Goal: Task Accomplishment & Management: Use online tool/utility

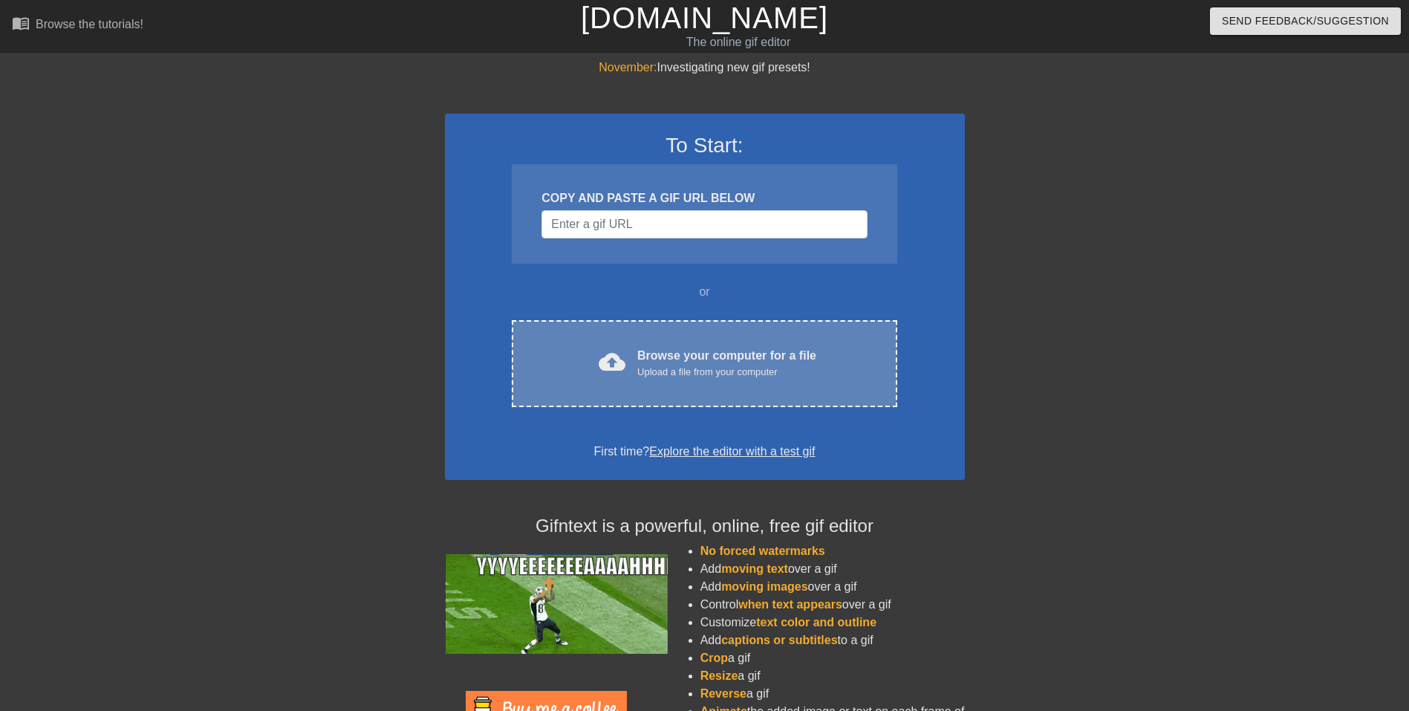
click at [738, 369] on div "Upload a file from your computer" at bounding box center [726, 372] width 179 height 15
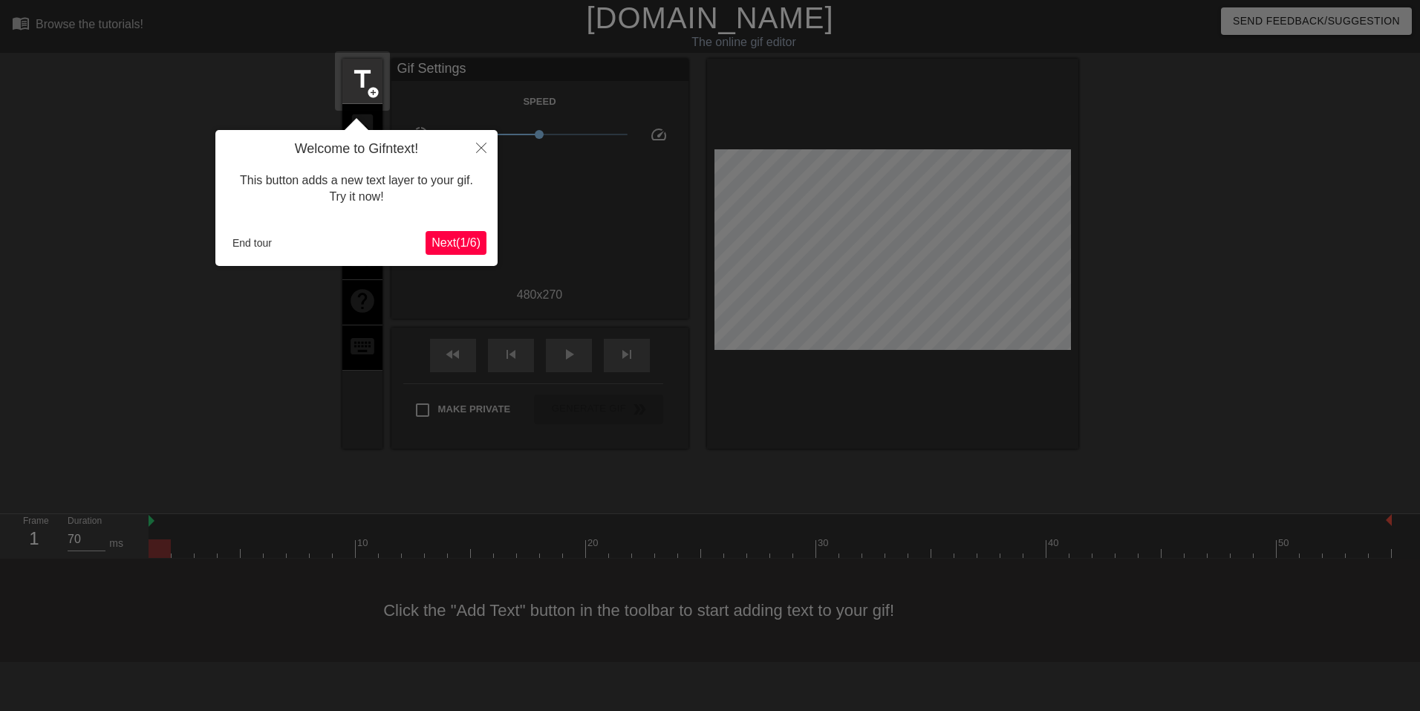
click at [327, 183] on div "This button adds a new text layer to your gif. Try it now!" at bounding box center [357, 188] width 260 height 63
click at [478, 155] on button "Close" at bounding box center [481, 147] width 33 height 34
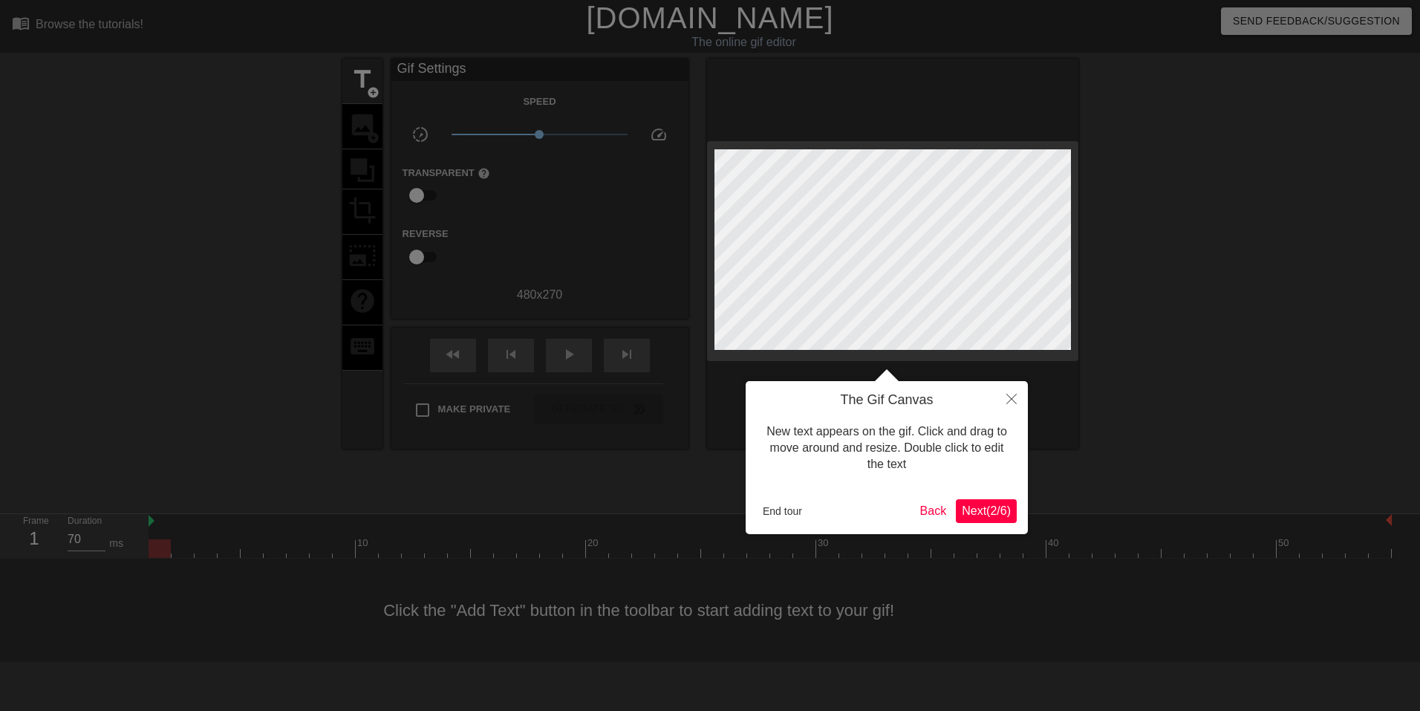
click at [984, 510] on span "Next ( 2 / 6 )" at bounding box center [986, 510] width 49 height 13
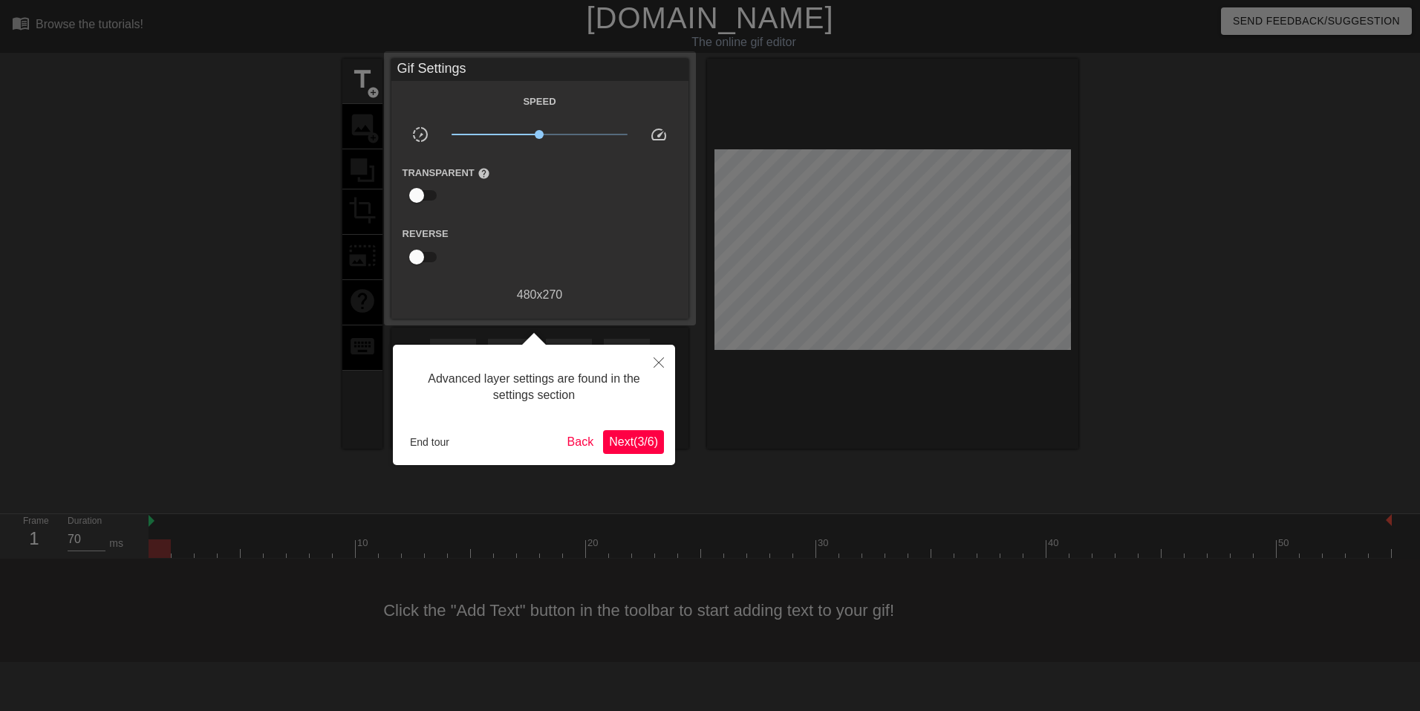
click at [631, 438] on span "Next ( 3 / 6 )" at bounding box center [633, 441] width 49 height 13
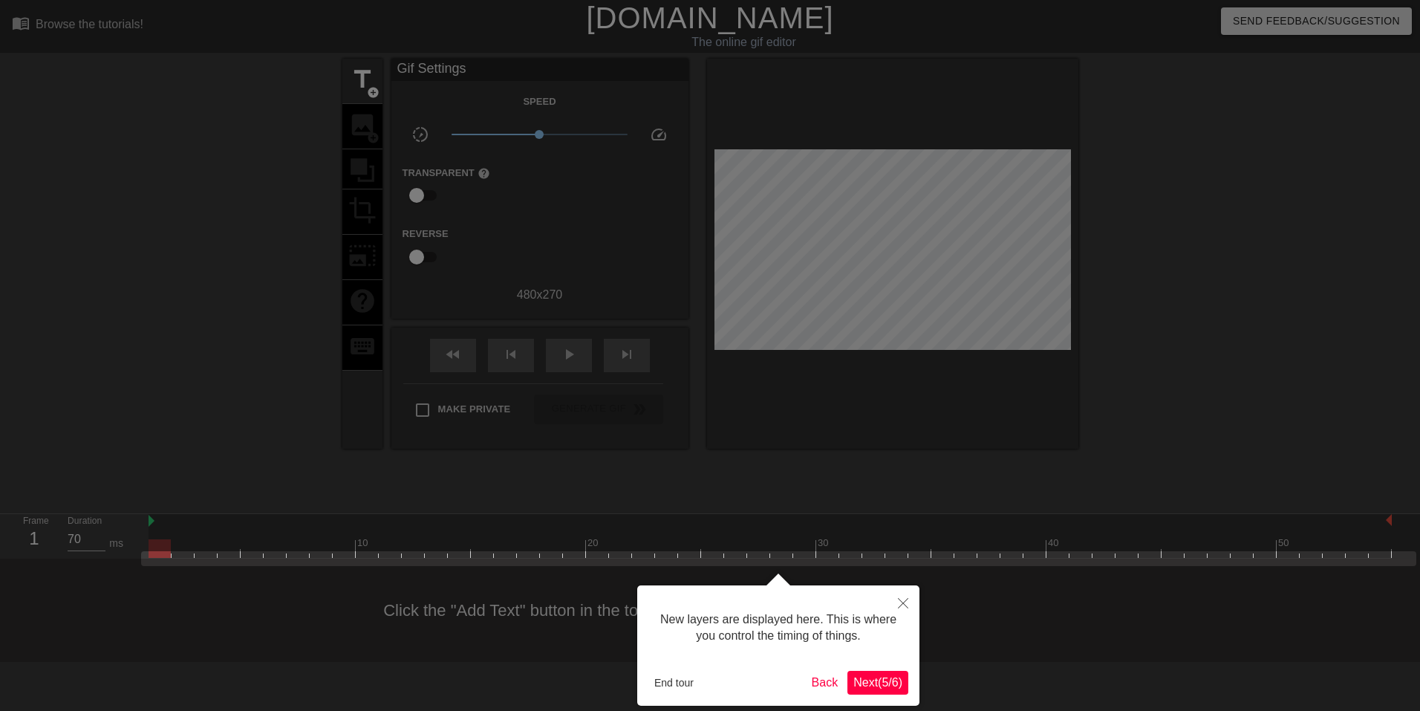
scroll to position [13, 0]
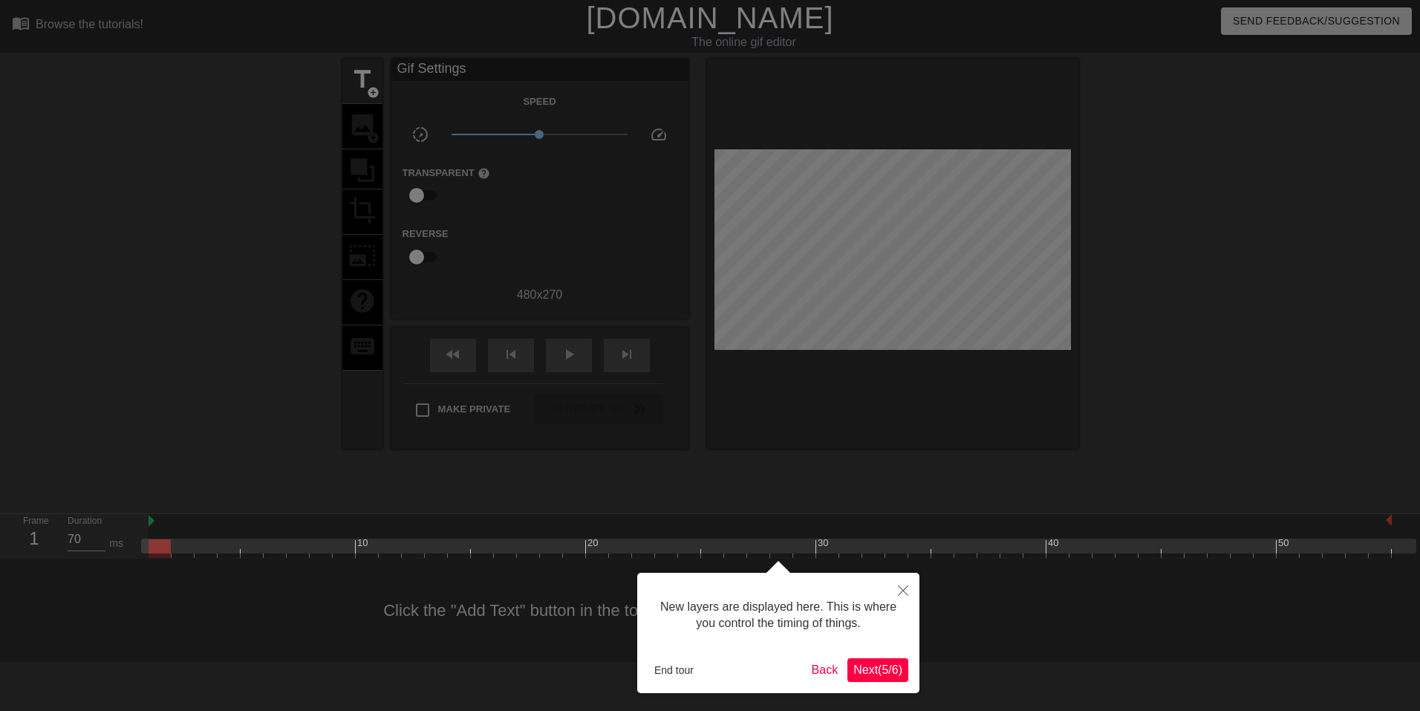
click at [864, 681] on button "Next ( 5 / 6 )" at bounding box center [878, 670] width 61 height 24
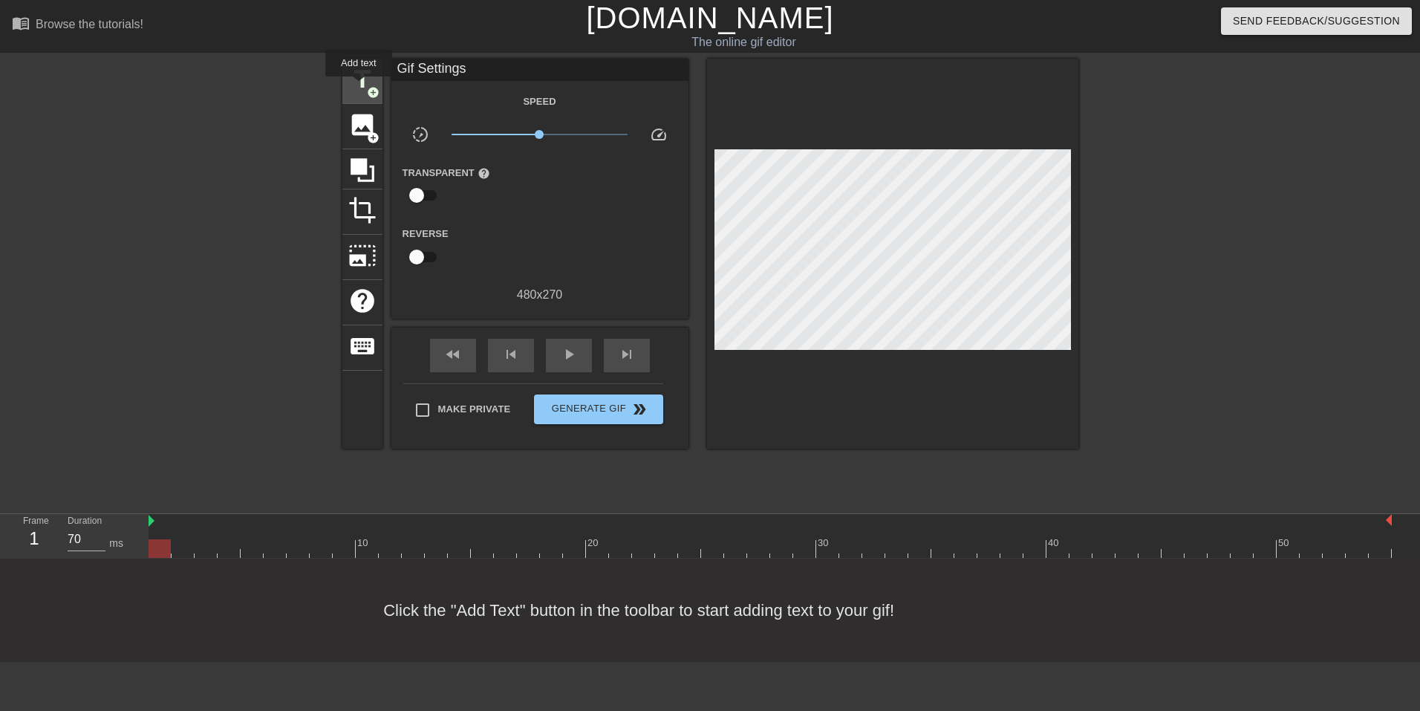
click at [359, 87] on span "title" at bounding box center [362, 79] width 28 height 28
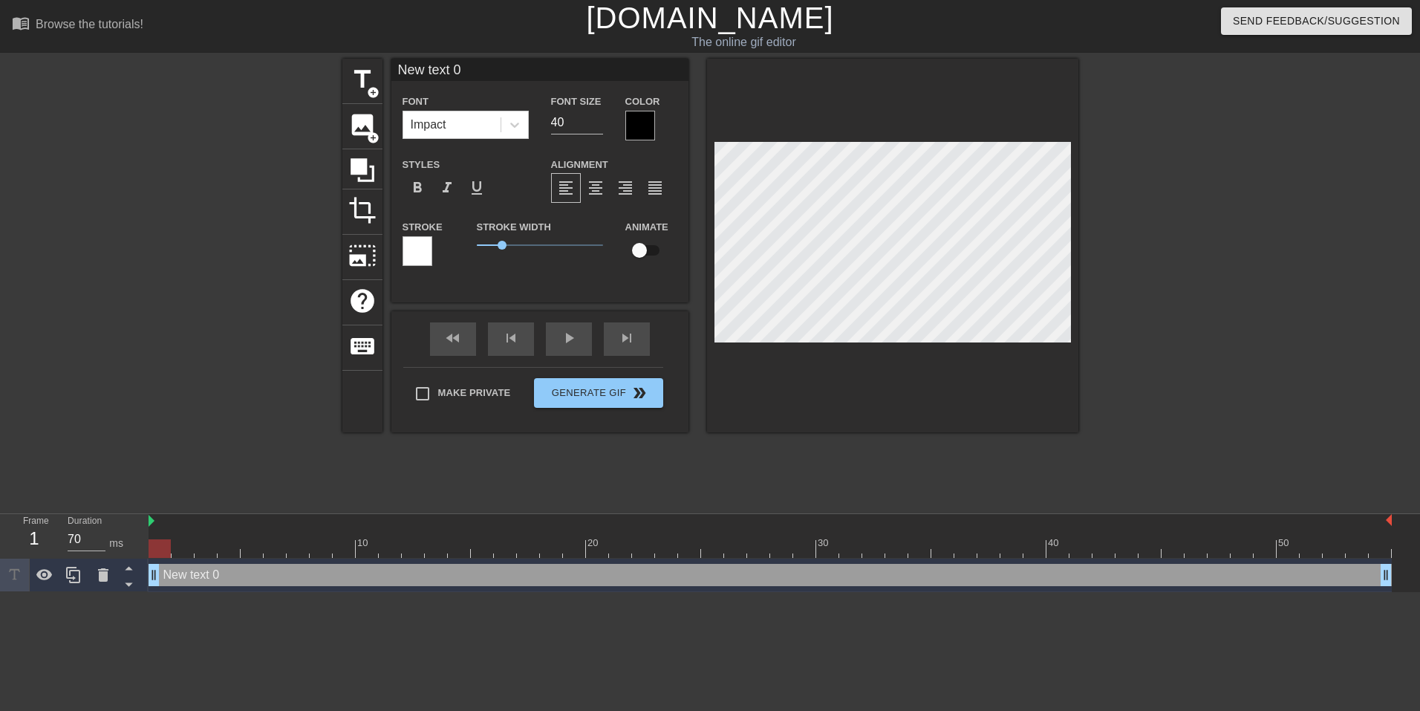
scroll to position [2, 4]
type input "New text"
type textarea "New text"
type input "New text"
type textarea "New text"
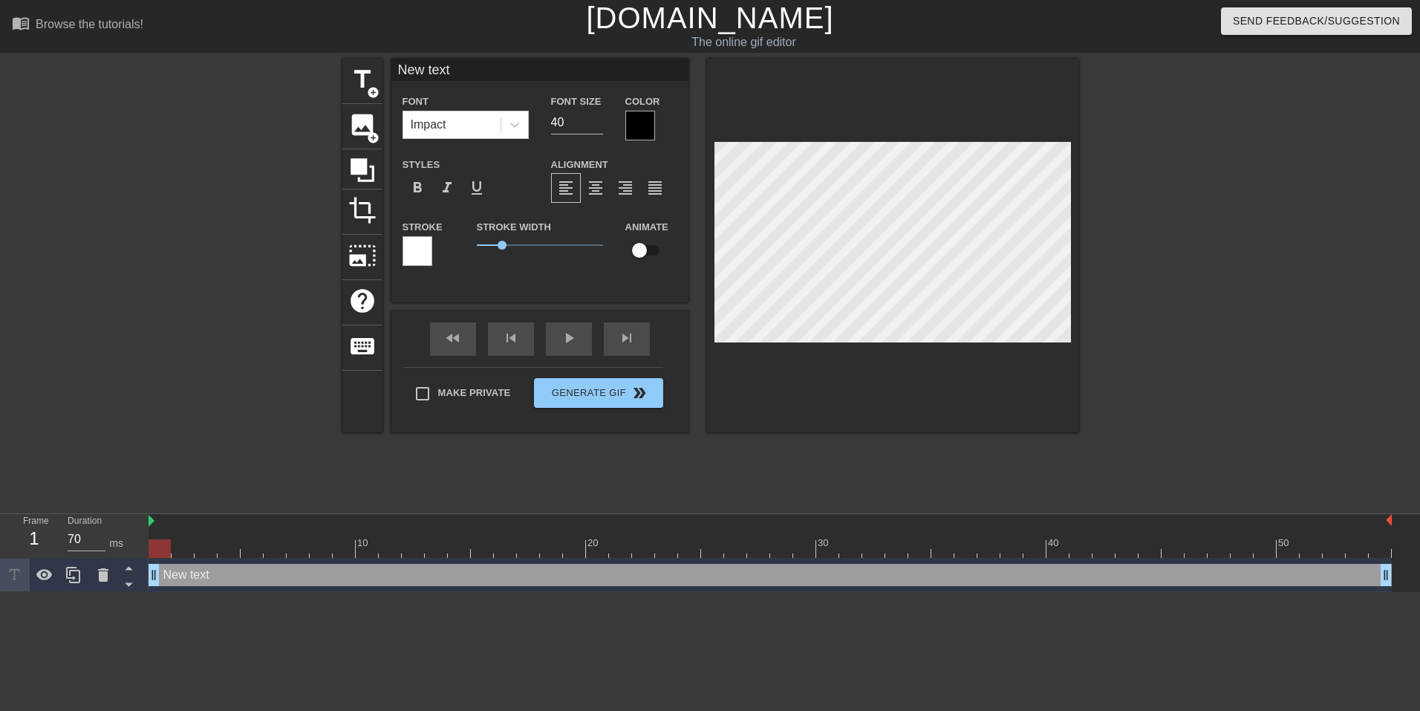
type input "New tex"
type textarea "New tex"
type input "New te"
type textarea "New te"
type input "New t"
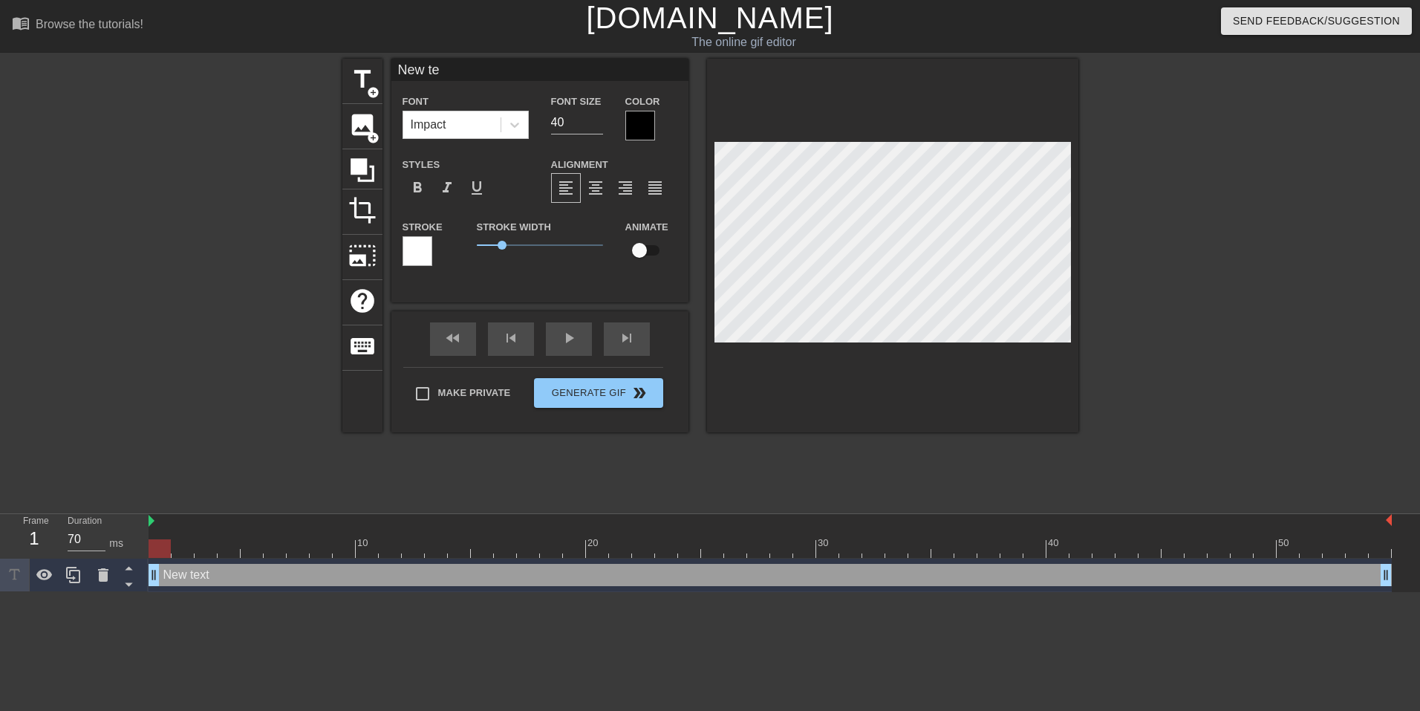
type textarea "New t"
type input "New"
type textarea "New"
type input "New"
type textarea "New"
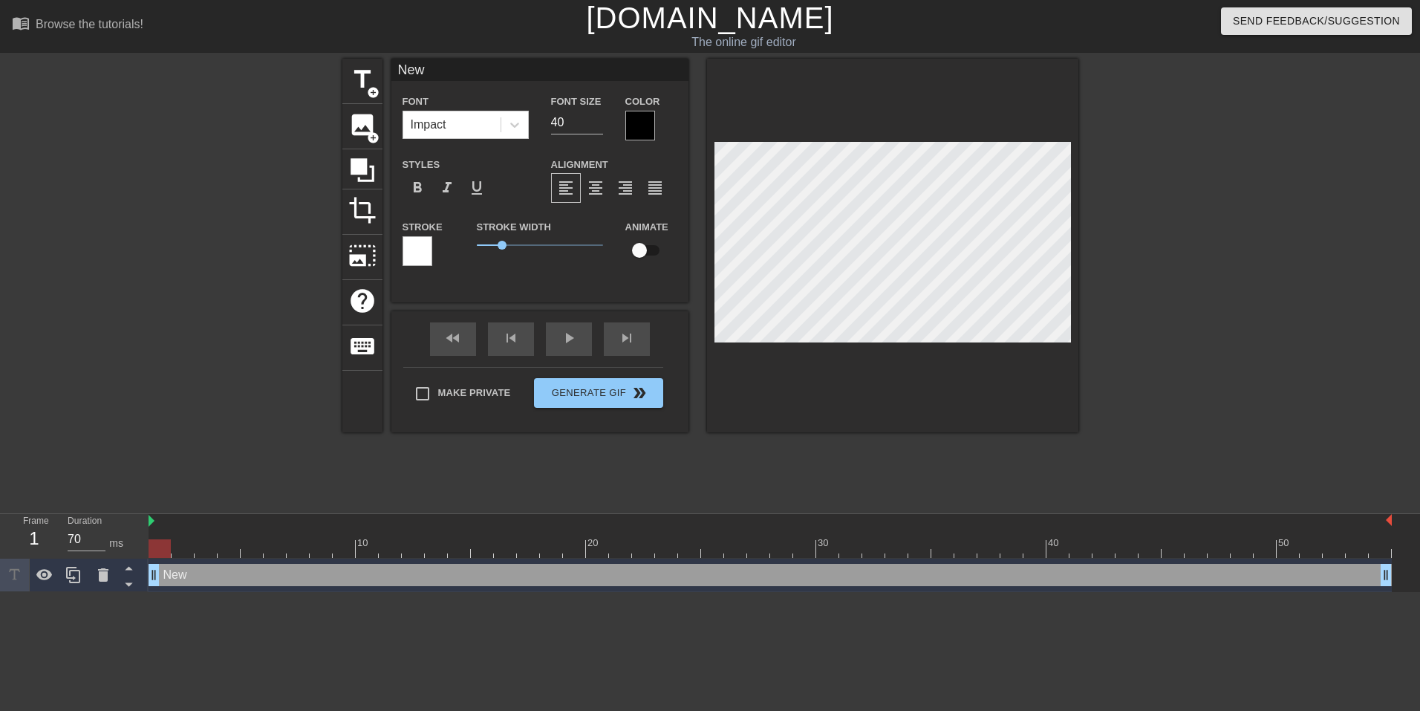
scroll to position [2, 2]
type input "Ne"
type textarea "Ne"
type input "N"
type textarea "N"
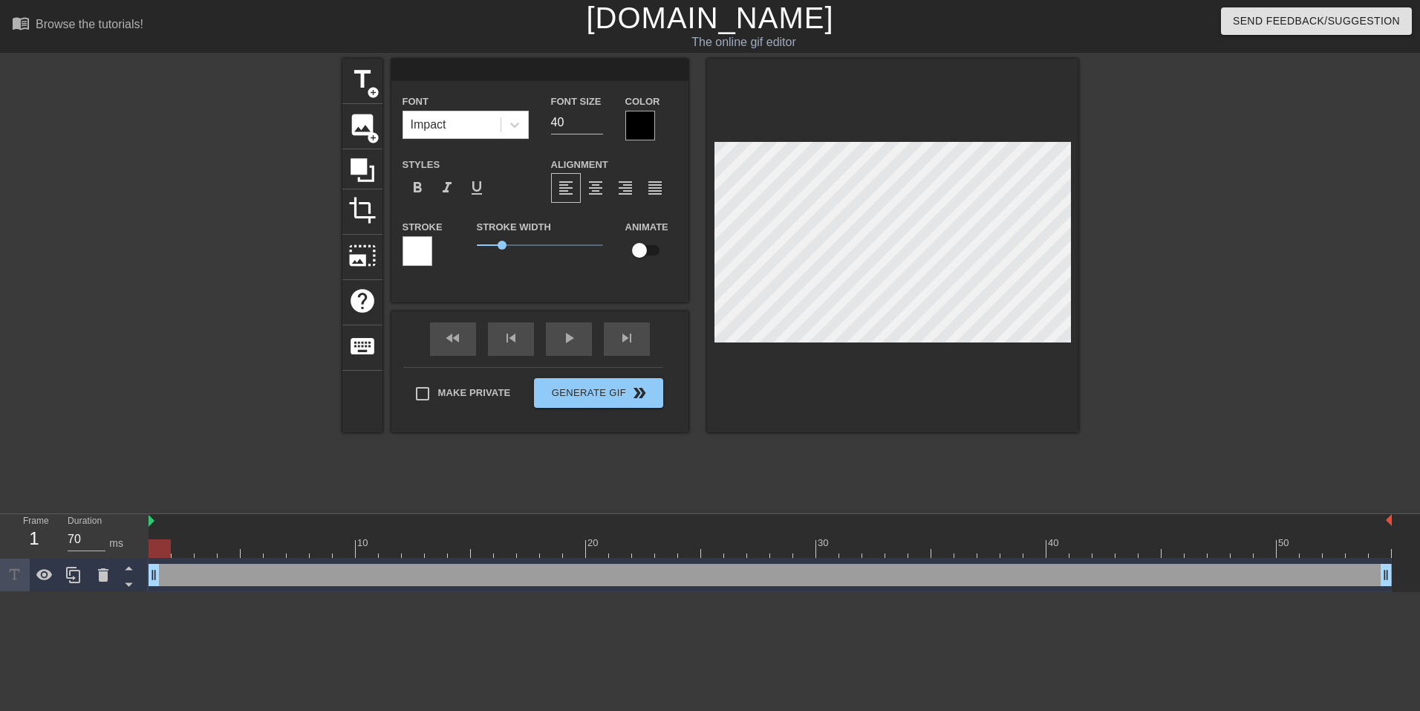
type input "W"
type textarea "W"
type input "Wh"
type textarea "Wh"
type input "Wha"
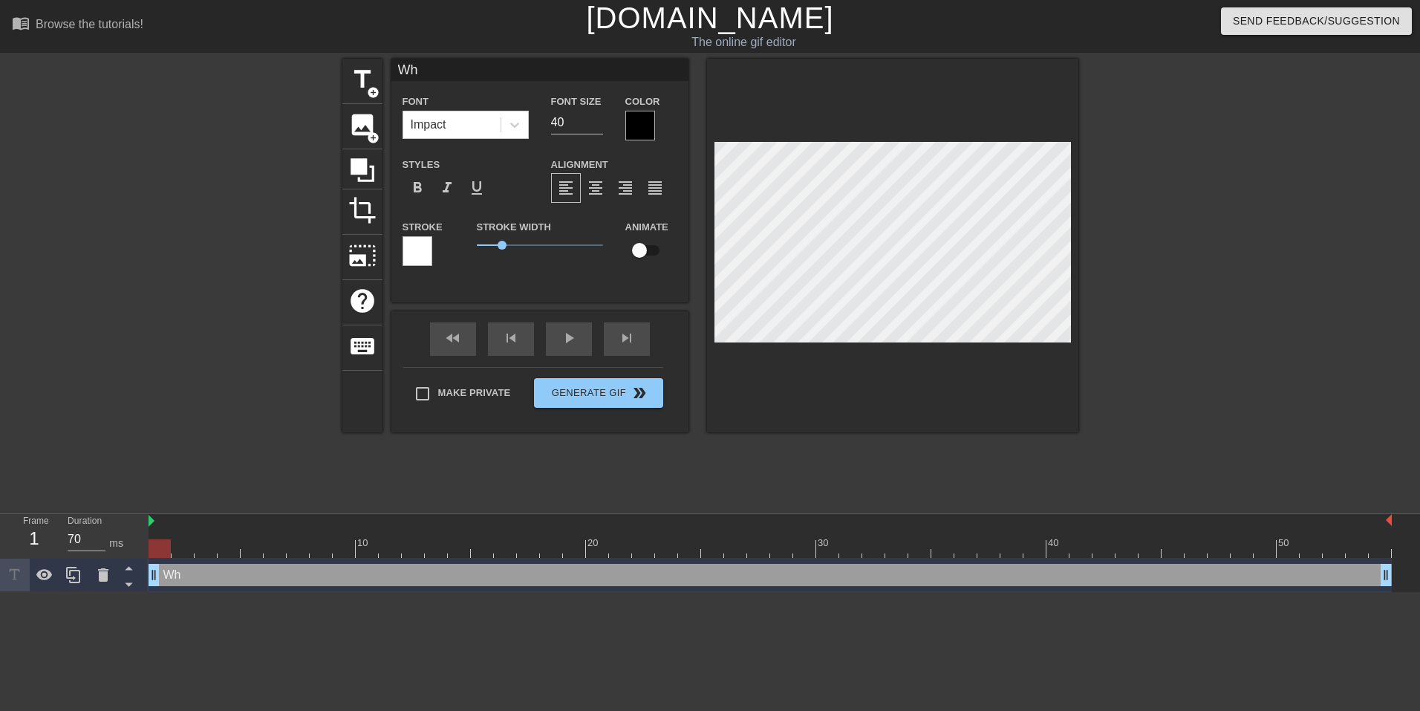
type textarea "Wha"
type input "What"
type textarea "What"
type input "What"
type textarea "What"
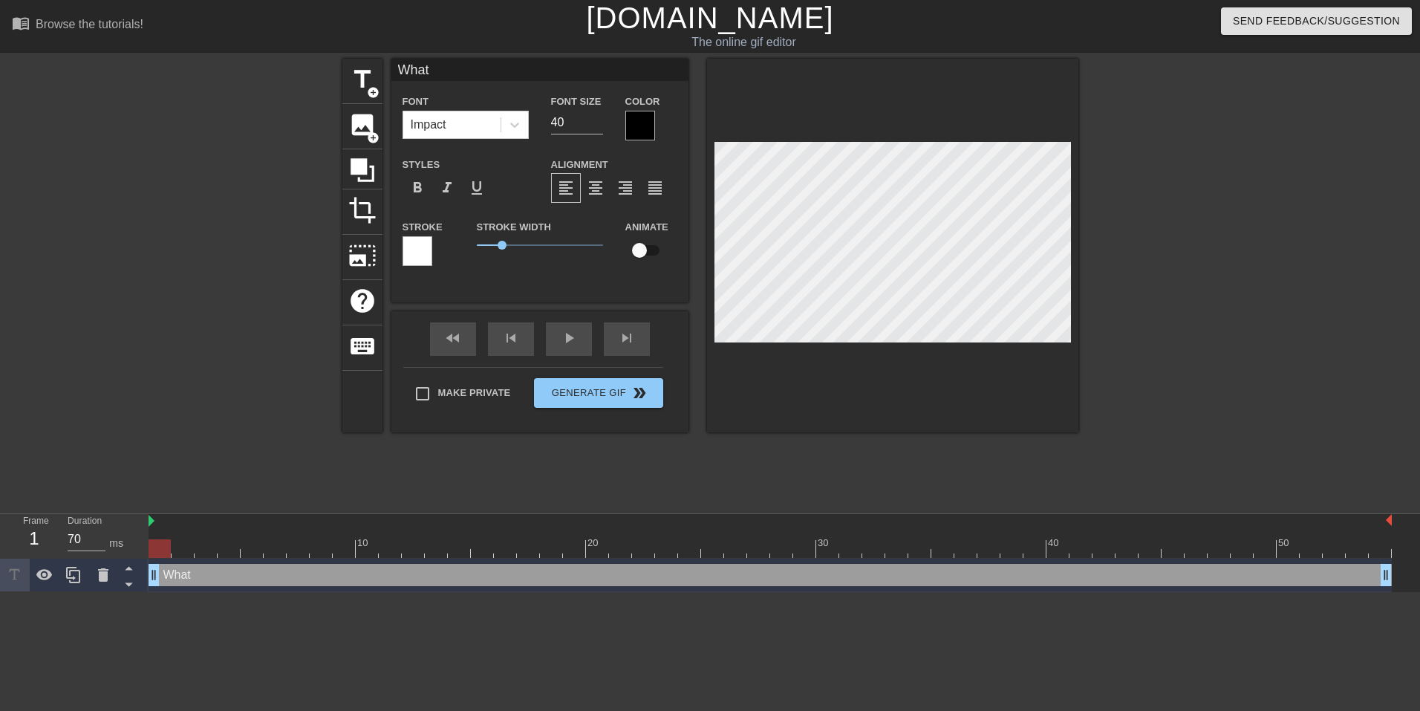
type input "What s"
type textarea "What s"
type input "What se"
type textarea "What se"
type input "What see"
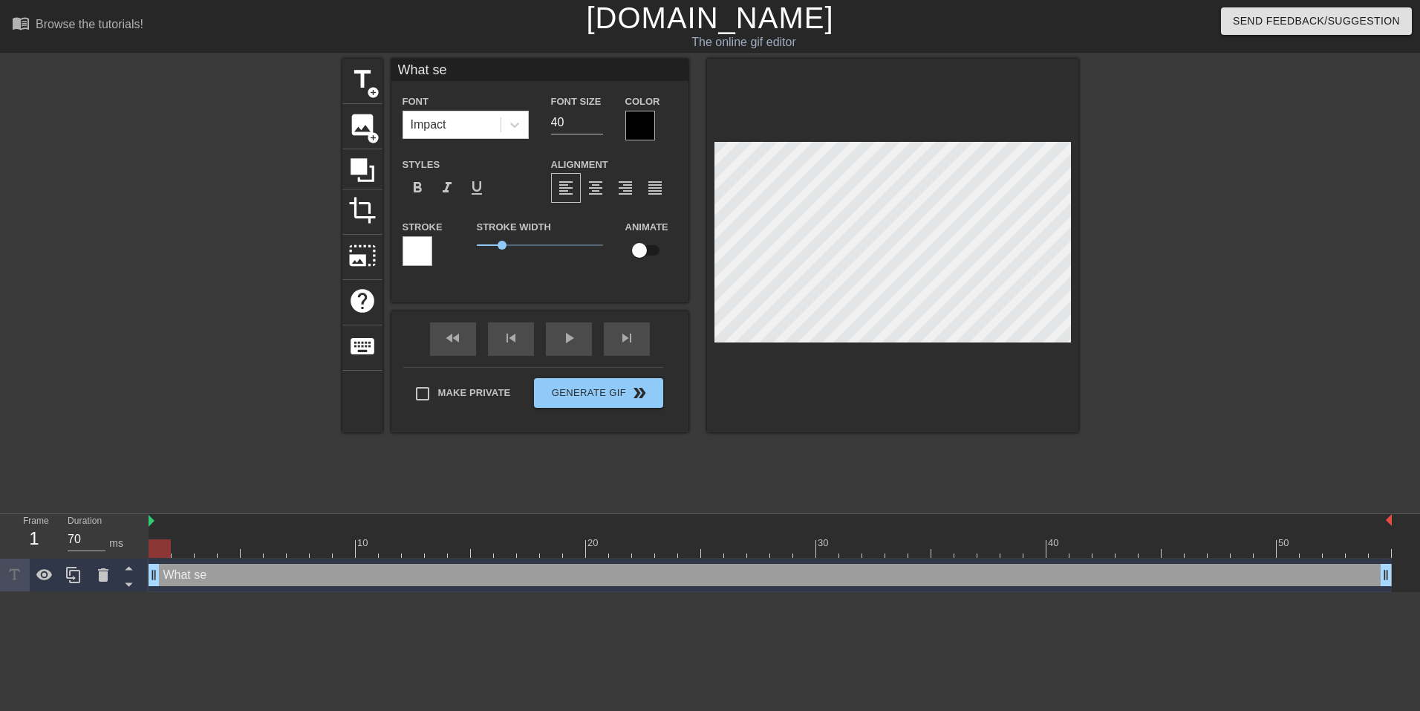
type textarea "What see"
type input "What seem"
type textarea "What seem"
type input "What seems"
type textarea "What seems"
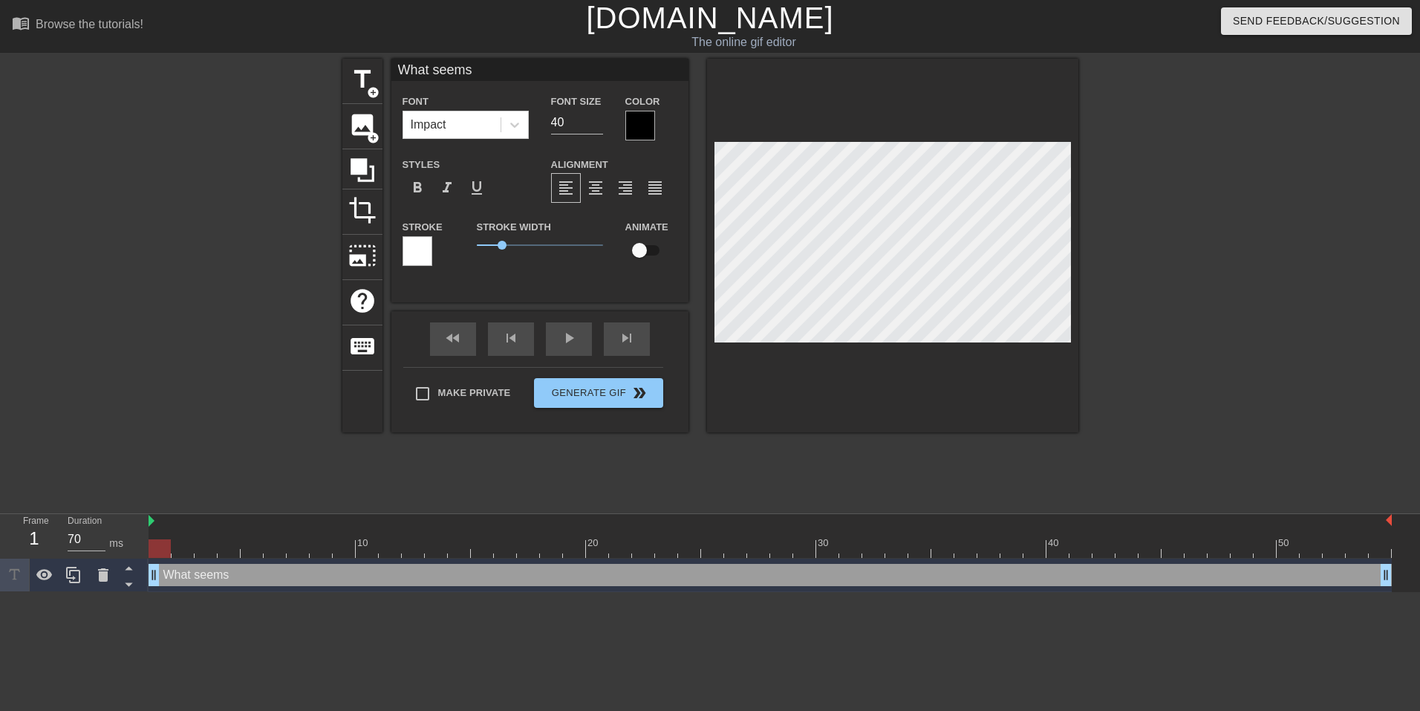
type input "What seems"
type textarea "What seems"
type input "What seems t"
type textarea "What seems t"
type input "What seems to"
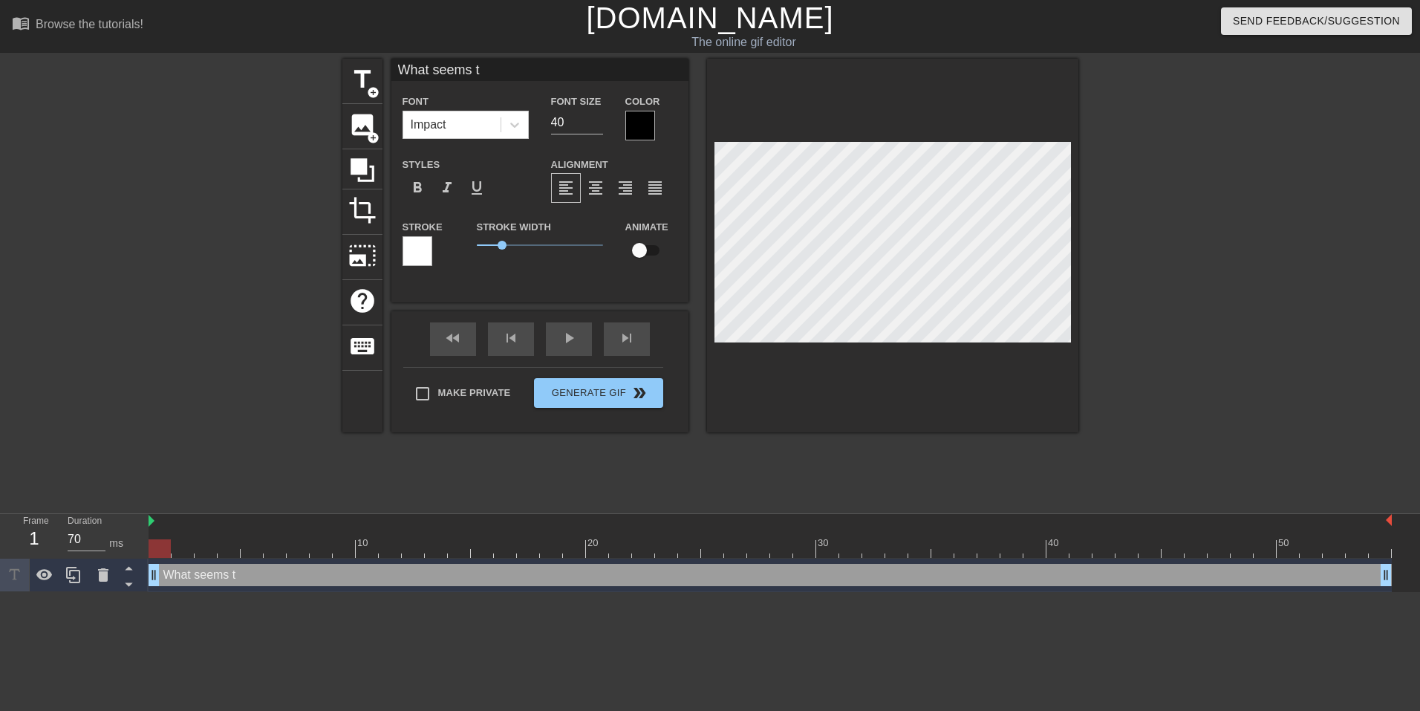
type textarea "What seems to"
type input "What seems to"
type textarea "What seems to"
type input "What seems to b"
type textarea "What seems to b"
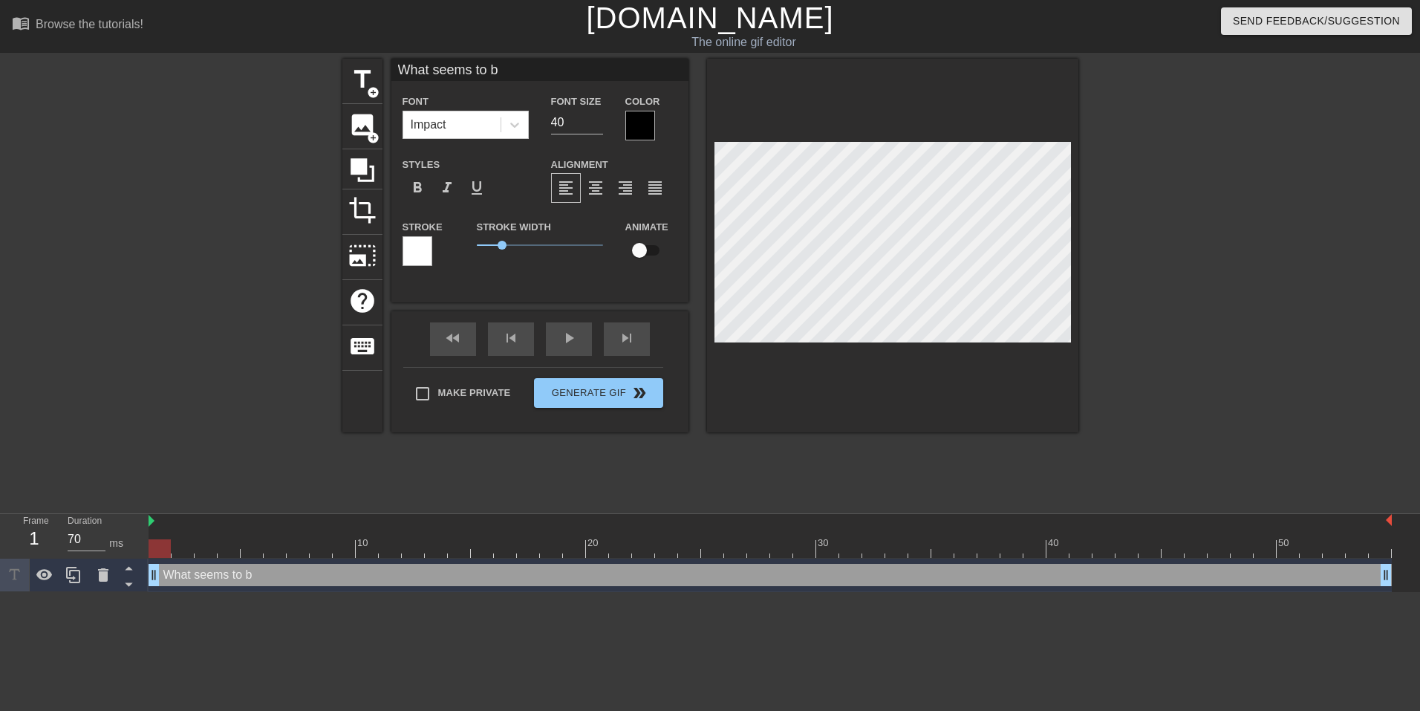
scroll to position [2, 6]
type input "What seems to"
type textarea "What seems to"
type input "What seems to"
type textarea "What seems to"
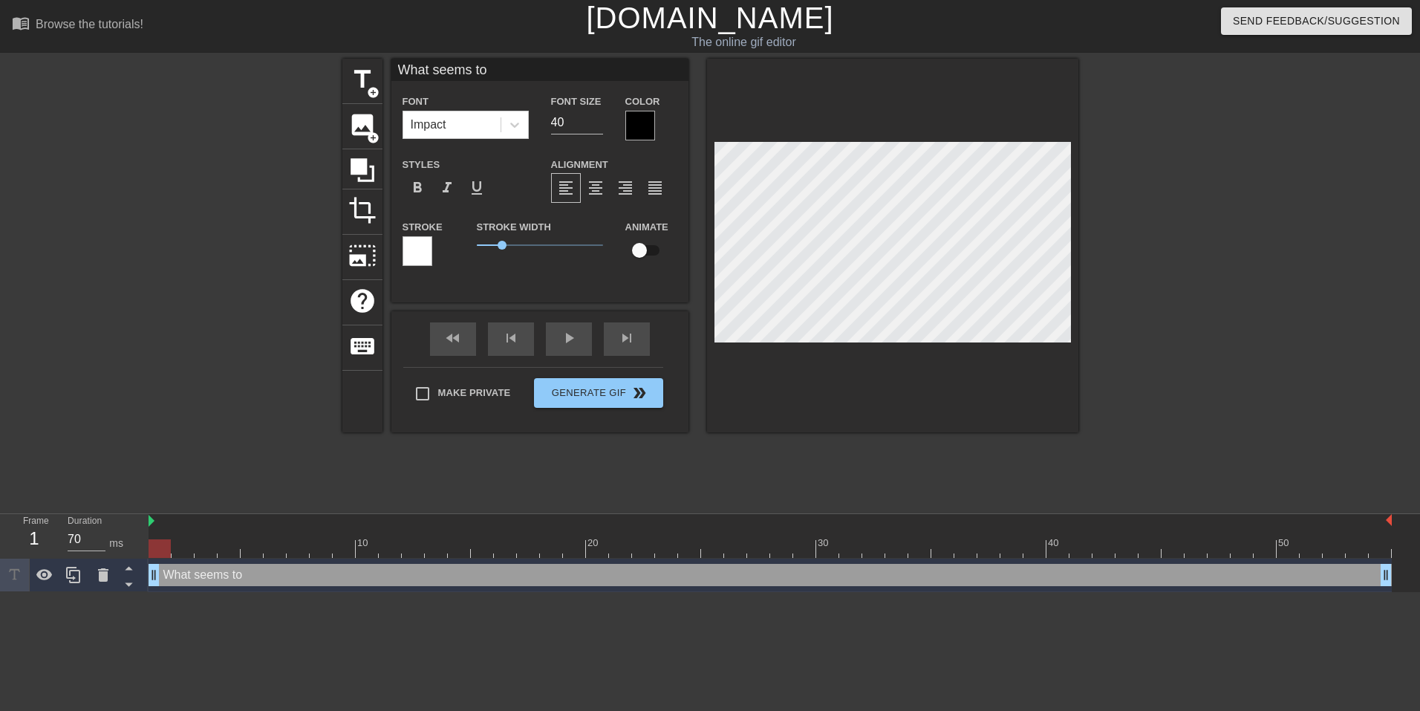
type input "What seems t"
type textarea "What seems t"
type input "What seems"
type textarea "What seems"
type input "What seems"
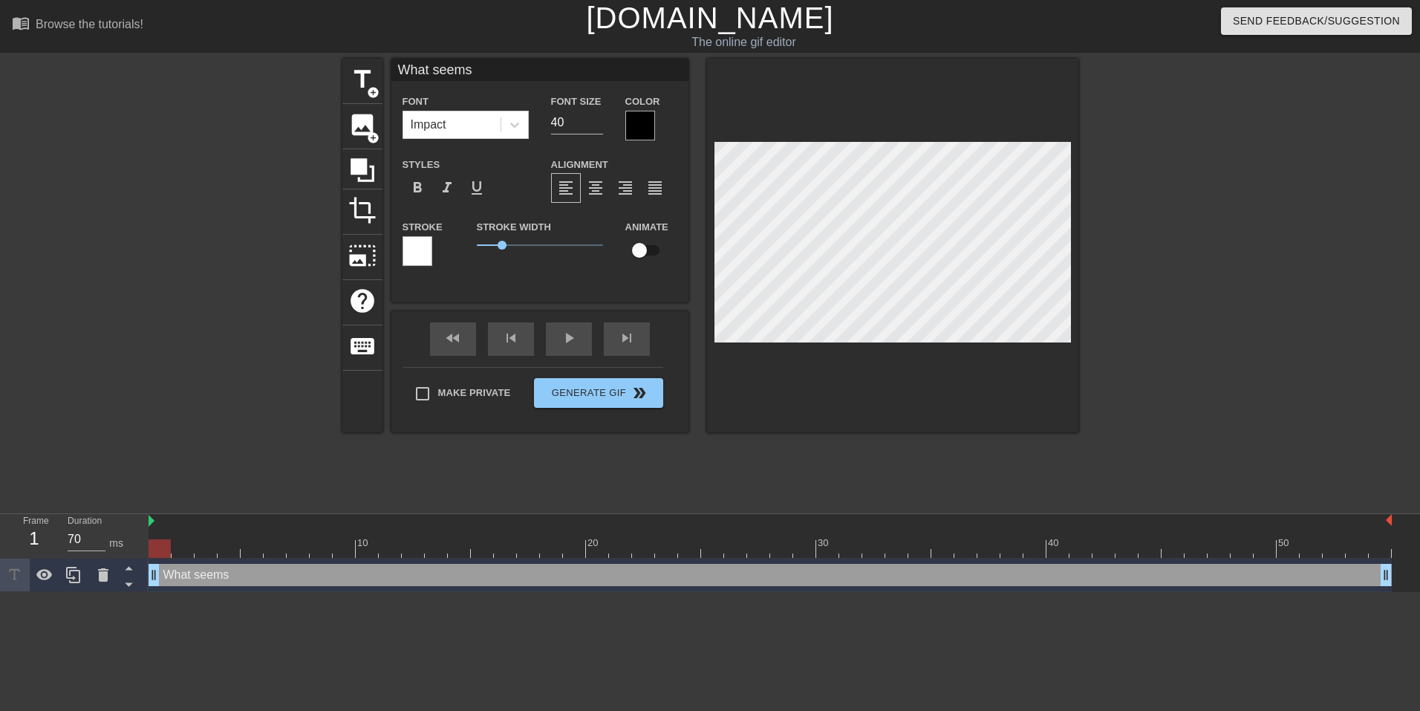
type textarea "What seems"
type input "What seems t"
type textarea "What seems t"
type input "What seems to"
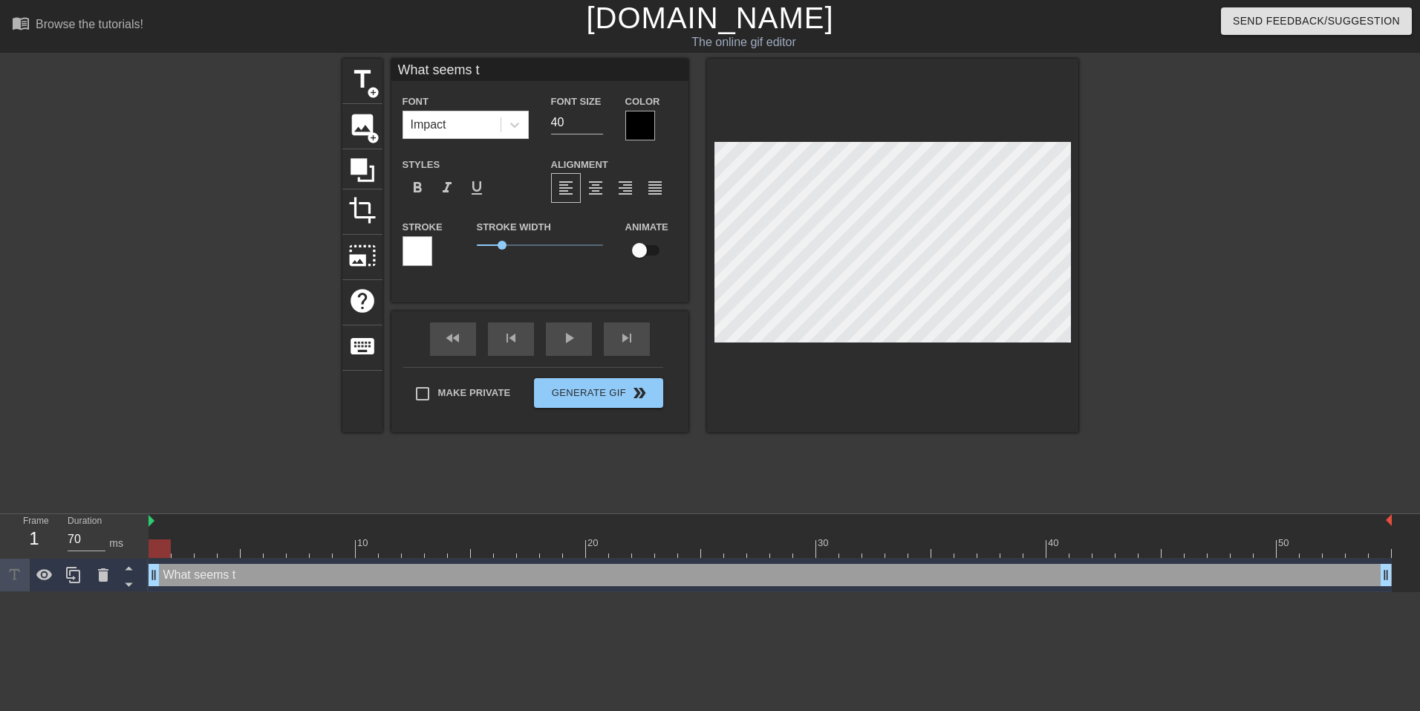
type textarea "What seems to"
type input "What seems to"
type textarea "What seems to"
type input "What seems to b"
type textarea "What seems to b"
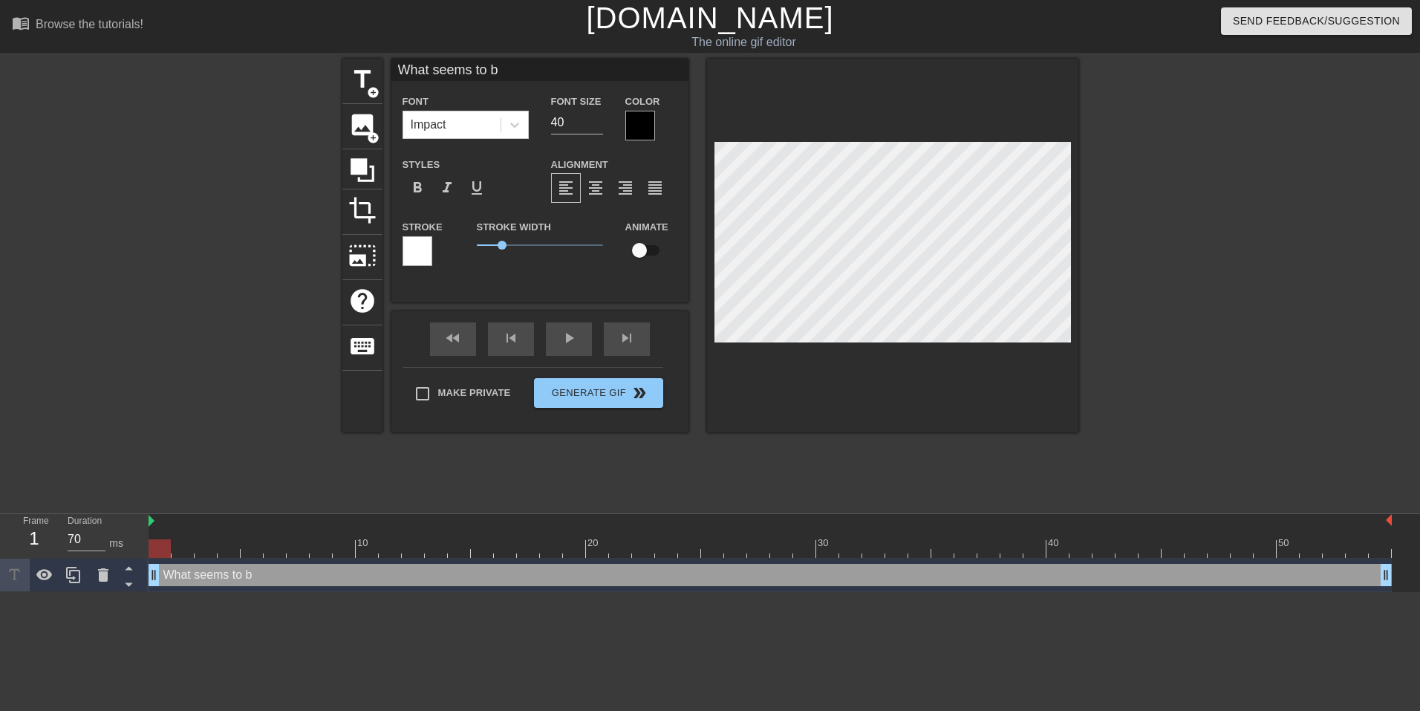
type input "What seems to be"
type textarea "What seems to be"
type input "What seems to be"
type textarea "What seems to be"
type input "What seems to be y"
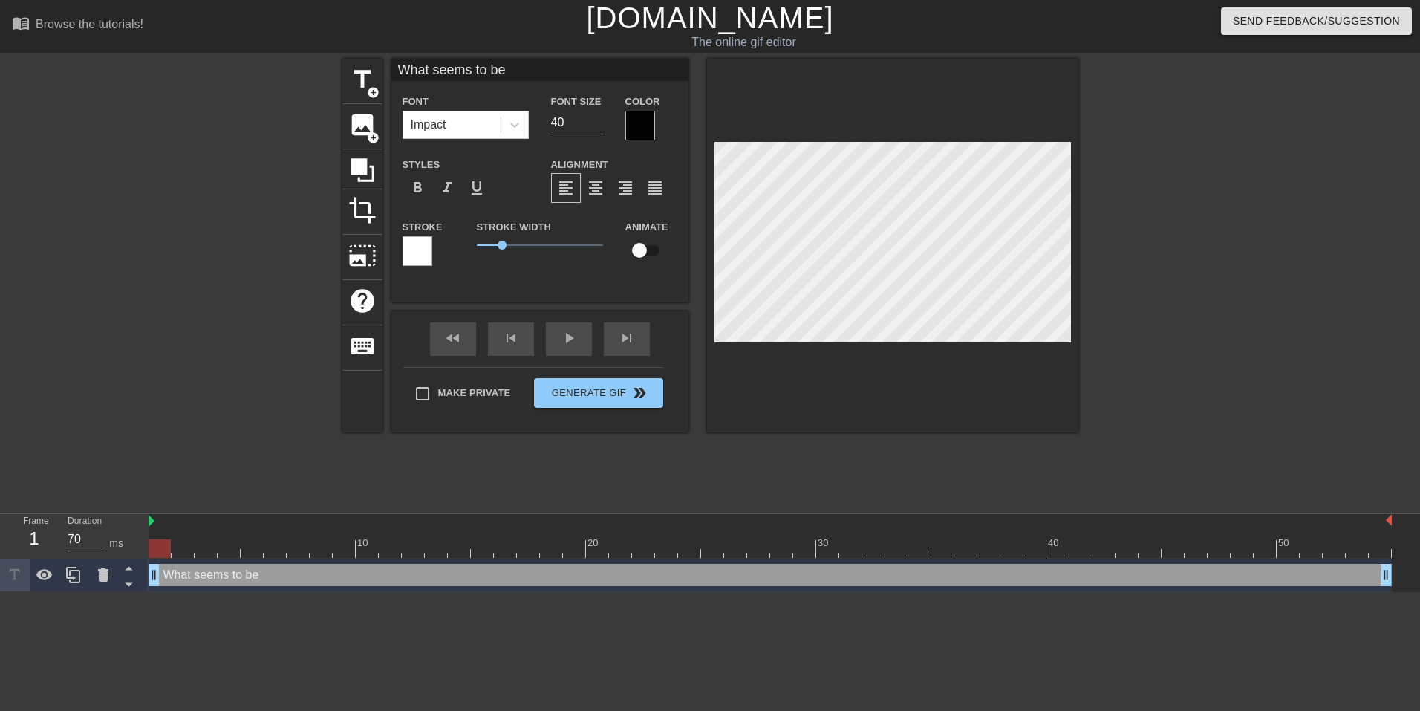
type textarea "What seems to be y"
type input "What seems to be yo"
type textarea "What seems to be yo"
type input "What seems to be you"
type textarea "What seems to be you"
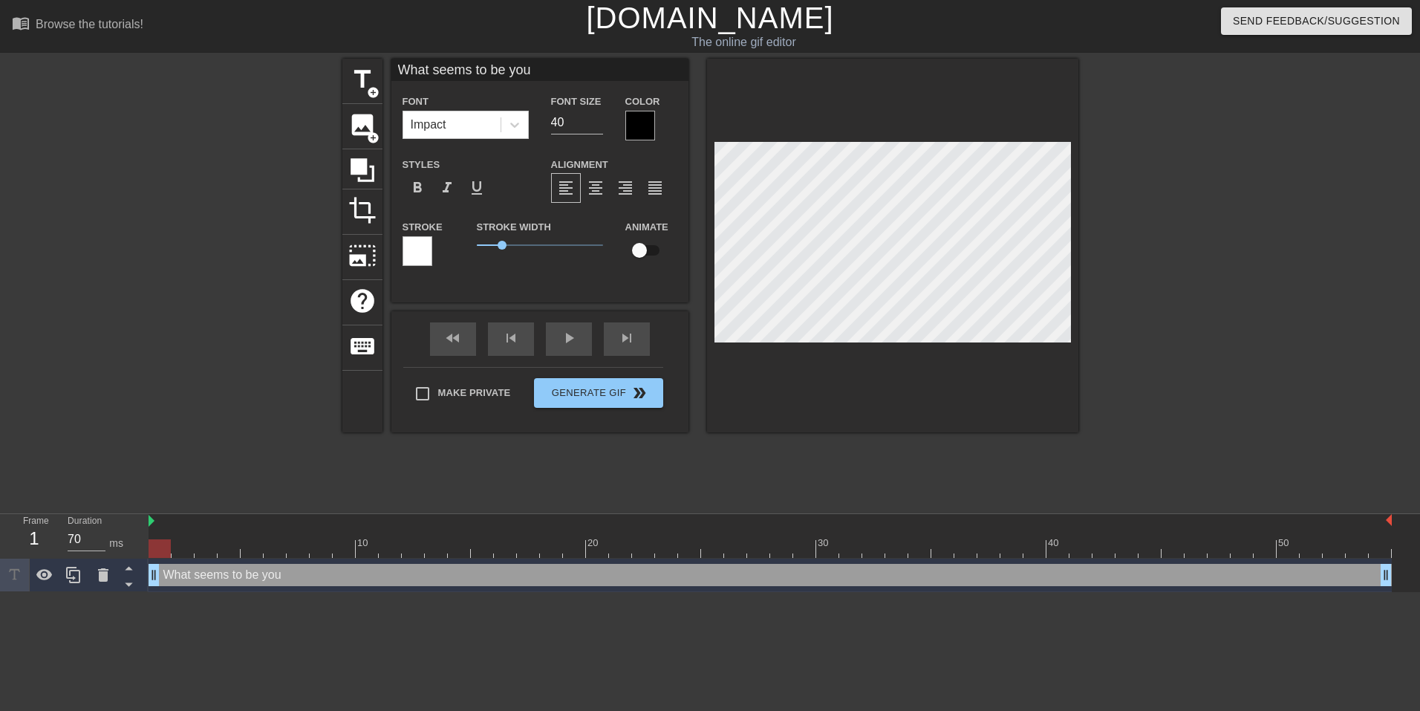
scroll to position [2, 4]
type input "What seems to be your"
type textarea "What seems to be your"
type input "What seems to be your"
type textarea "What seems to be your"
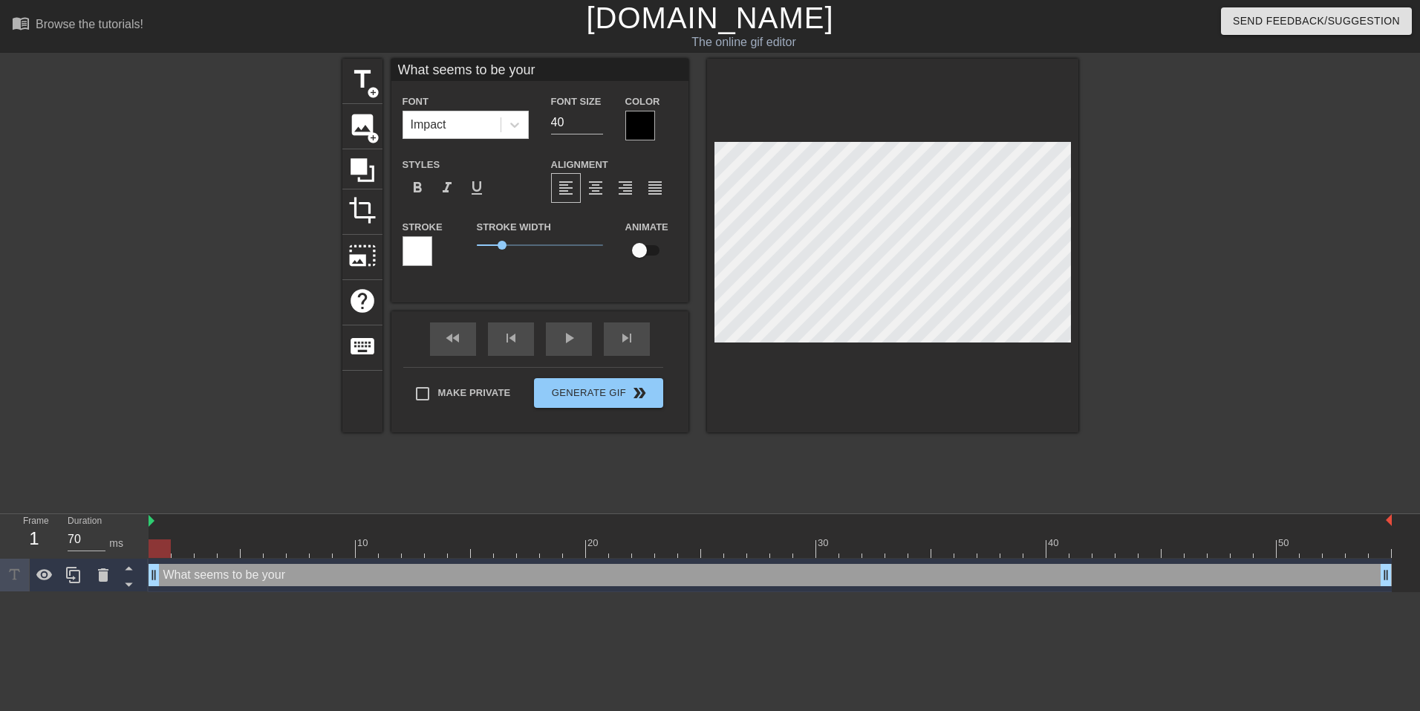
scroll to position [3, 1]
type input "What seems to be yourb"
type textarea "What seems to be your b"
type input "What seems to be yourbo"
type textarea "What seems to be your bo"
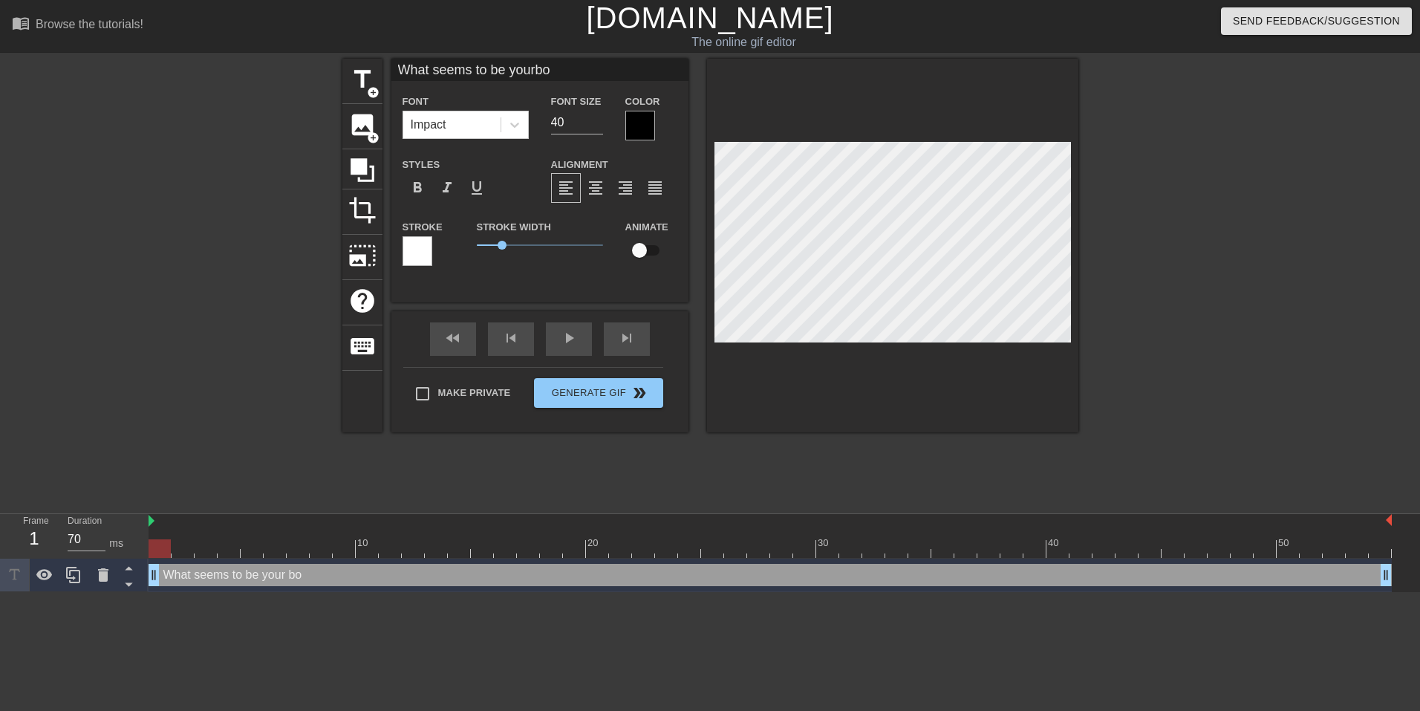
type input "What seems to be yourbog"
type textarea "What seems to be your bog"
type input "What seems to be yourbogg"
type textarea "What seems to be your bogg"
type input "What seems to be yourboggl"
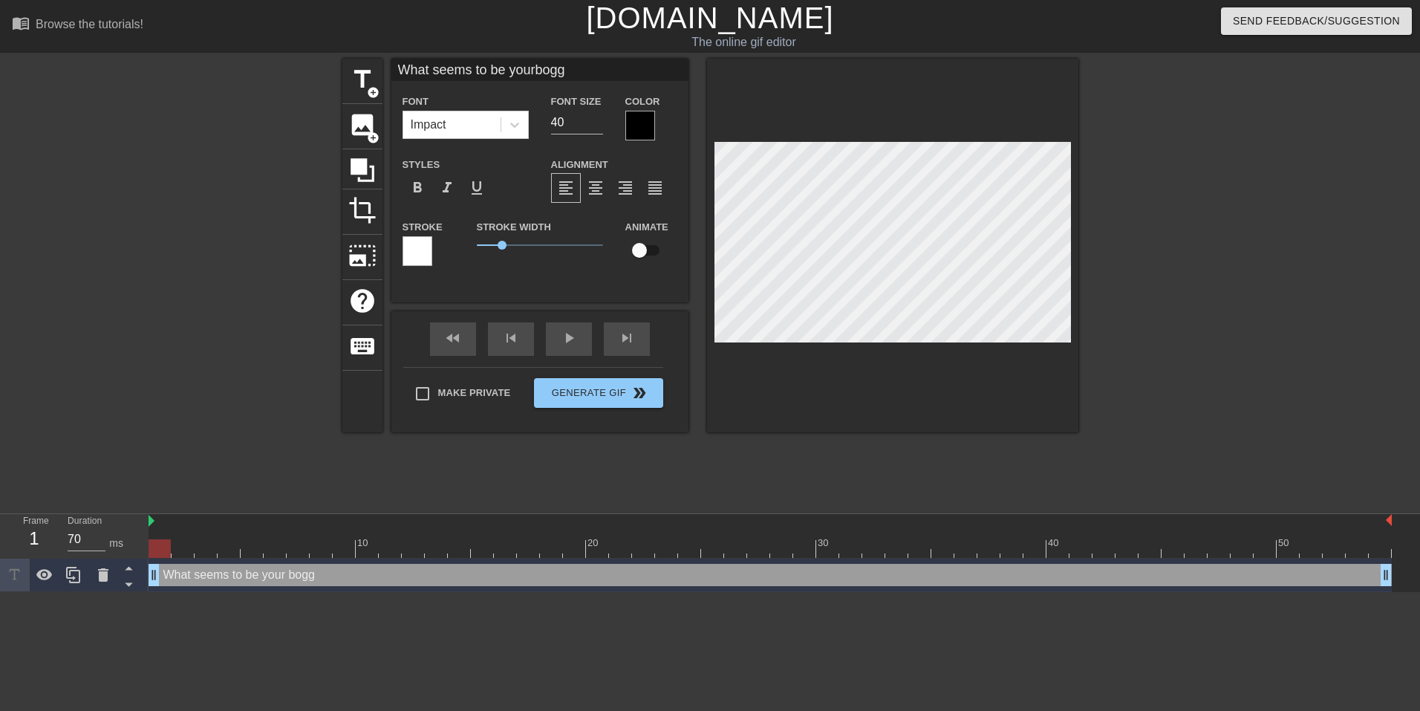
type textarea "What seems to be your boggl"
type input "What seems to be yourboggle"
type textarea "What seems to be your boggle"
click at [596, 198] on div "format_align_center" at bounding box center [596, 188] width 30 height 30
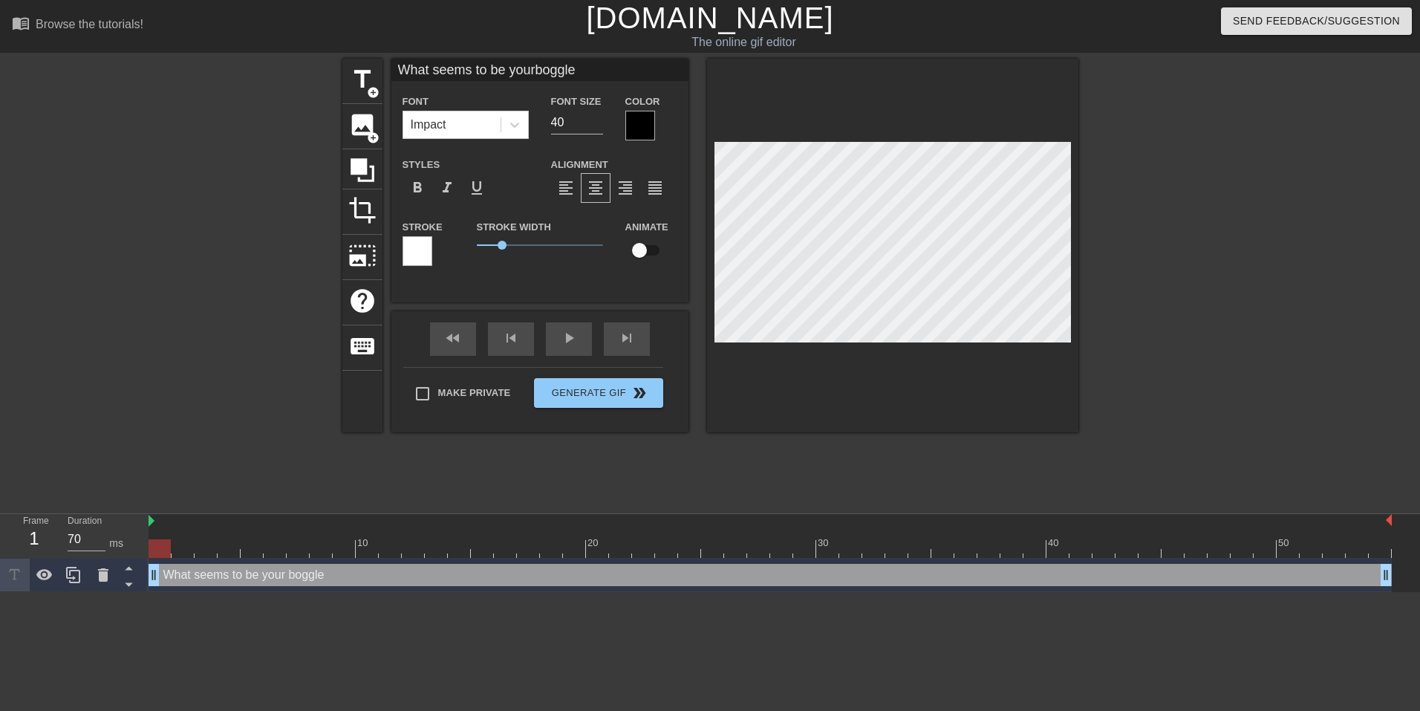
scroll to position [3, 4]
click at [207, 575] on div "What seems to be your boggle drag_handle drag_handle" at bounding box center [771, 575] width 1244 height 22
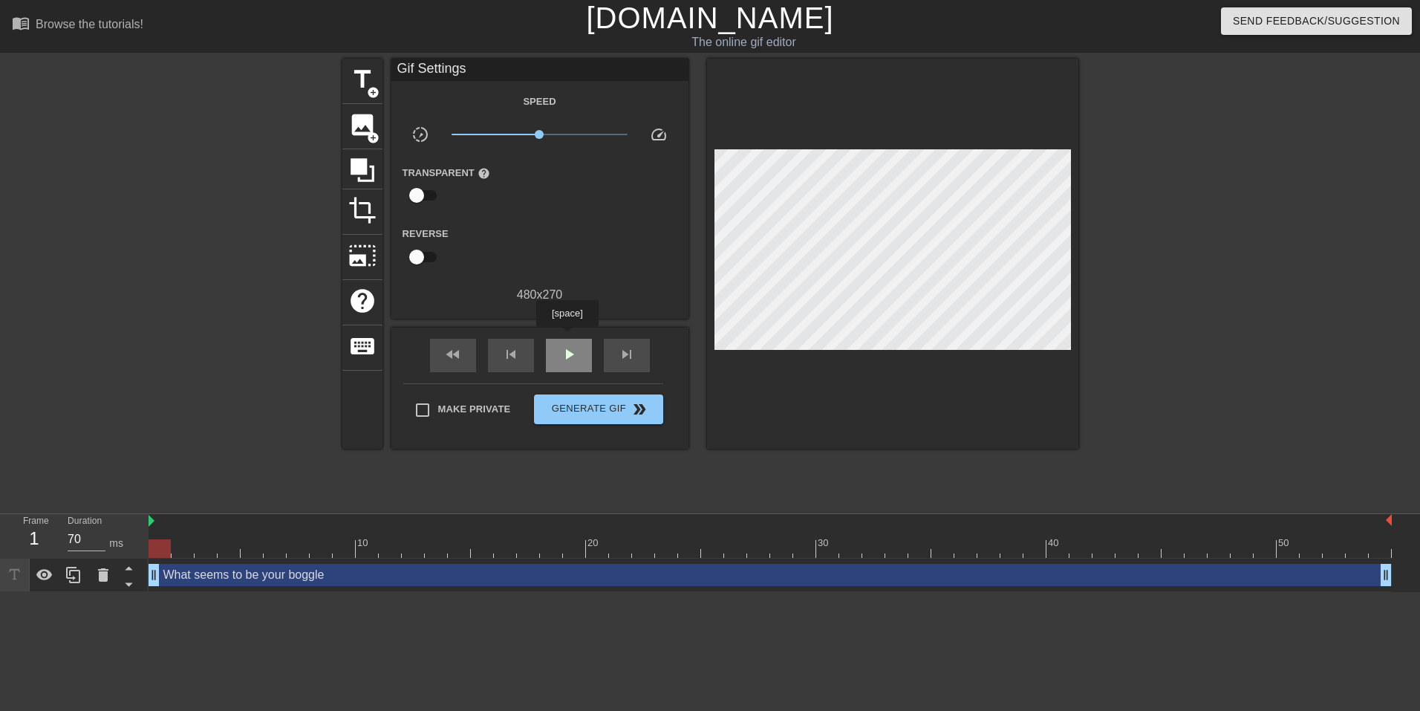
click at [567, 339] on div "play_arrow" at bounding box center [569, 355] width 46 height 33
click at [558, 339] on div "pause" at bounding box center [569, 355] width 46 height 33
click at [567, 352] on span "play_arrow" at bounding box center [569, 354] width 18 height 18
click at [567, 352] on span "pause" at bounding box center [569, 354] width 18 height 18
drag, startPoint x: 207, startPoint y: 550, endPoint x: 369, endPoint y: 531, distance: 163.0
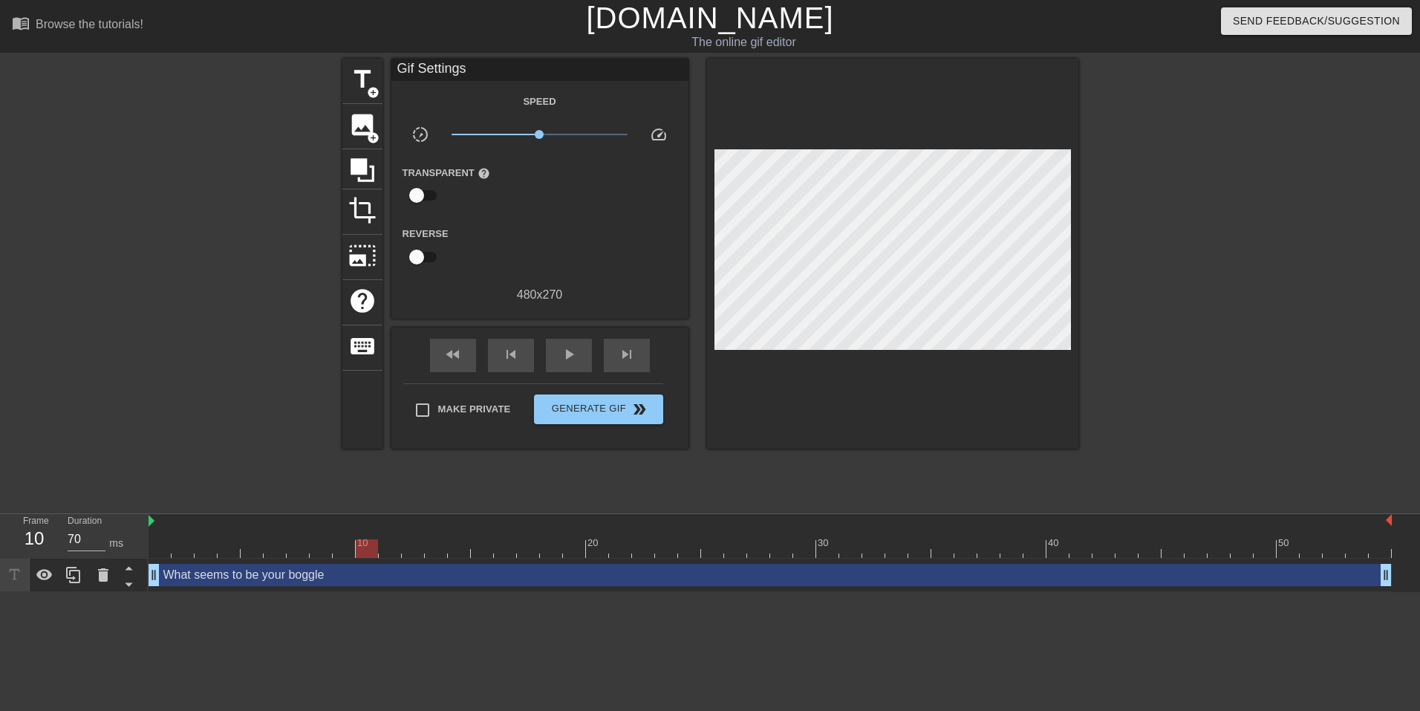
click at [369, 531] on div "10 20 30 40 50" at bounding box center [771, 536] width 1244 height 44
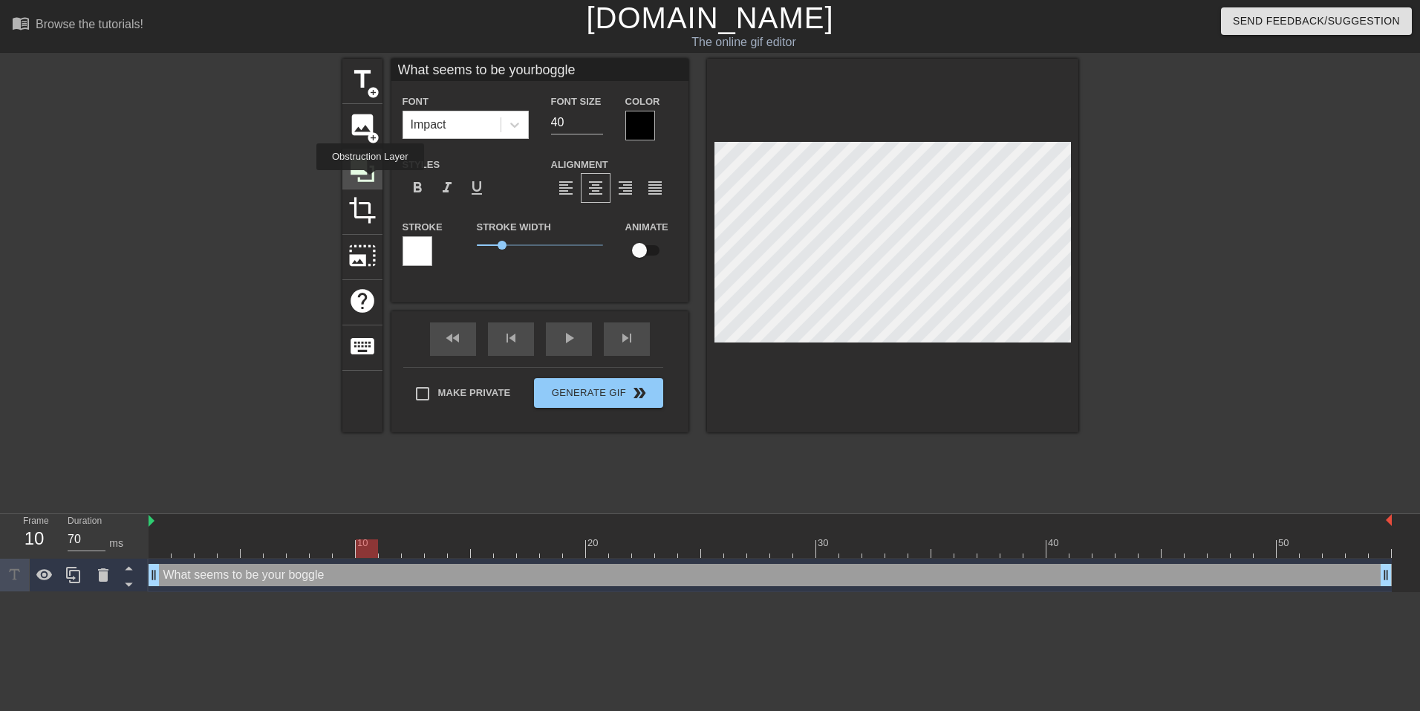
click at [370, 181] on icon at bounding box center [362, 170] width 28 height 28
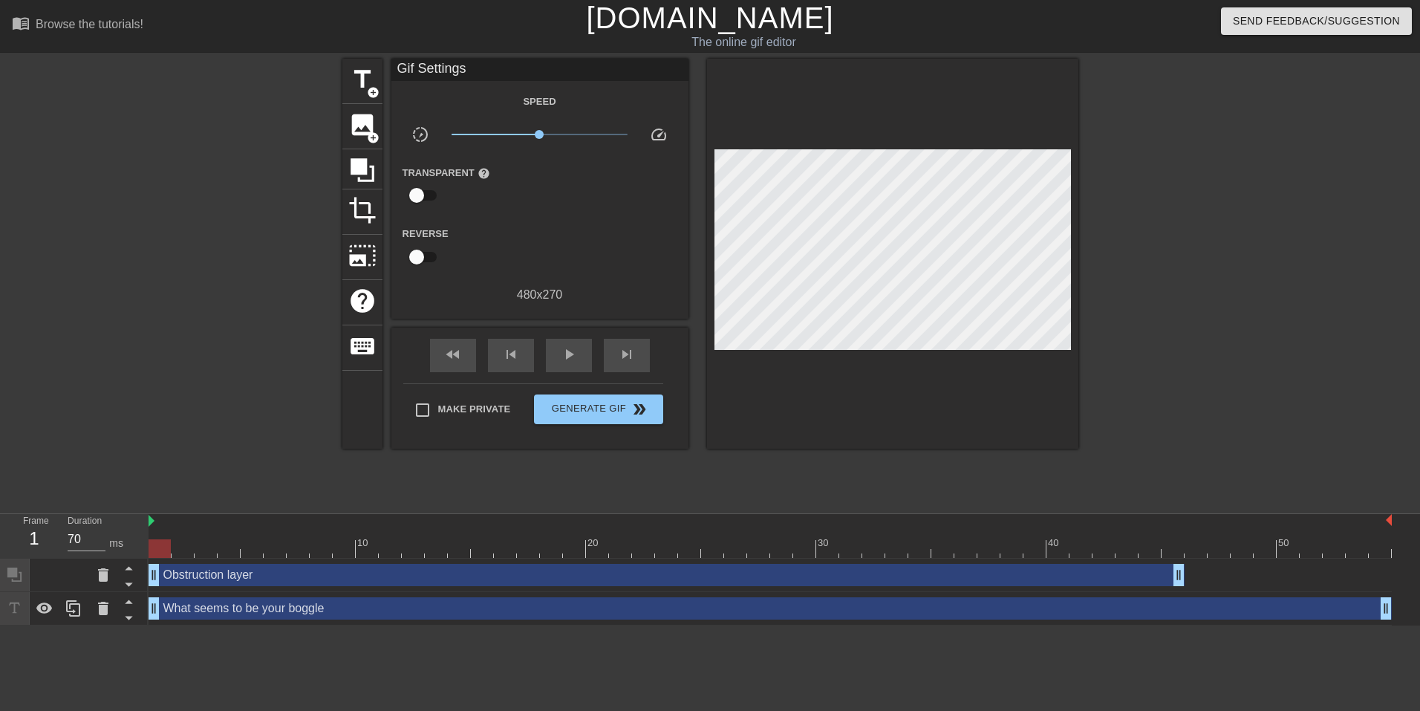
drag, startPoint x: 393, startPoint y: 576, endPoint x: 166, endPoint y: 582, distance: 226.7
click at [166, 582] on div "Obstruction layer drag_handle drag_handle" at bounding box center [667, 575] width 1036 height 22
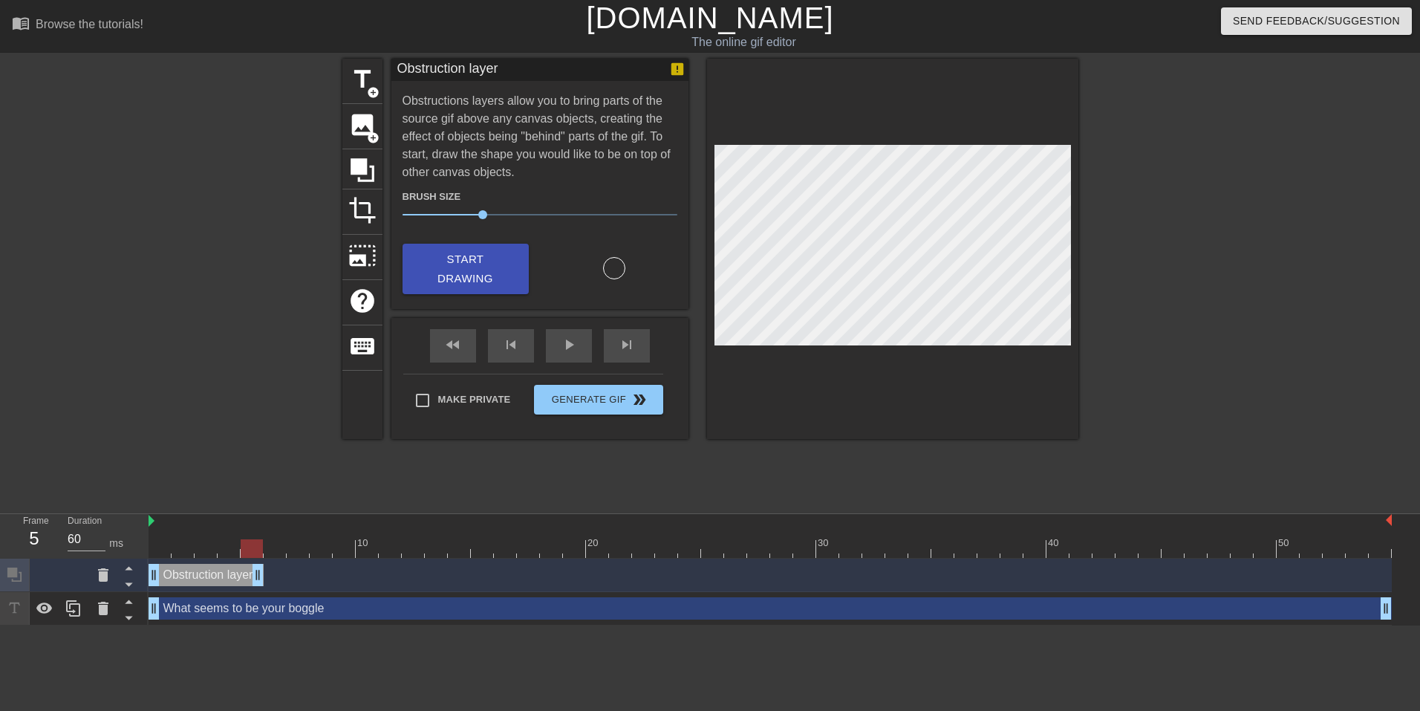
drag, startPoint x: 1180, startPoint y: 577, endPoint x: 263, endPoint y: 582, distance: 917.5
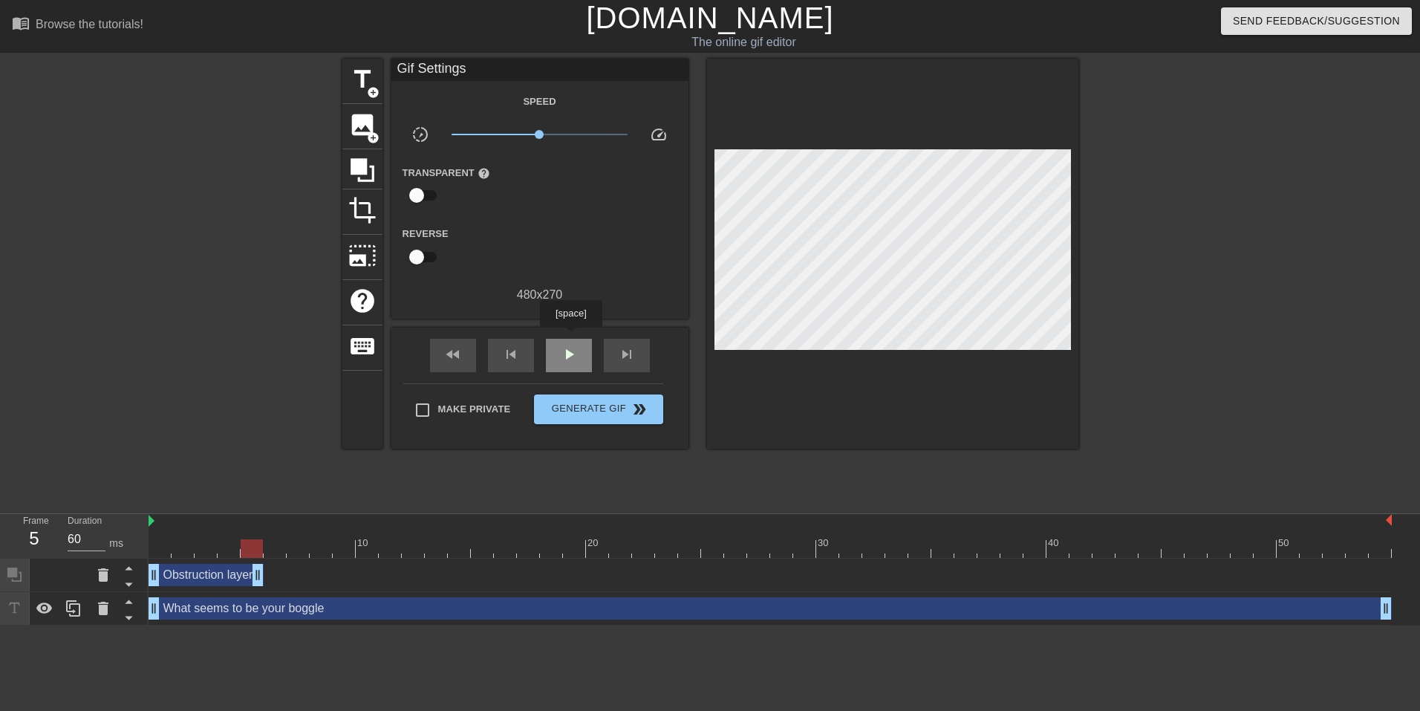
click at [571, 339] on div "play_arrow" at bounding box center [569, 355] width 46 height 33
click at [227, 574] on div "Obstruction layer drag_handle drag_handle" at bounding box center [206, 575] width 115 height 22
click at [557, 349] on div "pause" at bounding box center [569, 355] width 46 height 33
click at [217, 578] on div "Obstruction layer drag_handle drag_handle" at bounding box center [206, 575] width 115 height 22
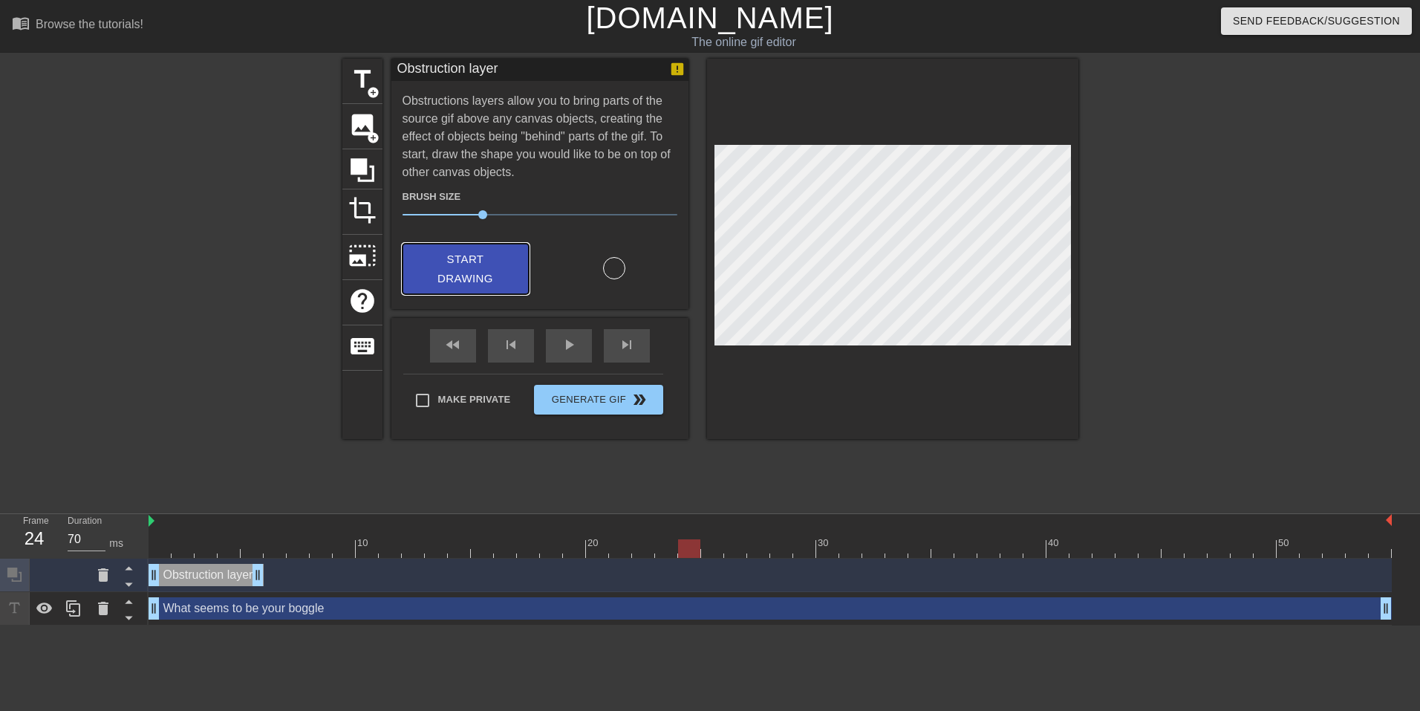
click at [518, 269] on button "Start Drawing" at bounding box center [466, 269] width 126 height 51
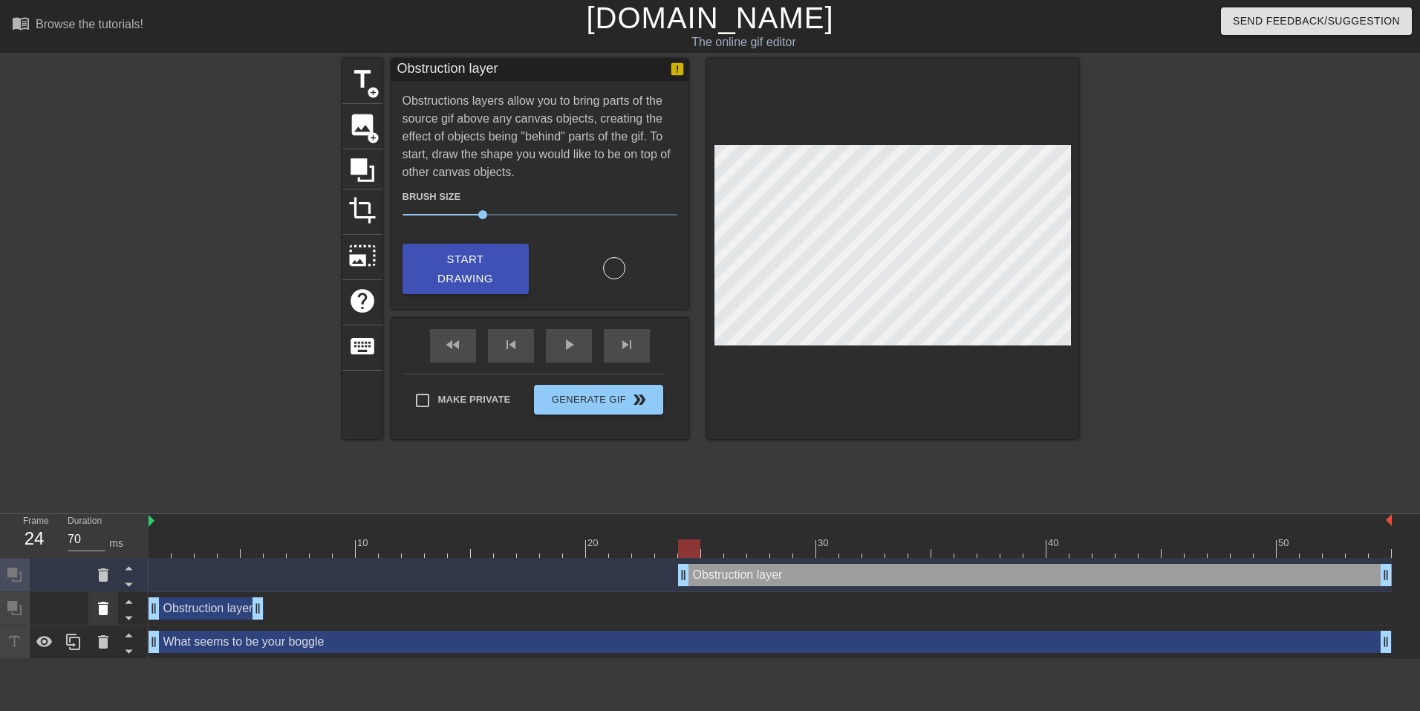
click at [108, 609] on icon at bounding box center [103, 609] width 18 height 18
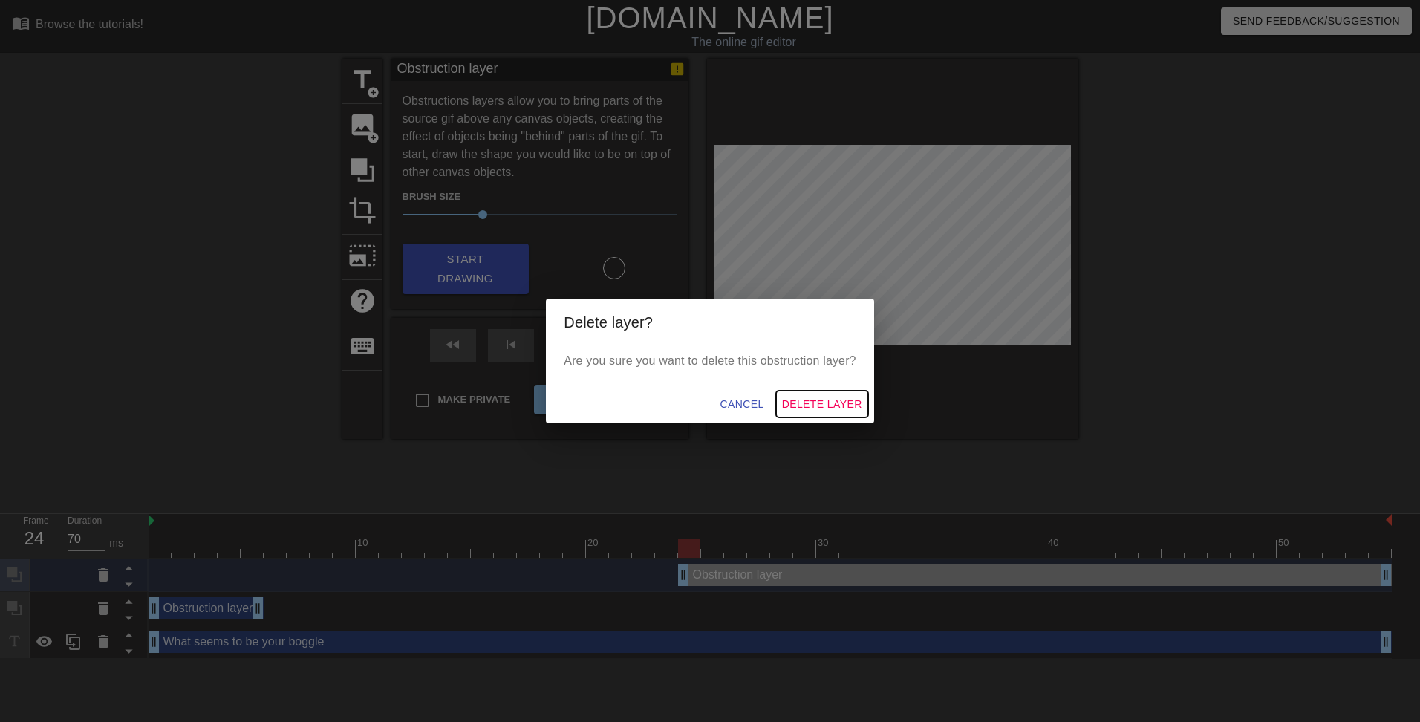
click at [842, 397] on span "Delete Layer" at bounding box center [822, 404] width 80 height 19
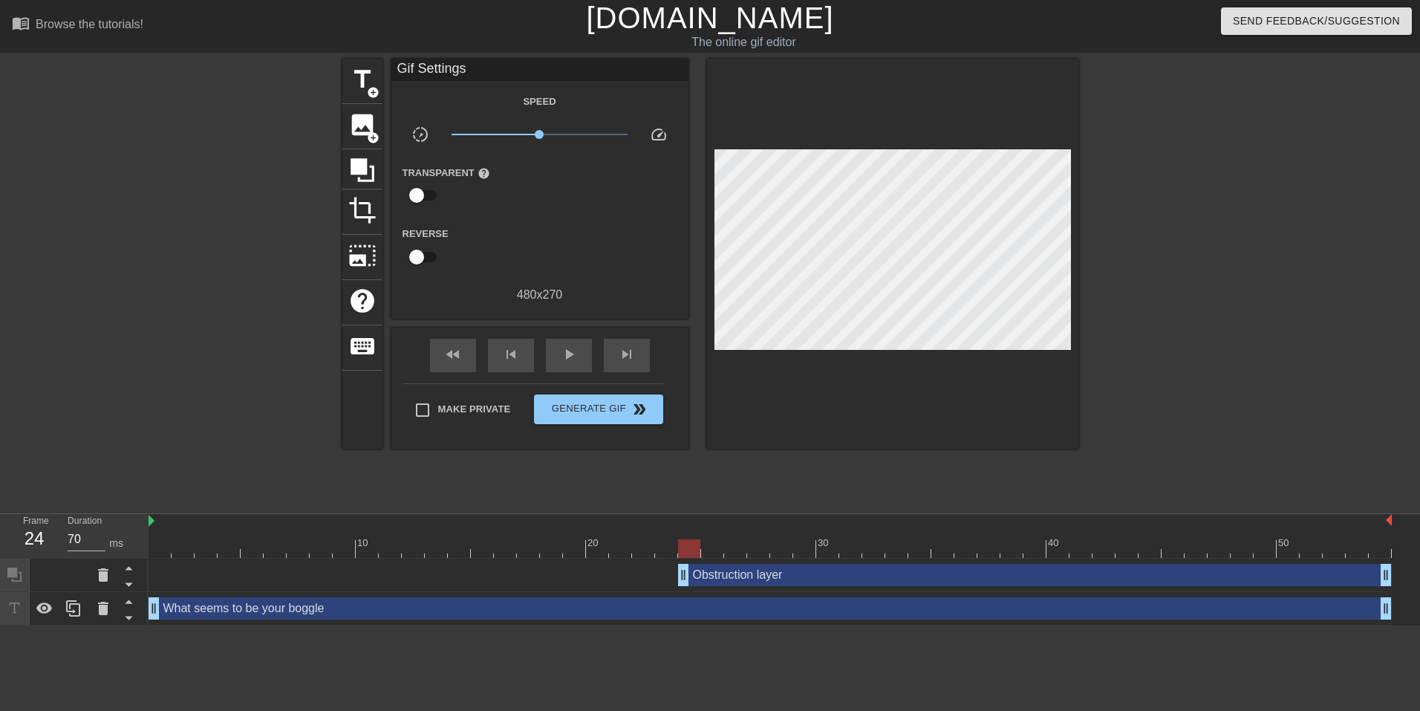
click at [725, 579] on div "Obstruction layer drag_handle drag_handle" at bounding box center [1035, 575] width 714 height 22
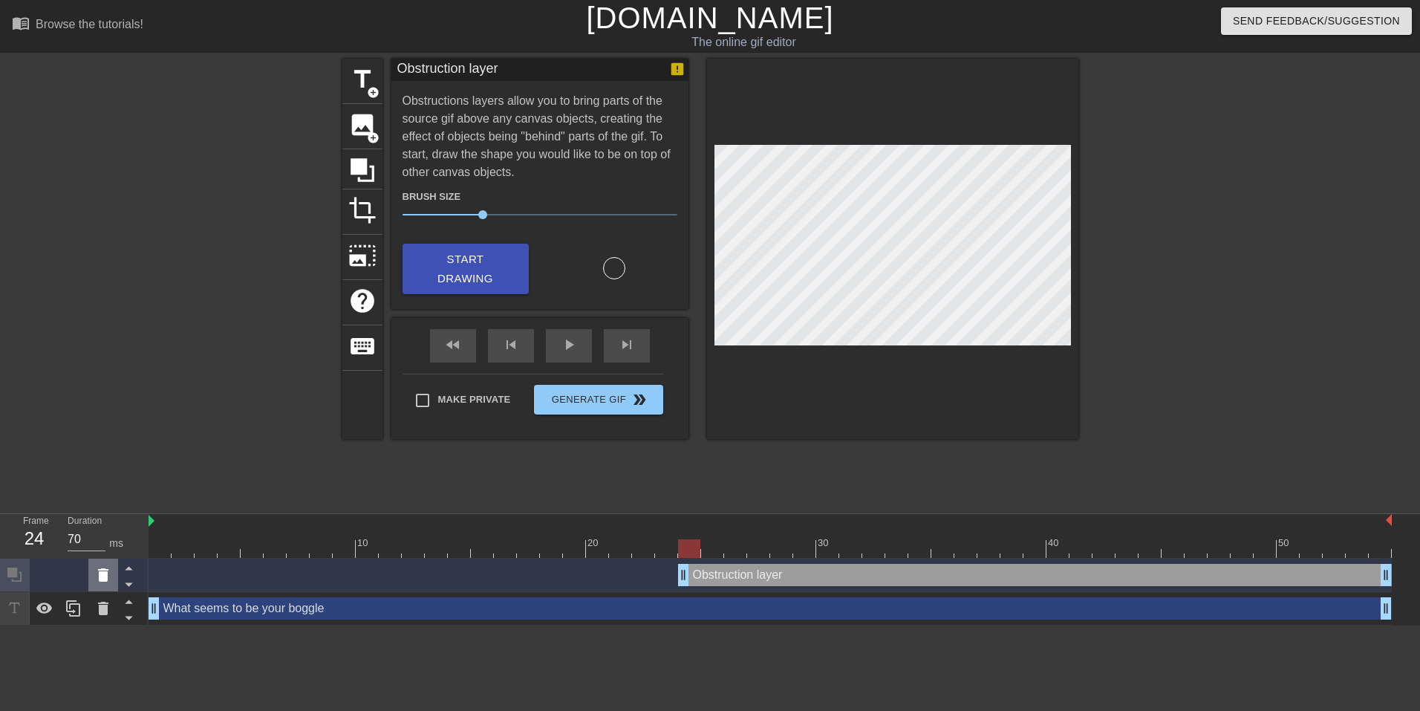
click at [103, 572] on icon at bounding box center [103, 575] width 18 height 18
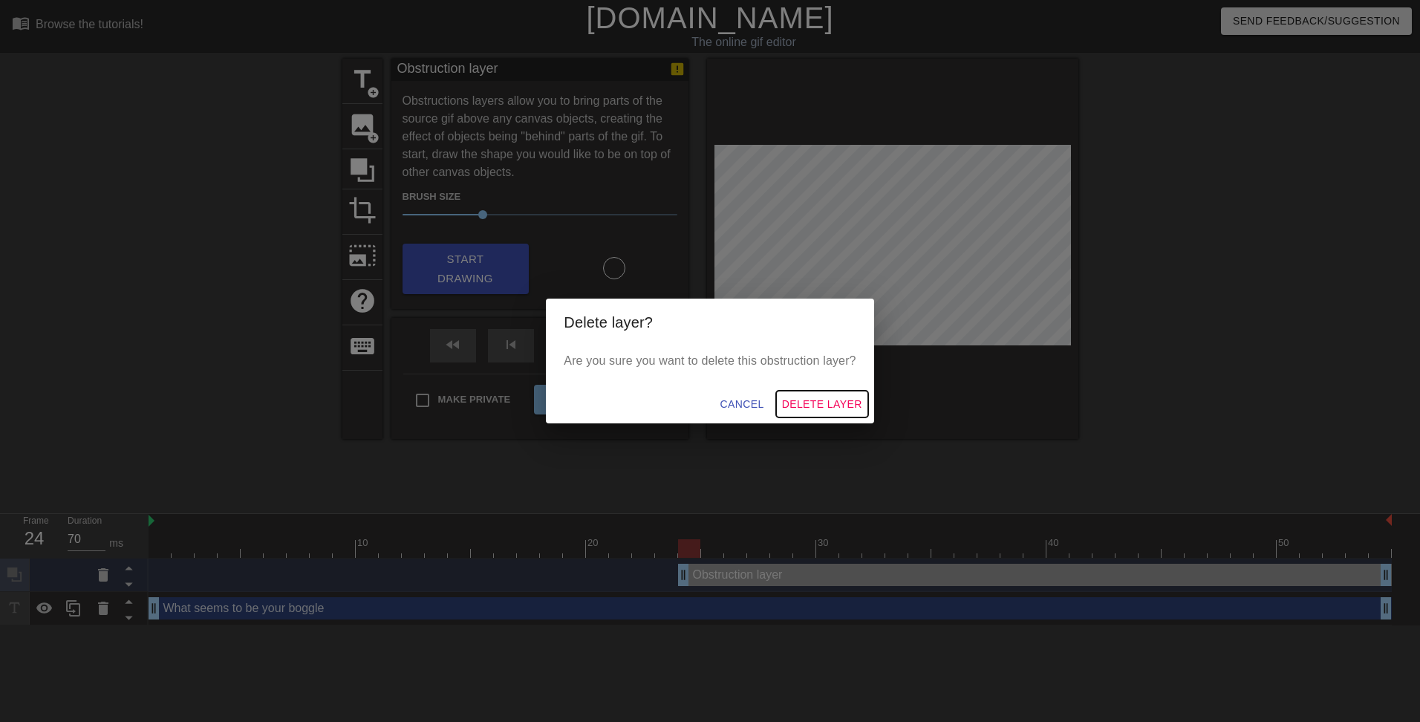
click at [805, 411] on span "Delete Layer" at bounding box center [822, 404] width 80 height 19
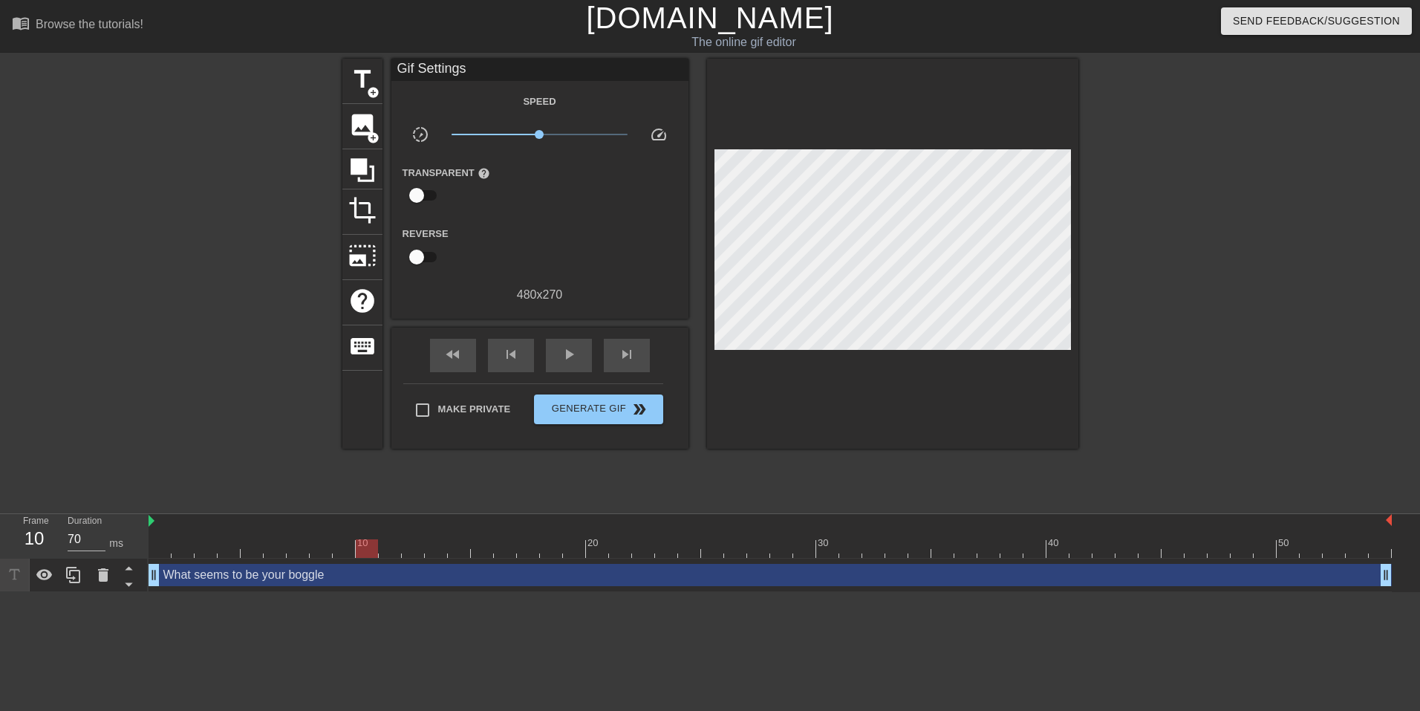
drag, startPoint x: 688, startPoint y: 550, endPoint x: 360, endPoint y: 550, distance: 328.4
click at [360, 550] on div at bounding box center [367, 548] width 22 height 19
click at [366, 175] on icon at bounding box center [362, 170] width 28 height 28
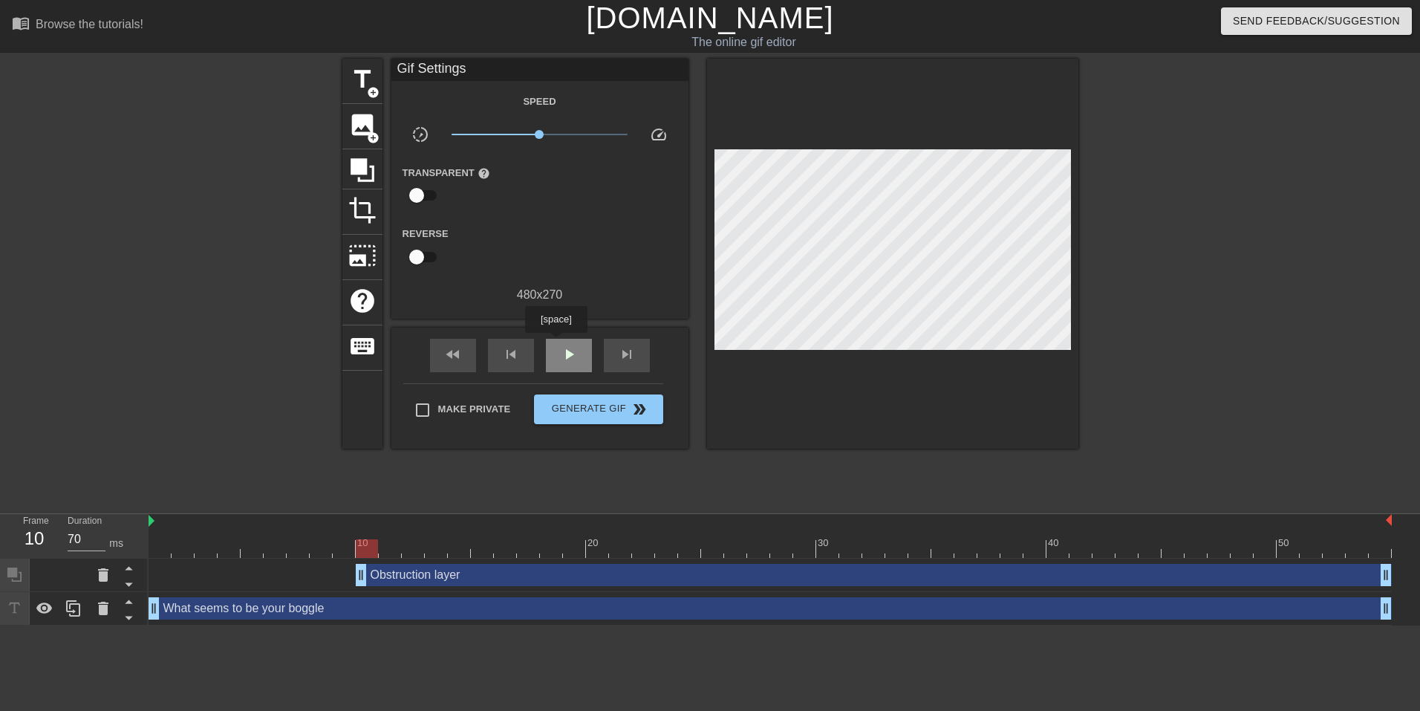
click at [556, 343] on div "play_arrow" at bounding box center [569, 355] width 46 height 33
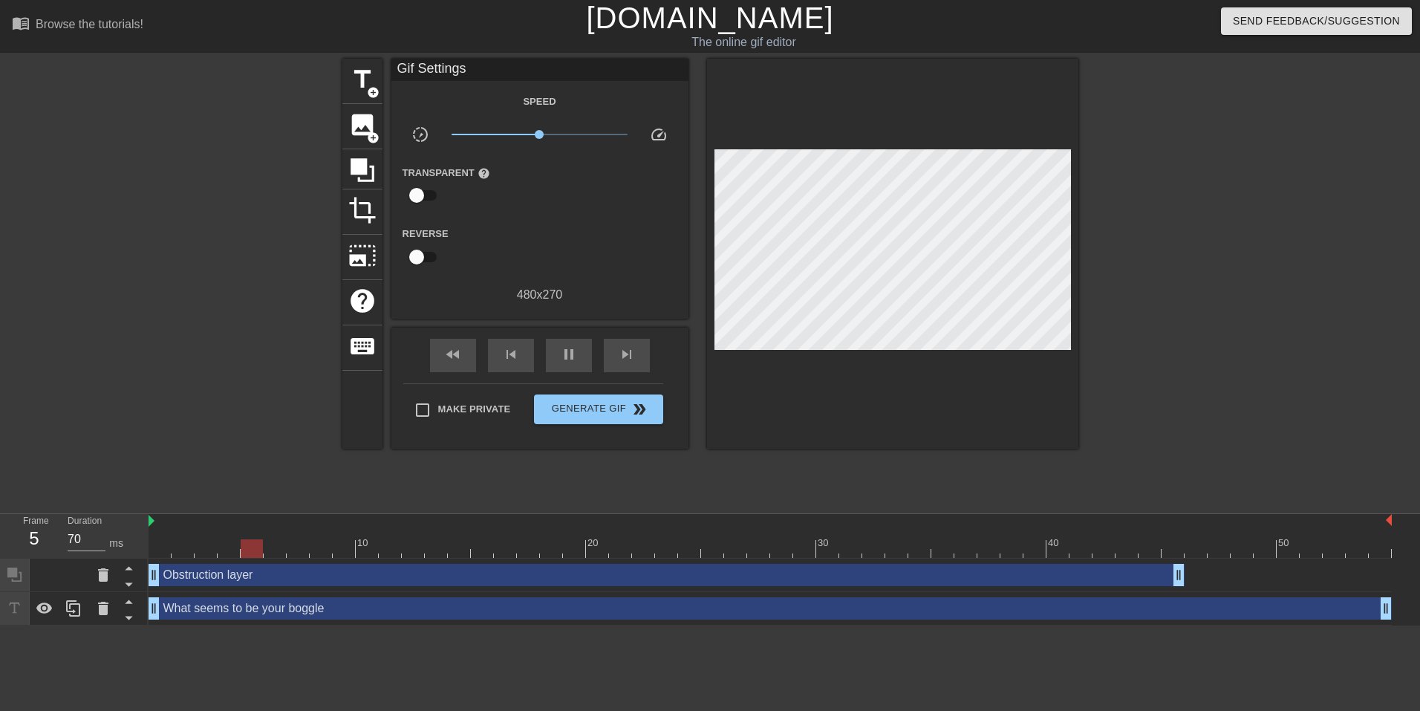
drag, startPoint x: 418, startPoint y: 576, endPoint x: 203, endPoint y: 579, distance: 215.5
click at [203, 579] on div "Obstruction layer drag_handle drag_handle" at bounding box center [667, 575] width 1036 height 22
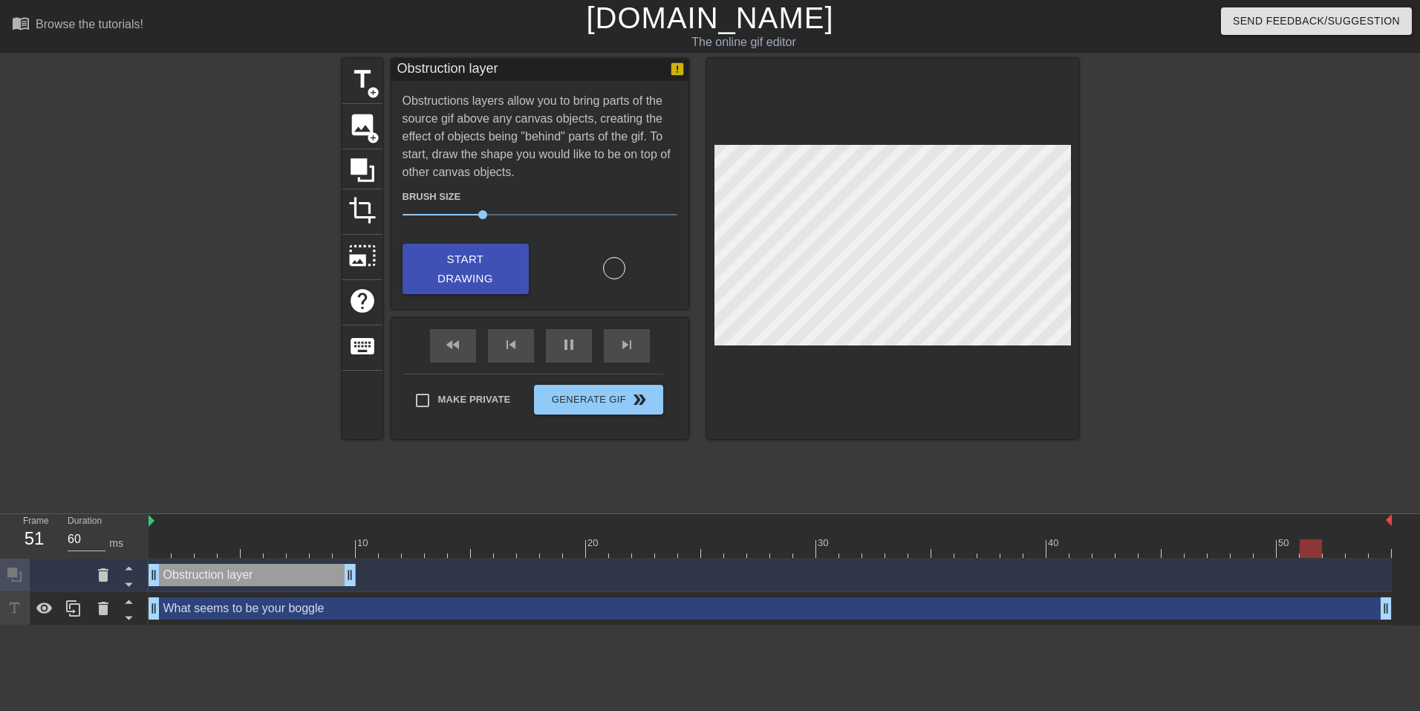
drag, startPoint x: 1180, startPoint y: 578, endPoint x: 340, endPoint y: 586, distance: 840.3
click at [340, 586] on div "Obstruction layer drag_handle drag_handle" at bounding box center [771, 575] width 1244 height 33
click at [568, 345] on span "pause" at bounding box center [569, 345] width 18 height 18
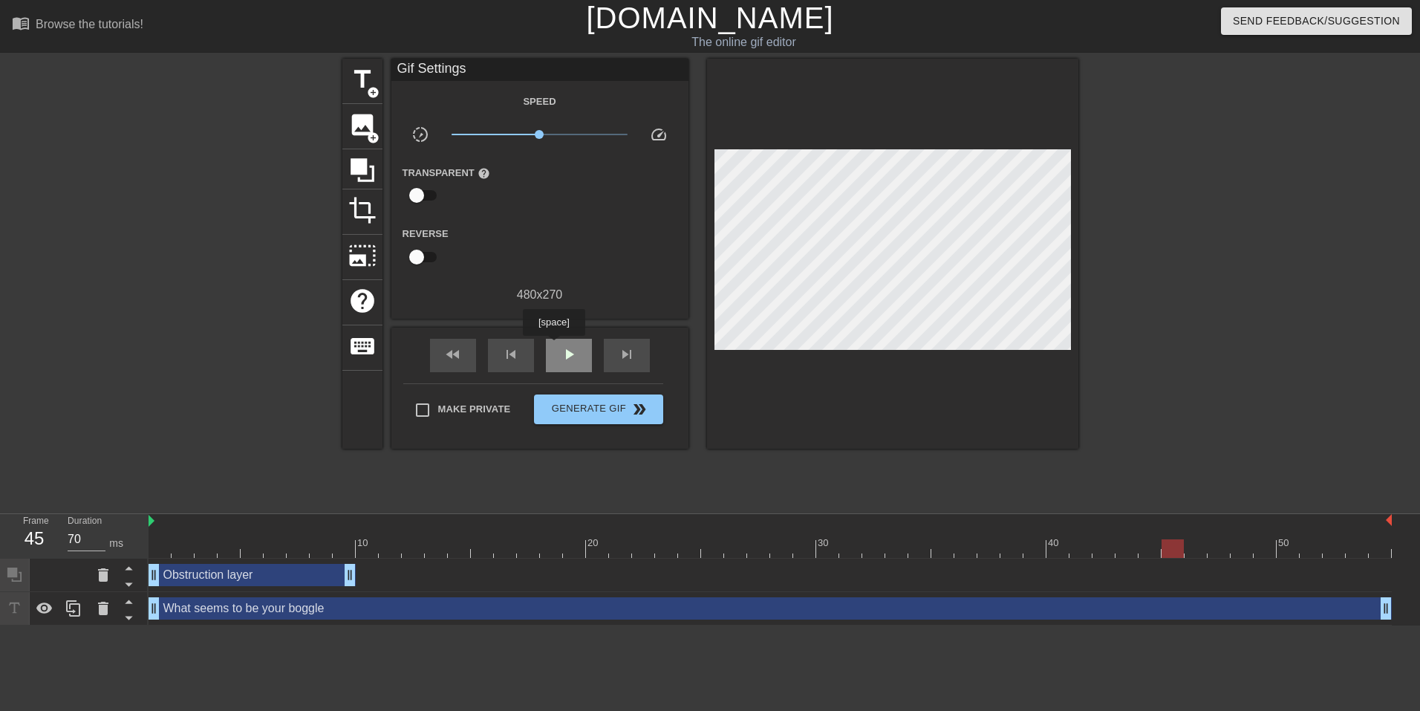
click at [562, 347] on span "play_arrow" at bounding box center [569, 354] width 18 height 18
click at [565, 347] on span "pause" at bounding box center [569, 354] width 18 height 18
drag, startPoint x: 894, startPoint y: 546, endPoint x: 868, endPoint y: 534, distance: 28.6
click at [868, 534] on div "10 20 30 40 50" at bounding box center [771, 536] width 1244 height 44
click at [358, 175] on icon at bounding box center [362, 170] width 28 height 28
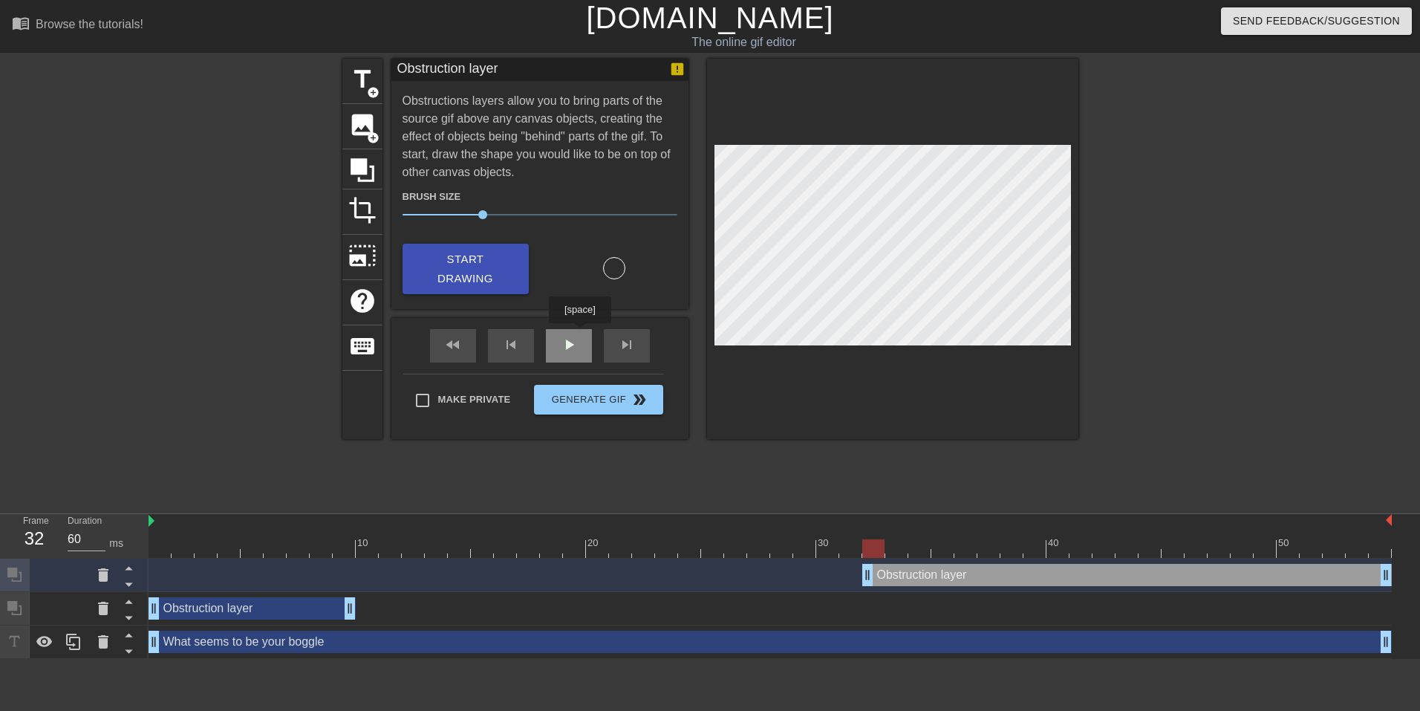
click at [579, 334] on div "fast_rewind skip_previous play_arrow skip_next" at bounding box center [540, 346] width 242 height 56
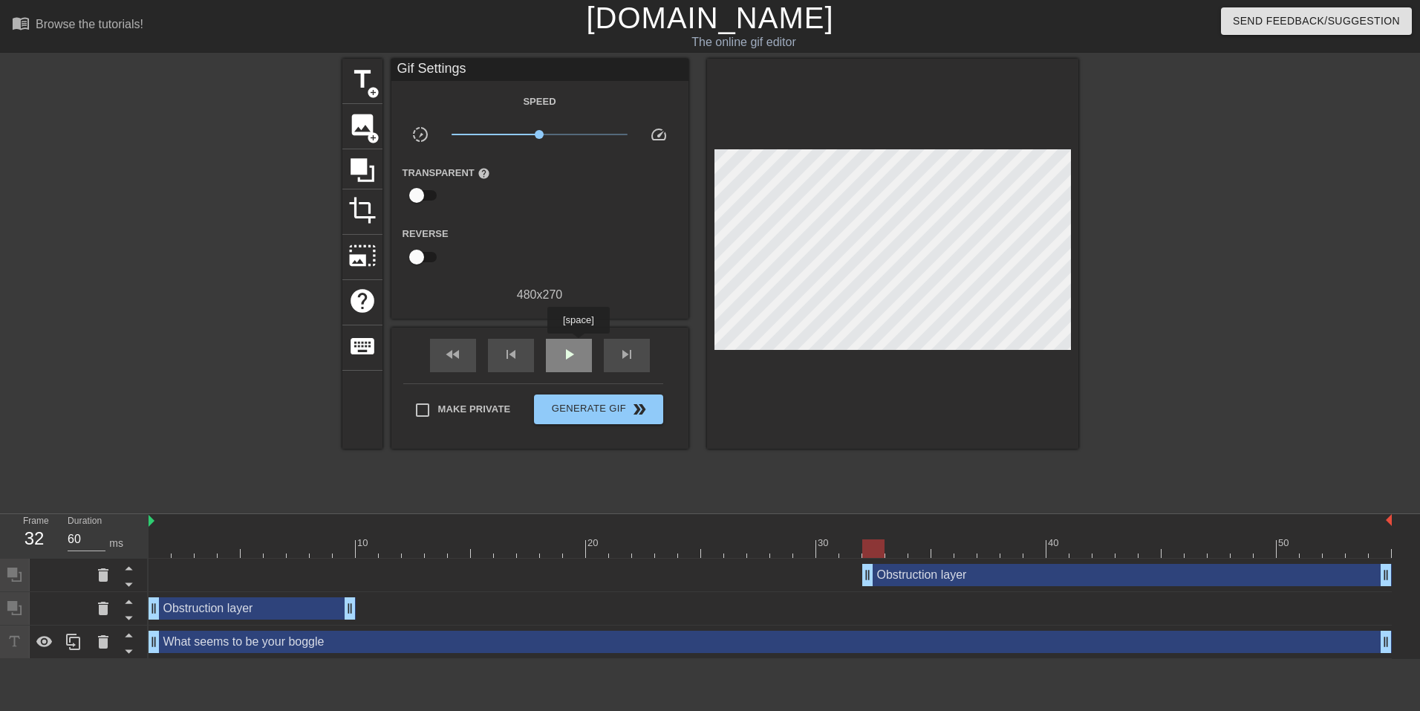
click at [576, 351] on span "play_arrow" at bounding box center [569, 354] width 18 height 18
type input "70"
click at [576, 351] on span "pause" at bounding box center [569, 354] width 18 height 18
click at [358, 93] on span "title" at bounding box center [362, 79] width 28 height 28
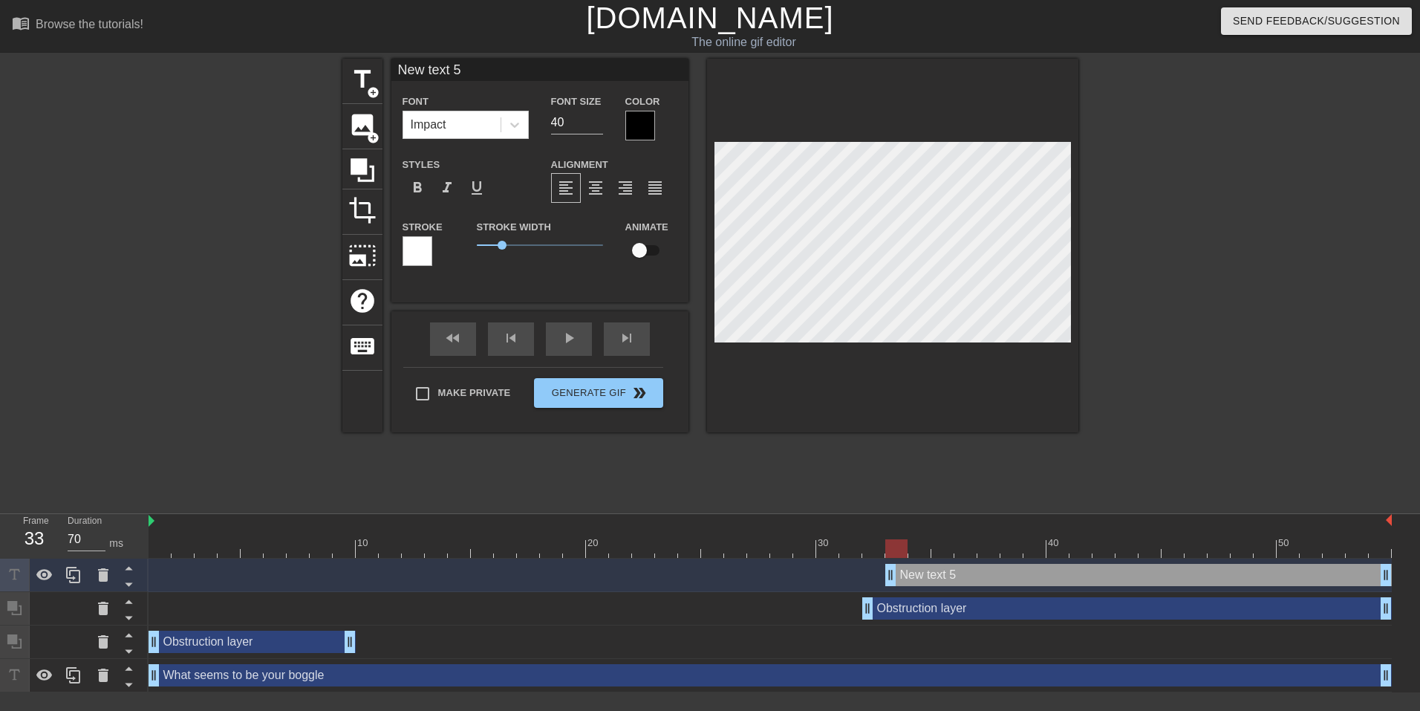
scroll to position [2, 4]
type input "M"
type textarea "M"
type input "My"
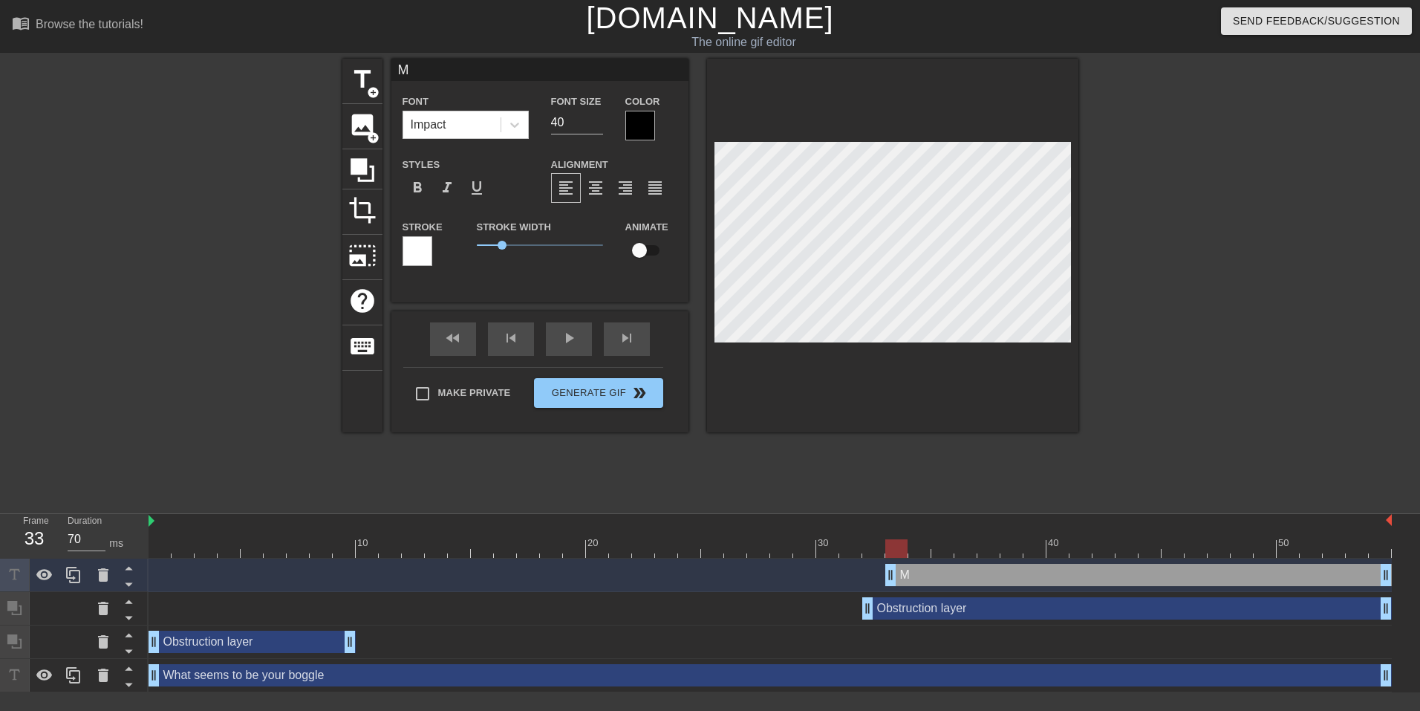
type textarea "My"
type input "My"
type textarea "My"
type input "My B"
type textarea "My B"
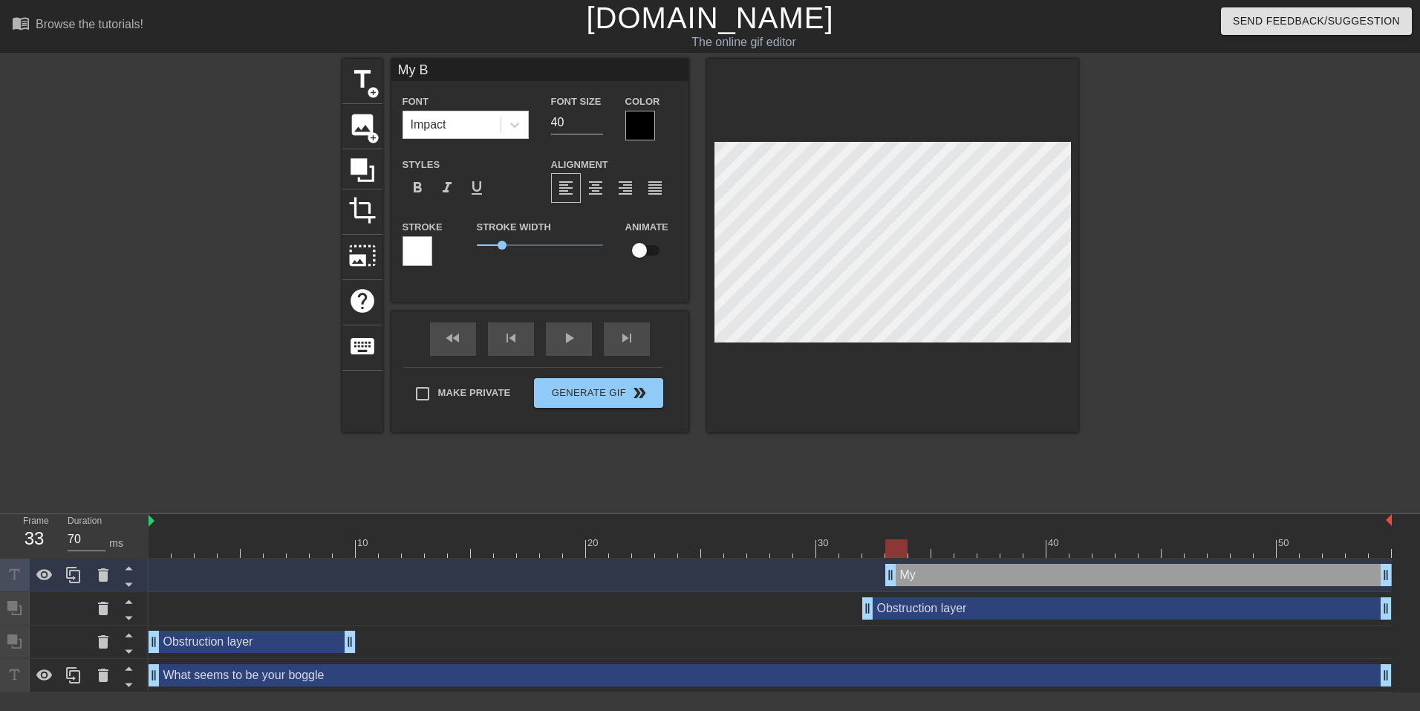
scroll to position [2, 2]
type input "My Bo"
type textarea "My Bo"
type input "My Bog"
type textarea "My Bog"
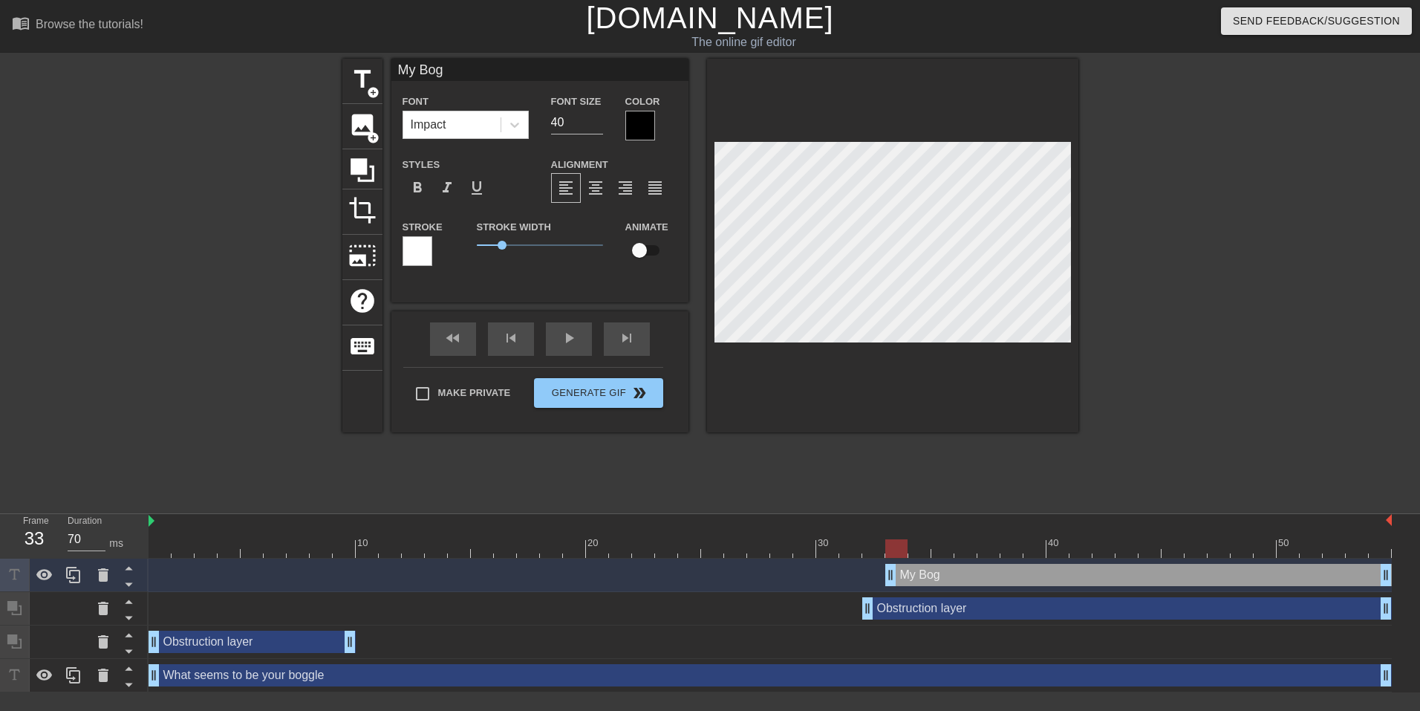
type input "My Bogg"
type textarea "My Bogg"
type input "My Boggl"
type textarea "My Boggl"
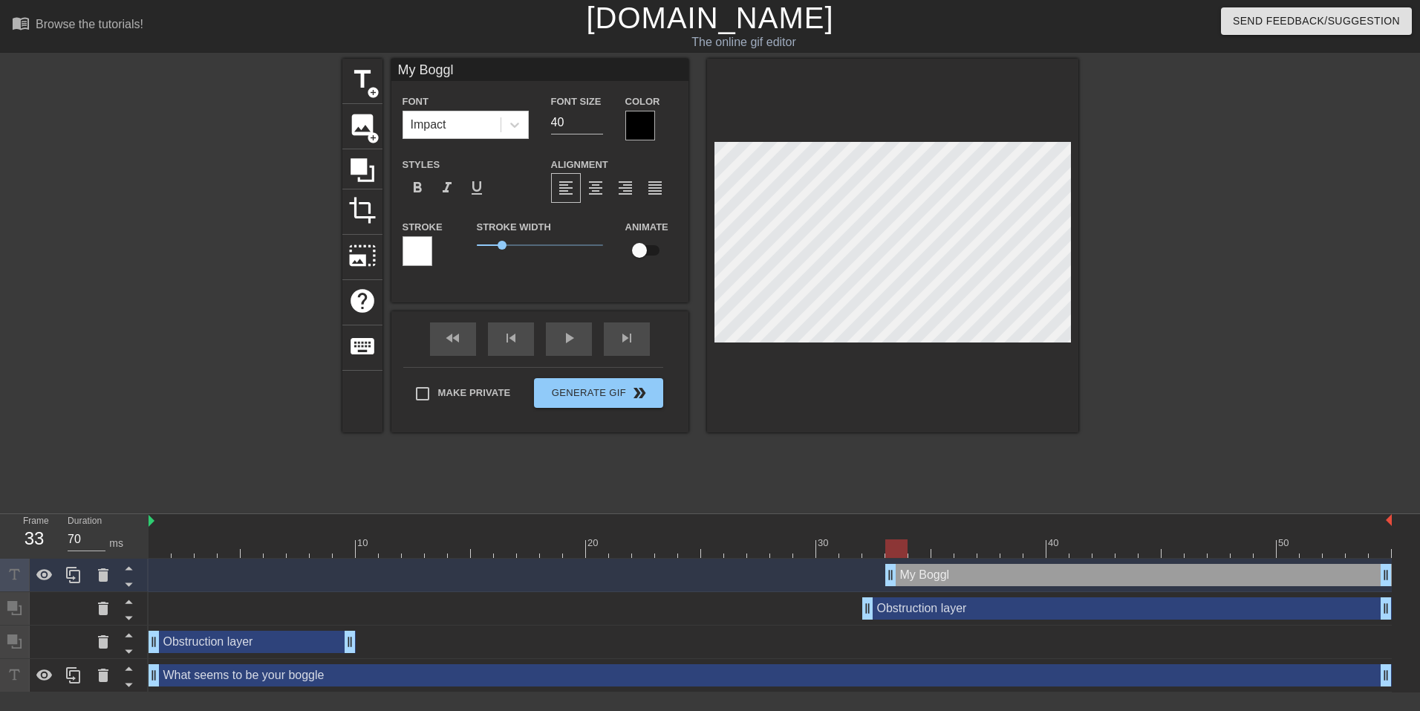
type input "My Boggle"
type textarea "My Boggle"
click at [340, 462] on div "title add_circle image add_circle crop photo_size_select_large help keyboard My…" at bounding box center [710, 282] width 1420 height 446
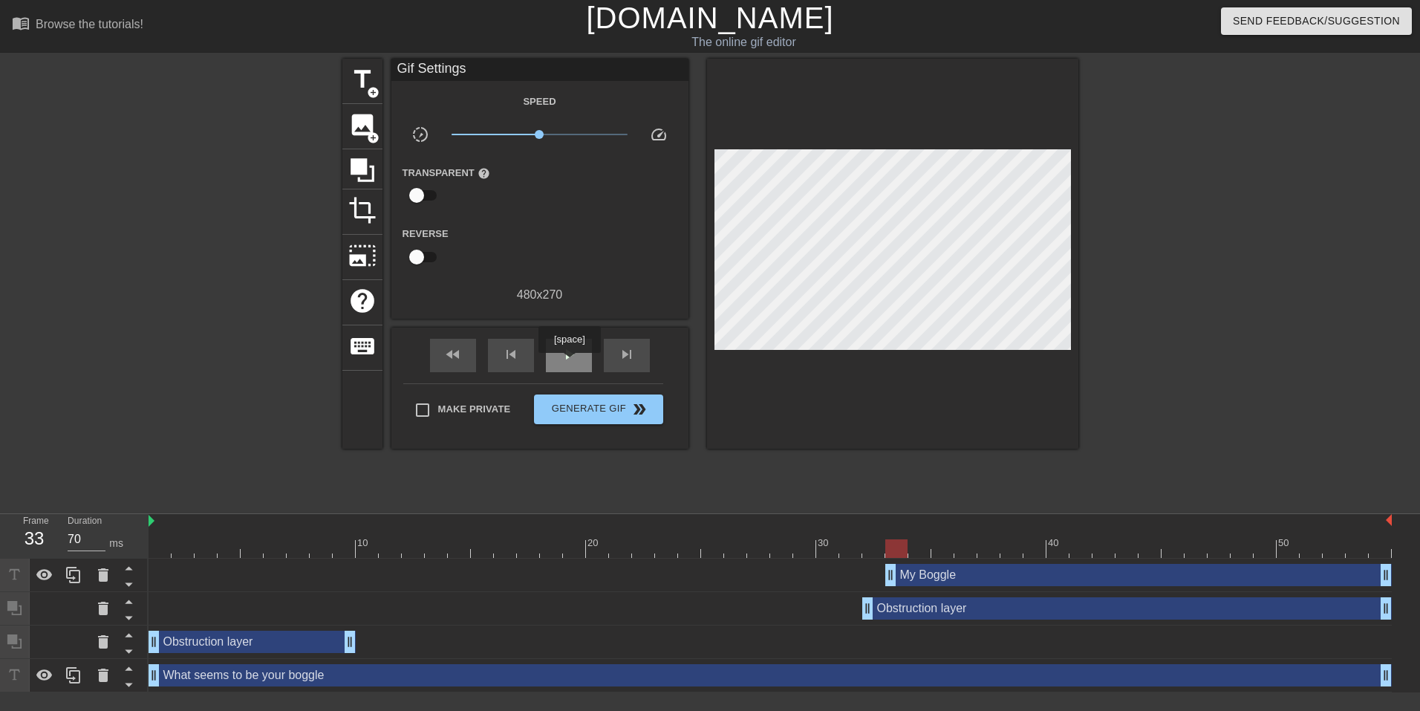
click at [574, 360] on div "play_arrow" at bounding box center [569, 355] width 46 height 33
click at [575, 360] on span "pause" at bounding box center [569, 354] width 18 height 18
click at [269, 673] on div "What seems to be your boggle drag_handle drag_handle" at bounding box center [771, 675] width 1244 height 22
click at [296, 686] on div "What seems to be your boggle drag_handle drag_handle" at bounding box center [771, 675] width 1244 height 33
click at [308, 676] on div "What seems to be your boggle drag_handle drag_handle" at bounding box center [771, 675] width 1244 height 22
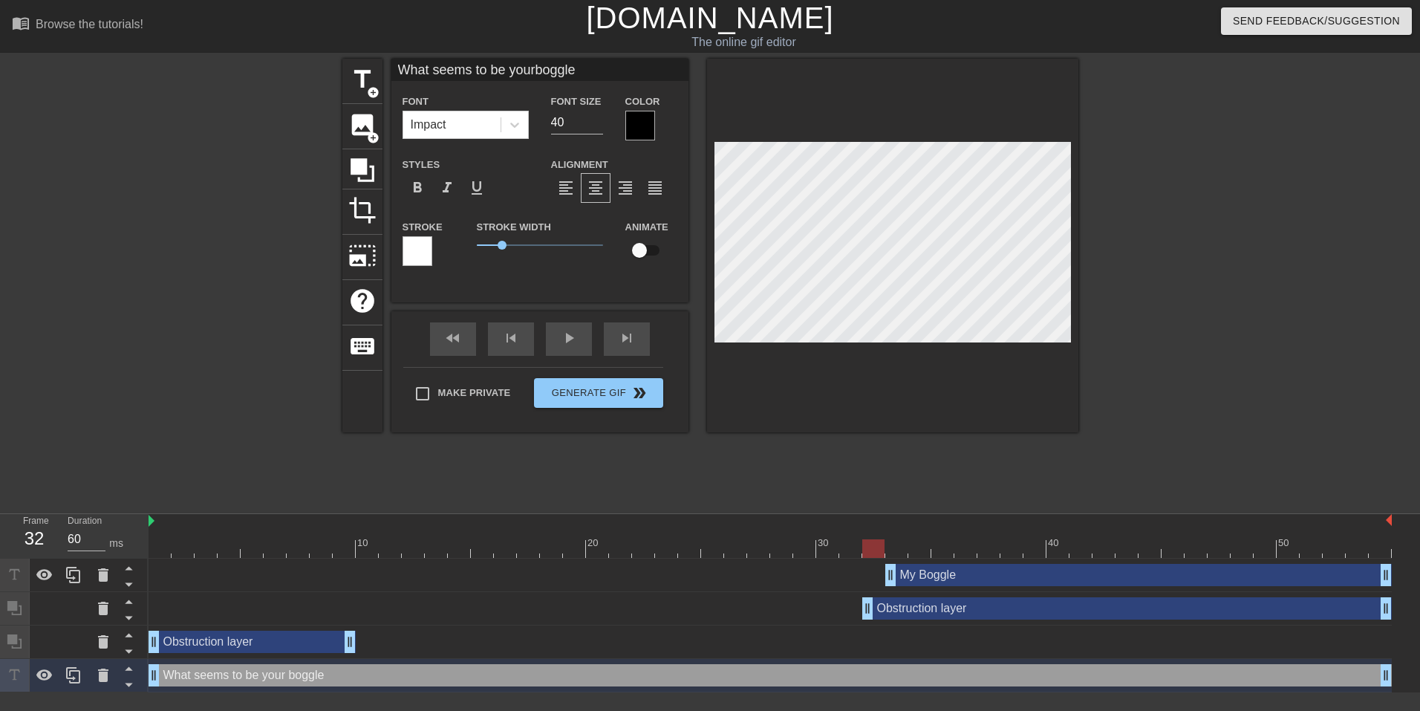
click at [308, 676] on div "What seems to be your boggle drag_handle drag_handle" at bounding box center [771, 675] width 1244 height 22
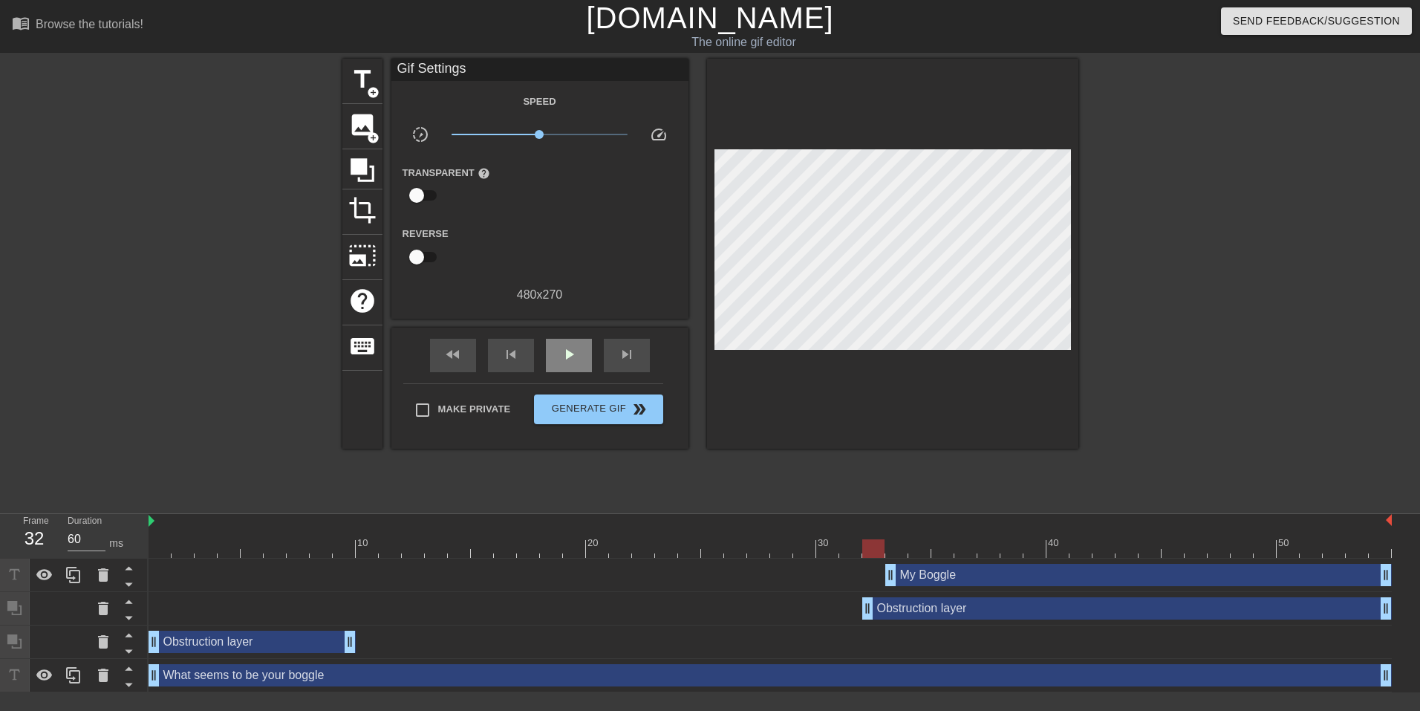
click at [570, 333] on div "fast_rewind skip_previous play_arrow skip_next" at bounding box center [540, 356] width 242 height 56
click at [565, 347] on span "play_arrow" at bounding box center [569, 354] width 18 height 18
click at [566, 348] on span "pause" at bounding box center [569, 354] width 18 height 18
click at [566, 348] on span "play_arrow" at bounding box center [569, 354] width 18 height 18
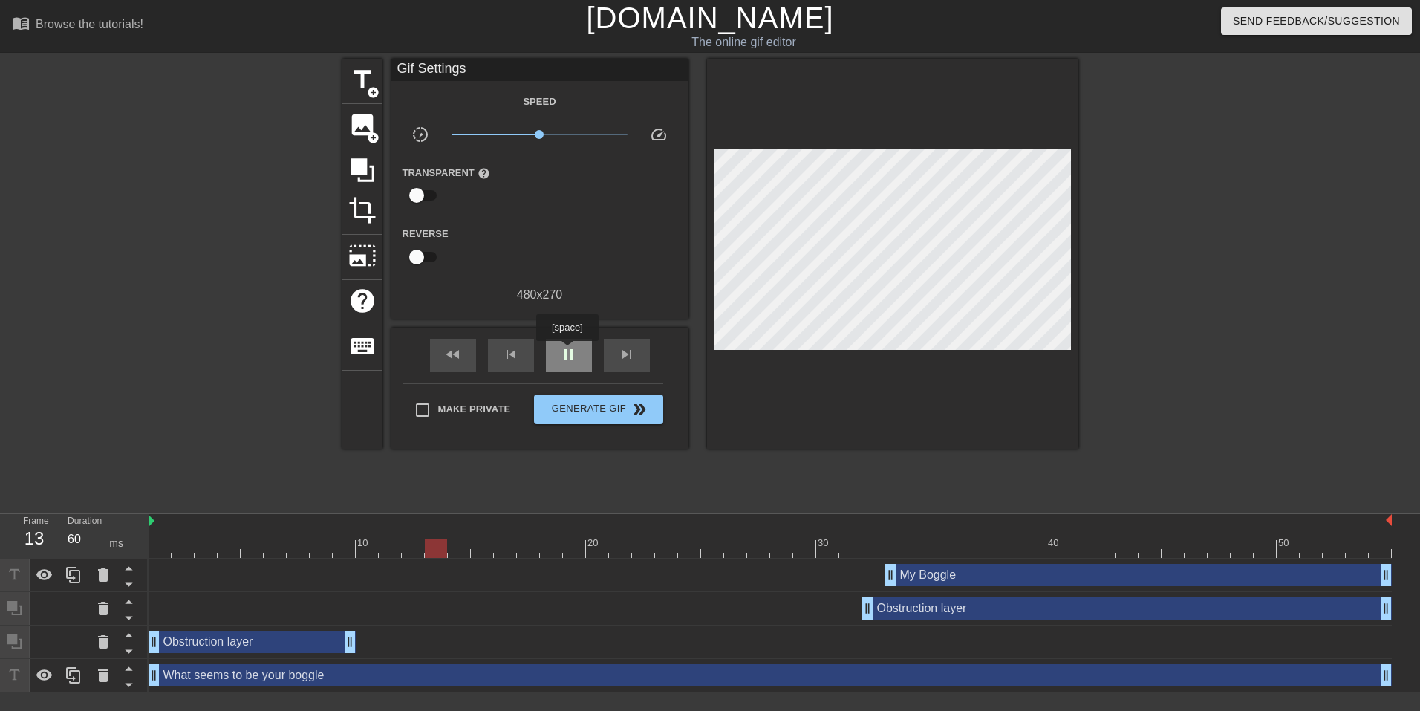
type input "70"
click at [567, 351] on span "pause" at bounding box center [569, 354] width 18 height 18
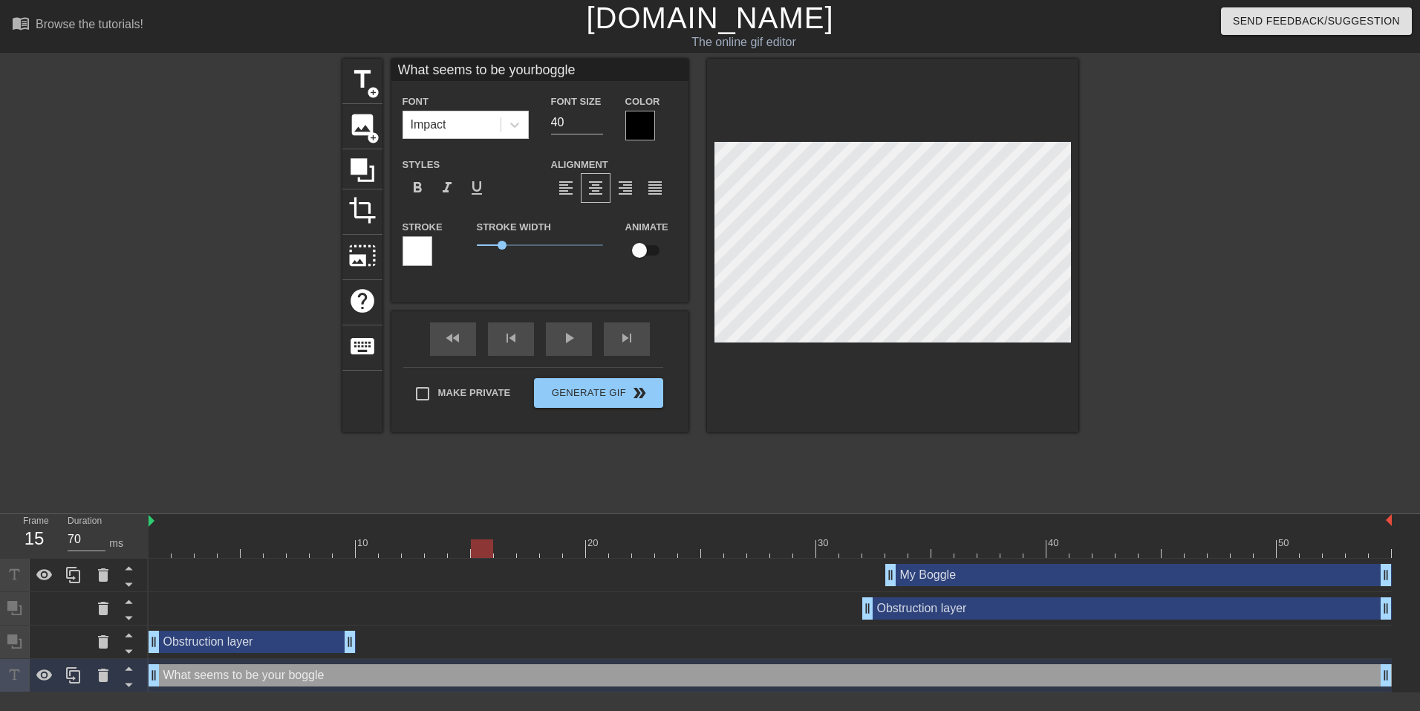
scroll to position [4, 1]
type input "What seems to be youroggle"
type textarea "What seems to be your oggle"
type input "What seems to be yourBoggle"
type textarea "What seems to be your Boggle"
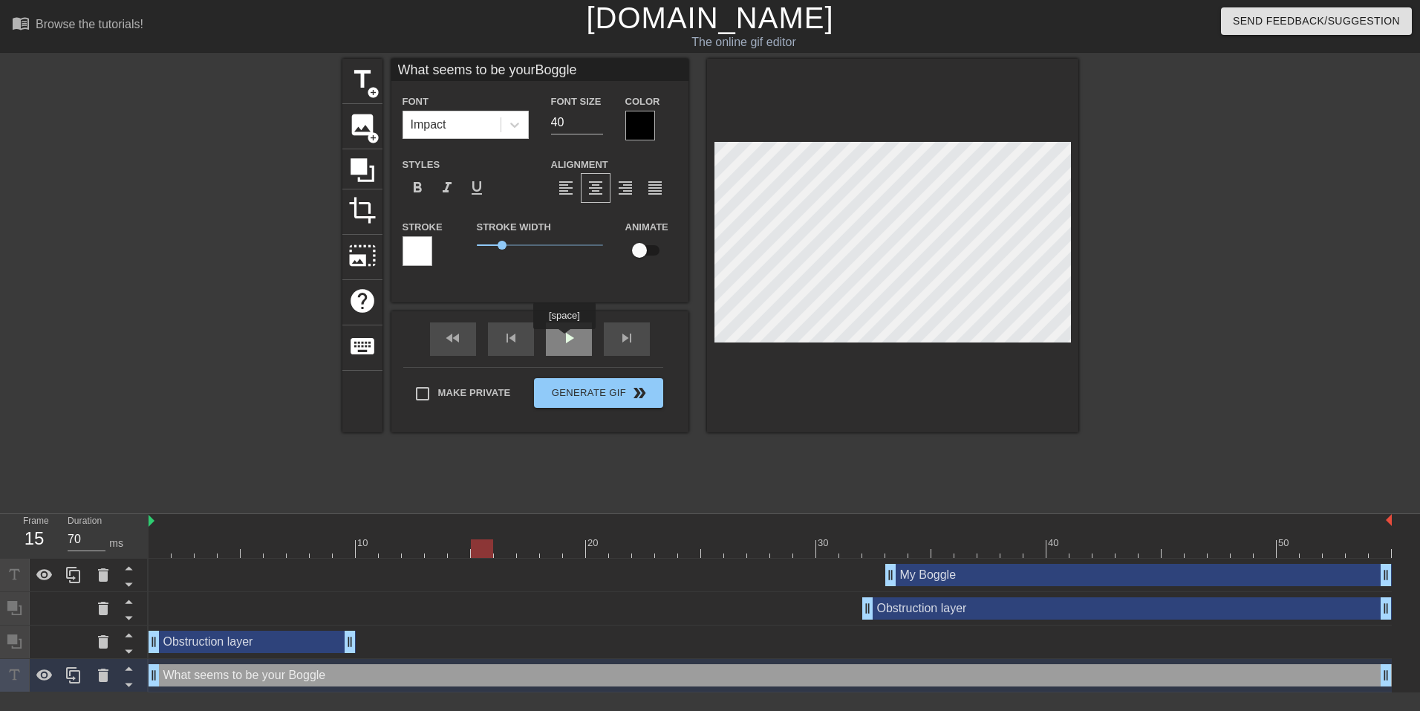
click at [565, 340] on div "play_arrow" at bounding box center [569, 338] width 46 height 33
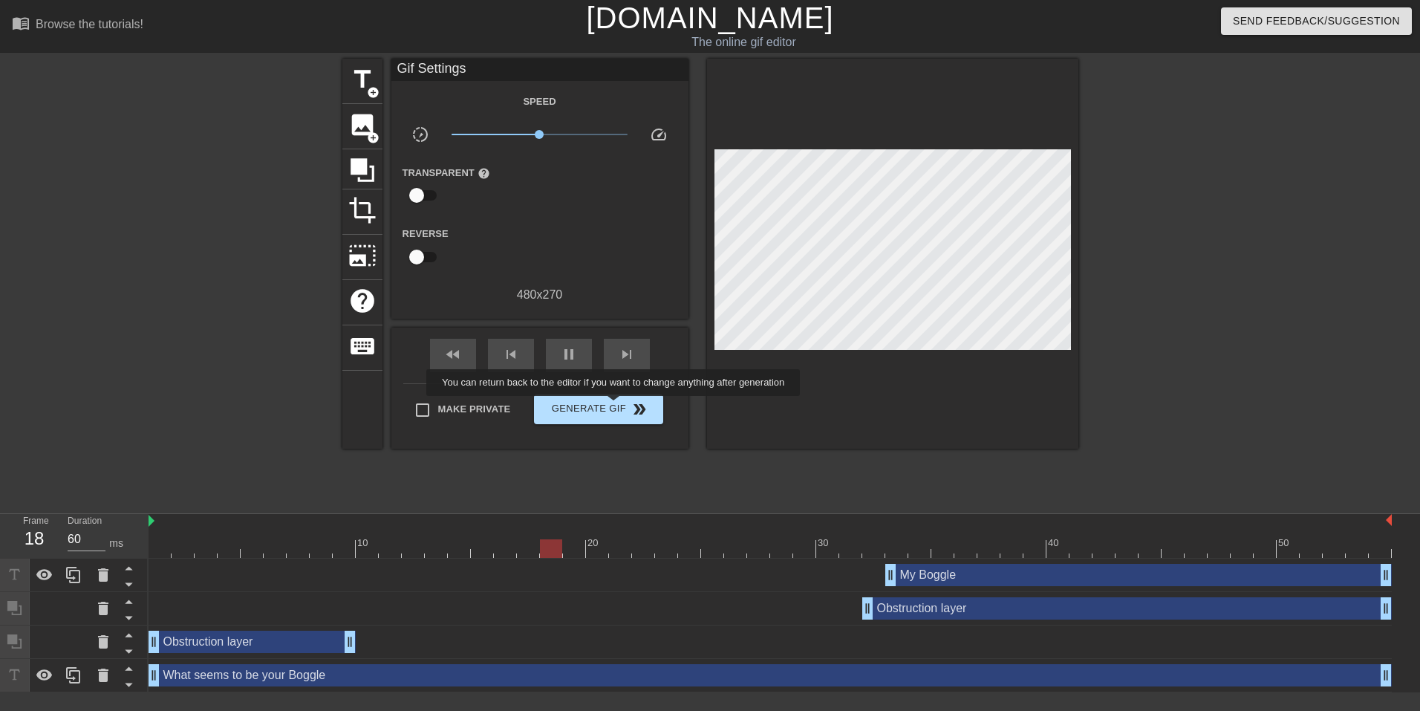
type input "70"
click at [613, 406] on span "Generate Gif double_arrow" at bounding box center [598, 409] width 117 height 18
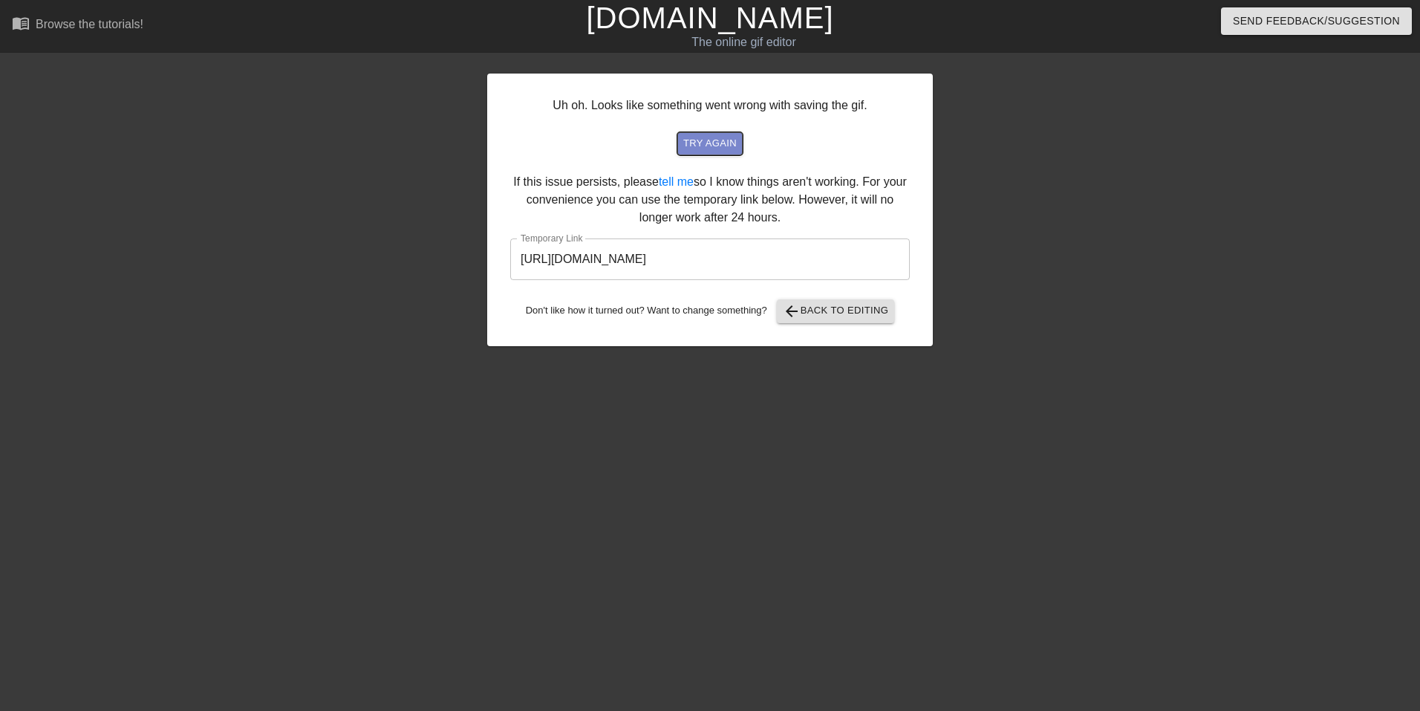
click at [721, 138] on span "try again" at bounding box center [709, 143] width 53 height 17
drag, startPoint x: 815, startPoint y: 267, endPoint x: 641, endPoint y: 264, distance: 173.9
click at [641, 264] on input "https://www.gifntext.com/temp_generations/yhv47L6S.gif" at bounding box center [710, 259] width 400 height 42
drag, startPoint x: 641, startPoint y: 264, endPoint x: 703, endPoint y: 264, distance: 61.7
click at [703, 264] on input "https://www.gifntext.com/temp_generations/yhv47L6S.gif" at bounding box center [710, 259] width 400 height 42
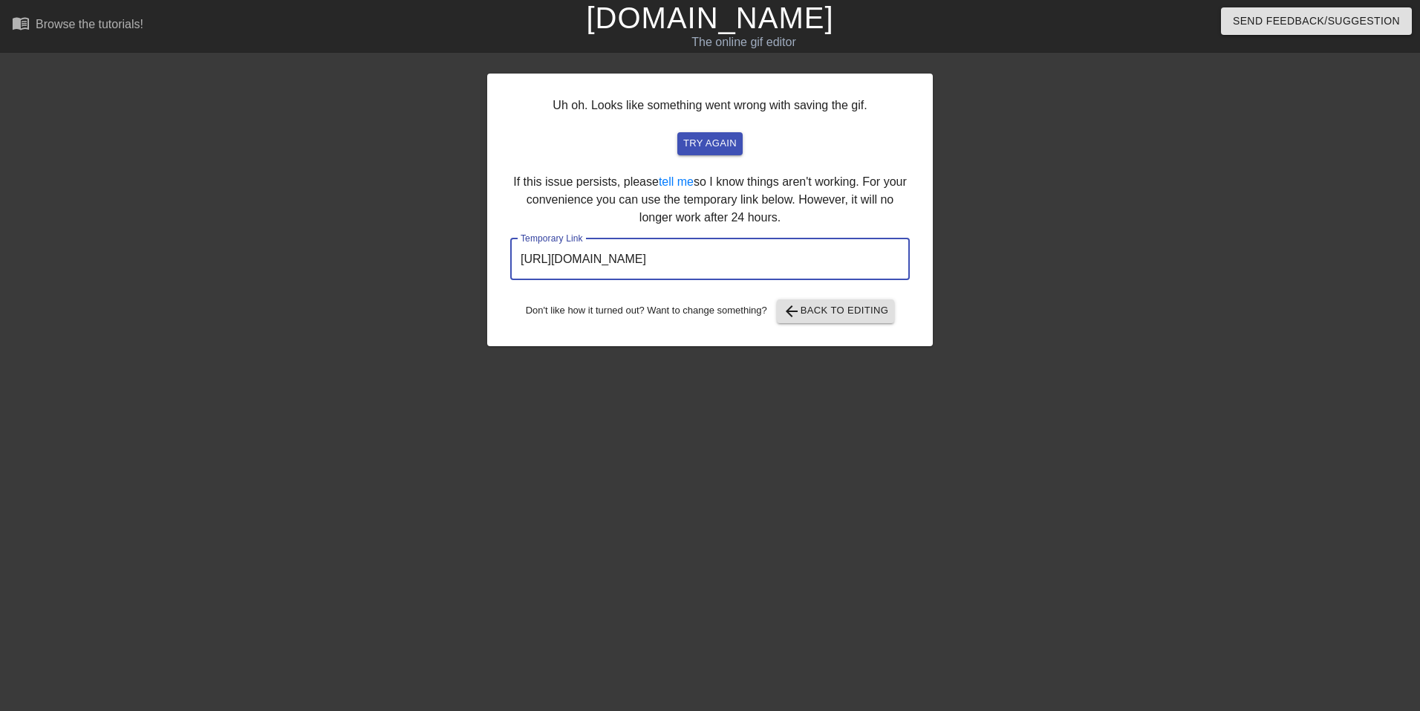
click at [703, 264] on input "https://www.gifntext.com/temp_generations/yhv47L6S.gif" at bounding box center [710, 259] width 400 height 42
click at [829, 309] on span "arrow_back Back to Editing" at bounding box center [836, 311] width 106 height 18
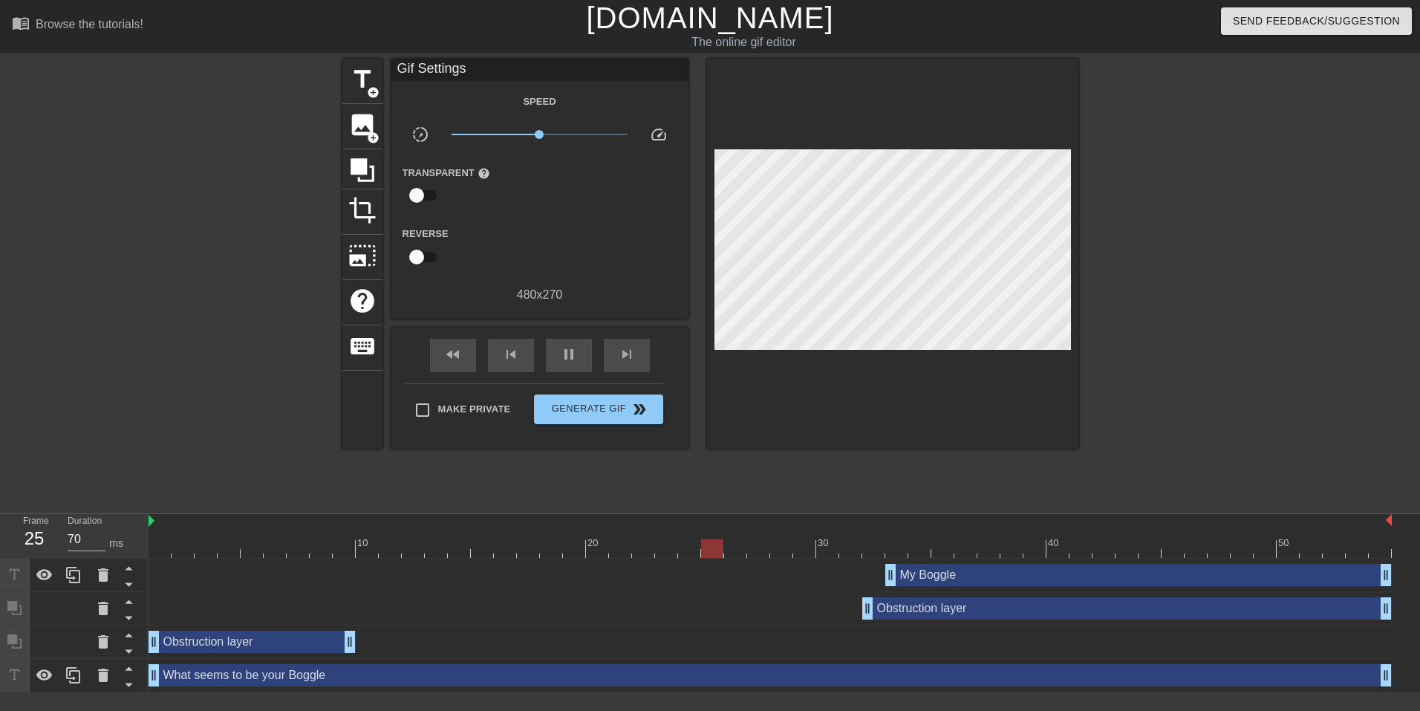
click at [683, 31] on link "[DOMAIN_NAME]" at bounding box center [709, 17] width 247 height 33
type input "70"
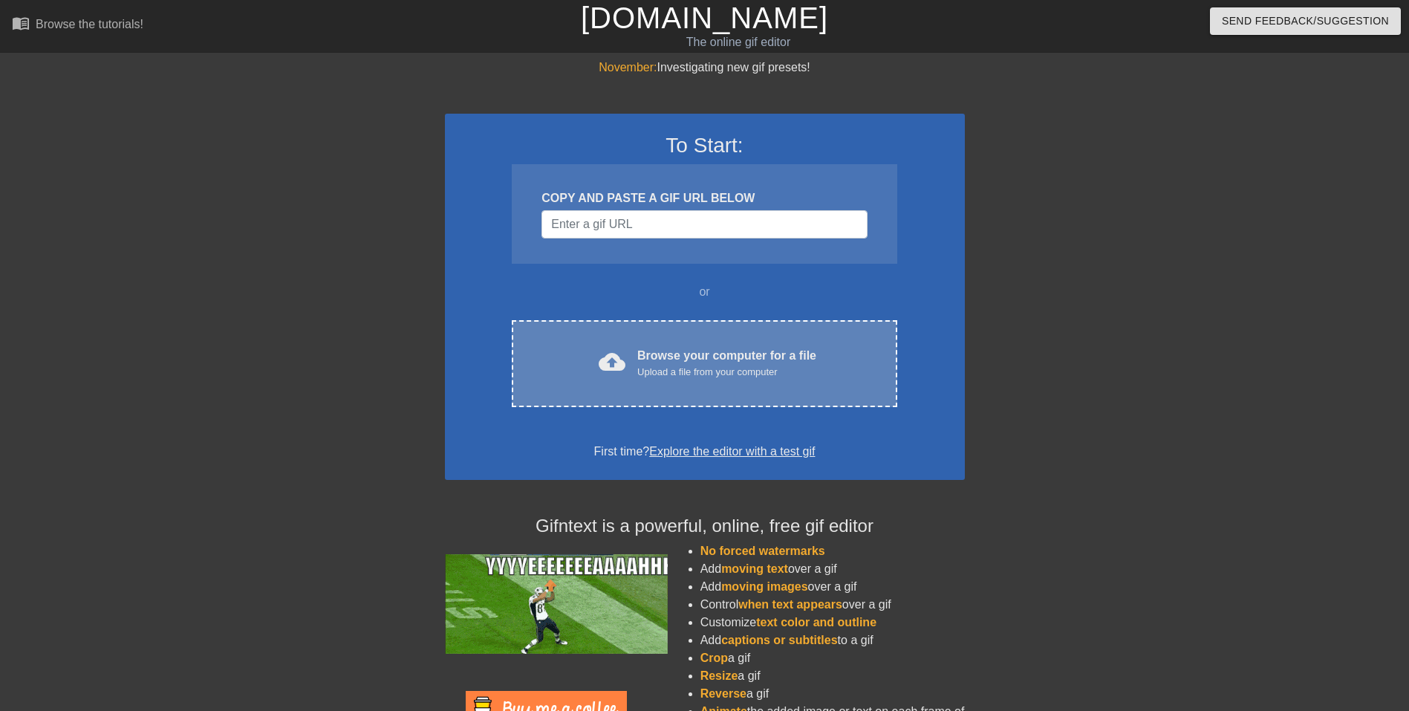
click at [741, 353] on div "Browse your computer for a file Upload a file from your computer" at bounding box center [726, 363] width 179 height 33
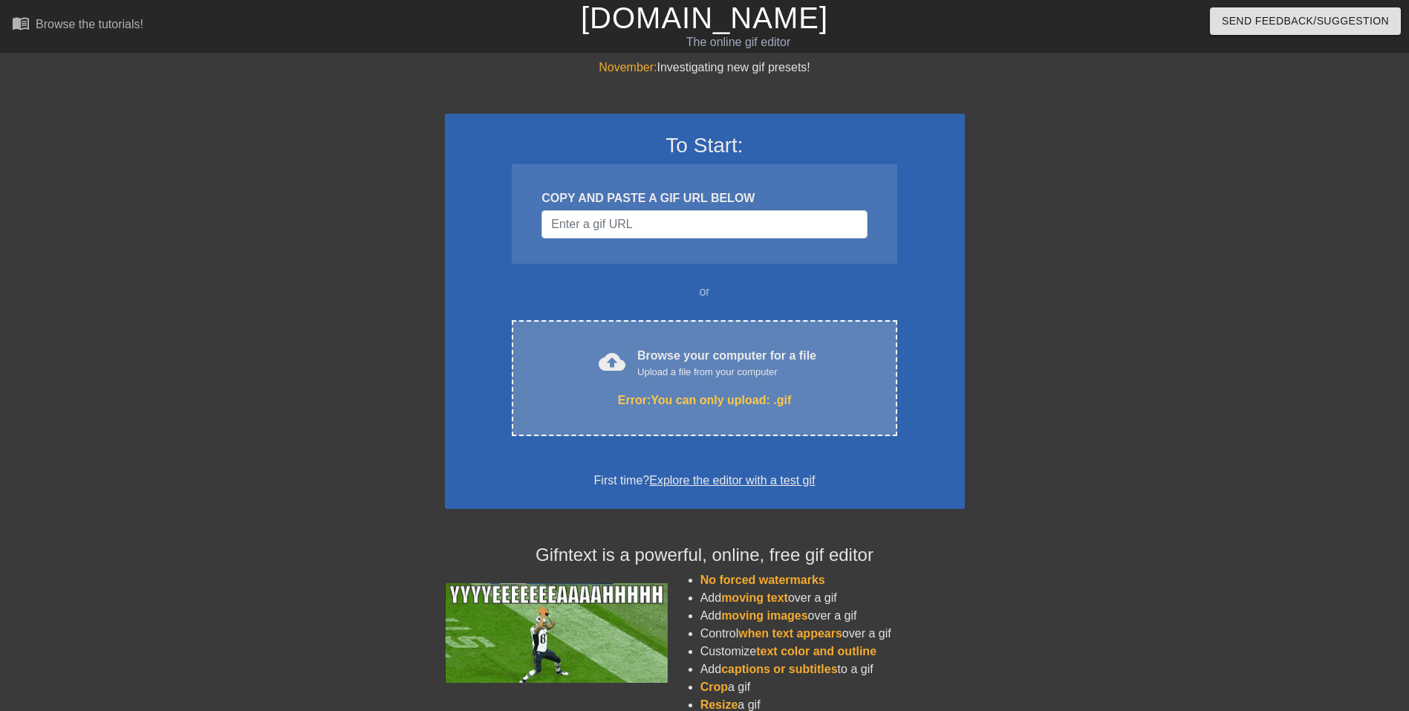
click at [747, 360] on div "Browse your computer for a file Upload a file from your computer" at bounding box center [726, 363] width 179 height 33
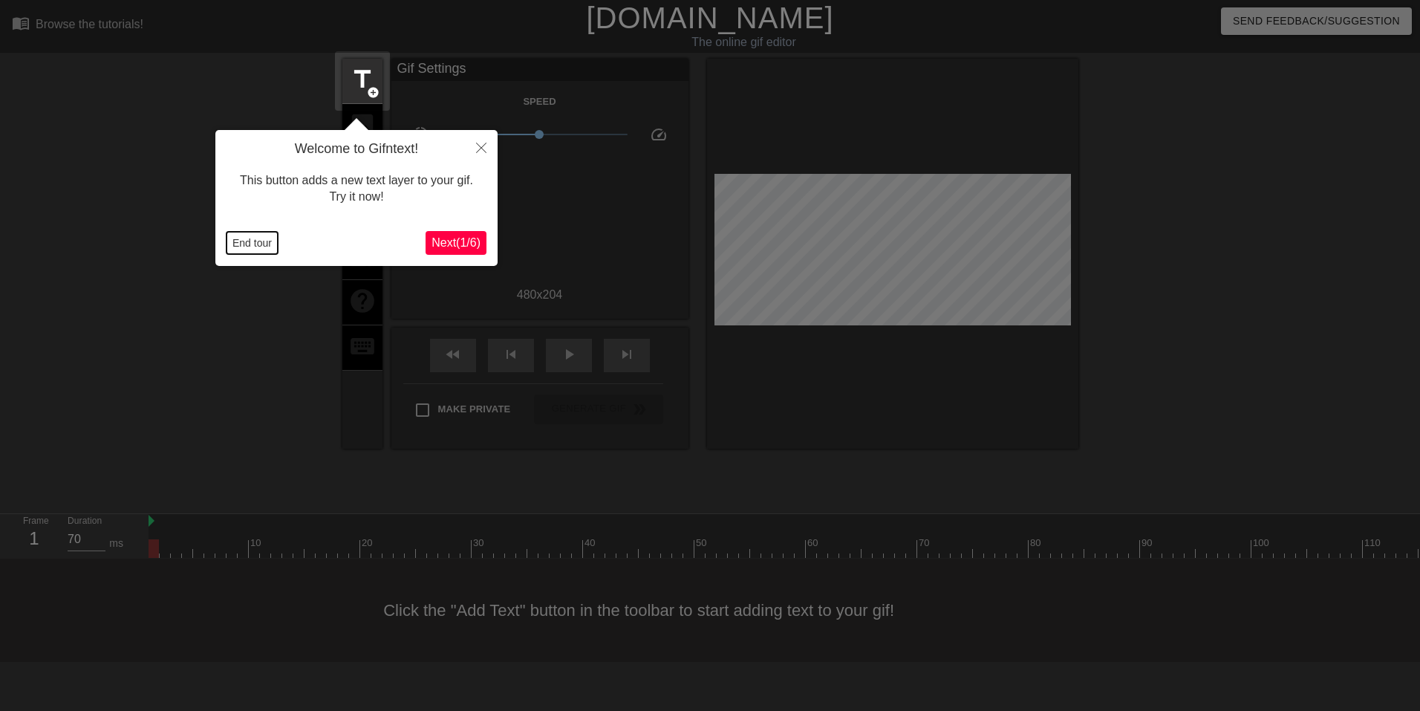
click at [267, 241] on button "End tour" at bounding box center [252, 243] width 51 height 22
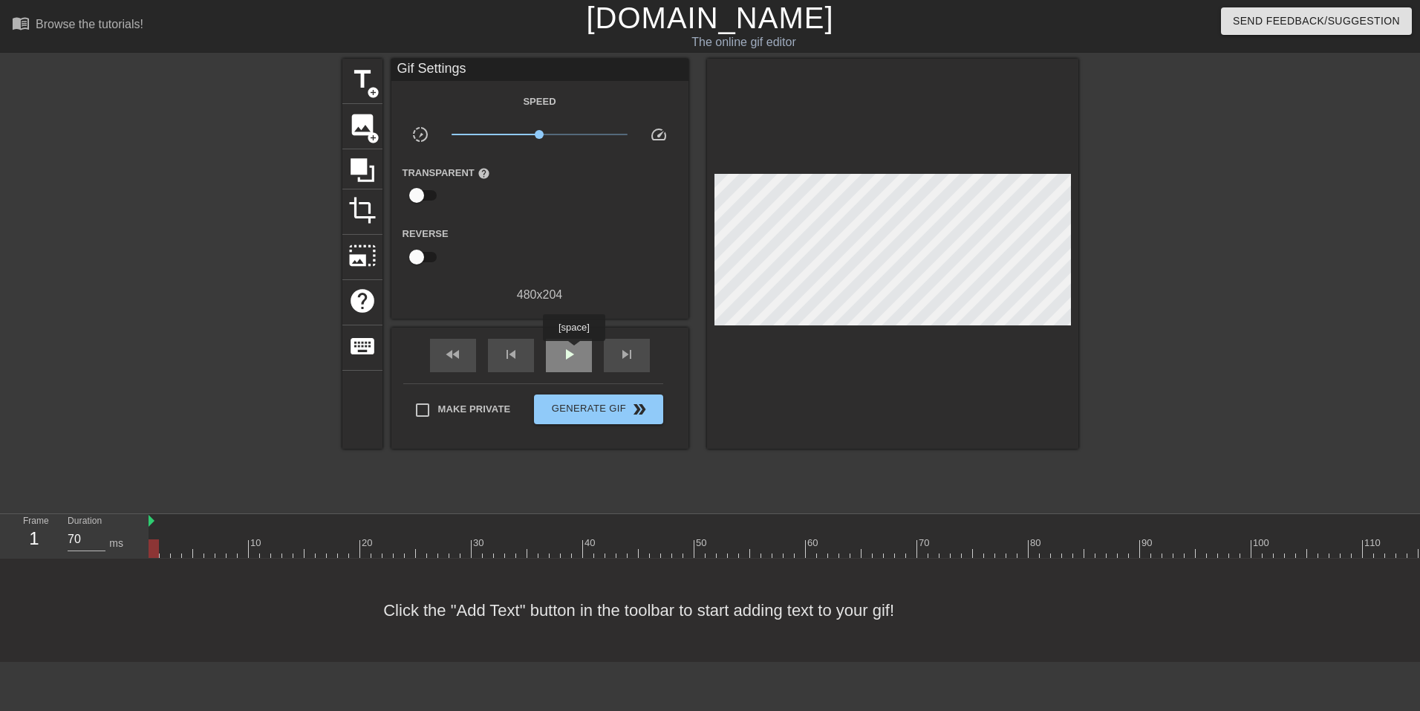
click at [574, 351] on span "play_arrow" at bounding box center [569, 354] width 18 height 18
click at [574, 351] on span "pause" at bounding box center [569, 354] width 18 height 18
type input "70"
drag, startPoint x: 529, startPoint y: 544, endPoint x: 182, endPoint y: 532, distance: 347.1
click at [182, 532] on div "10 20 30 40 50 60 70 80 90 100 110 120 130" at bounding box center [884, 536] width 1471 height 44
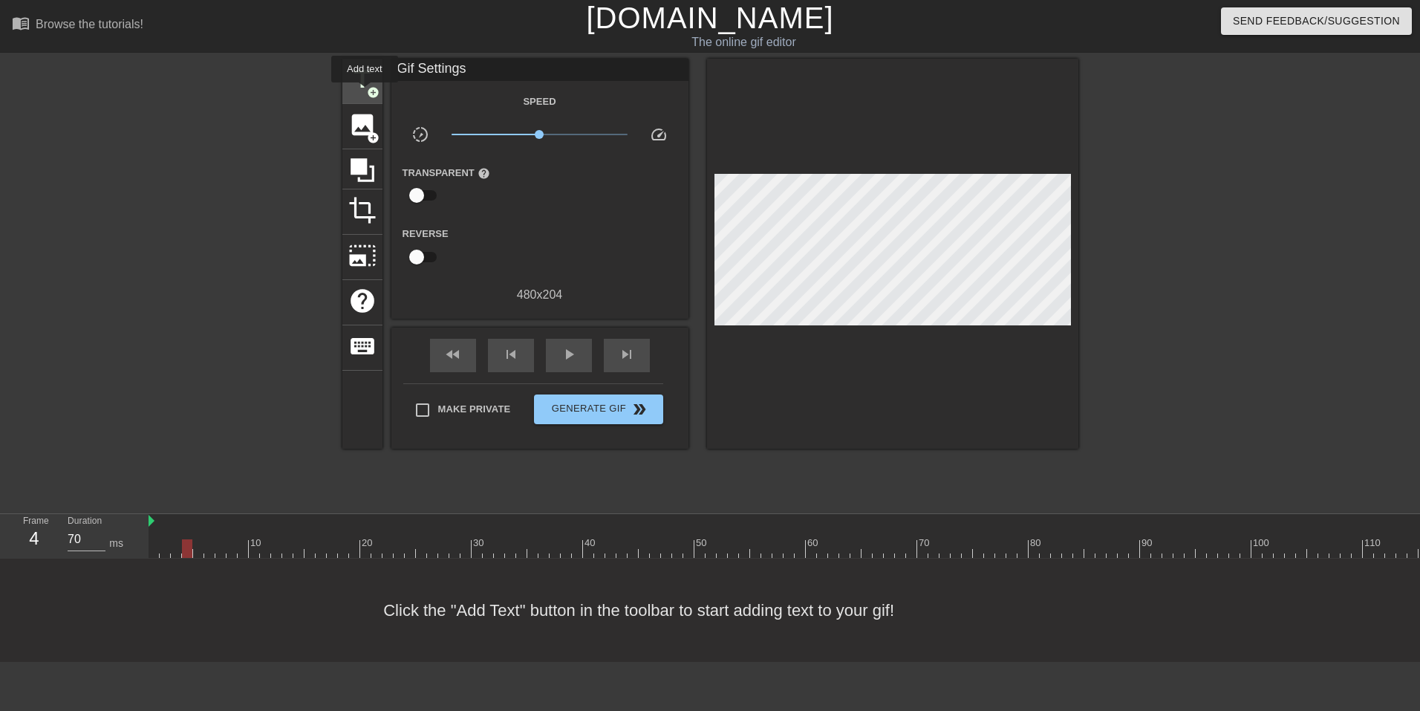
click at [365, 93] on span "title" at bounding box center [362, 79] width 28 height 28
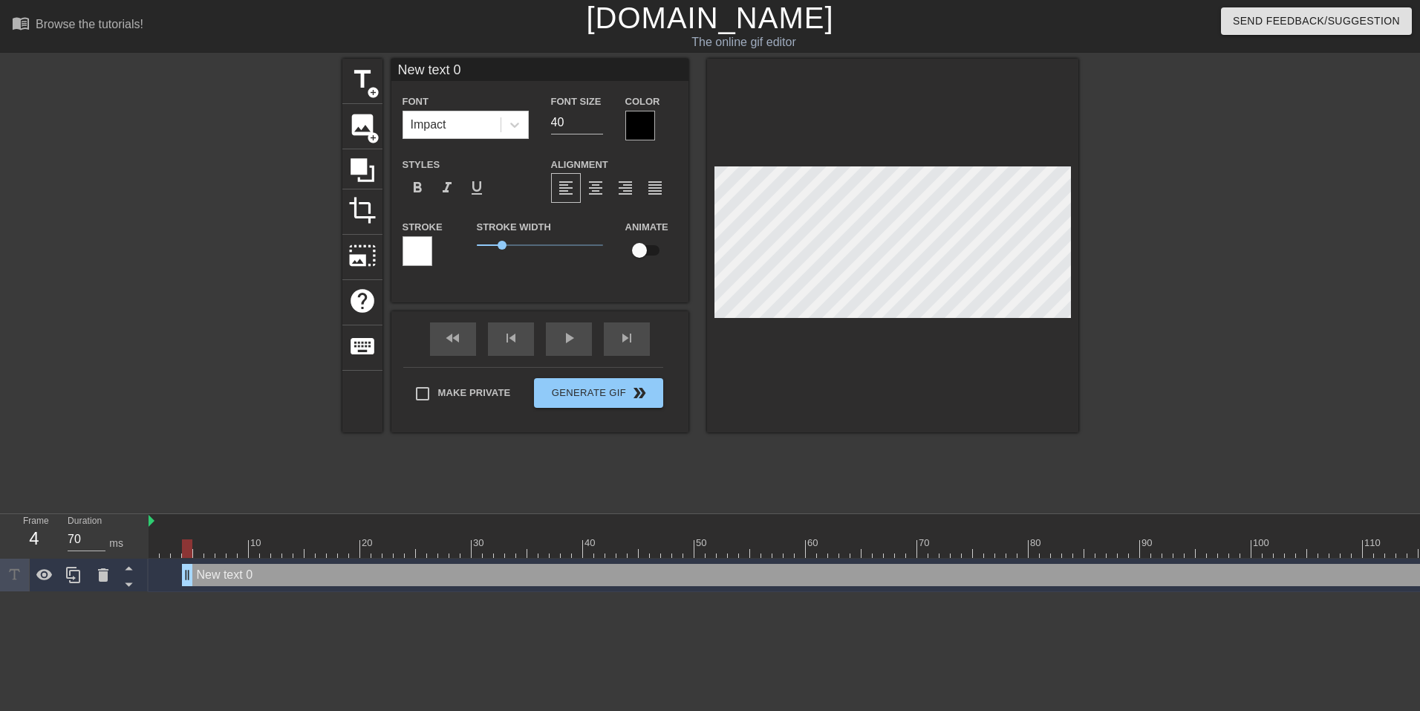
scroll to position [2, 4]
type input "T"
type textarea "T"
type input "Th"
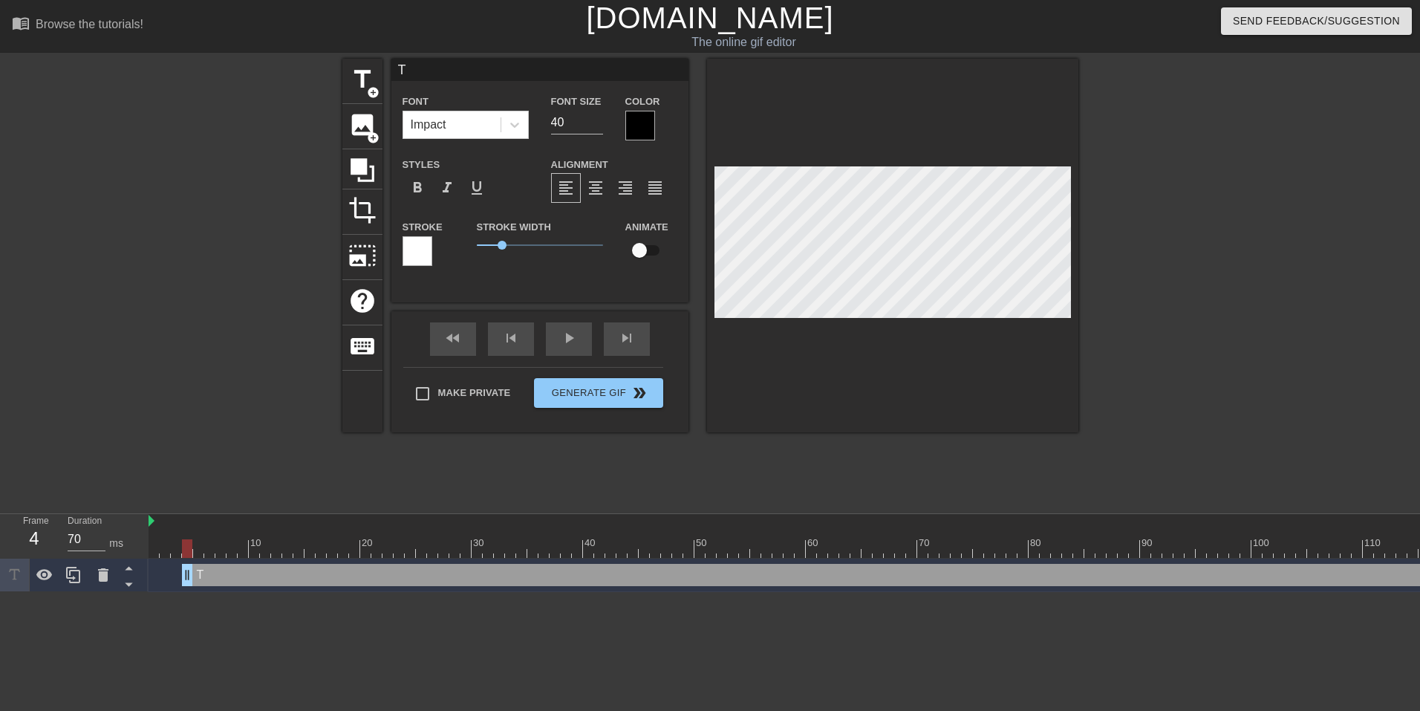
type textarea "Th"
type input "Tha"
type textarea "Tha"
type input "That"
type textarea "That"
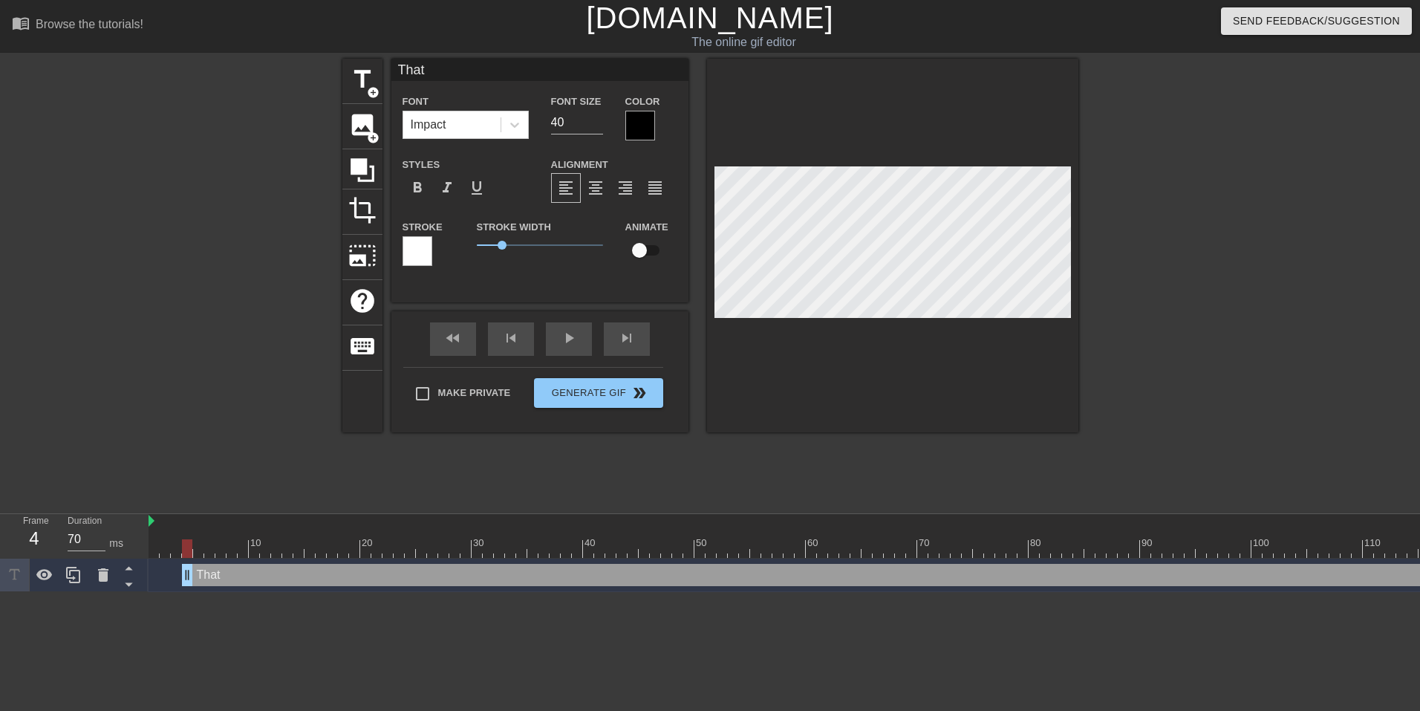
type input "That'"
type textarea "That'"
type input "That's"
type textarea "That's"
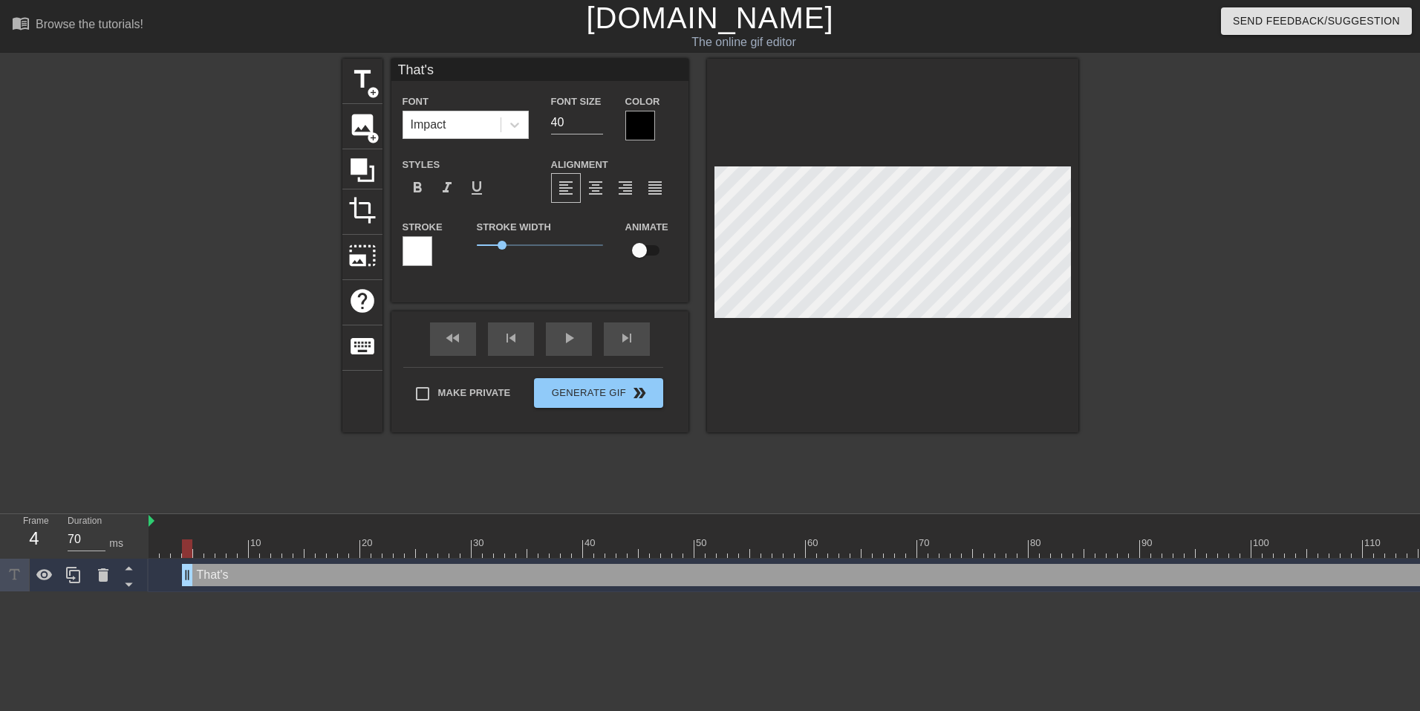
type input "That's"
type textarea "That's"
type input "That's r"
type textarea "That's r"
type input "That's ri"
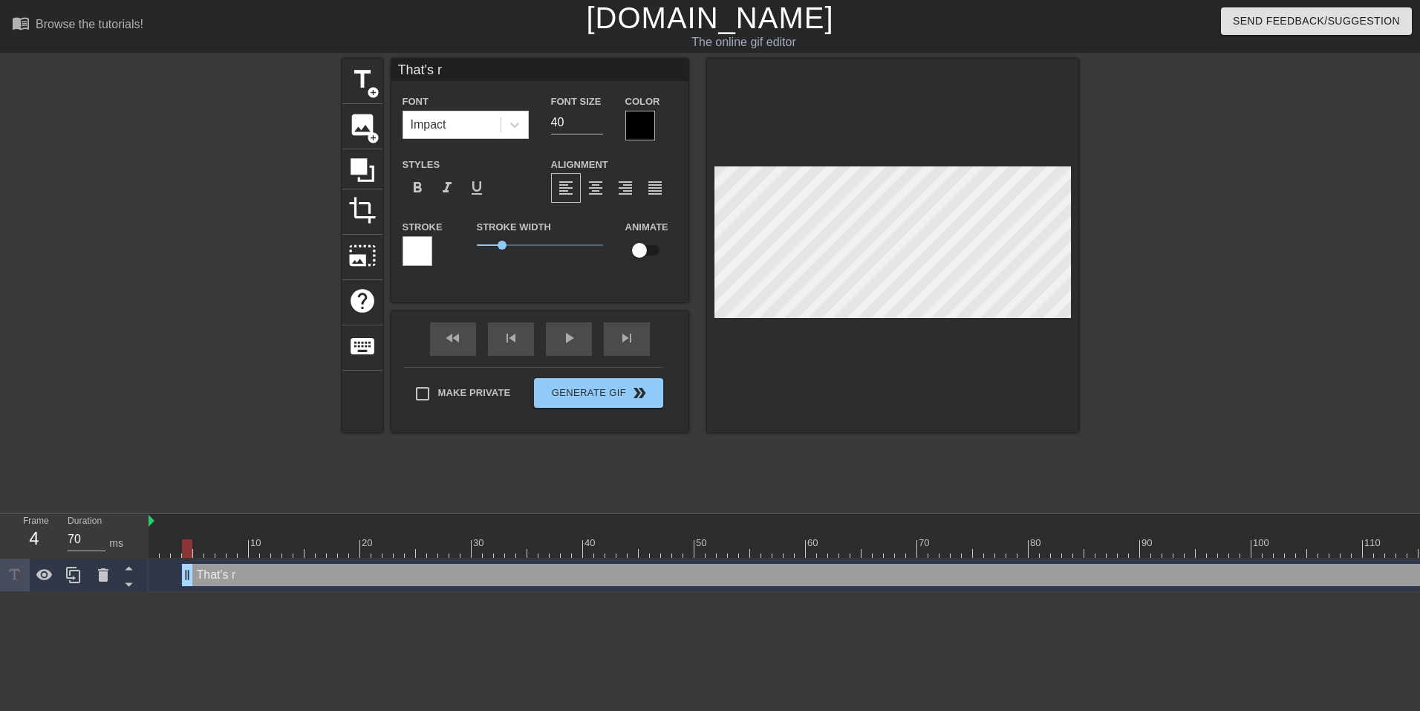
type textarea "That's ri"
type input "That's rig"
type textarea "That's rig"
type input "That's righ"
type textarea "That's righ"
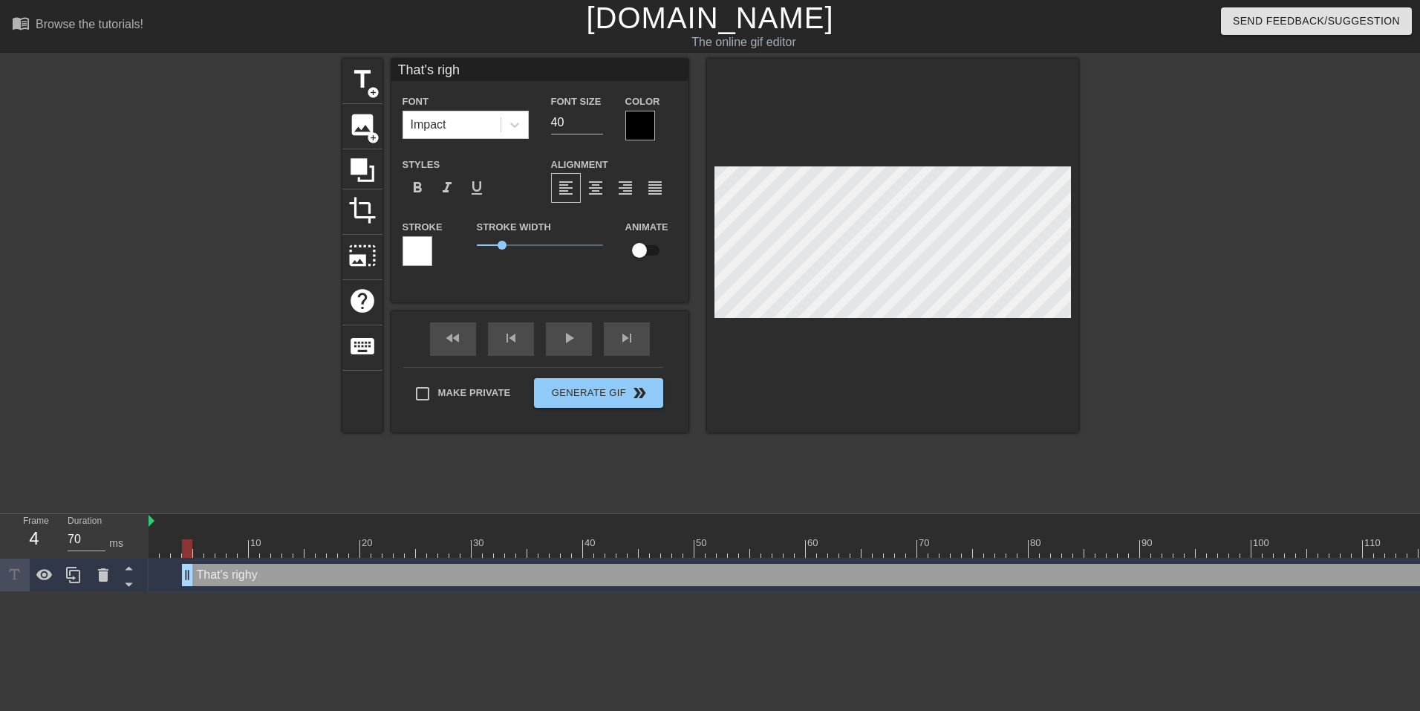
type input "That's righy"
type textarea "That's righy"
type input "That's righ"
type textarea "That's righ"
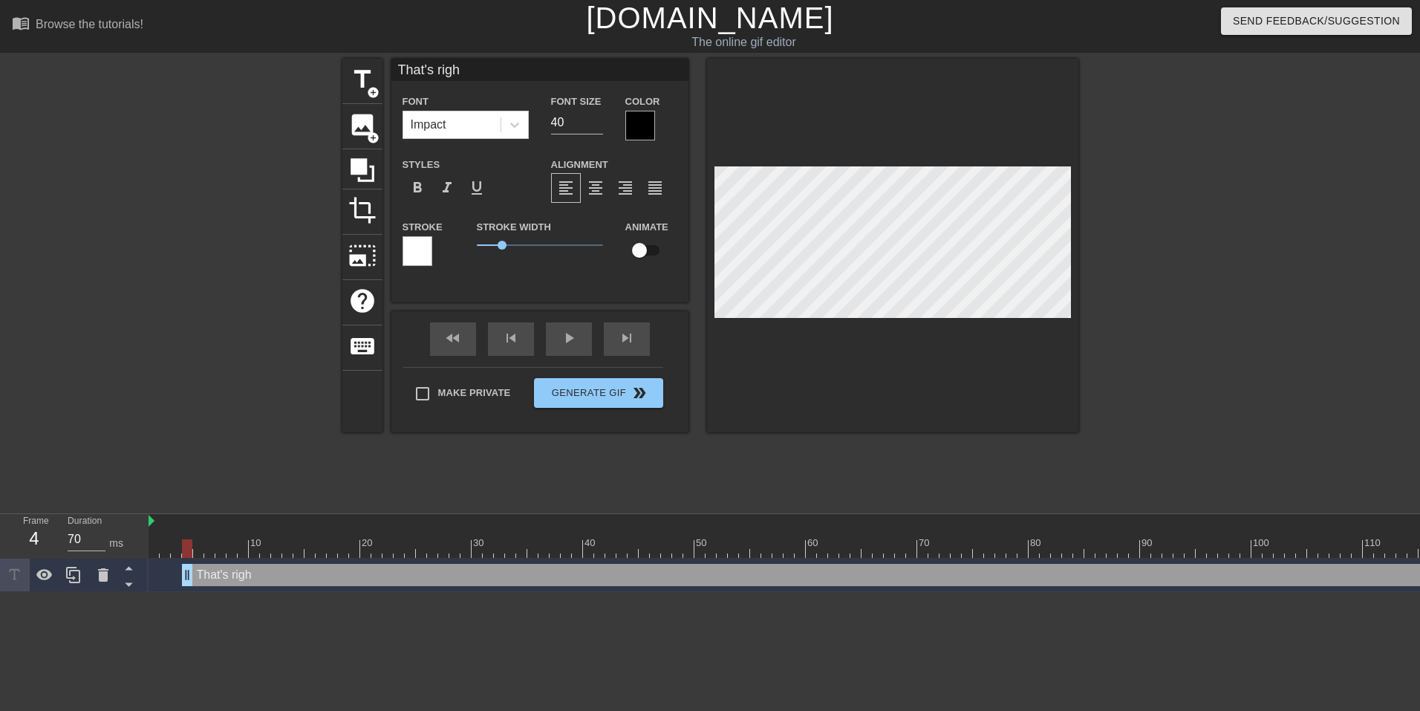
type input "That's right"
type textarea "That's right"
type input "That's right"
type textarea "That's right"
type input "That's right I"
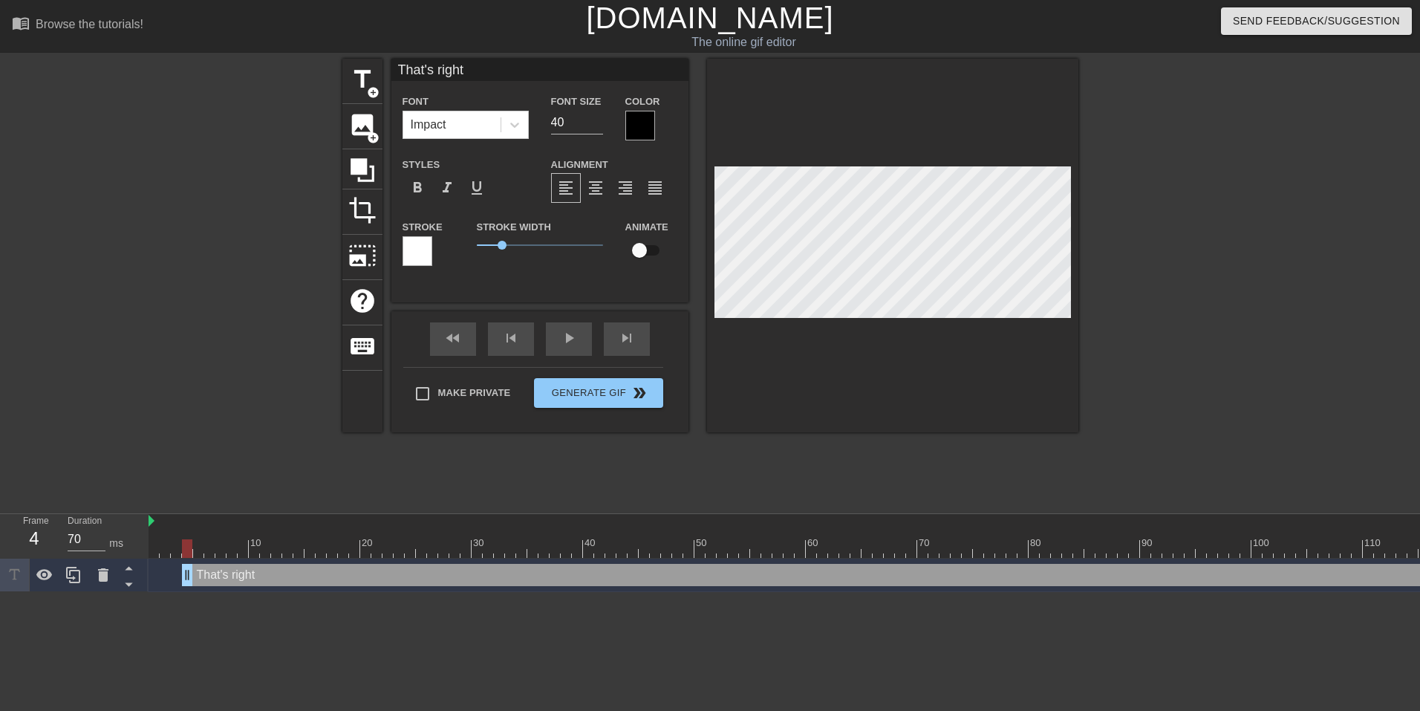
type textarea "That's right I"
type input "That's right I'"
type textarea "That's right I'"
type input "That's right I'm"
type textarea "That's right I'm"
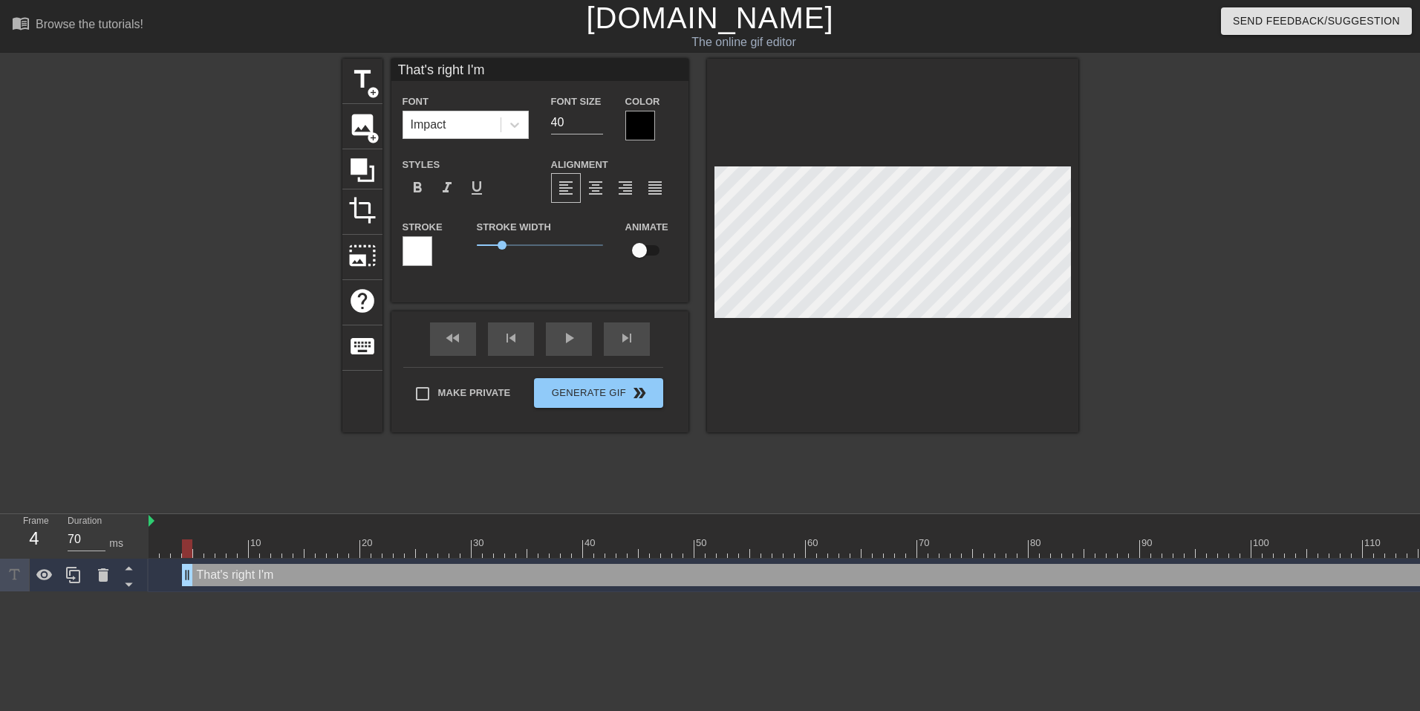
type input "That's right I'm"
type textarea "That's right I'm"
type input "That's right I'mA"
type textarea "That's right I'm A"
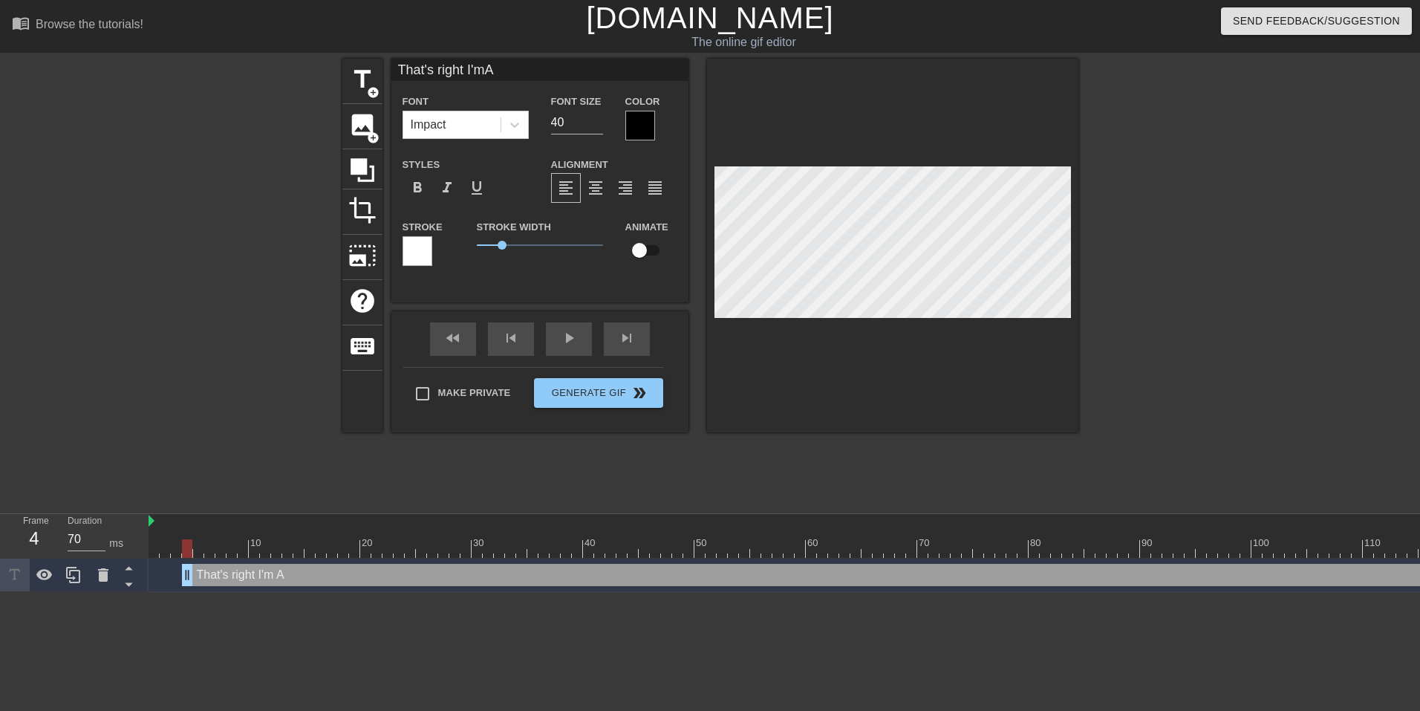
type input "That's right I'mAb"
type textarea "That's right I'm Ab"
type input "That's right I'[PERSON_NAME]"
type textarea "That's right I'm [PERSON_NAME]"
type input "That's right I'[PERSON_NAME]"
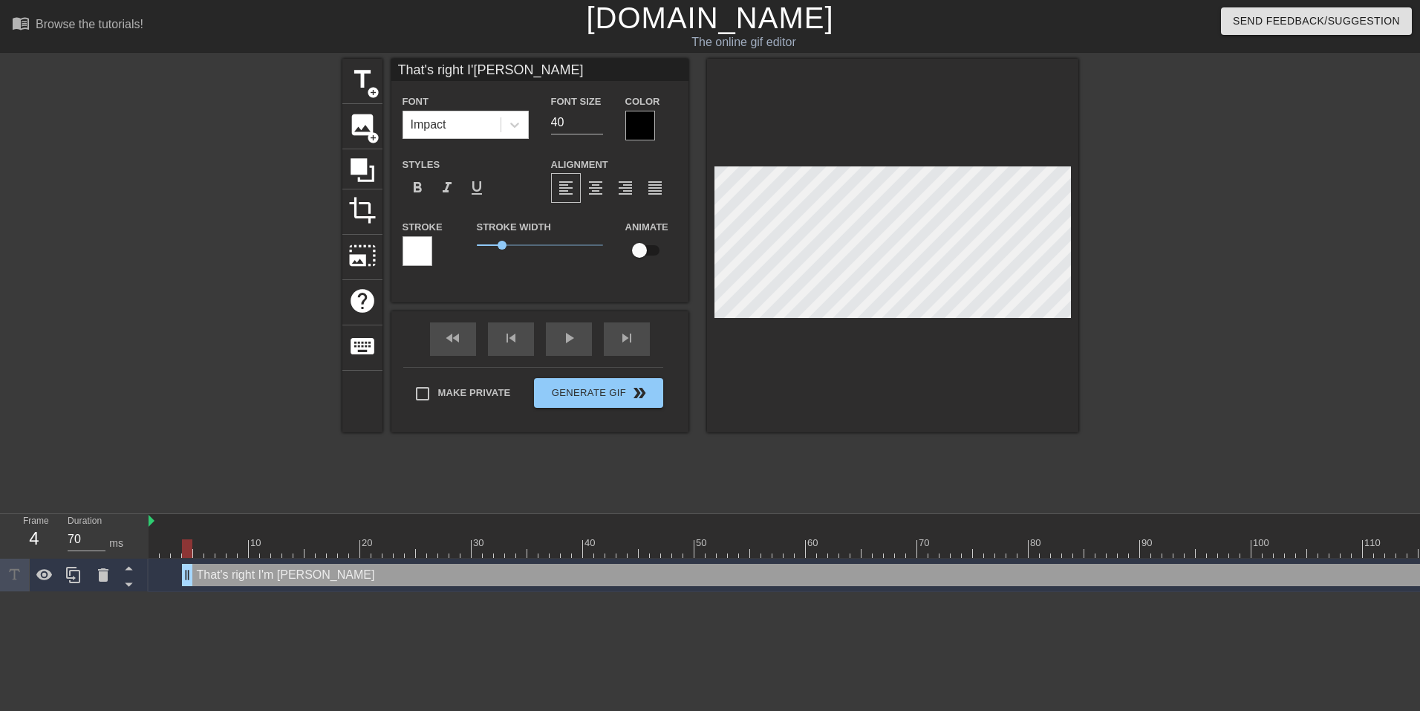
type textarea "That's right I'm [PERSON_NAME]"
type input "That's right I'[PERSON_NAME] F"
type textarea "That's right I'm [PERSON_NAME]"
type input "That's right I'[PERSON_NAME] Fr"
type textarea "That's right I'm [PERSON_NAME]"
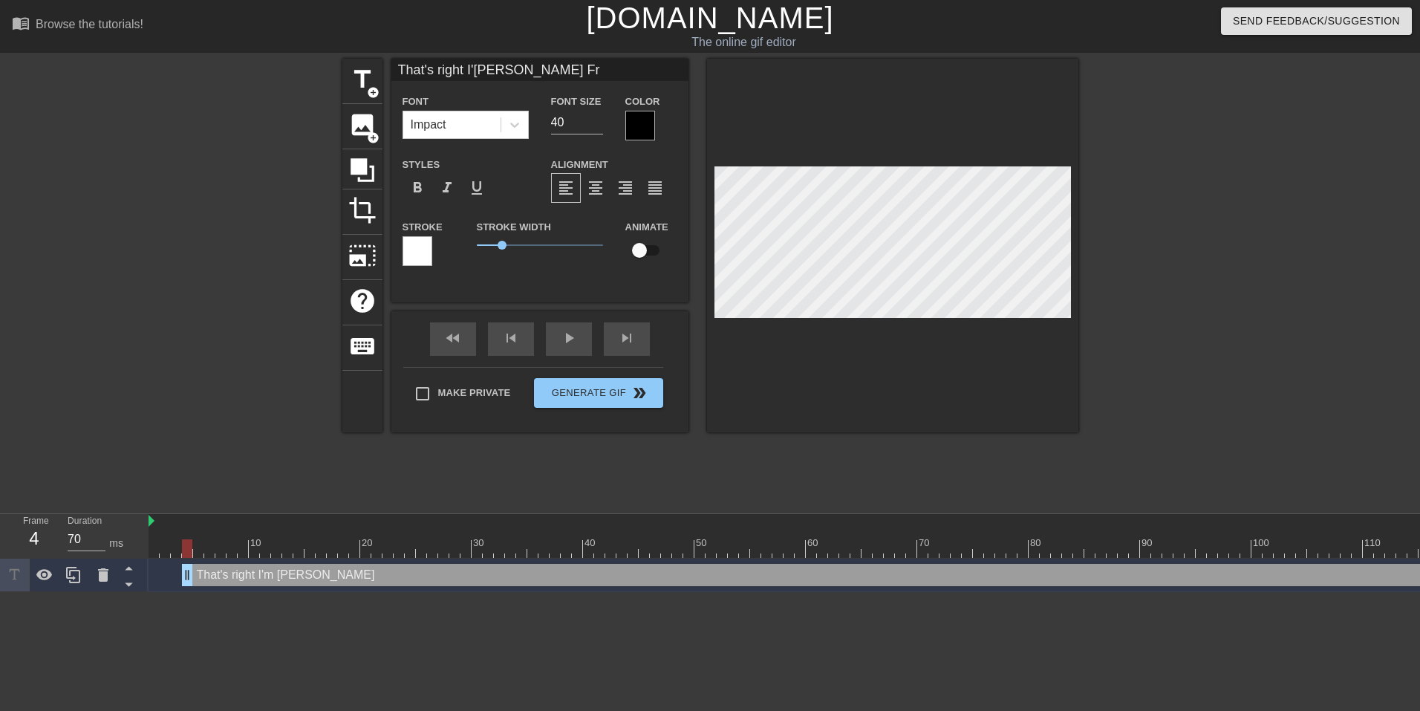
type input "That's right I'[PERSON_NAME] Fro"
type textarea "That's right I'm [PERSON_NAME]"
type input "That's right I'[PERSON_NAME] Froe"
type textarea "That's right I'm [PERSON_NAME]"
type input "That's right I'[PERSON_NAME]"
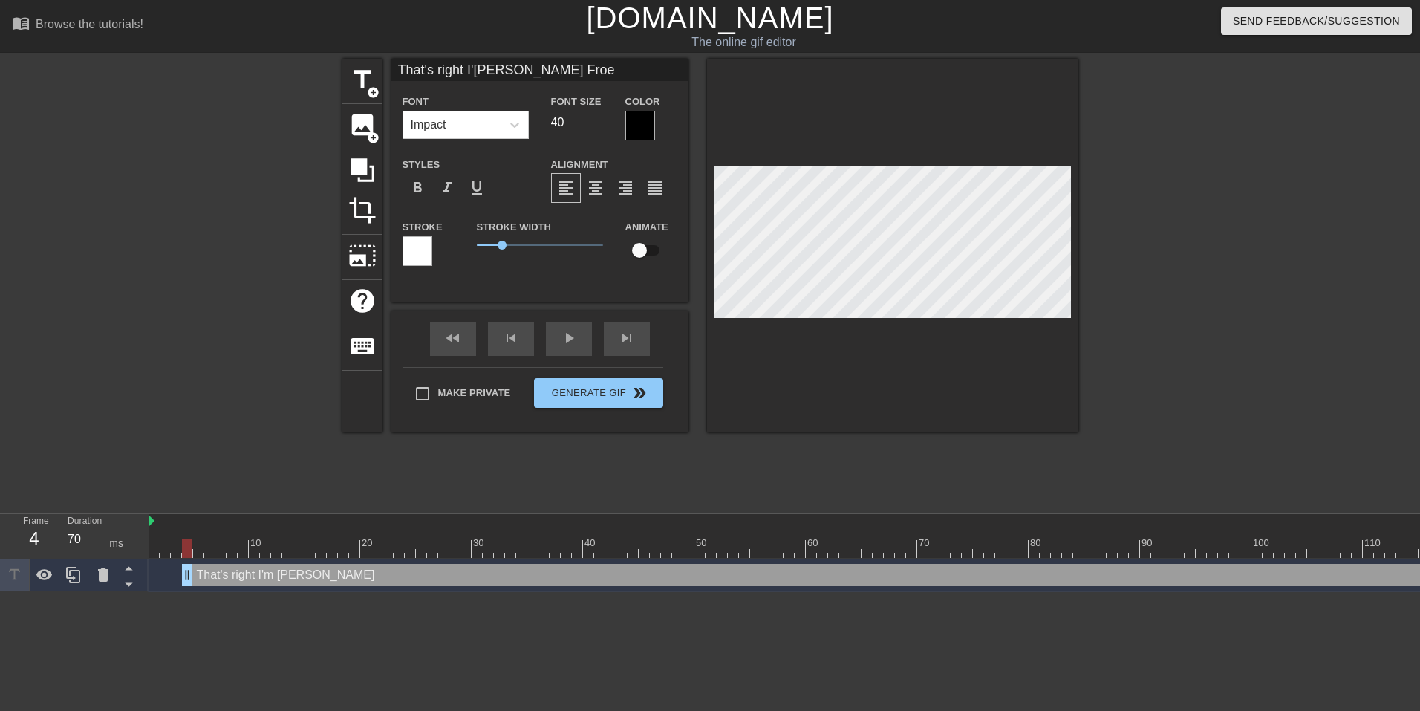
type textarea "That's right I'm [PERSON_NAME]"
type input "That's right I'[PERSON_NAME] Froema"
type textarea "That's right I'm [PERSON_NAME]"
type input "That's right I'[PERSON_NAME] Froeman"
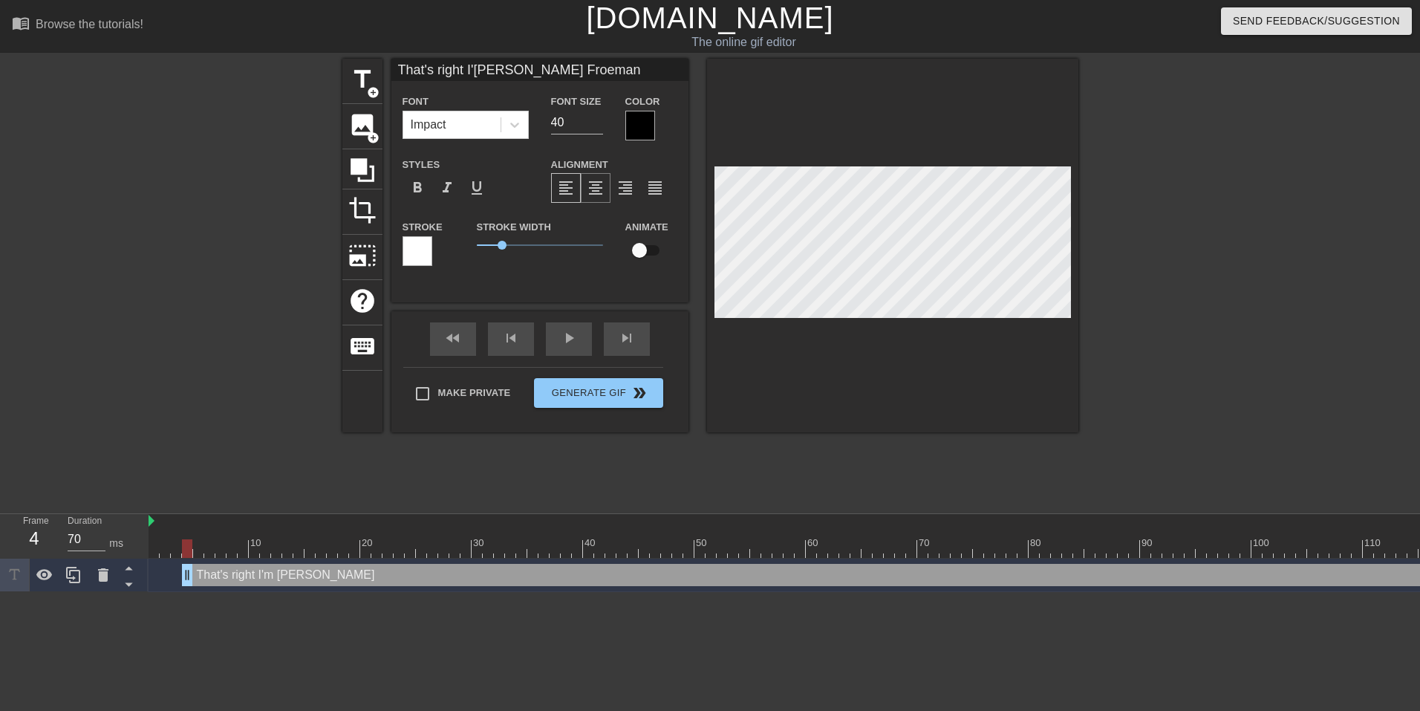
type textarea "That's right I'm [PERSON_NAME]"
click at [589, 189] on span "format_align_center" at bounding box center [596, 188] width 18 height 18
type input "That's right I'[PERSON_NAME] Froeman"
type input "41"
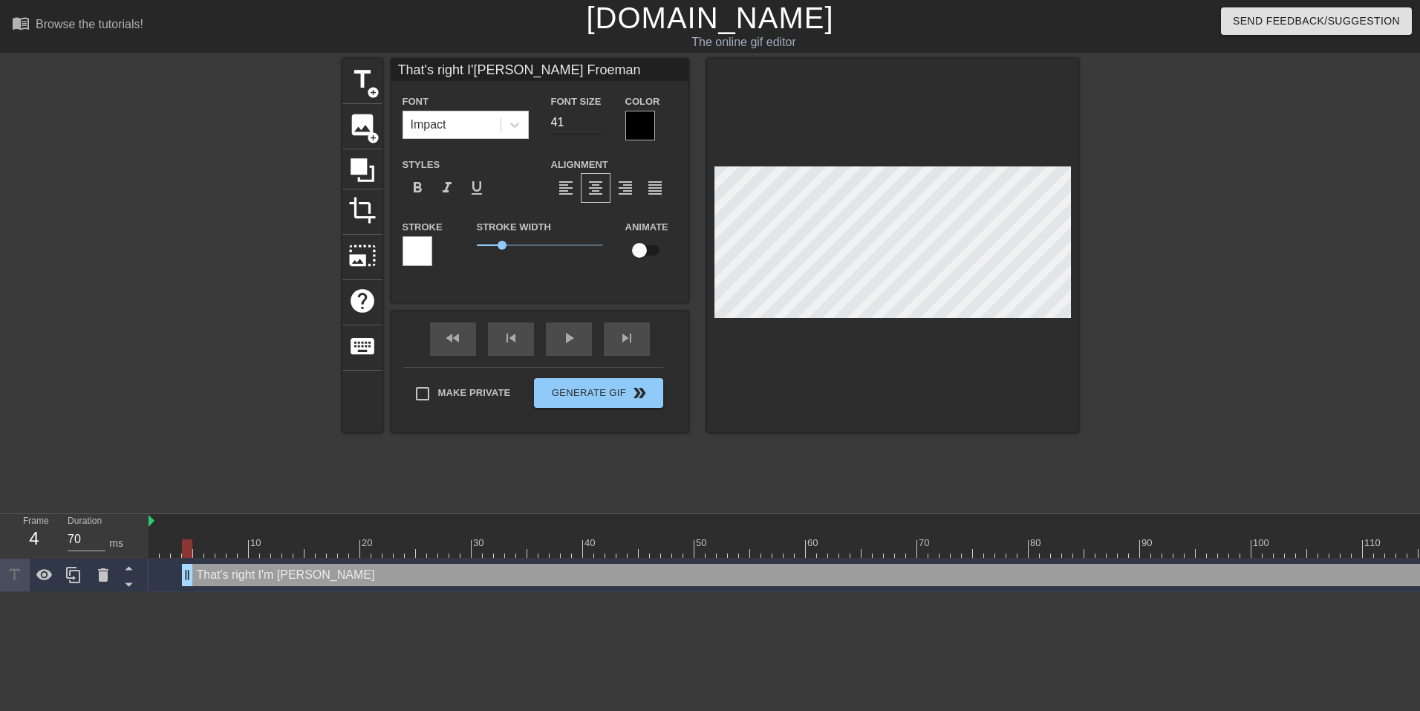
click at [598, 120] on input "41" at bounding box center [577, 123] width 52 height 24
type input "That's right I'[PERSON_NAME] Froeman"
type input "40"
click at [599, 126] on input "40" at bounding box center [577, 123] width 52 height 24
type input "That's right I'[PERSON_NAME] Froeman"
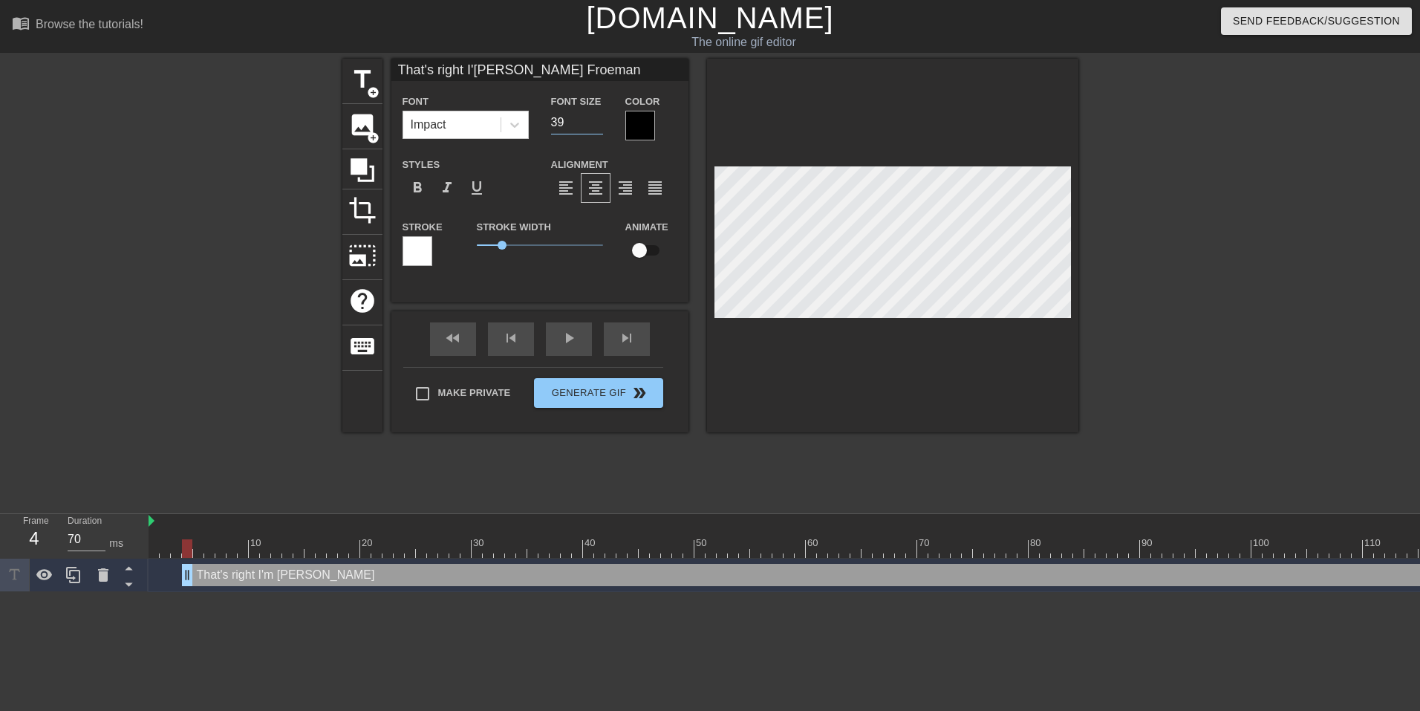
type input "39"
click at [599, 126] on input "39" at bounding box center [577, 123] width 52 height 24
type input "That's right I'[PERSON_NAME] Froeman"
type input "38"
click at [599, 126] on input "38" at bounding box center [577, 123] width 52 height 24
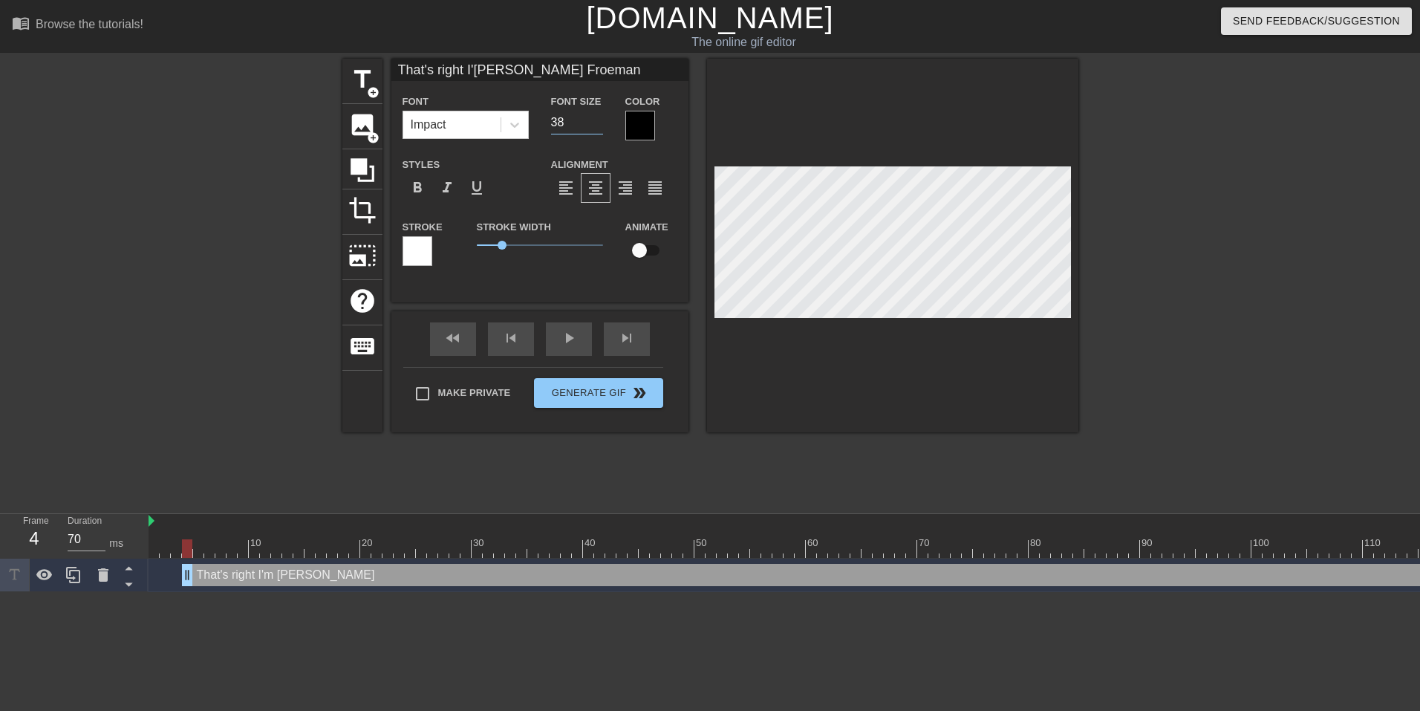
type input "That's right I'[PERSON_NAME] Froeman"
type input "37"
click at [599, 126] on input "37" at bounding box center [577, 123] width 52 height 24
type input "That's right I'[PERSON_NAME] Froeman"
type input "36"
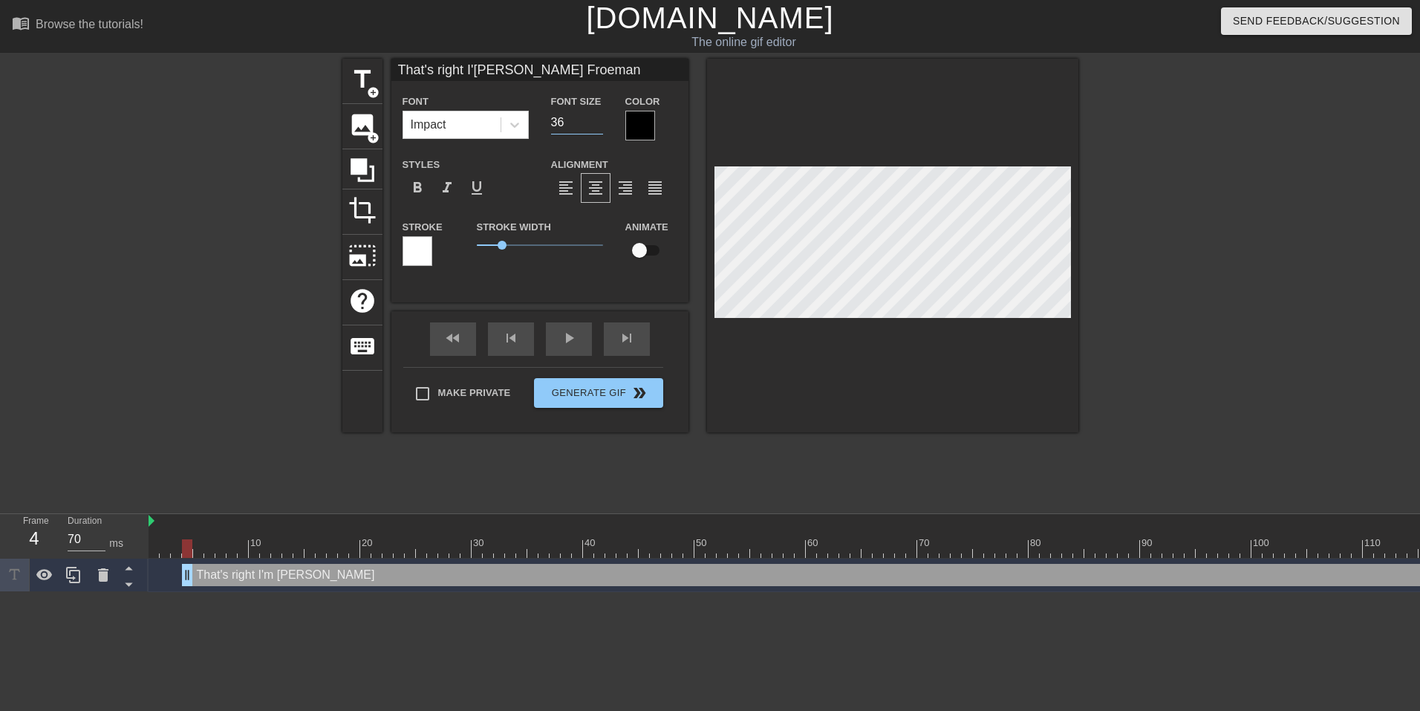
click at [599, 126] on input "36" at bounding box center [577, 123] width 52 height 24
type input "That's right I'[PERSON_NAME] Froeman"
type input "35"
click at [599, 126] on input "35" at bounding box center [577, 123] width 52 height 24
type input "That's right I'[PERSON_NAME] Froeman"
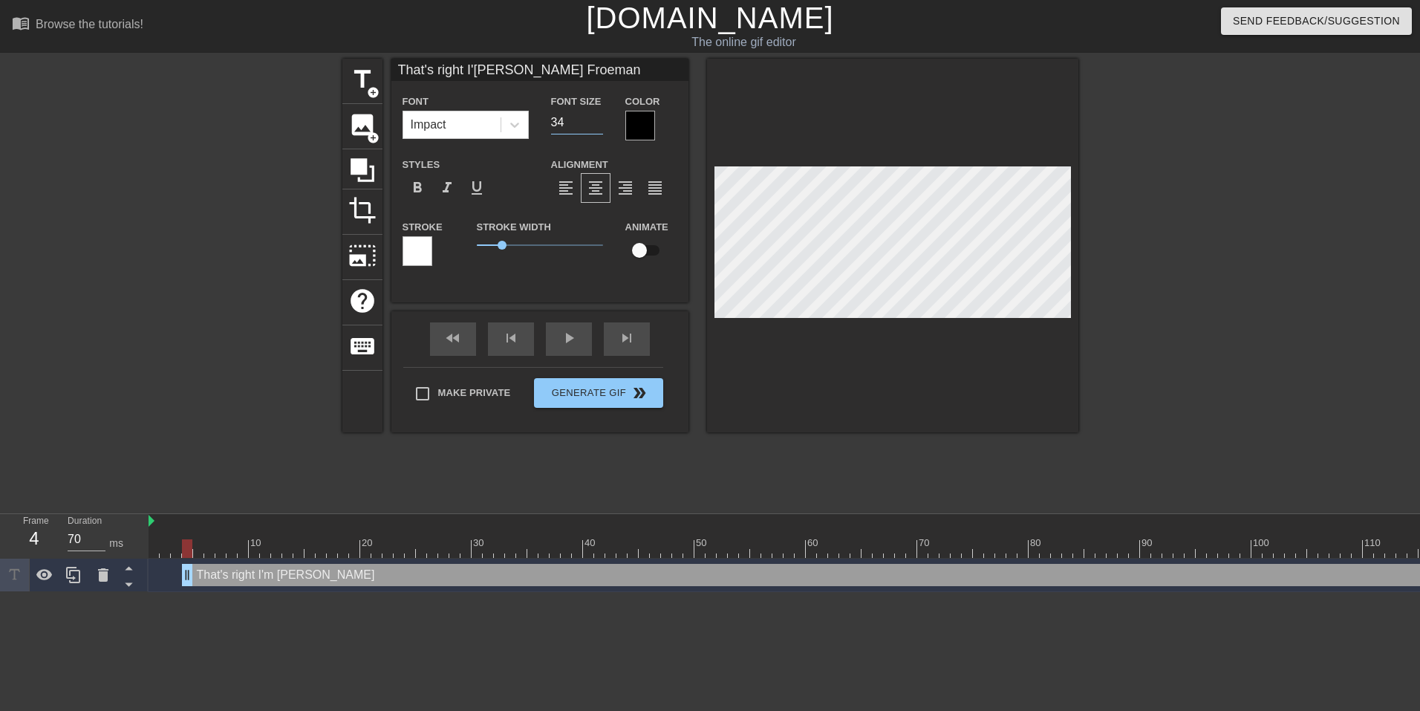
type input "34"
click at [599, 126] on input "34" at bounding box center [577, 123] width 52 height 24
type input "That's right I'[PERSON_NAME] Froeman"
type input "33"
click at [598, 126] on input "33" at bounding box center [577, 123] width 52 height 24
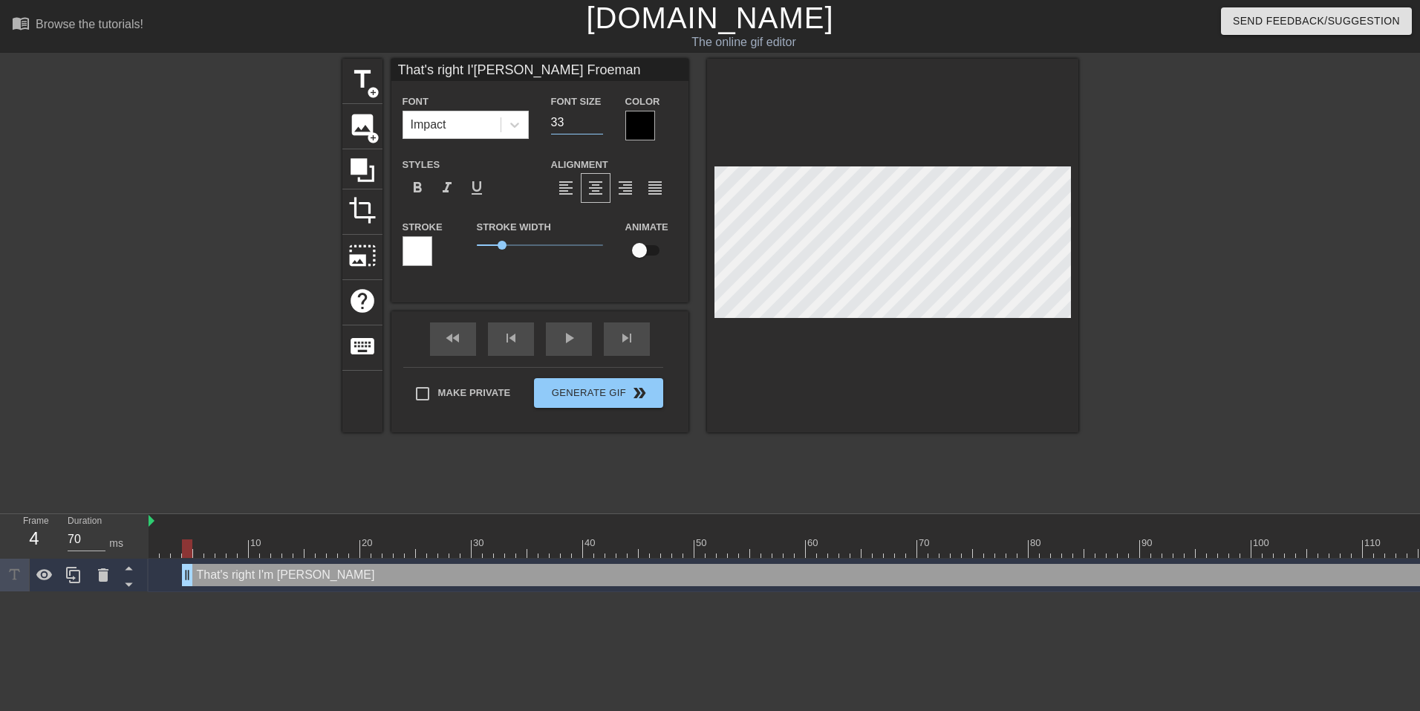
type input "That's right I'[PERSON_NAME] Froeman"
type input "32"
click at [598, 126] on input "32" at bounding box center [577, 123] width 52 height 24
type input "That's right I'[PERSON_NAME] Froeman"
type input "31"
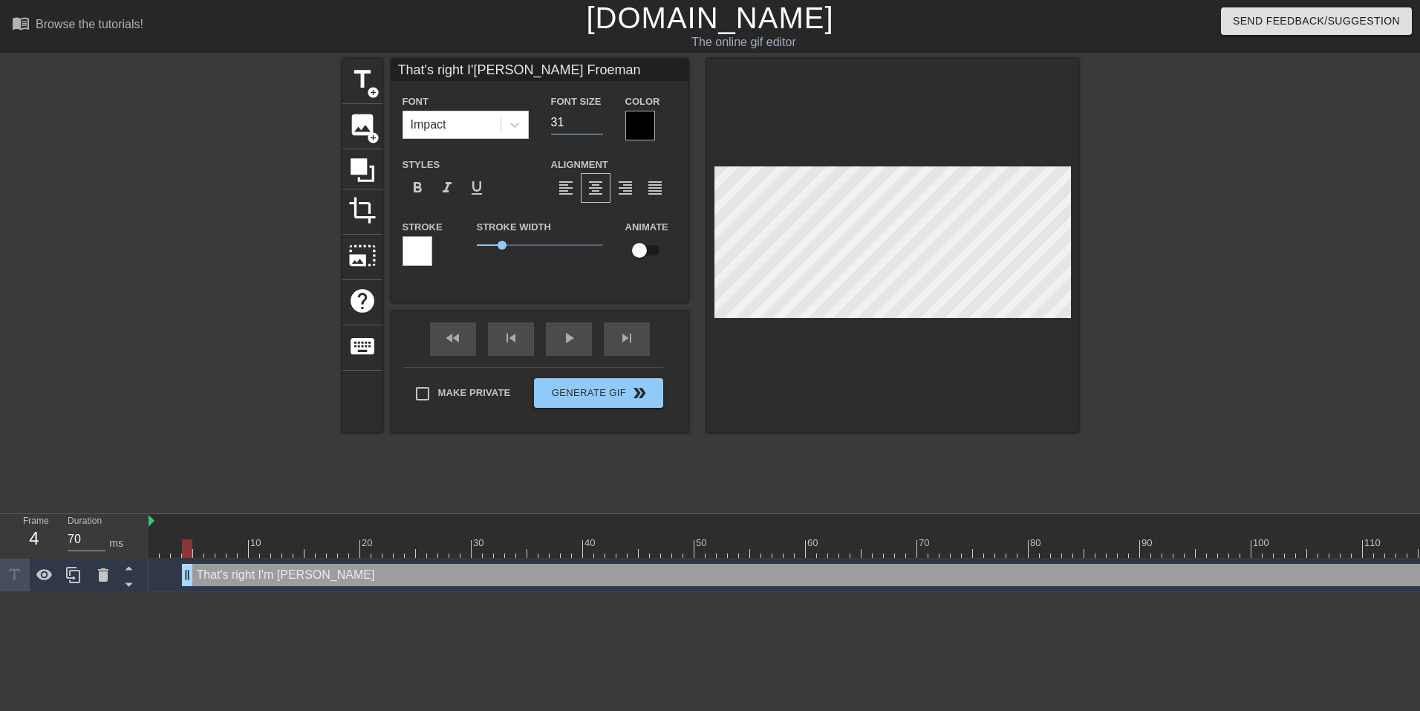
click at [598, 126] on input "31" at bounding box center [577, 123] width 52 height 24
click at [560, 337] on div "play_arrow" at bounding box center [569, 338] width 46 height 33
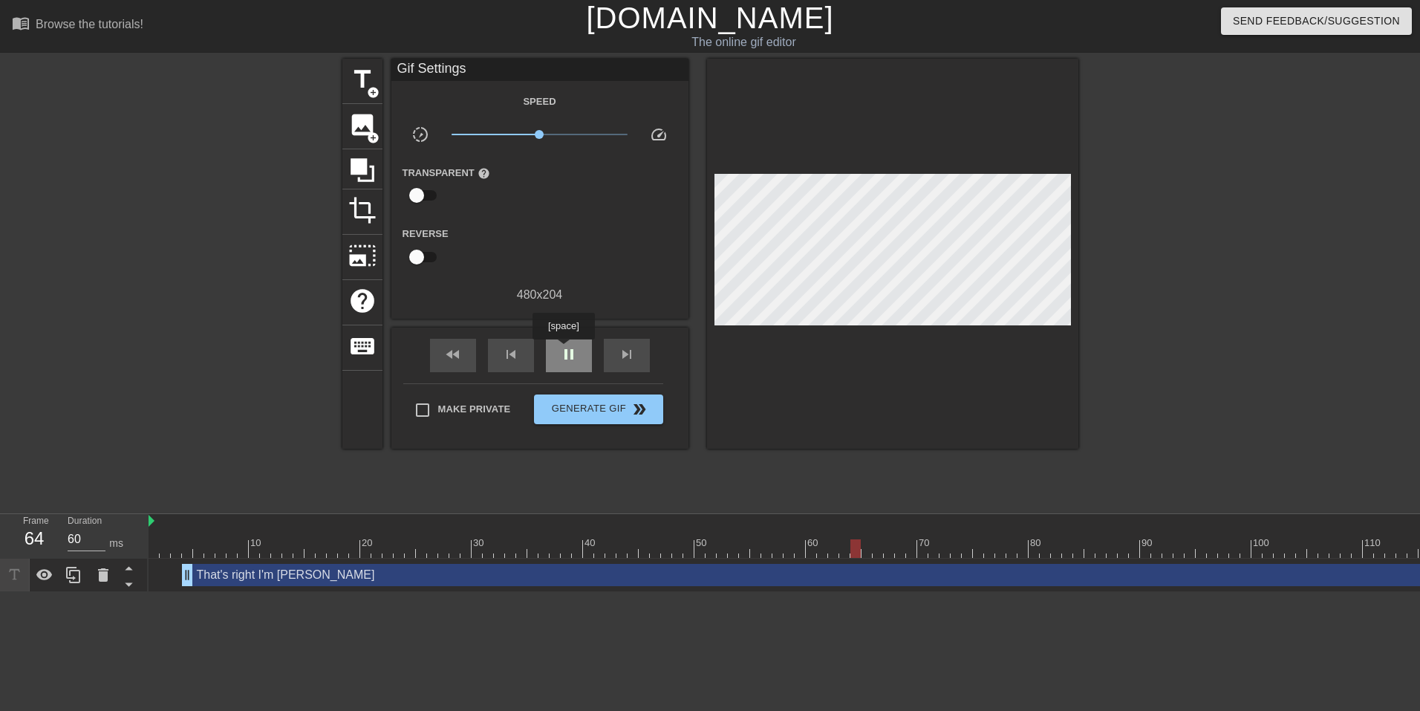
click at [563, 350] on span "pause" at bounding box center [569, 354] width 18 height 18
drag, startPoint x: 864, startPoint y: 546, endPoint x: 542, endPoint y: 526, distance: 322.3
click at [542, 526] on div "10 20 30 40 50 60 70 80 90 100 110 120 130" at bounding box center [884, 536] width 1471 height 44
click at [360, 177] on icon at bounding box center [363, 170] width 24 height 24
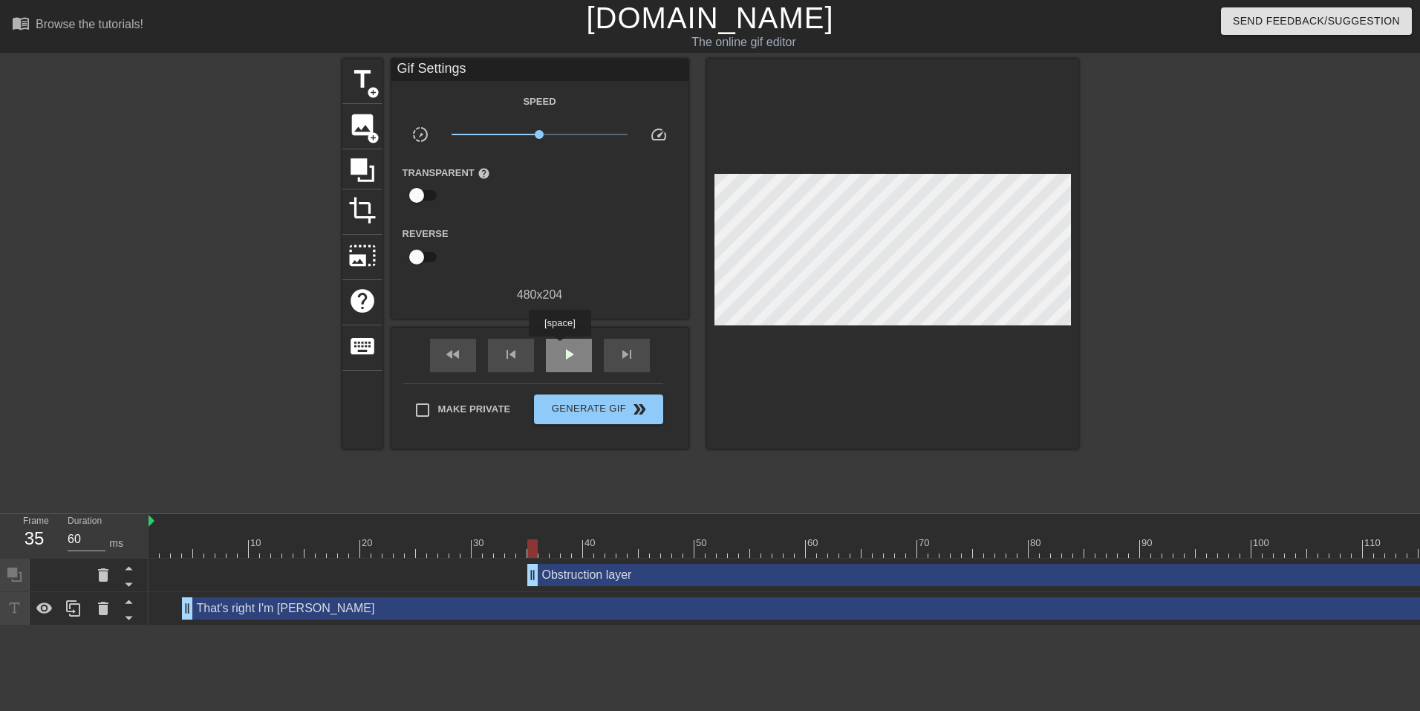
click at [559, 347] on div "play_arrow" at bounding box center [569, 355] width 46 height 33
click at [568, 351] on span "pause" at bounding box center [569, 354] width 18 height 18
drag, startPoint x: 608, startPoint y: 551, endPoint x: 535, endPoint y: 568, distance: 75.5
click at [535, 568] on div "10 20 30 40 50 60 70 80 90 100 110 120 130 Obstruction layer drag_handle drag_h…" at bounding box center [785, 569] width 1272 height 111
type input "70"
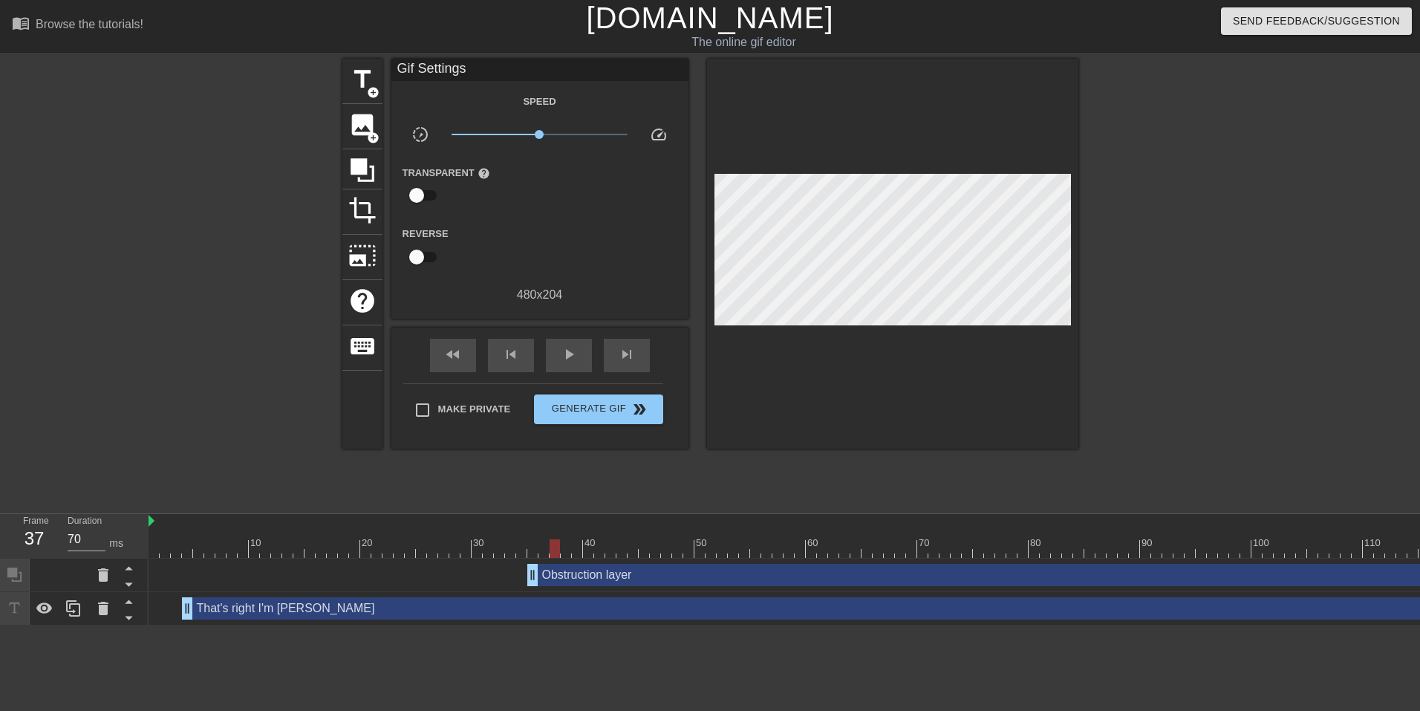
drag, startPoint x: 536, startPoint y: 543, endPoint x: 550, endPoint y: 532, distance: 18.6
click at [550, 532] on div "10 20 30 40 50 60 70 80 90 100 110 120 130" at bounding box center [884, 536] width 1471 height 44
click at [366, 90] on span "title" at bounding box center [362, 79] width 28 height 28
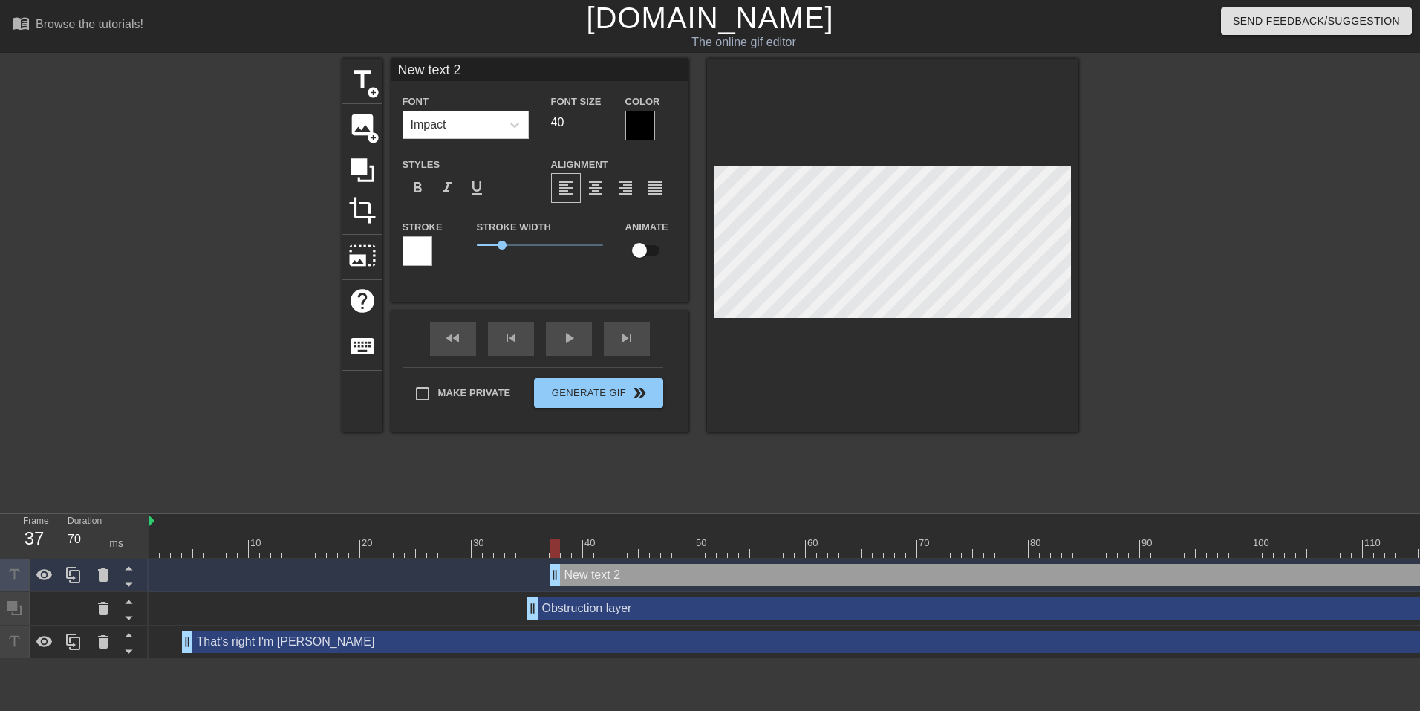
scroll to position [2, 4]
type input "T"
type textarea "T"
type input "Th"
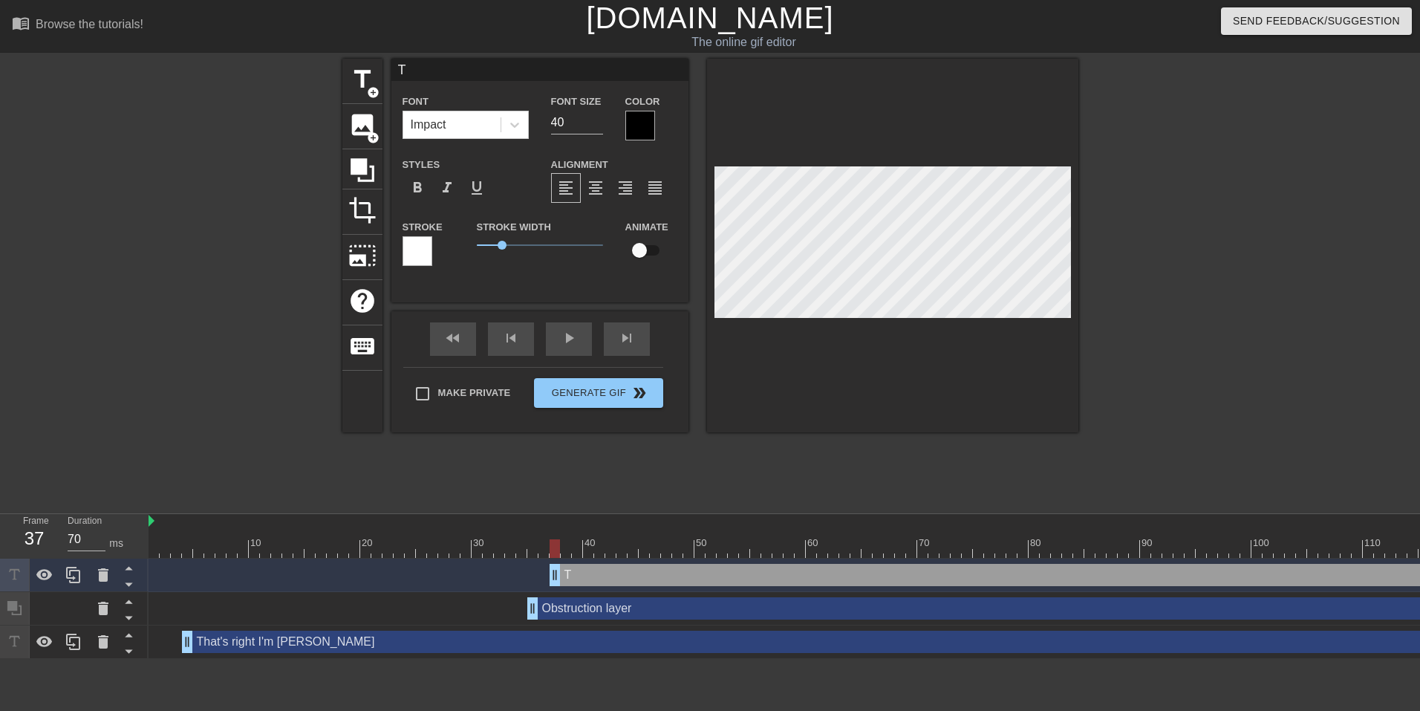
type textarea "Th"
type input "The"
type textarea "The"
type input "The"
type textarea "The"
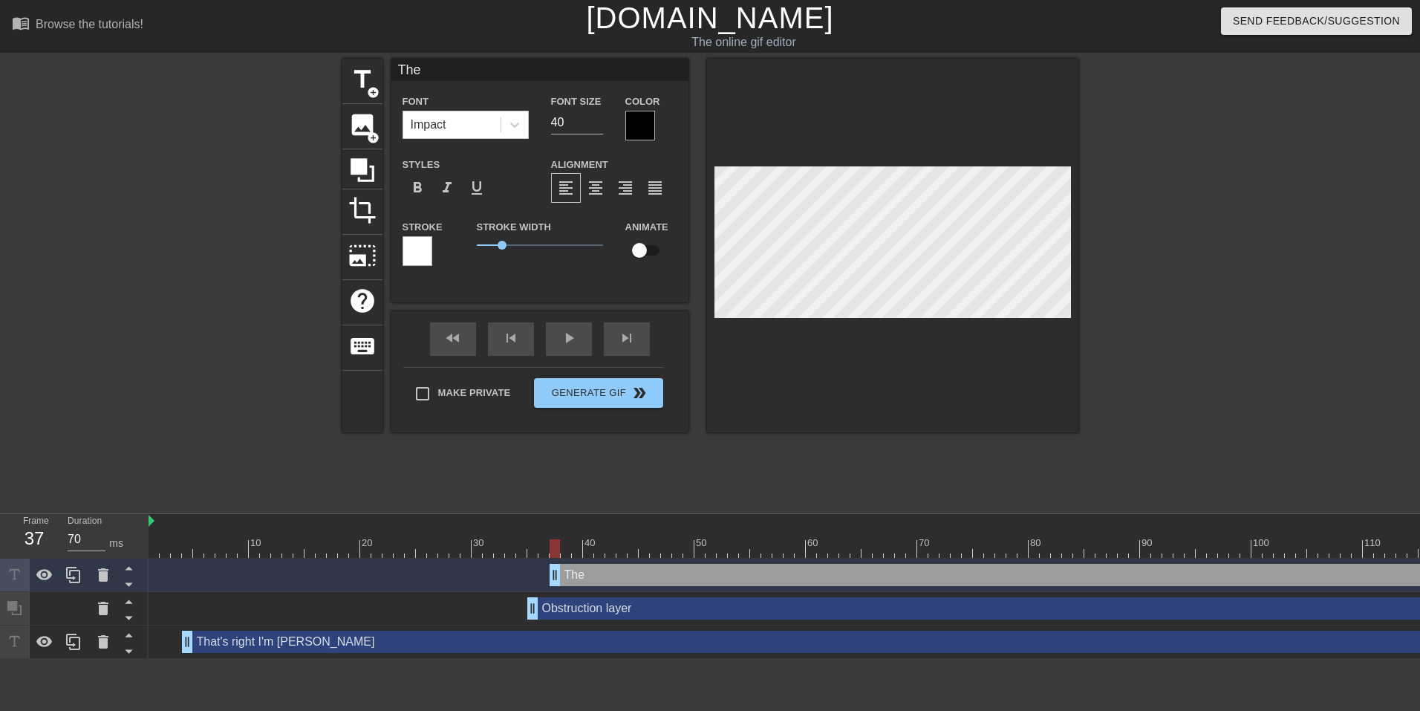
type input "The S"
type textarea "The S"
type input "The"
type textarea "The"
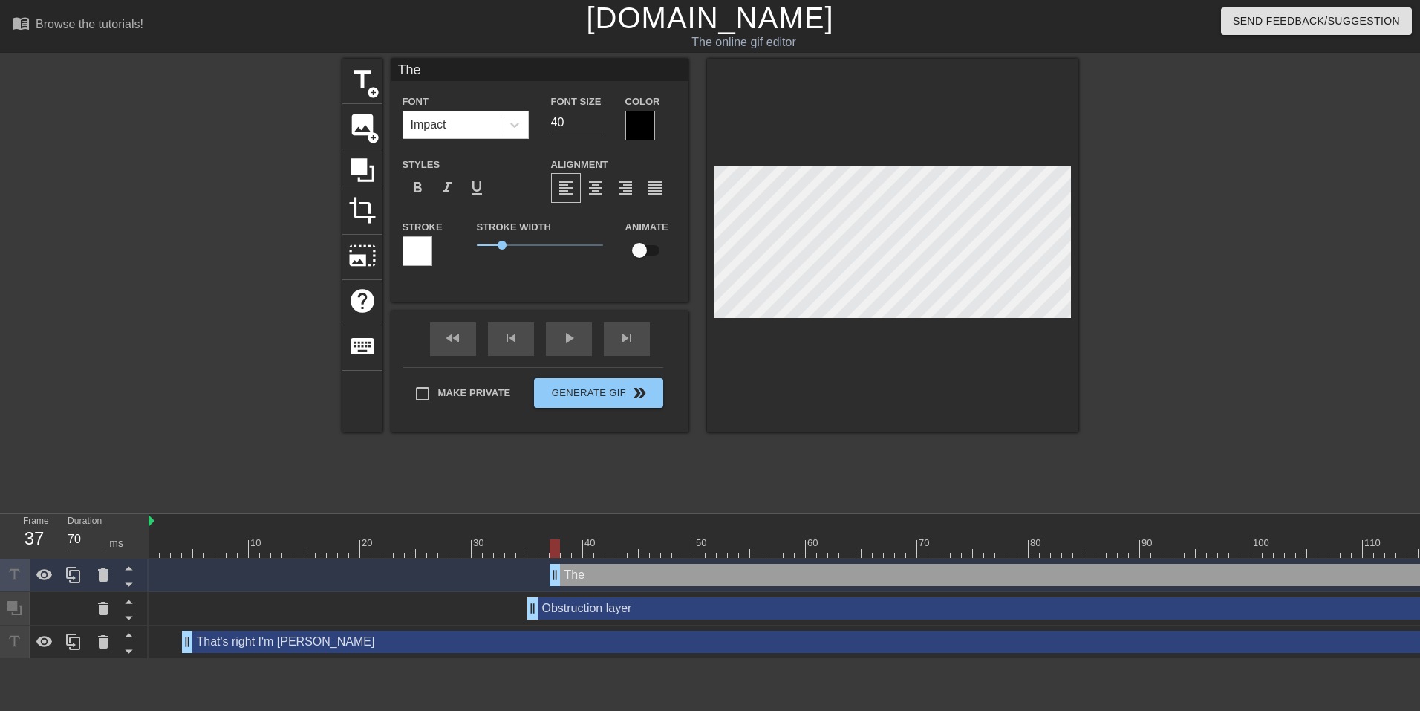
type input "The s"
type textarea "The s"
type input "The sa"
type textarea "The sa"
type input "The sau"
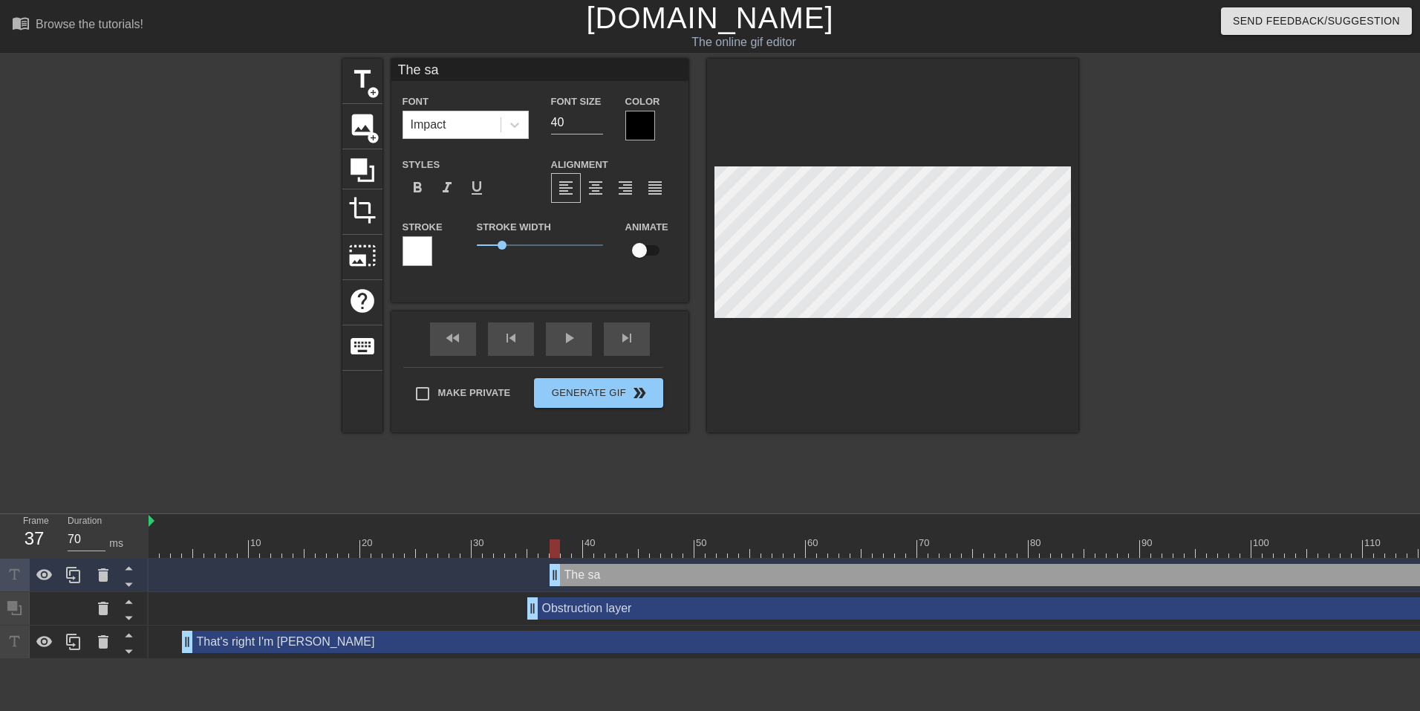
type textarea "The sau"
type input "The sa"
type textarea "The sa"
type input "The s"
type textarea "The s"
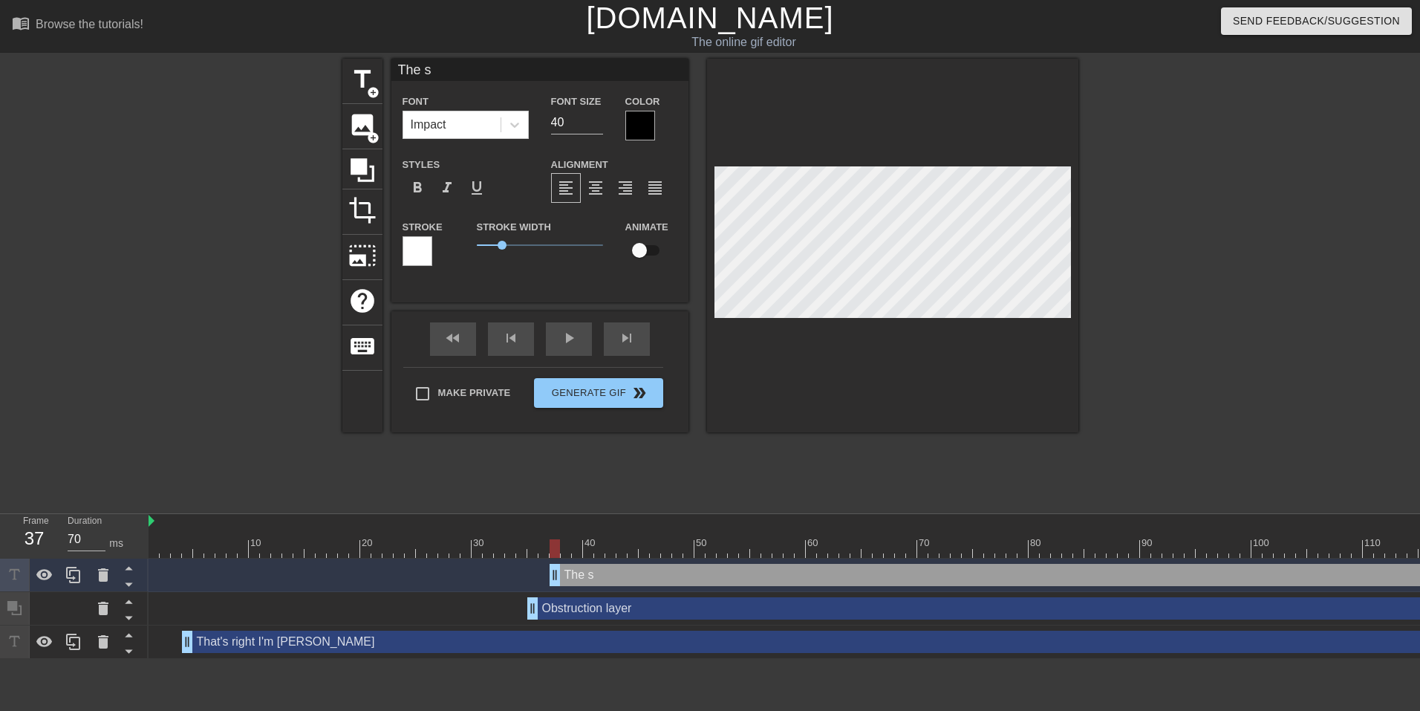
type input "The su"
type textarea "The su"
type input "The sua"
type textarea "The sua"
type input "The suas"
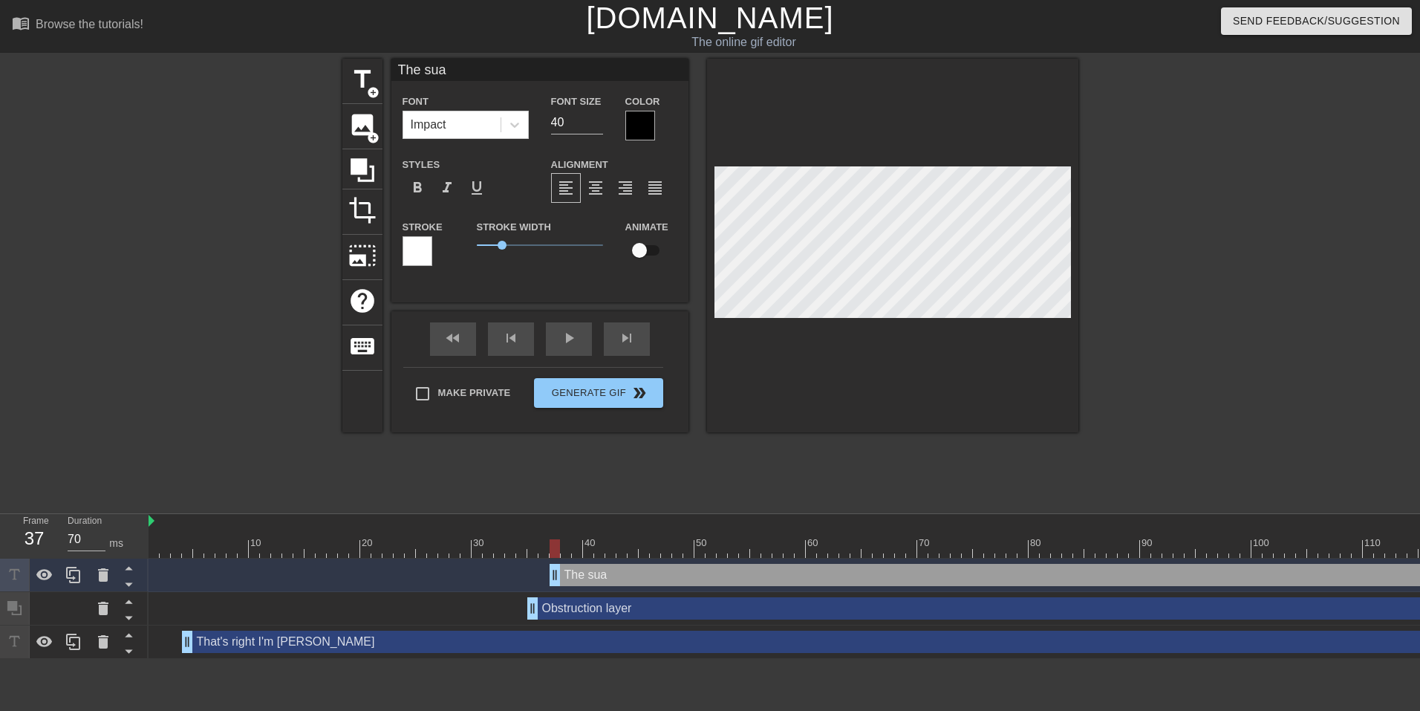
type textarea "The suas"
type input "The suasa"
type textarea "The suasa"
type input "The suasag"
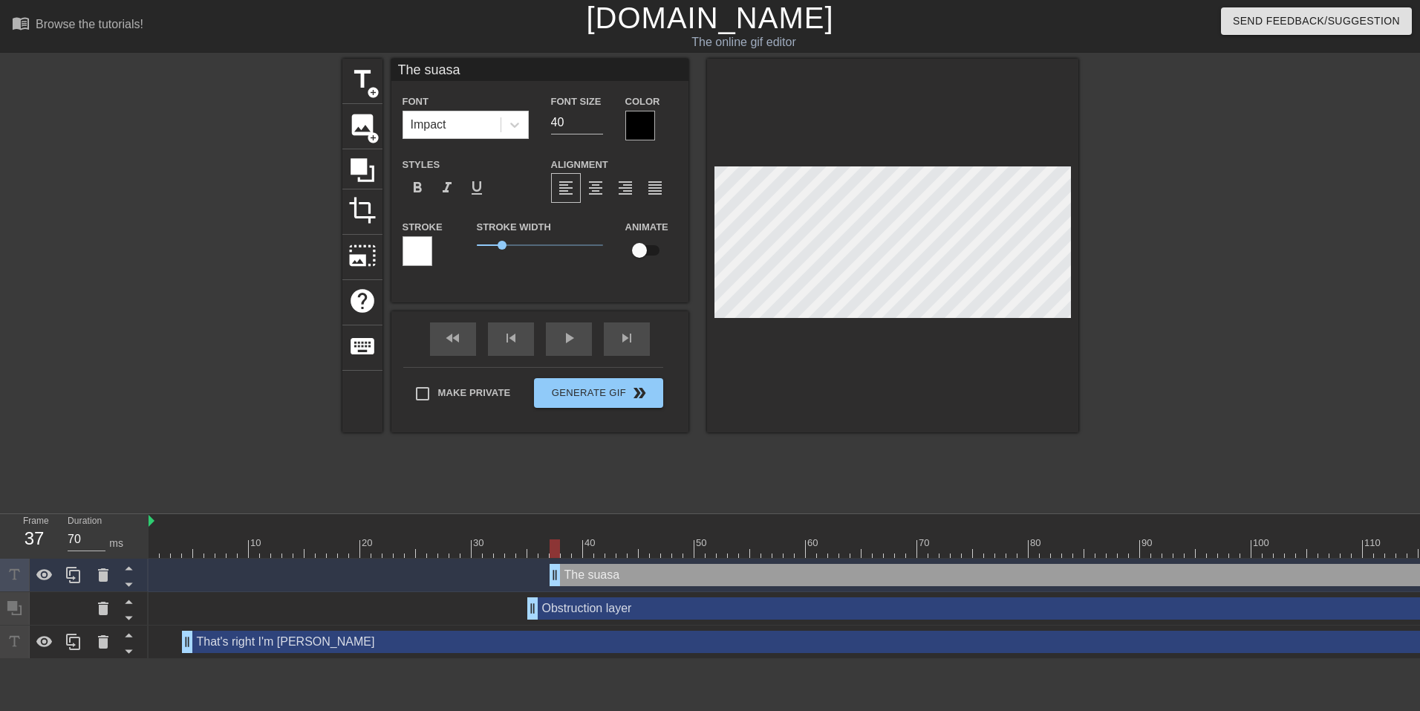
type textarea "The suasag"
type input "The suasage"
type textarea "The suasage"
type input "The suasage"
type textarea "The suasage"
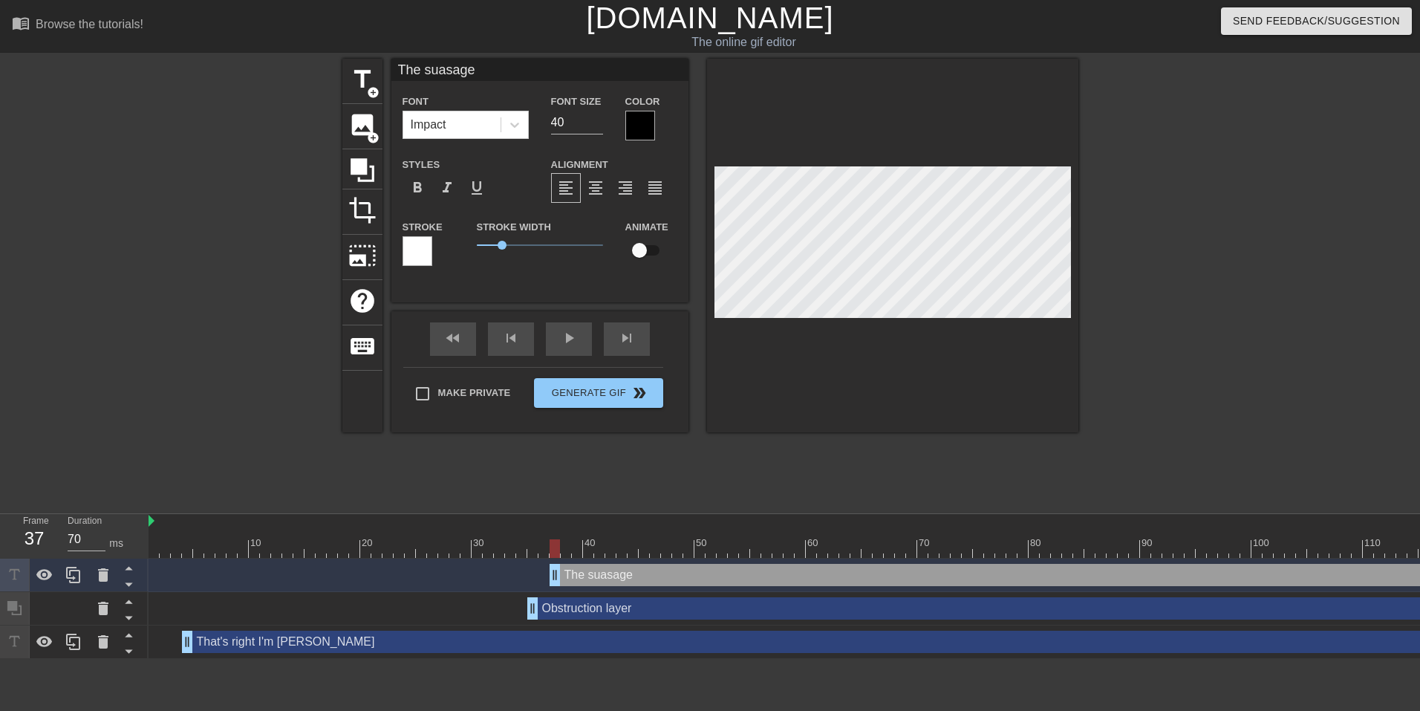
scroll to position [2, 4]
type input "The suasage k"
type textarea "The suasage k"
type input "The suasage ki"
type textarea "The suasage ki"
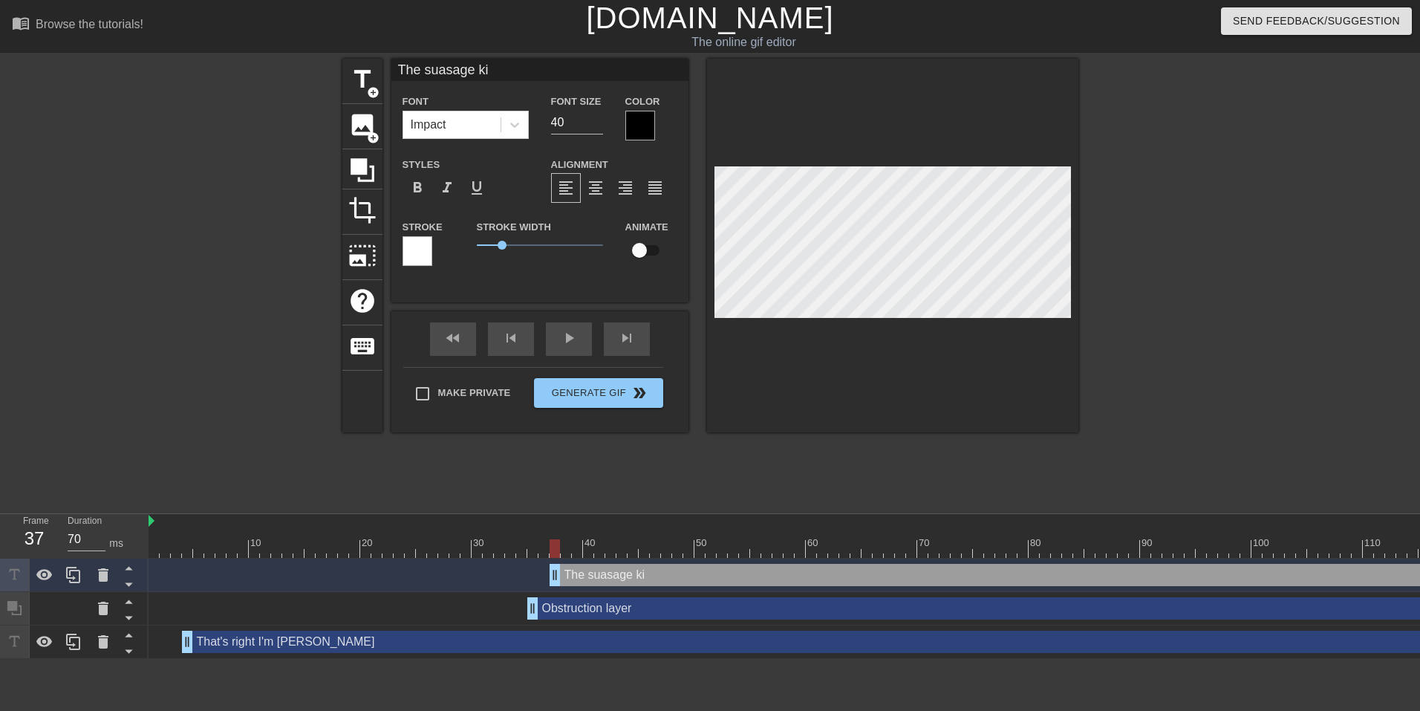
type input "The suasage kin"
type textarea "The suasage kin"
type input "The suasage kinh"
type textarea "The suasage kinh"
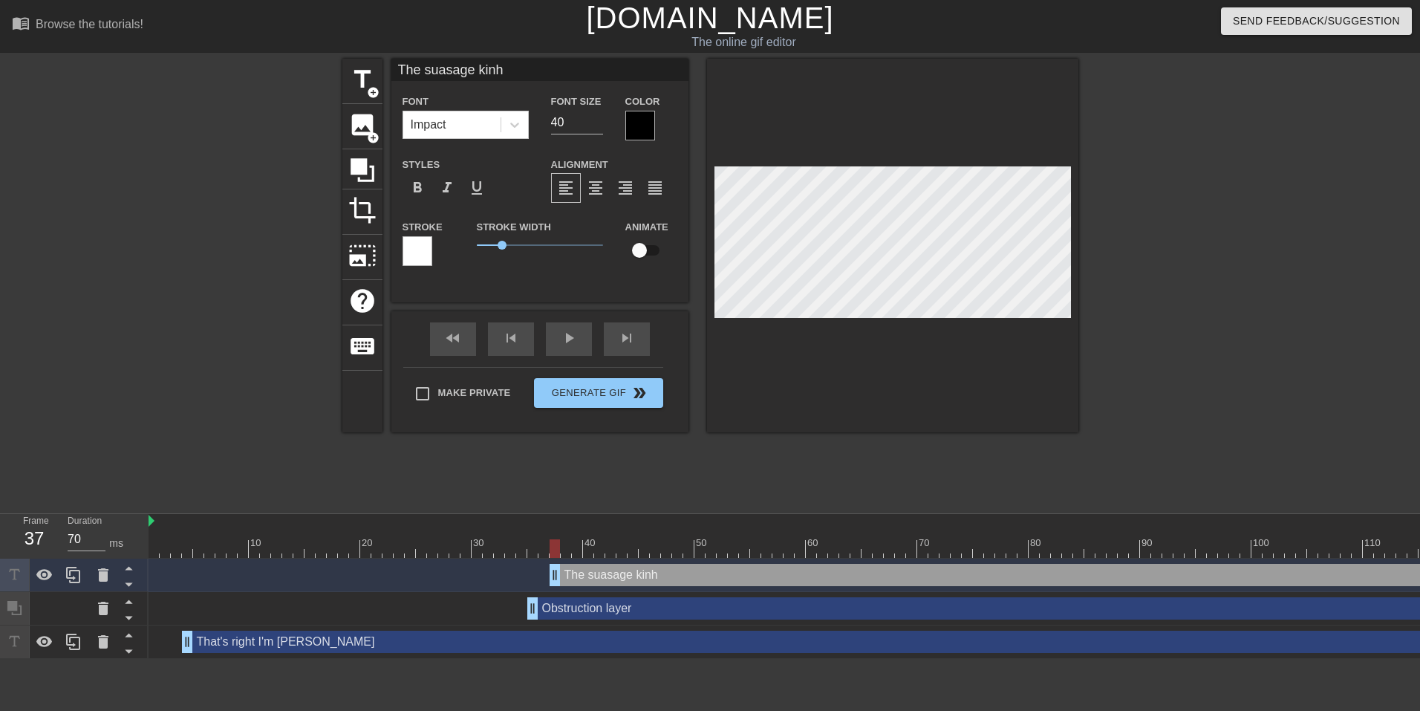
type input "The suasage kin"
type textarea "The suasage kin"
type input "The suasage ki"
type textarea "The suasage ki"
type input "The suasage k"
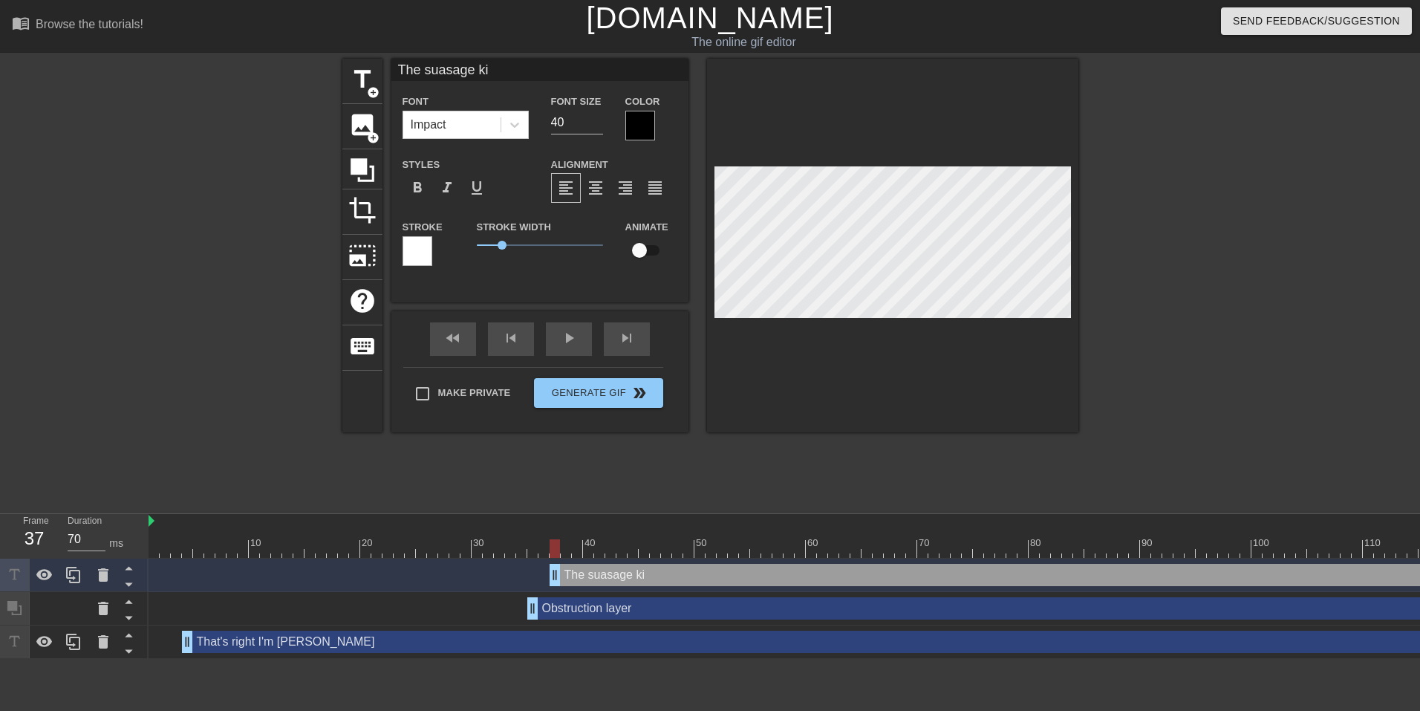
type textarea "The suasage k"
type input "The suasage"
type textarea "The suasage"
type input "The suasage K"
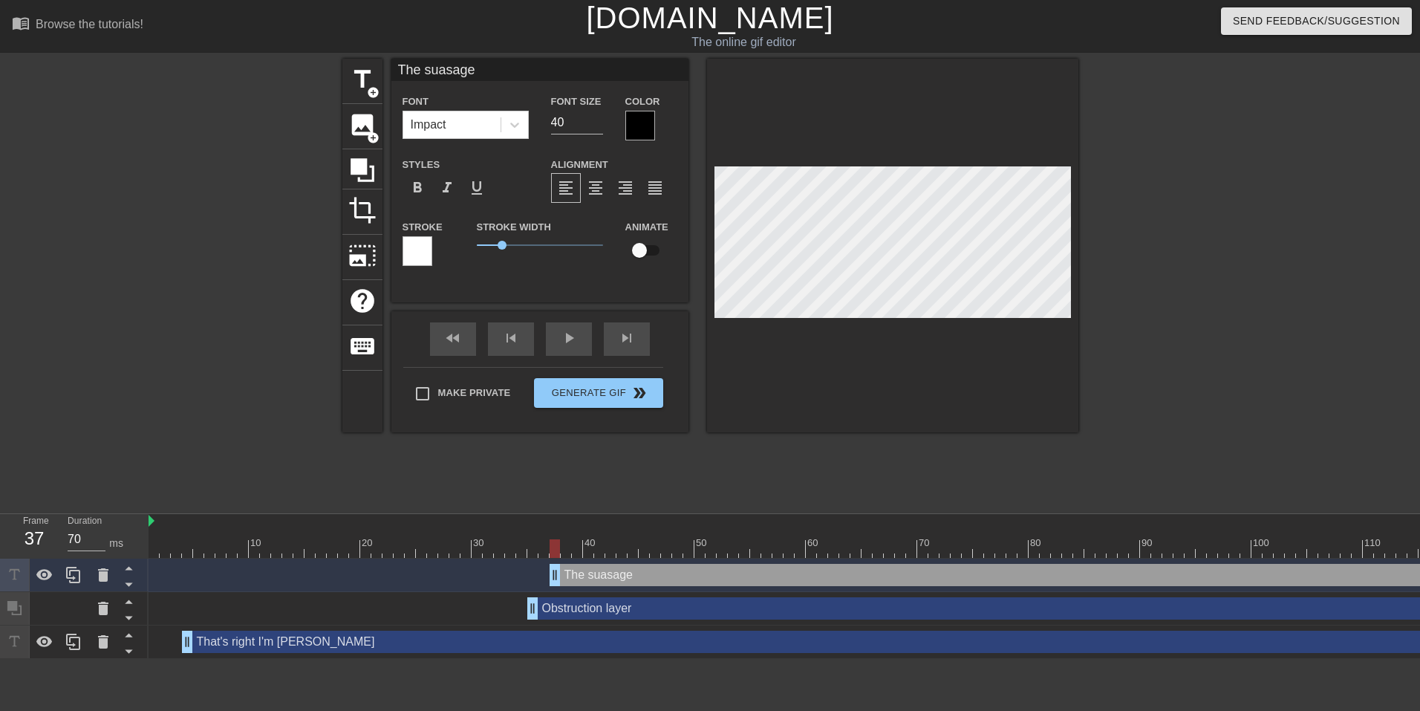
type textarea "The suasage K"
type input "The suasage Ki"
type textarea "The suasage Ki"
type input "The suasage Kin"
type textarea "The suasage Kin"
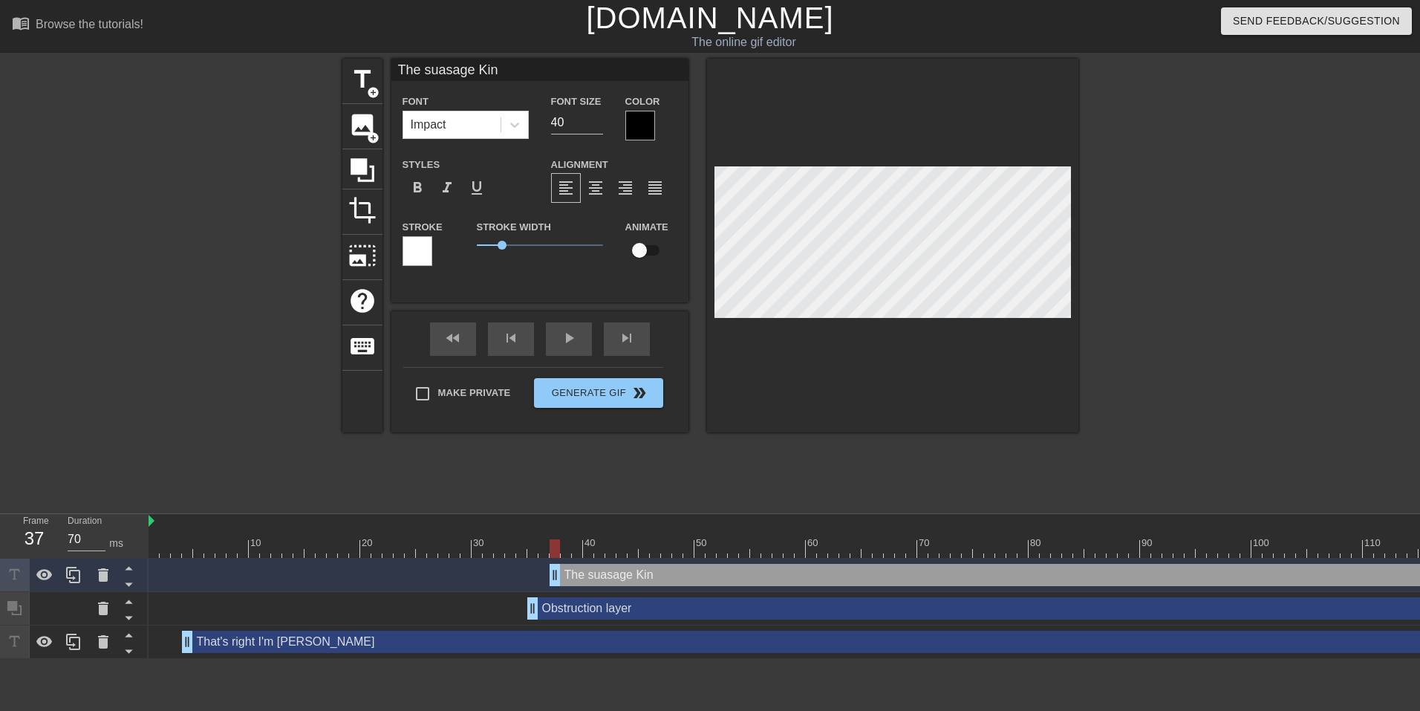
scroll to position [2, 6]
type input "The suasage King"
type textarea "The suasage King"
type input "The suasage King"
type textarea "The suasage King"
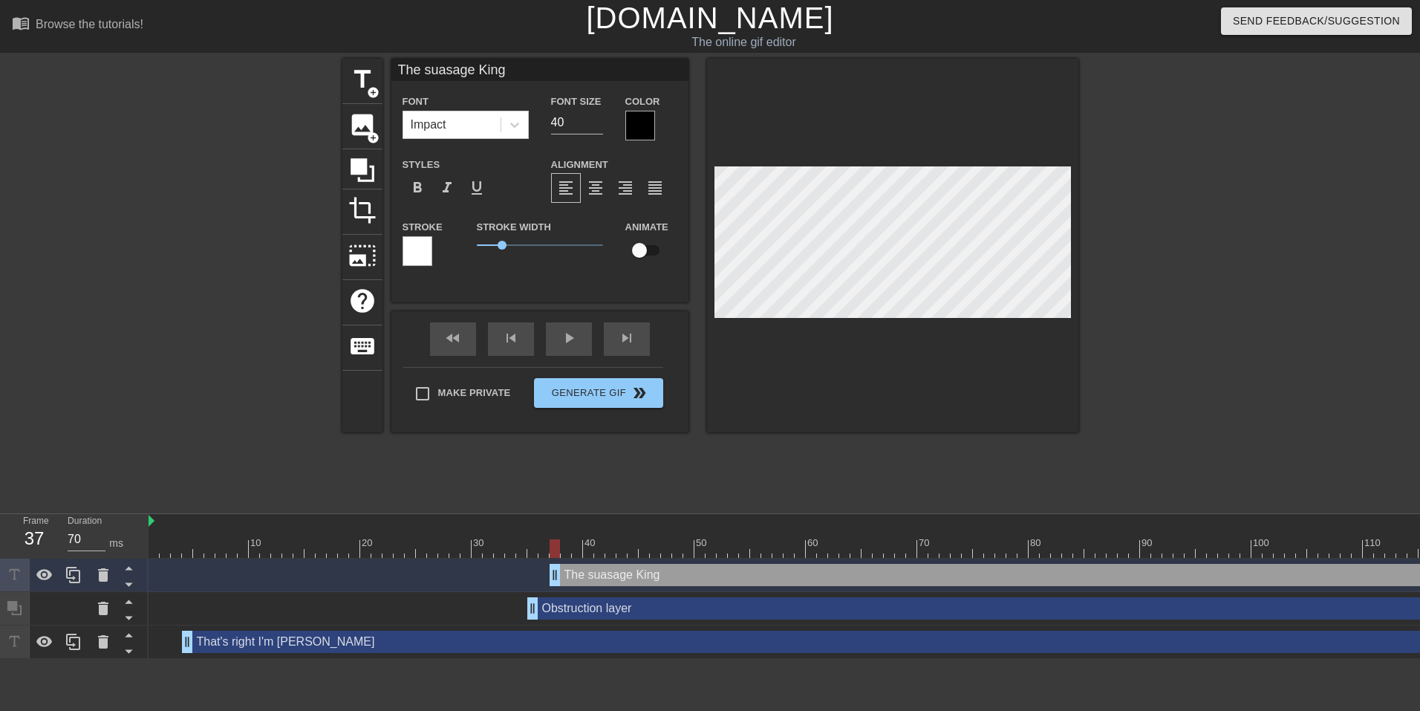
scroll to position [2, 2]
type input "The suasage Kingo"
type textarea "The suasage King o"
type input "The suasage Kingof"
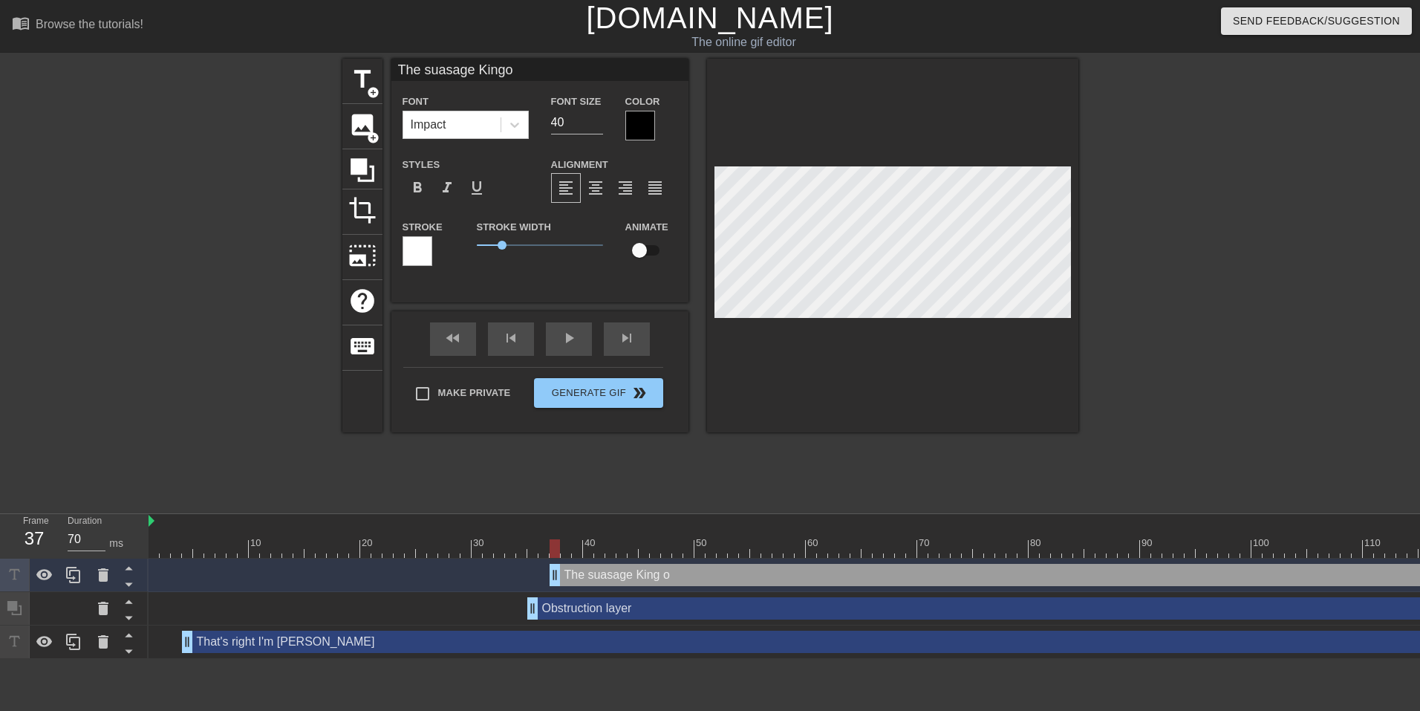
type textarea "The suasage King of"
type input "The suasage Kingof"
type textarea "The suasage King of"
type input "The suasage Kingof C"
type textarea "The suasage King of C"
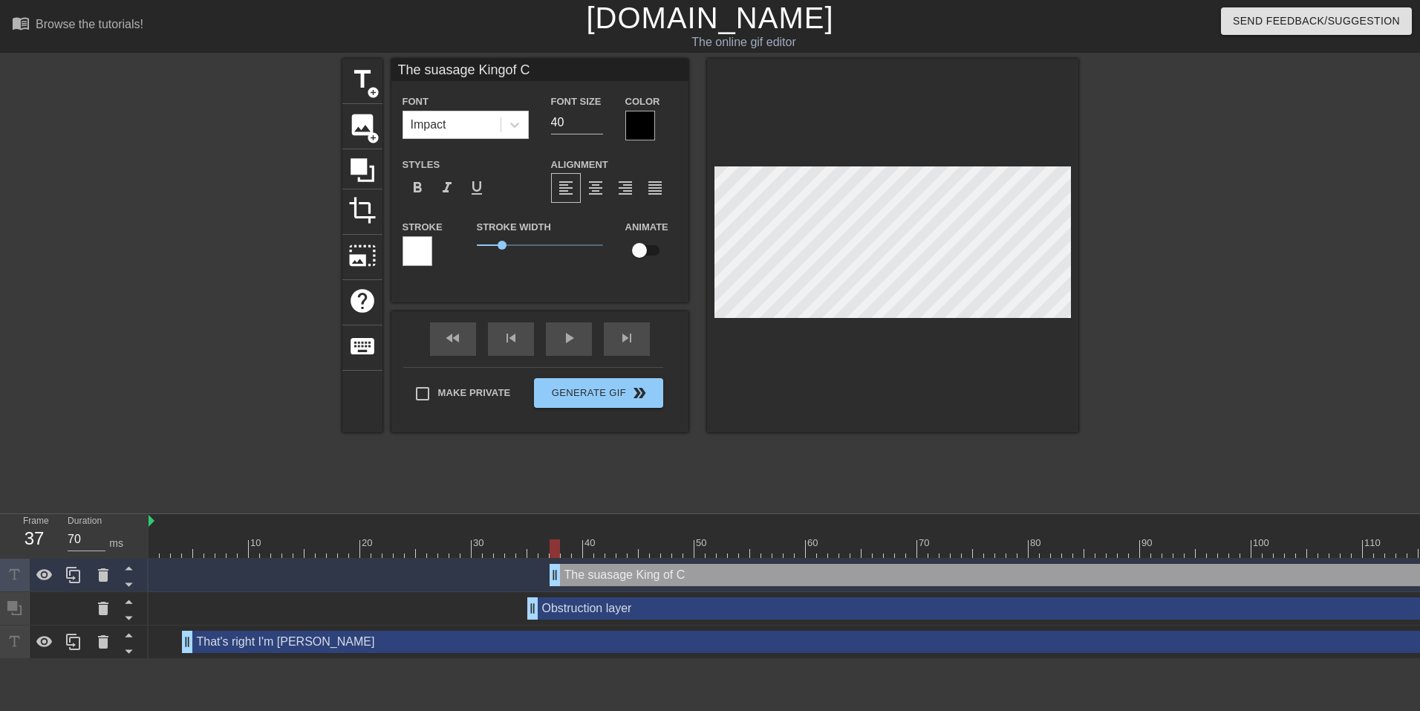
type input "The suasage Kingof [PERSON_NAME]"
type textarea "The suasage King of Ch"
type input "The suasage Kingof [PERSON_NAME]"
type textarea "The suasage King of Chi"
type input "The suasage Kingof Chic"
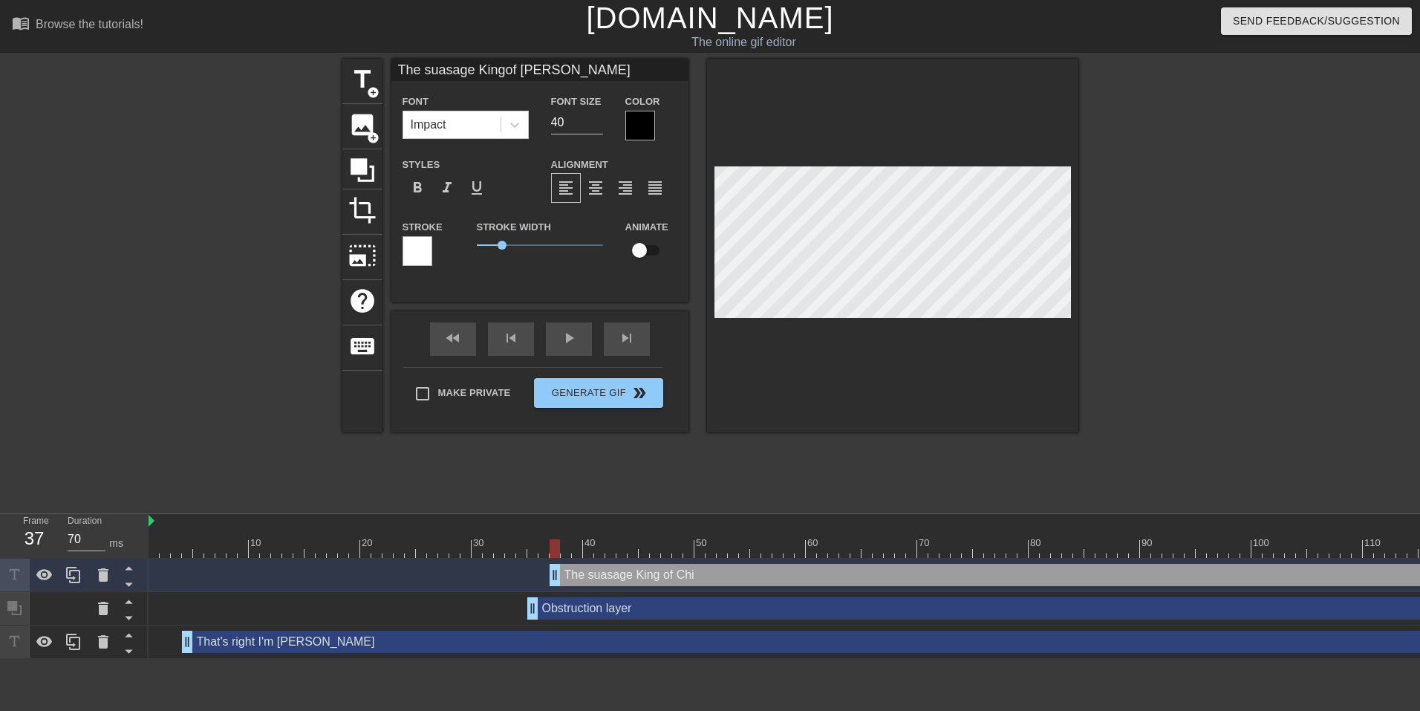
type textarea "The suasage King of Chic"
type input "The suasage Kingof [PERSON_NAME]"
type textarea "The suasage King of Chica"
type input "The suasage Kingof Chicag"
type textarea "The suasage King of Chicag"
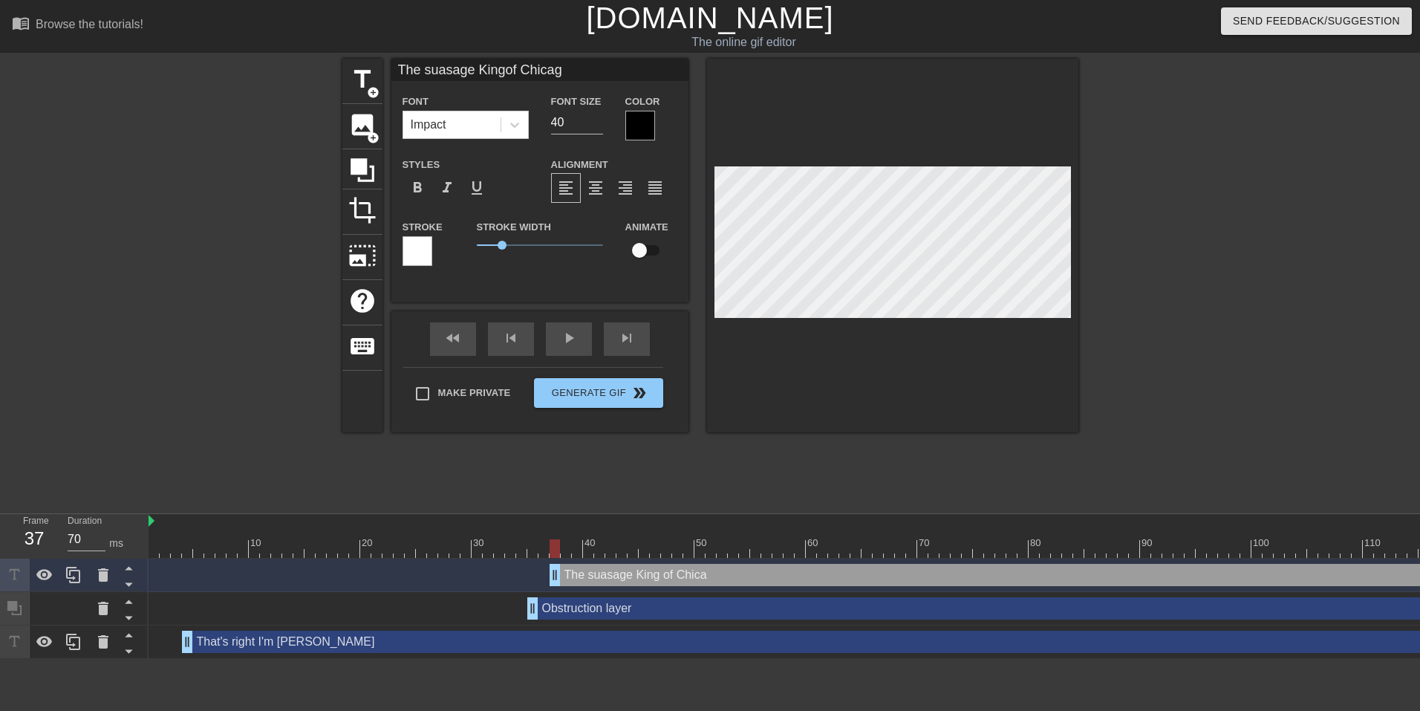
scroll to position [2, 4]
type input "The suasage Kingof Chicago"
type textarea "The suasage King of Chicago"
type input "The uasage Kingof Chicago"
type textarea "The uasage King of Chicago"
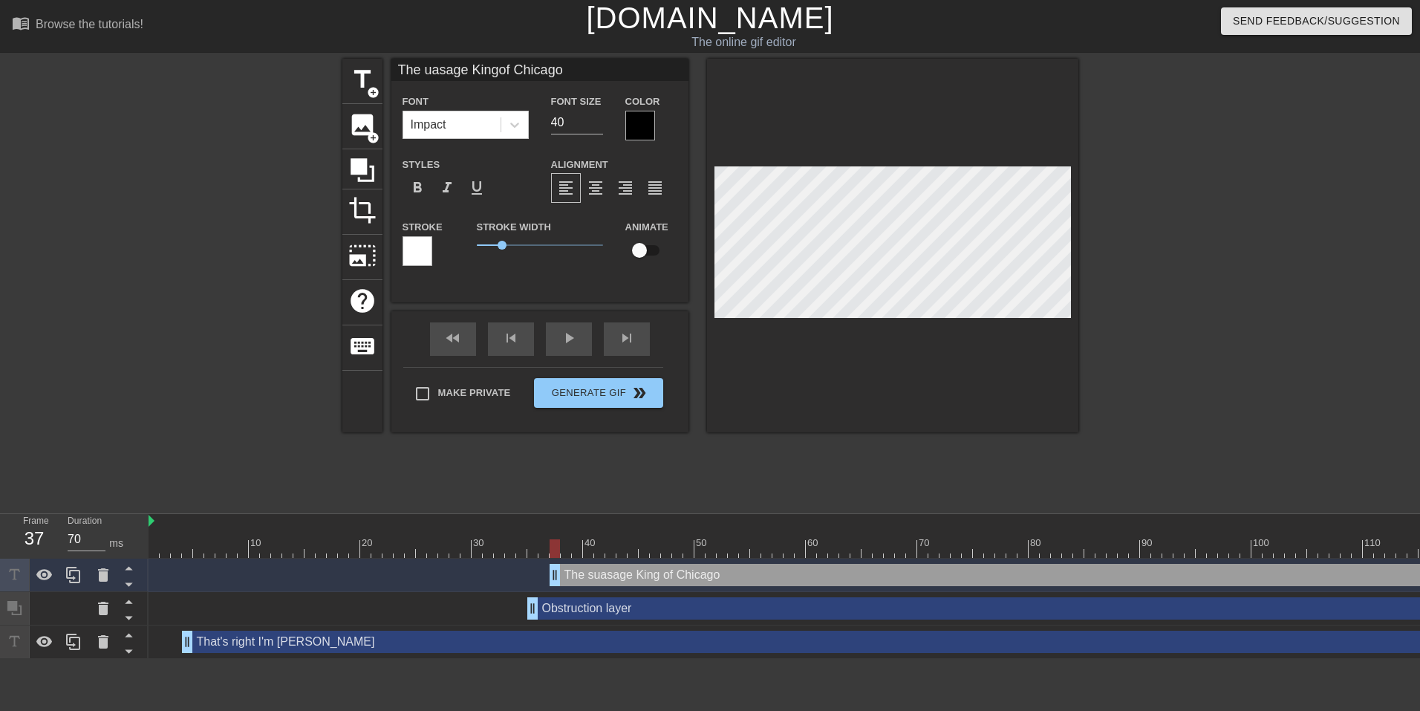
scroll to position [2, 3]
type input "The Suasage Kingof Chicago"
type textarea "The Suasage King of Chicago"
click at [593, 186] on span "format_align_center" at bounding box center [596, 188] width 18 height 18
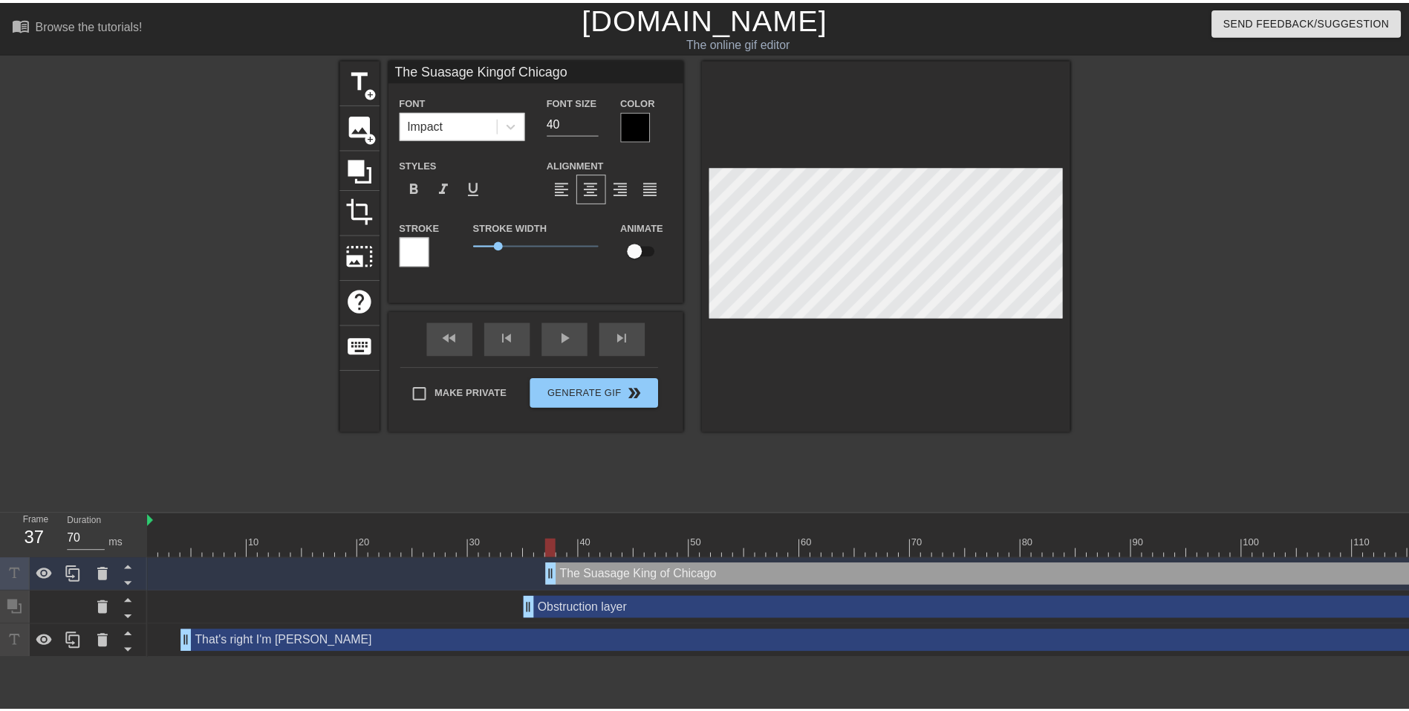
scroll to position [3, 4]
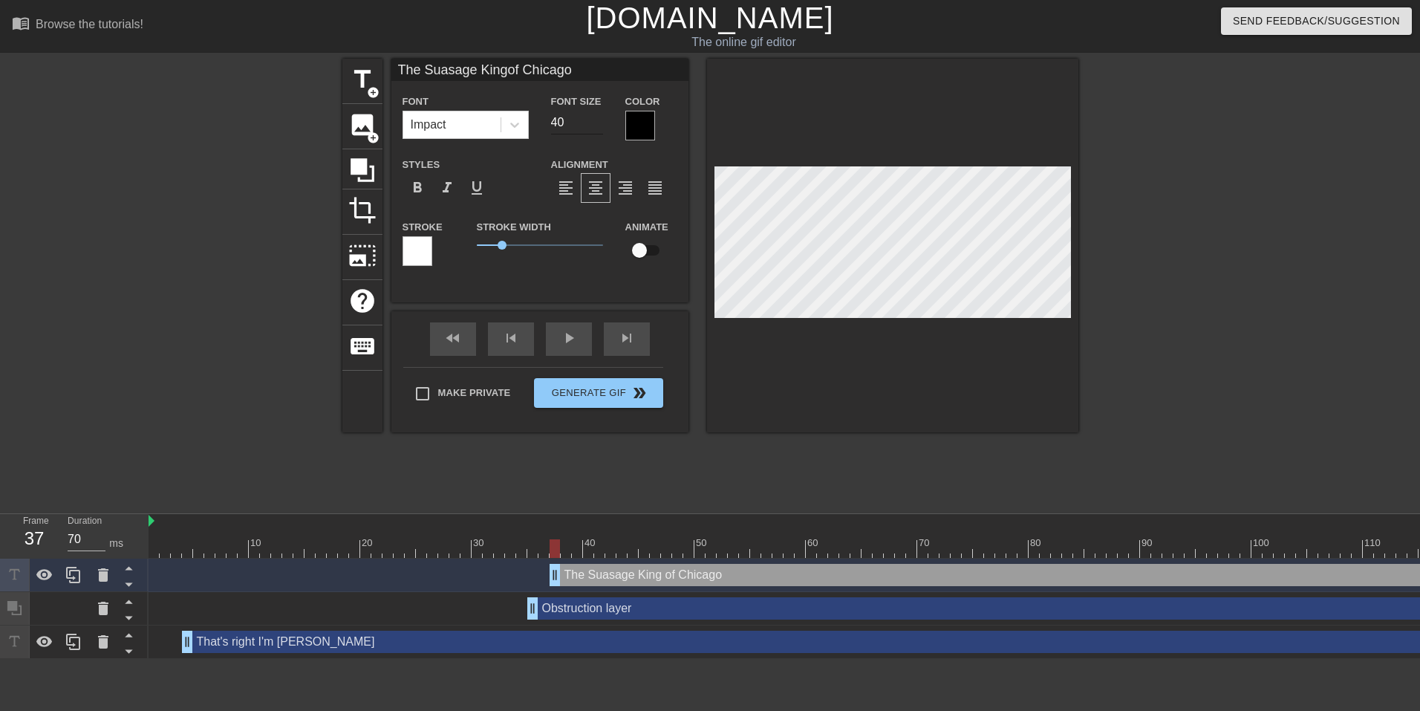
type input "The Suasage Kingof Chicago"
type input "39"
click at [598, 124] on input "39" at bounding box center [577, 123] width 52 height 24
type input "The Suasage Kingof Chicago"
type input "38"
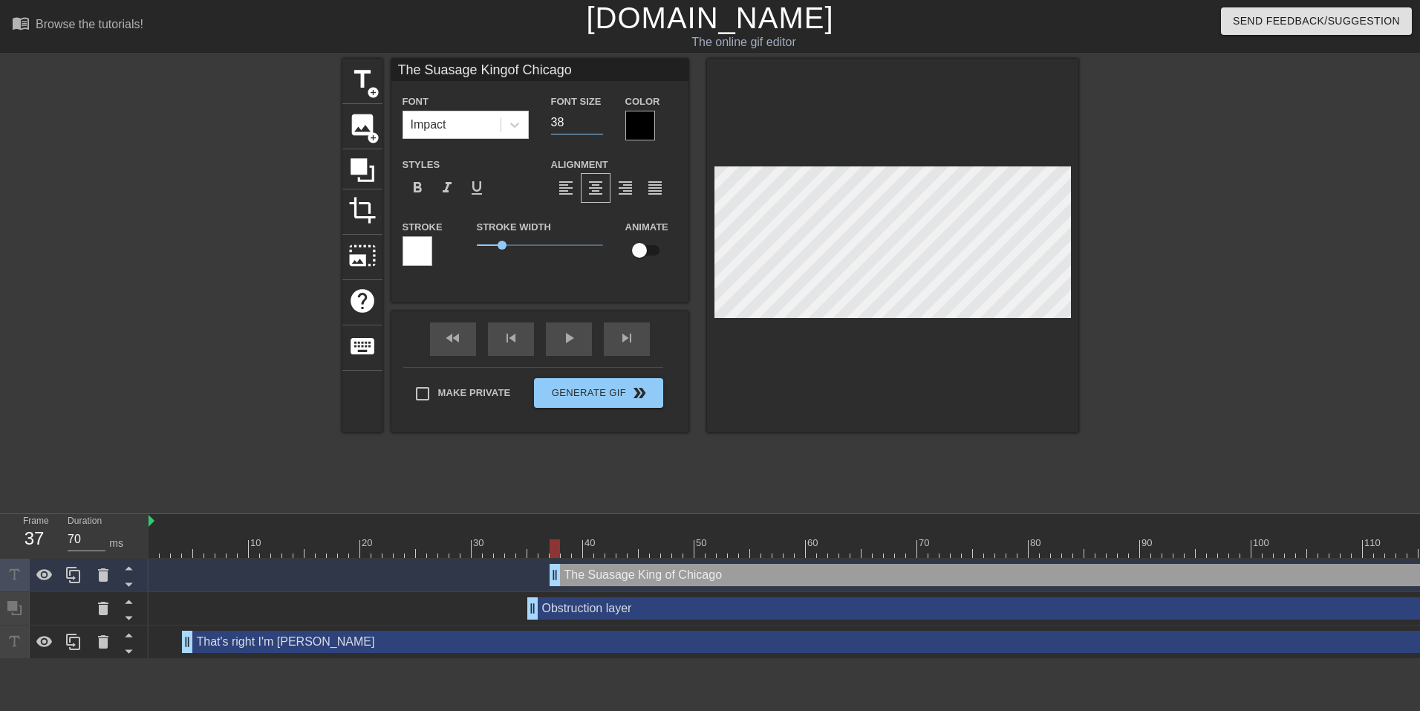
click at [598, 124] on input "38" at bounding box center [577, 123] width 52 height 24
type input "The Suasage Kingof Chicago"
type input "37"
click at [598, 124] on input "37" at bounding box center [577, 123] width 52 height 24
type input "The Suasage Kingof Chicago"
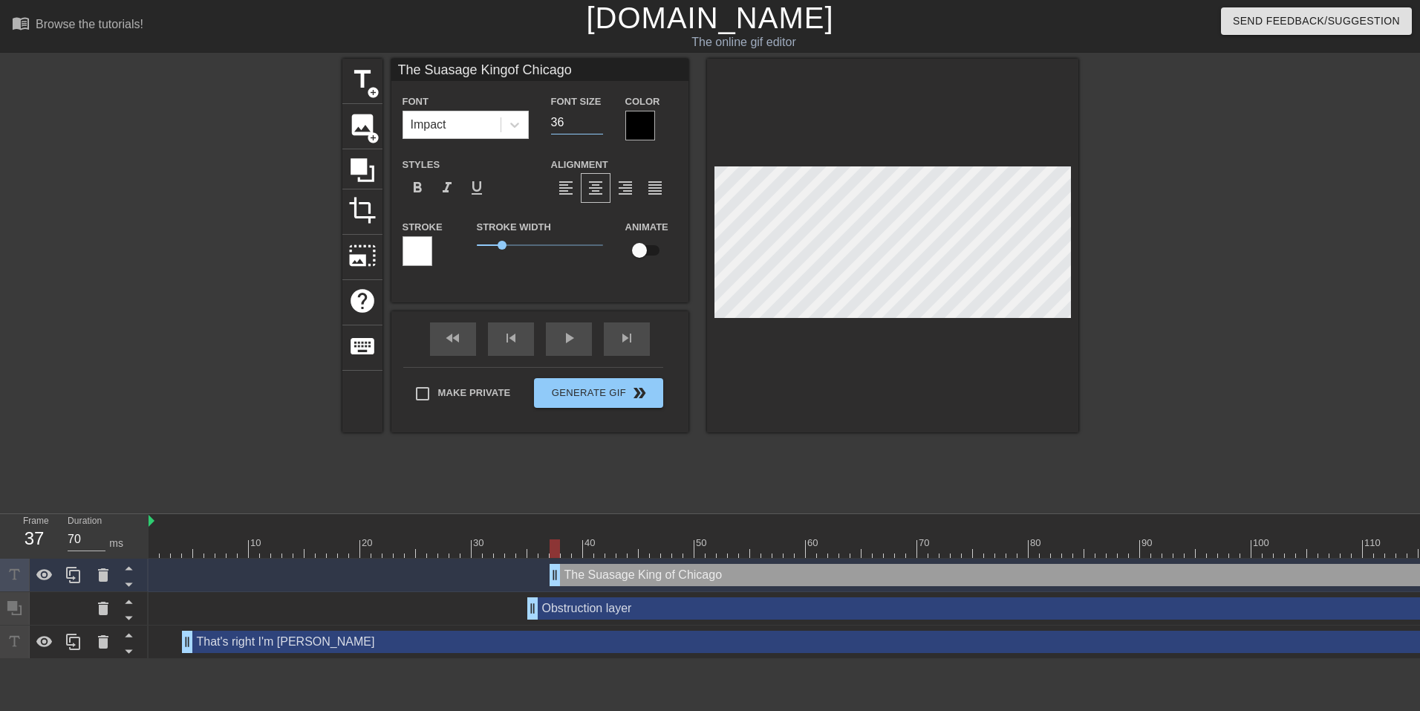
type input "36"
click at [598, 124] on input "36" at bounding box center [577, 123] width 52 height 24
type input "The Suasage Kingof Chicago"
type input "35"
click at [600, 124] on input "35" at bounding box center [577, 123] width 52 height 24
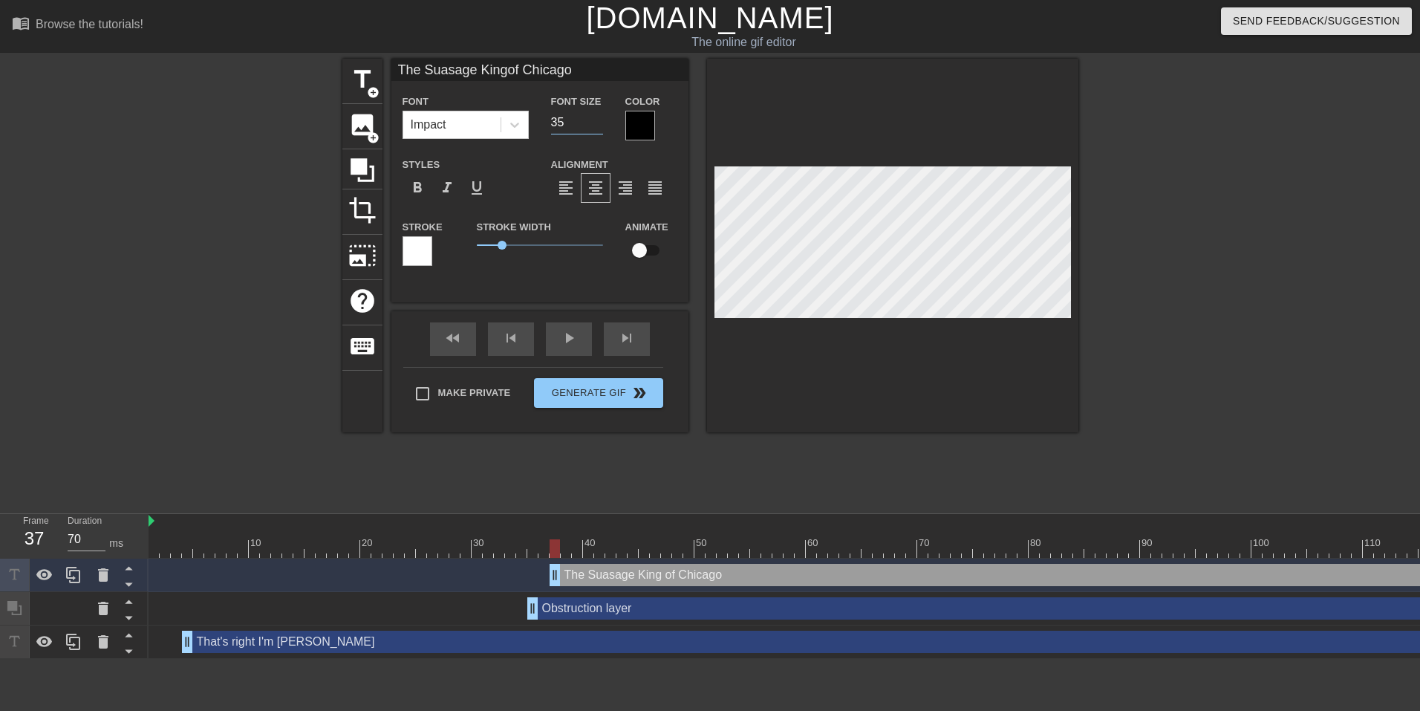
type input "The Suasage Kingof Chicago"
type input "34"
click at [600, 124] on input "34" at bounding box center [577, 123] width 52 height 24
type input "The Suasage Kingof Chicago"
type input "33"
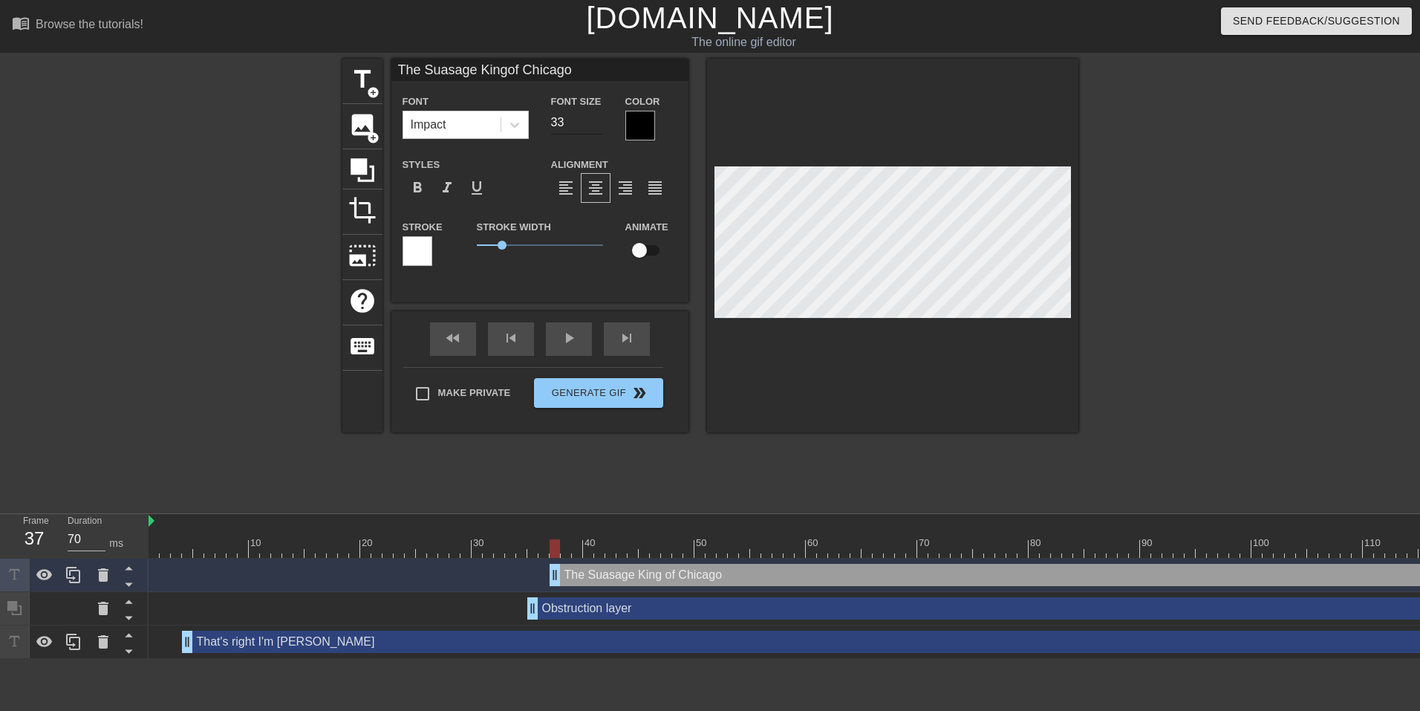
click at [595, 128] on input "33" at bounding box center [577, 123] width 52 height 24
type input "The Suasage Kingof Chicago"
type input "32"
click at [595, 128] on input "32" at bounding box center [577, 123] width 52 height 24
type input "The Suasage Kingof Chicago"
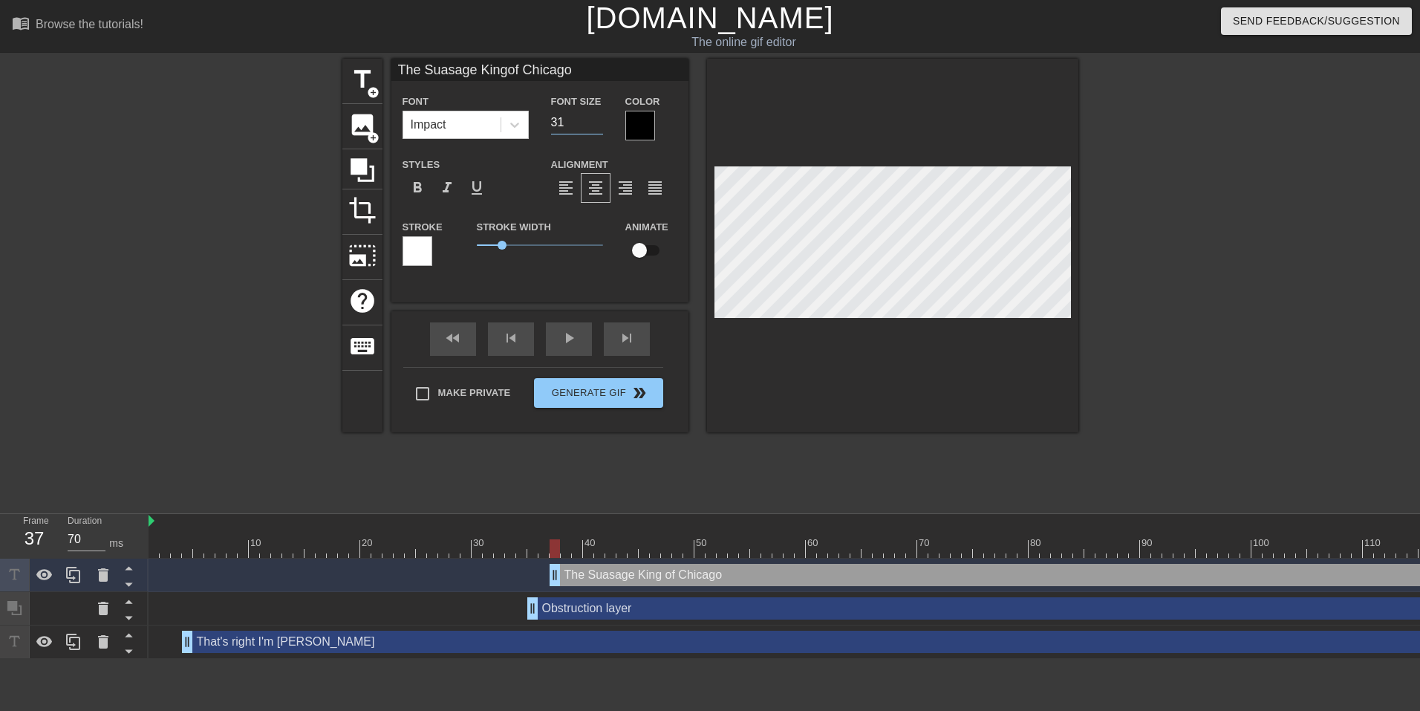
type input "31"
click at [595, 128] on input "31" at bounding box center [577, 123] width 52 height 24
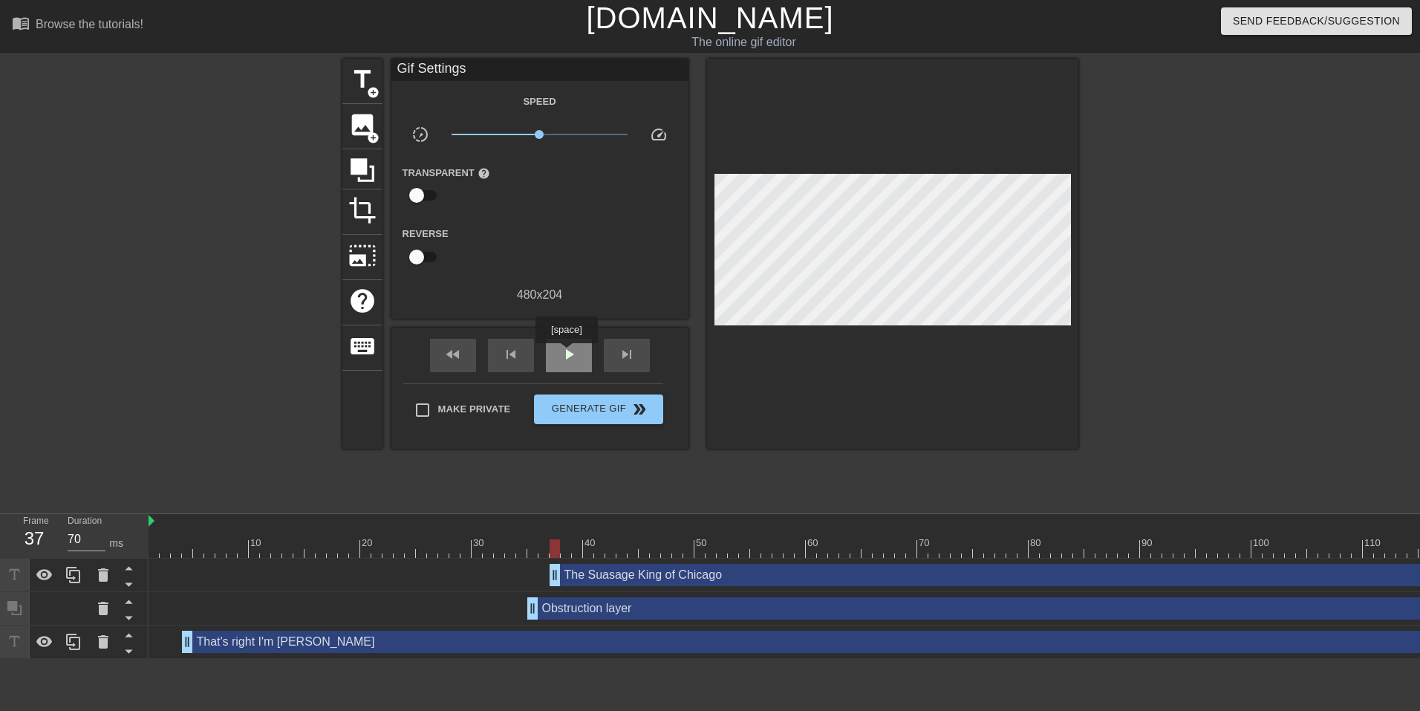
click at [566, 354] on span "play_arrow" at bounding box center [569, 354] width 18 height 18
click at [588, 353] on div "pause" at bounding box center [569, 355] width 46 height 33
drag, startPoint x: 1133, startPoint y: 545, endPoint x: 859, endPoint y: 535, distance: 274.3
click at [859, 535] on div "10 20 30 40 50 60 70 80 90 100 110 120 130" at bounding box center [884, 536] width 1471 height 44
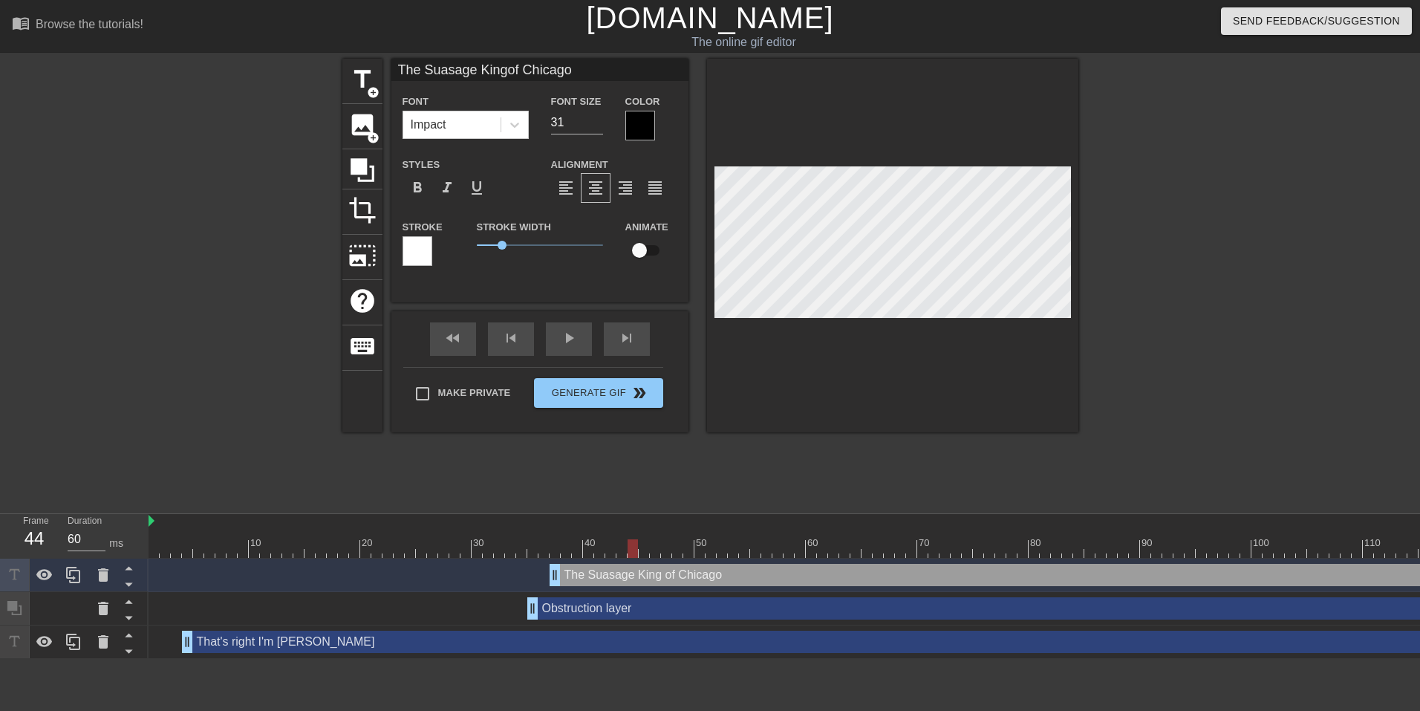
drag, startPoint x: 854, startPoint y: 543, endPoint x: 647, endPoint y: 542, distance: 207.3
click at [647, 542] on div at bounding box center [884, 548] width 1471 height 19
click at [569, 337] on div "play_arrow" at bounding box center [569, 338] width 46 height 33
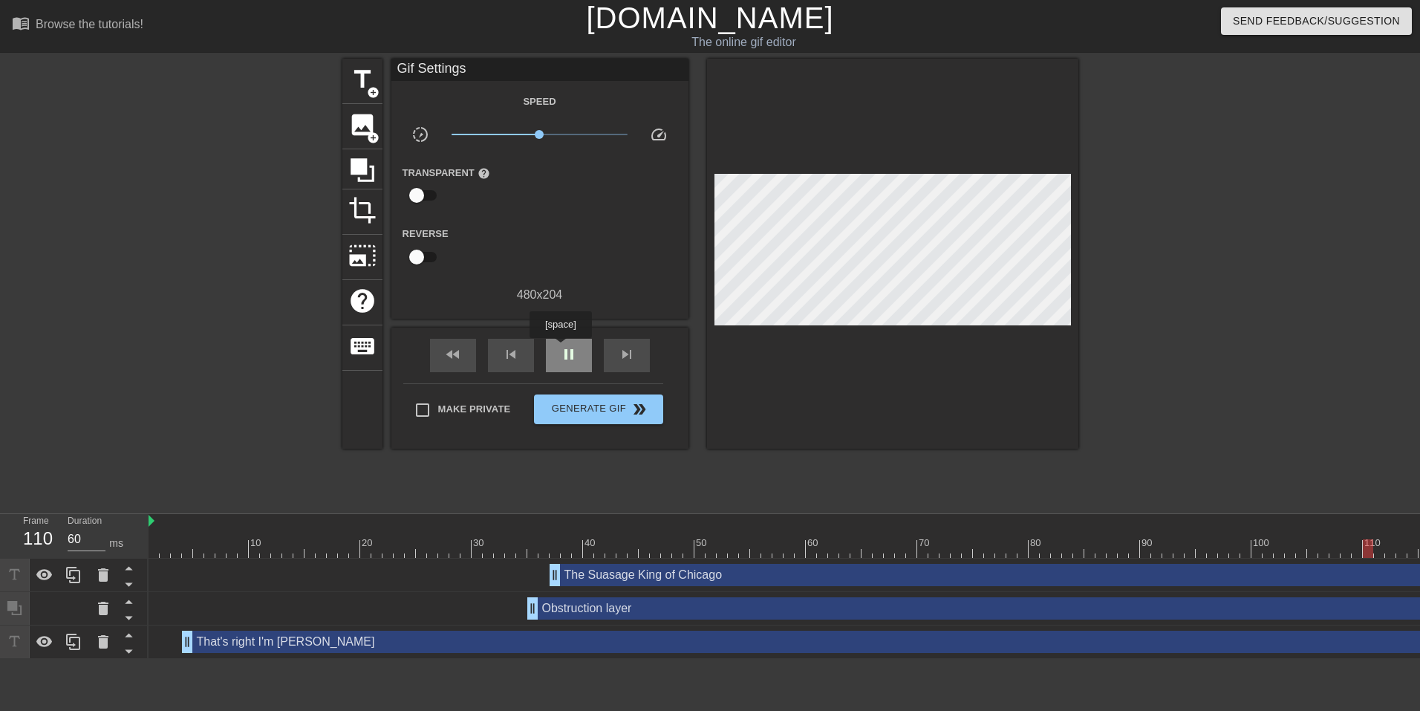
click at [565, 348] on span "pause" at bounding box center [569, 354] width 18 height 18
click at [565, 348] on span "play_arrow" at bounding box center [569, 354] width 18 height 18
click at [565, 348] on span "pause" at bounding box center [569, 354] width 18 height 18
click at [565, 348] on span "play_arrow" at bounding box center [569, 354] width 18 height 18
click at [565, 348] on span "pause" at bounding box center [569, 354] width 18 height 18
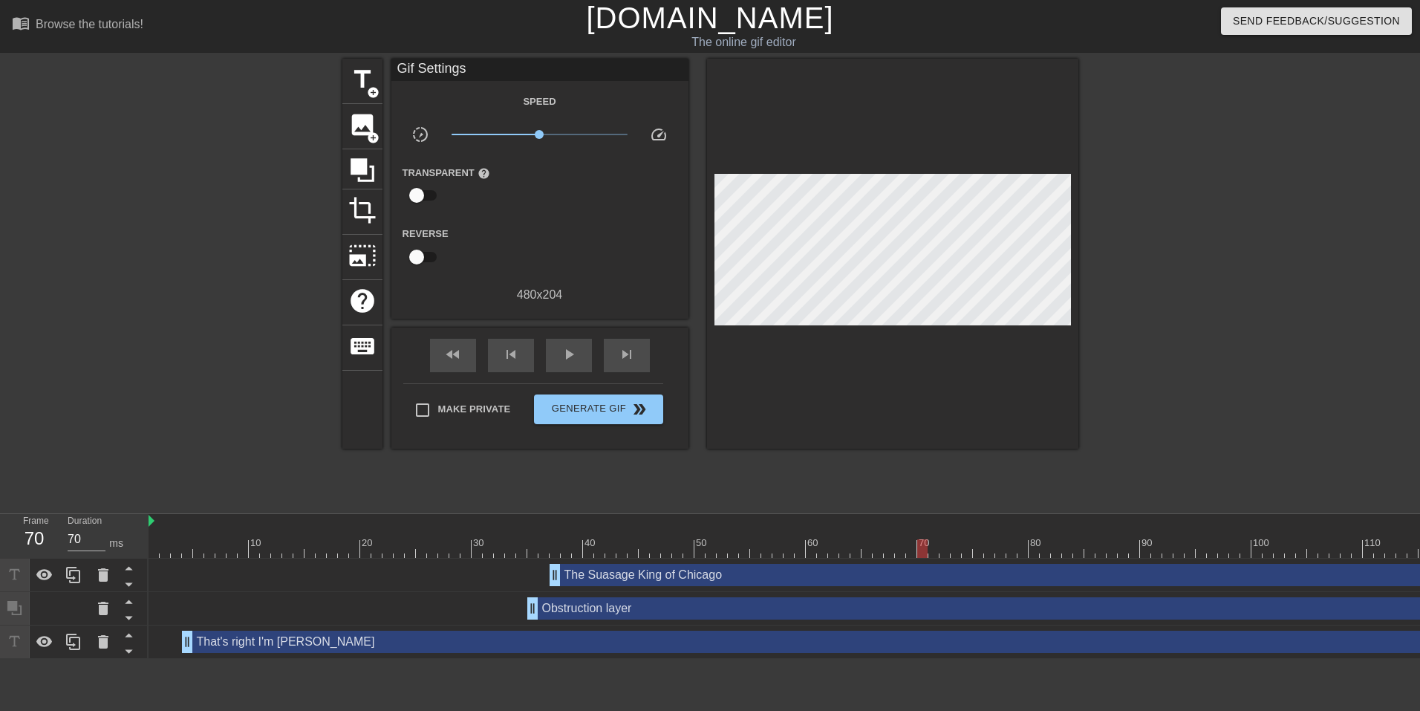
drag, startPoint x: 912, startPoint y: 551, endPoint x: 917, endPoint y: 541, distance: 12.0
click at [917, 541] on div at bounding box center [922, 548] width 10 height 19
click at [364, 177] on icon at bounding box center [362, 170] width 28 height 28
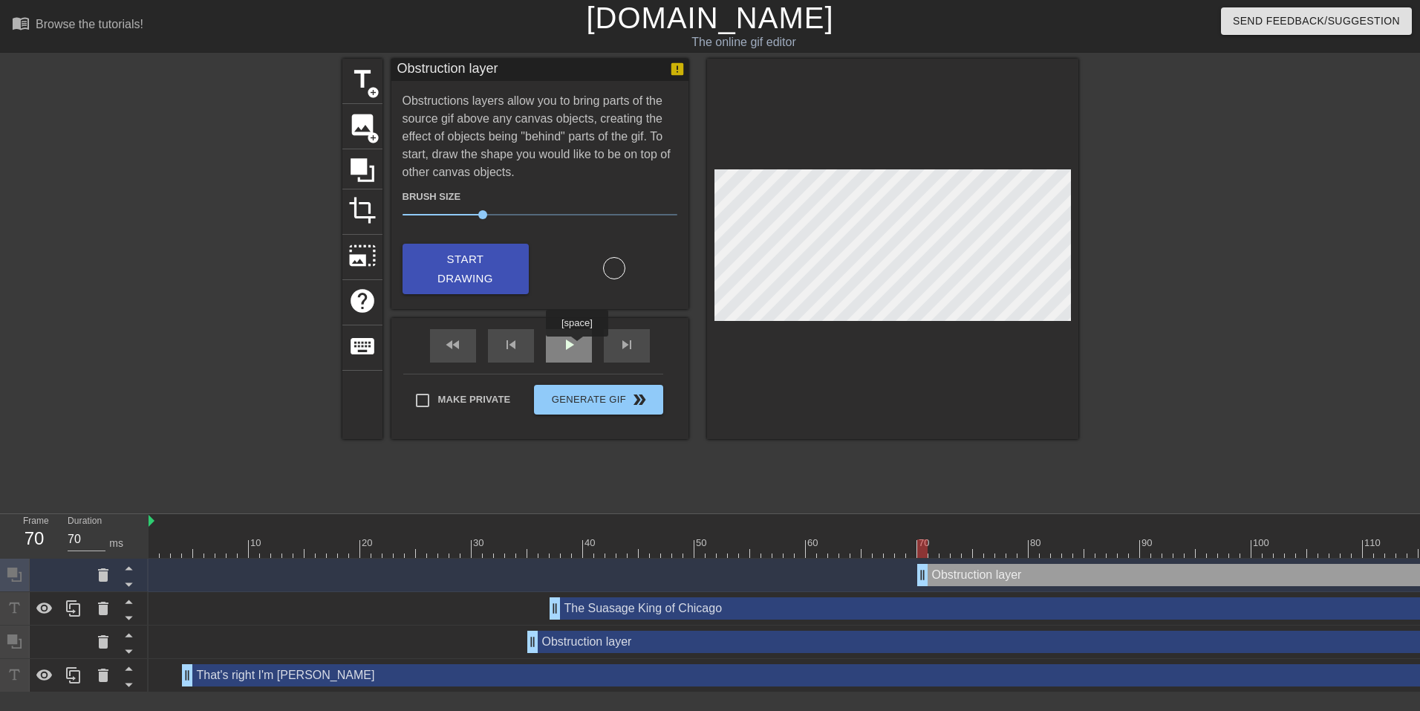
click at [576, 347] on div "play_arrow" at bounding box center [569, 345] width 46 height 33
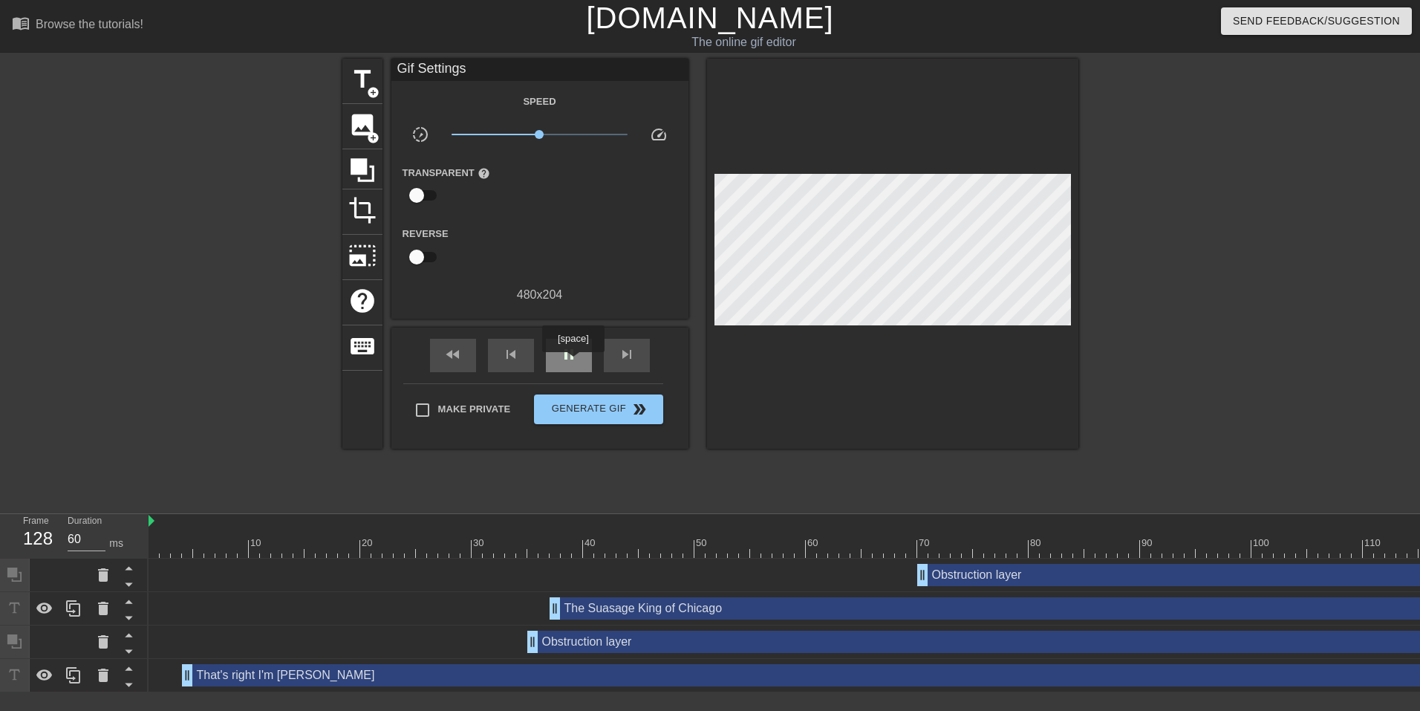
click at [573, 363] on div "pause" at bounding box center [569, 355] width 46 height 33
click at [564, 354] on span "play_arrow" at bounding box center [569, 354] width 18 height 18
click at [564, 354] on span "pause" at bounding box center [569, 354] width 18 height 18
click at [564, 354] on span "play_arrow" at bounding box center [569, 354] width 18 height 18
click at [572, 351] on span "pause" at bounding box center [569, 354] width 18 height 18
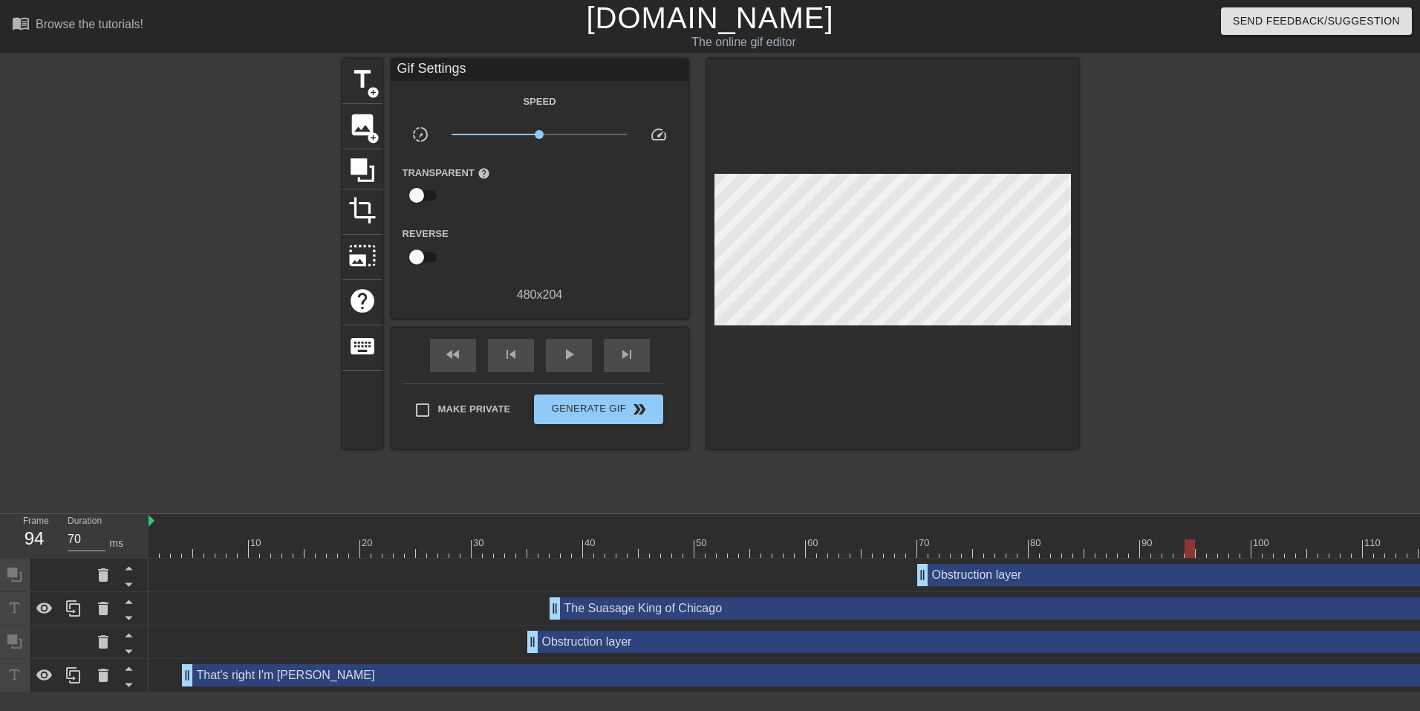
drag, startPoint x: 1004, startPoint y: 553, endPoint x: 1193, endPoint y: 528, distance: 191.0
click at [1193, 528] on div "10 20 30 40 50 60 70 80 90 100 110 120 130" at bounding box center [884, 536] width 1471 height 44
type input "60"
drag, startPoint x: 1187, startPoint y: 546, endPoint x: 1169, endPoint y: 548, distance: 18.7
click at [1169, 548] on div at bounding box center [1168, 548] width 10 height 19
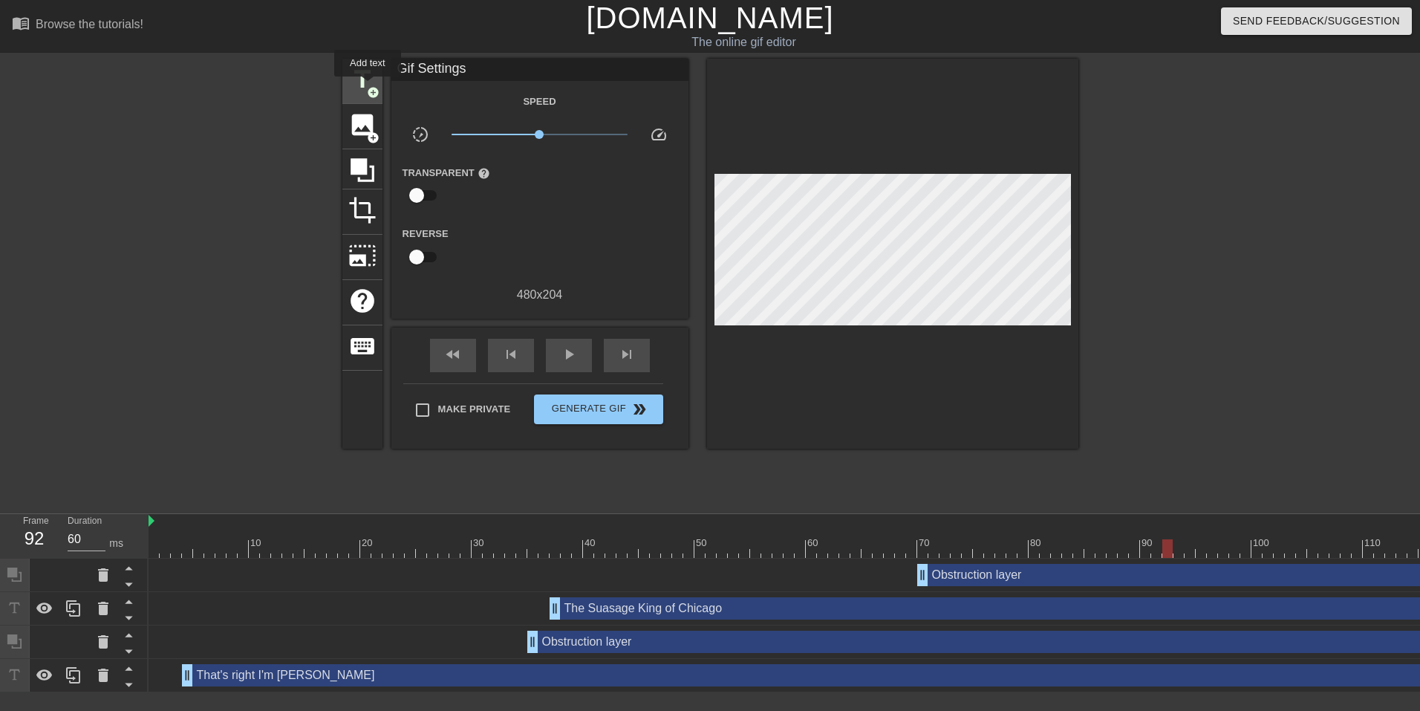
click at [368, 87] on span "add_circle" at bounding box center [373, 92] width 13 height 13
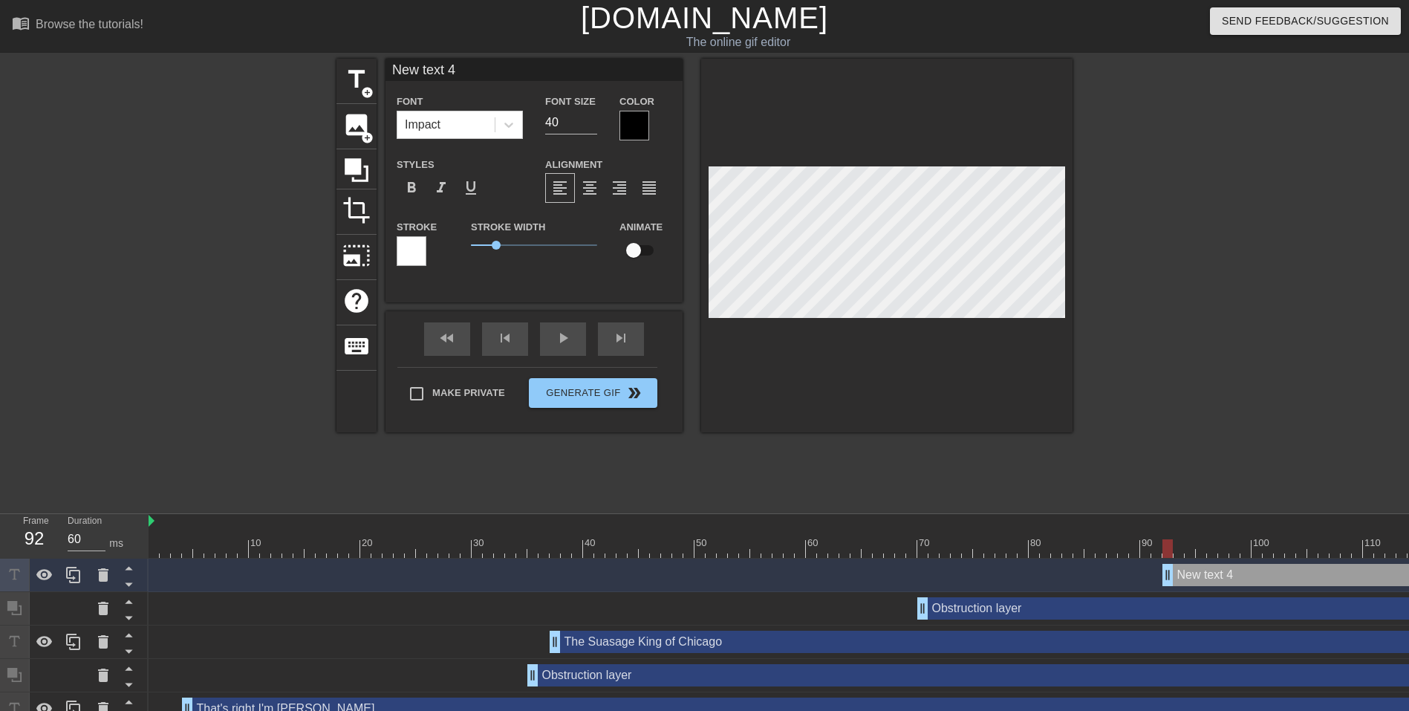
scroll to position [2, 2]
type input "Y"
type textarea "Y"
type input "Ye"
type textarea "Ye"
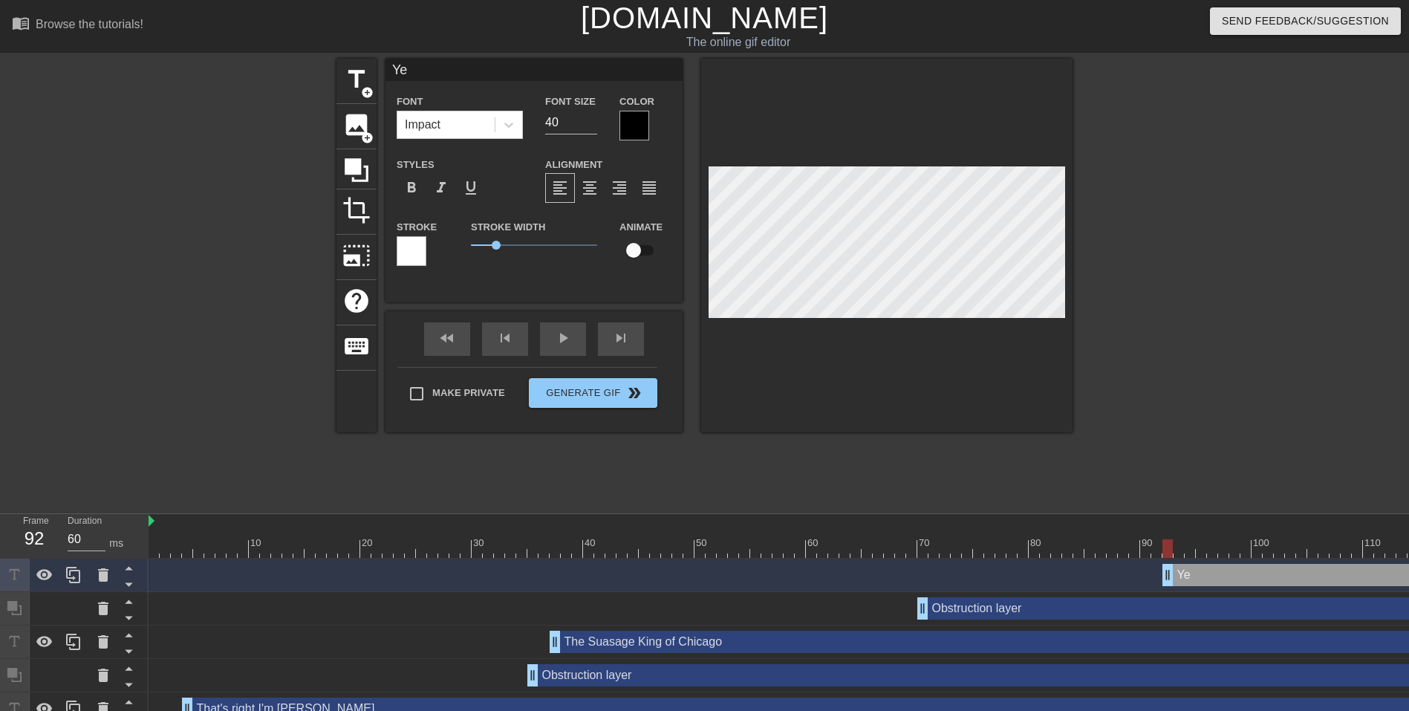
type input "Yea"
type textarea "Yea"
type input "Yeah"
type textarea "Yeah"
type input "Yeah"
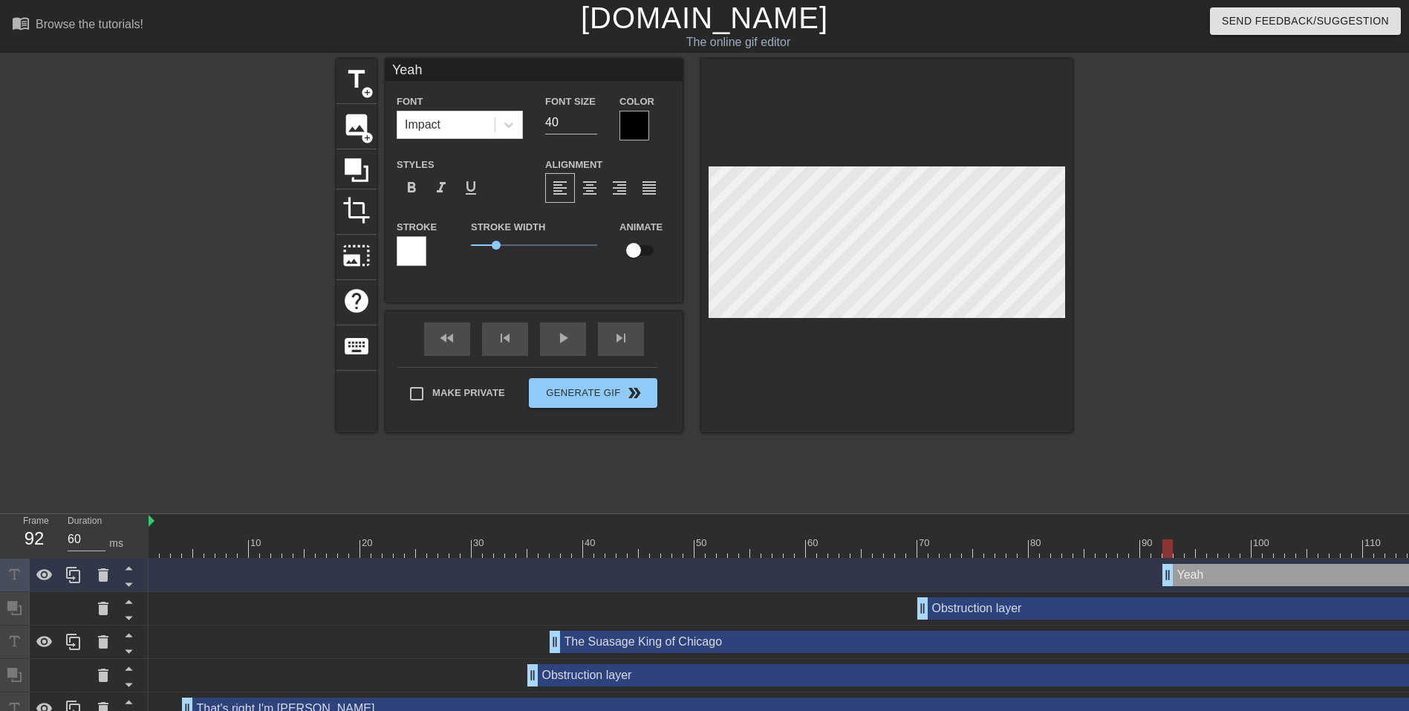
type textarea "Yeah"
type input "YeahT"
click at [590, 186] on span "format_align_center" at bounding box center [590, 188] width 18 height 18
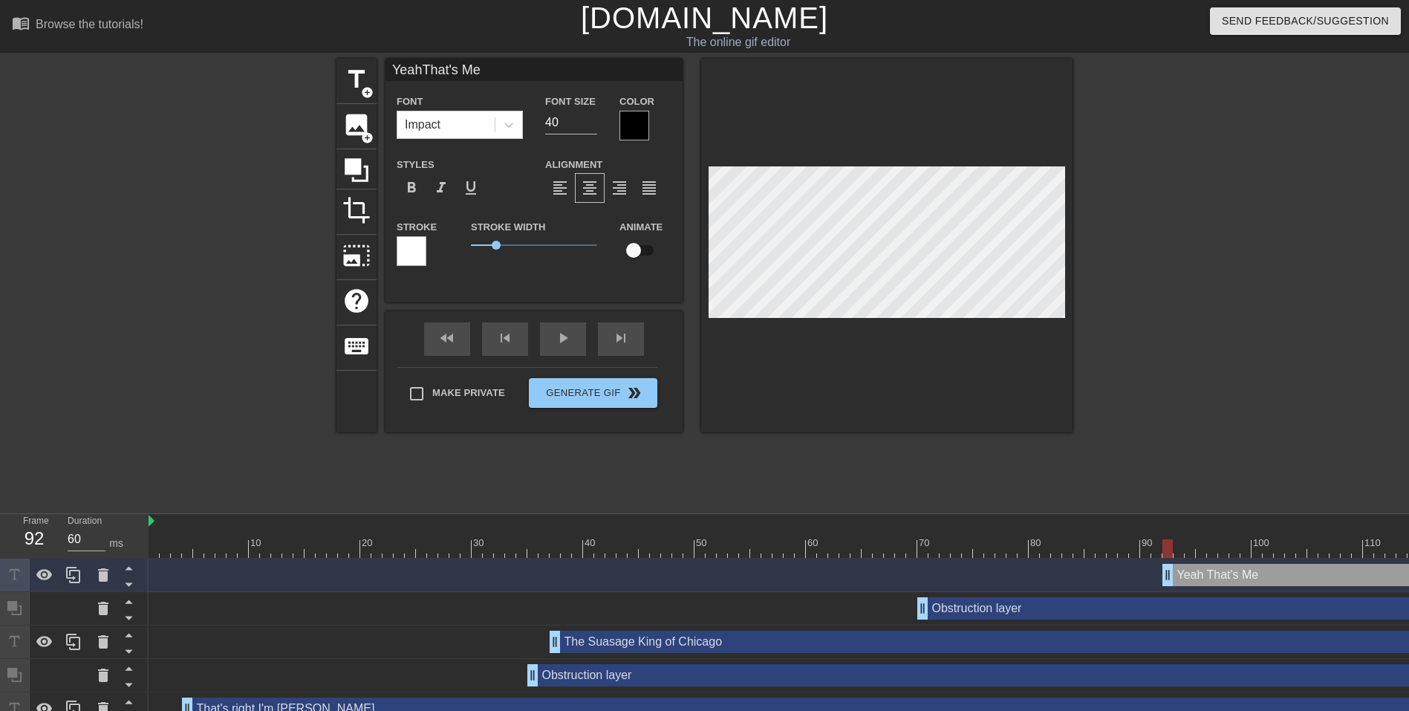
scroll to position [3, 4]
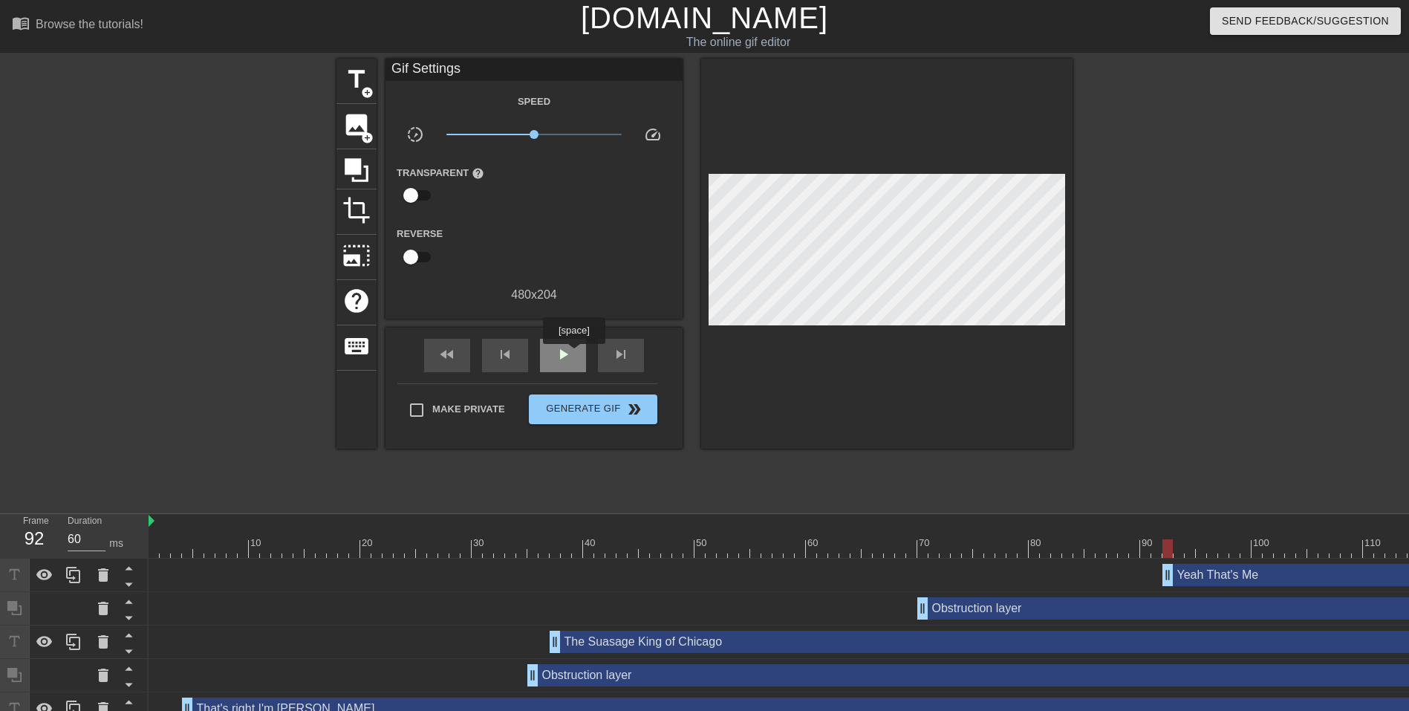
click at [573, 354] on div "play_arrow" at bounding box center [563, 355] width 46 height 33
click at [556, 358] on span "pause" at bounding box center [563, 354] width 18 height 18
drag, startPoint x: 545, startPoint y: 548, endPoint x: 504, endPoint y: 546, distance: 41.6
click at [504, 546] on div at bounding box center [499, 548] width 10 height 19
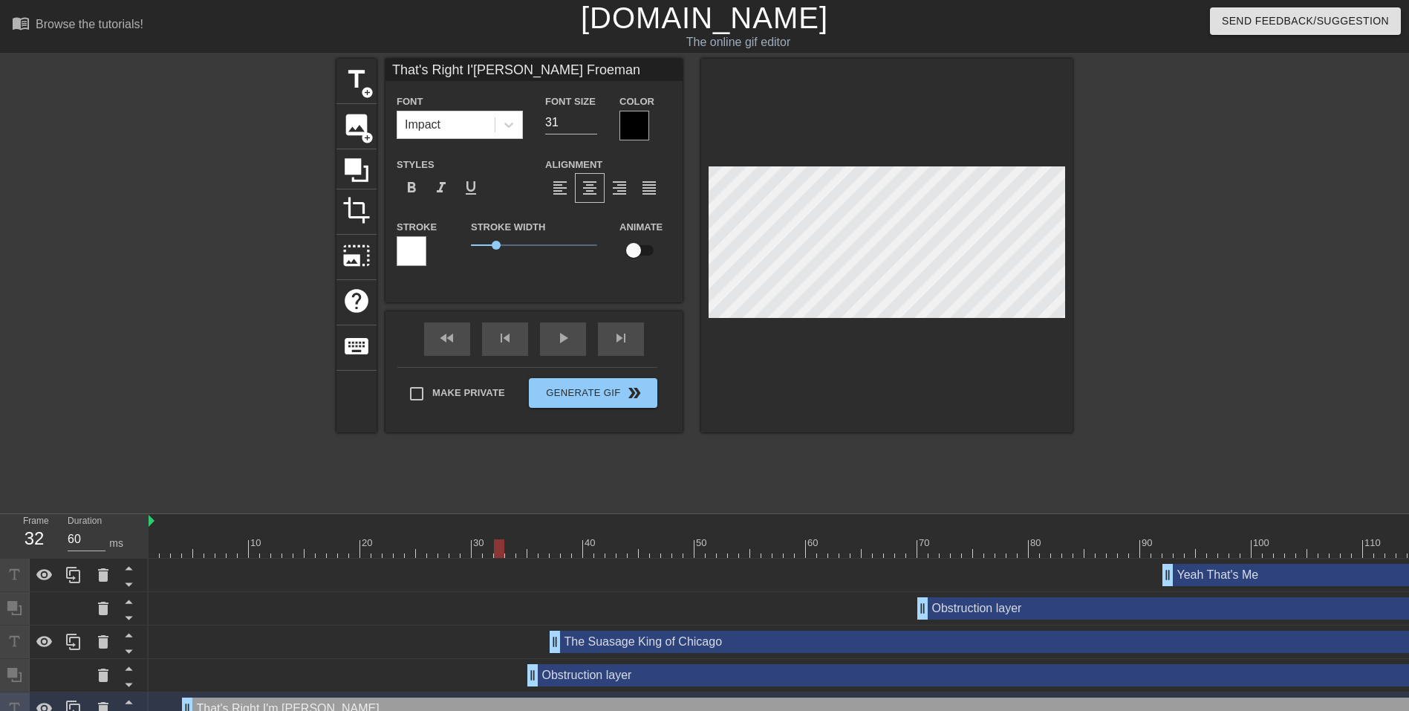
scroll to position [2, 3]
click at [590, 116] on input "32" at bounding box center [571, 123] width 52 height 24
click at [590, 116] on input "33" at bounding box center [571, 123] width 52 height 24
click at [570, 340] on div "play_arrow" at bounding box center [563, 338] width 46 height 33
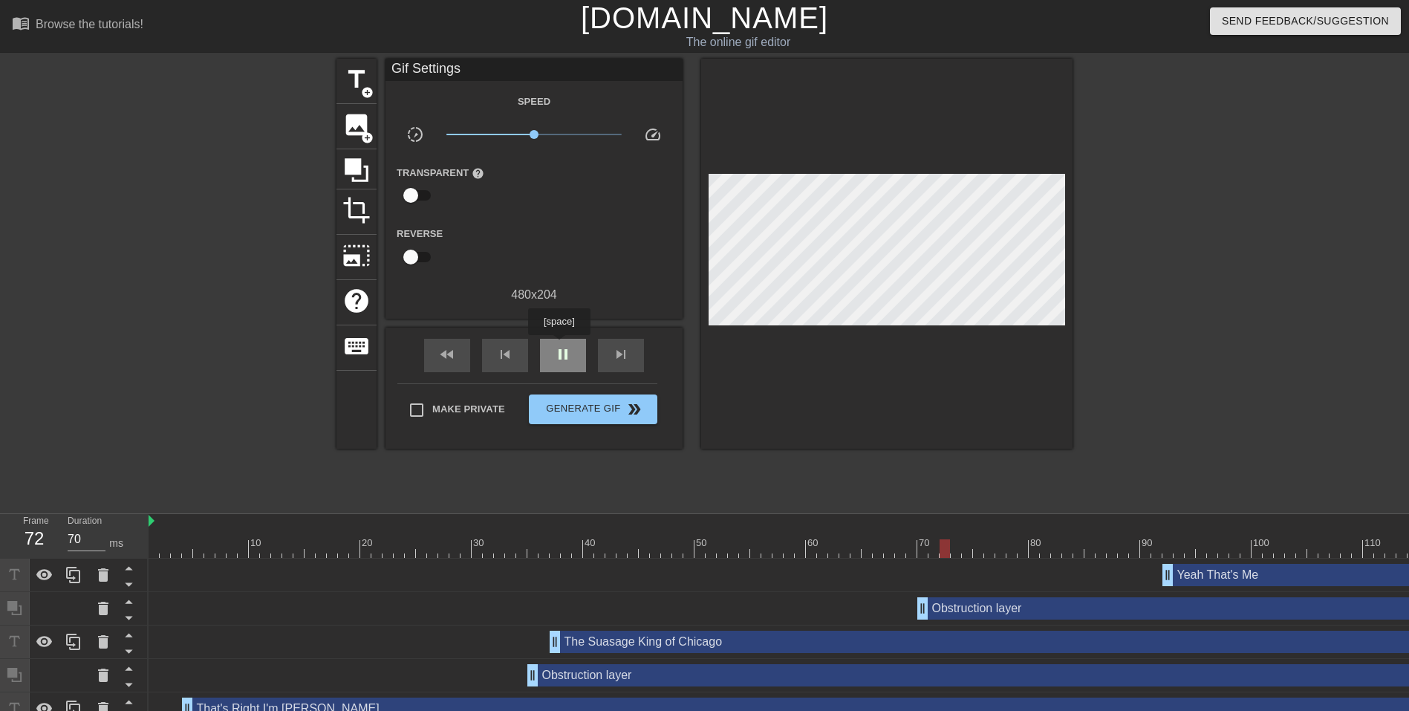
click at [559, 345] on span "pause" at bounding box center [563, 354] width 18 height 18
click at [559, 345] on span "play_arrow" at bounding box center [563, 354] width 18 height 18
click at [568, 363] on div "pause" at bounding box center [563, 355] width 46 height 33
drag, startPoint x: 600, startPoint y: 550, endPoint x: 543, endPoint y: 539, distance: 58.3
click at [543, 539] on div at bounding box center [544, 548] width 10 height 19
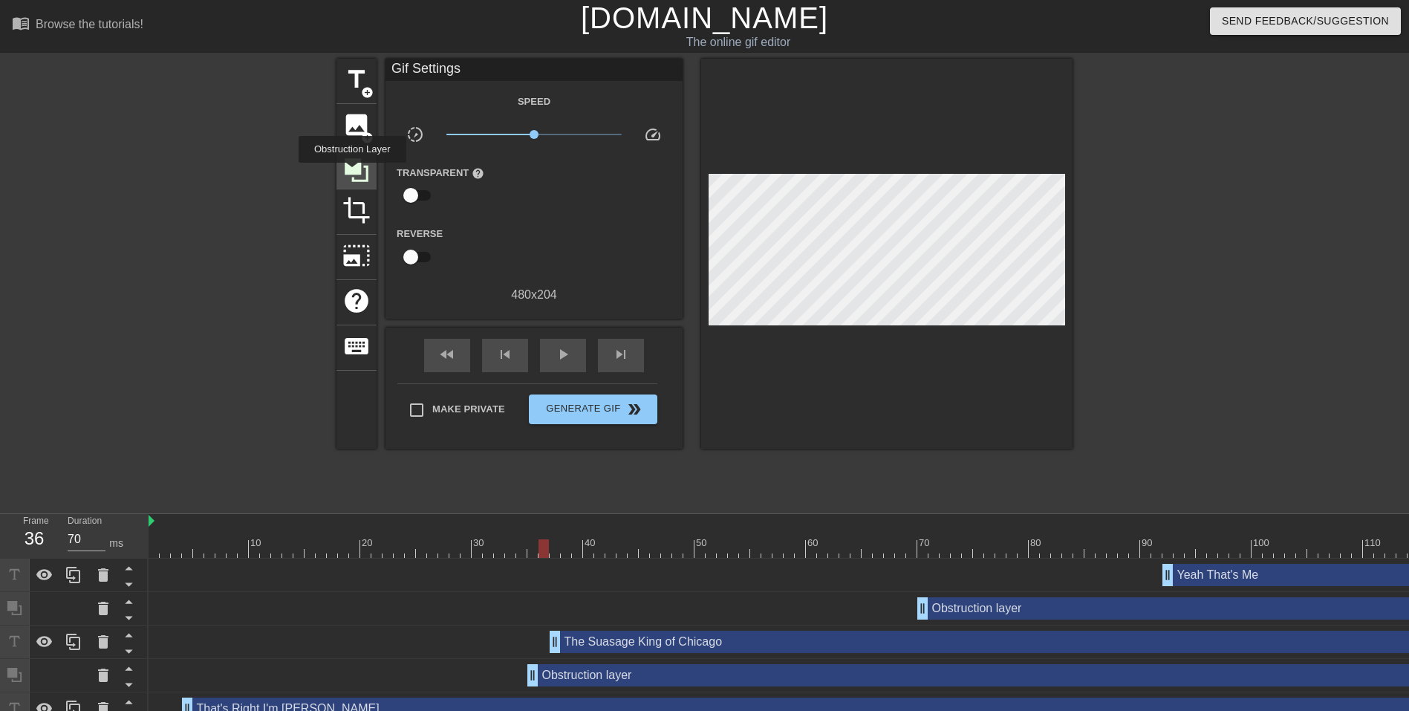
click at [352, 173] on icon at bounding box center [357, 170] width 24 height 24
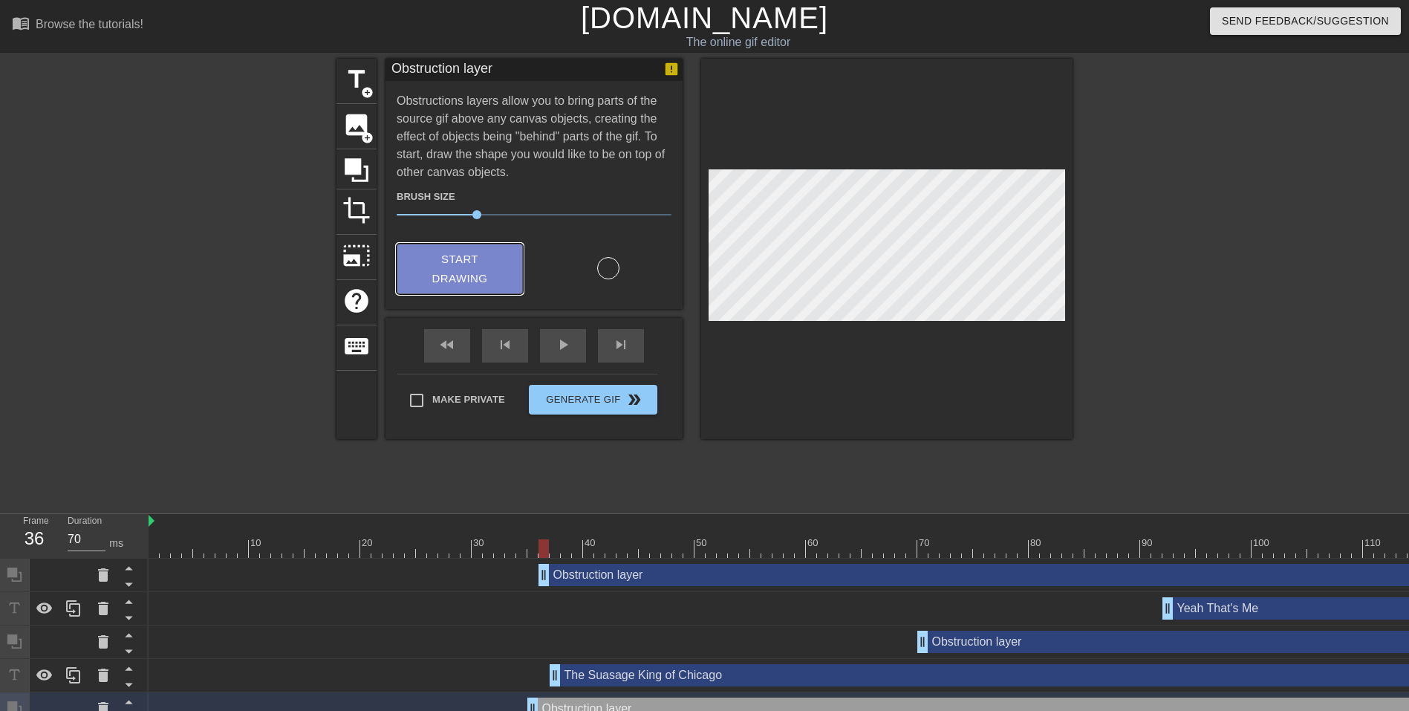
click at [502, 270] on button "Start Drawing" at bounding box center [460, 269] width 126 height 51
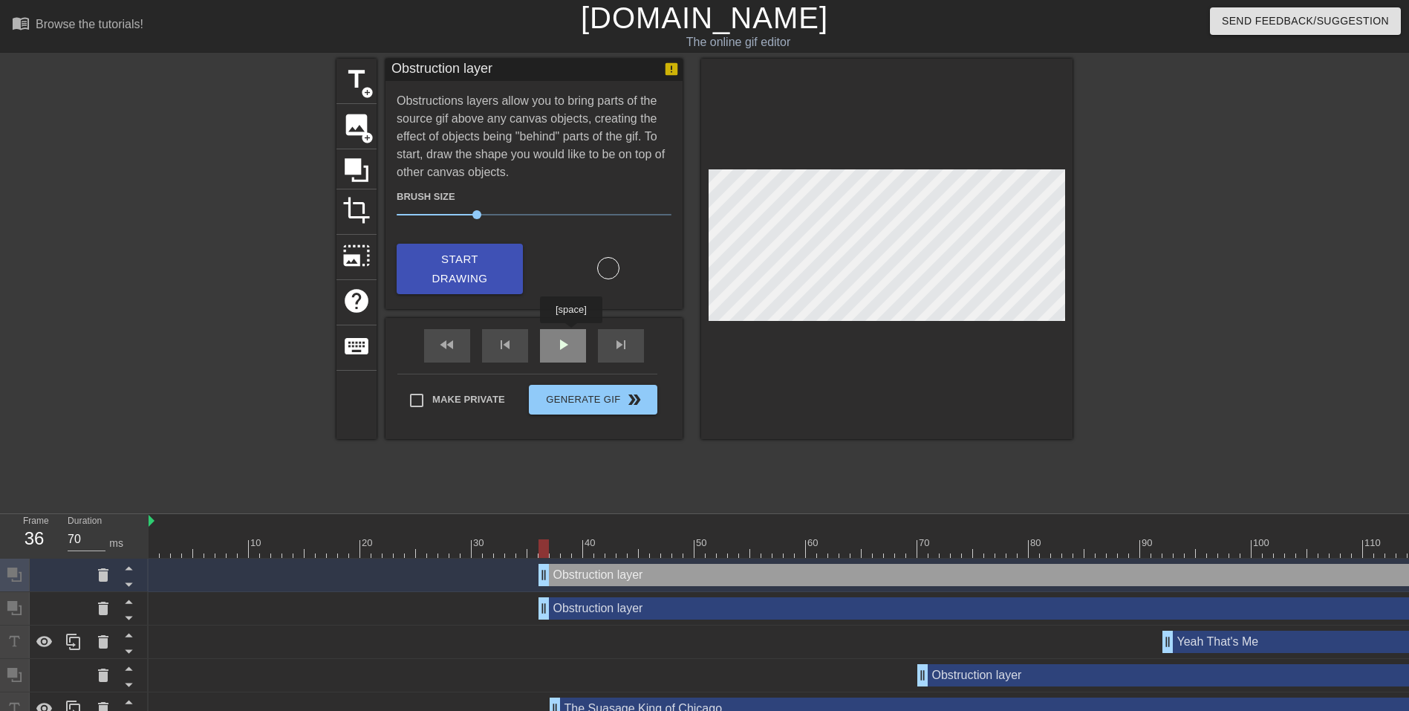
click at [571, 334] on div "fast_rewind skip_previous play_arrow skip_next" at bounding box center [534, 346] width 242 height 56
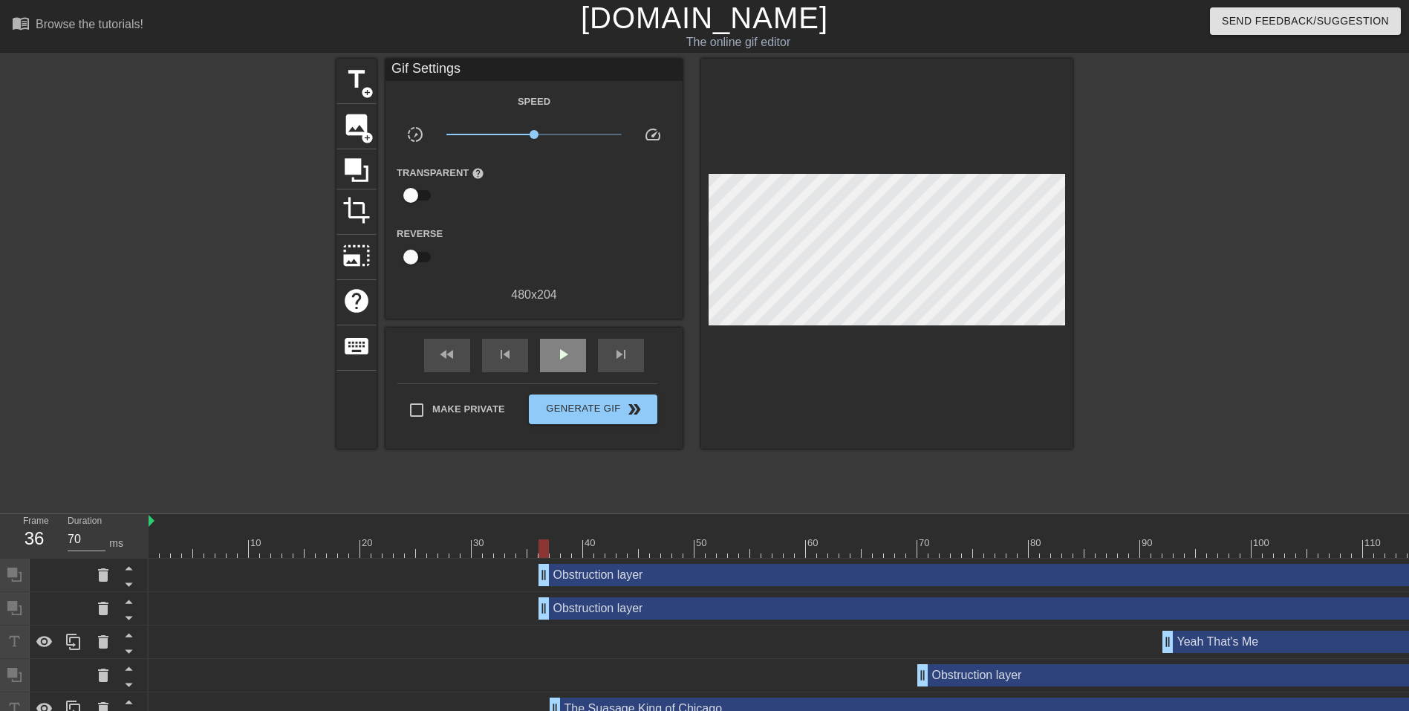
click at [571, 334] on div "fast_rewind skip_previous play_arrow skip_next" at bounding box center [534, 356] width 242 height 56
click at [564, 345] on span "play_arrow" at bounding box center [563, 354] width 18 height 18
click at [562, 355] on span "pause" at bounding box center [563, 354] width 18 height 18
click at [1224, 644] on div "Yeah That's Me drag_handle drag_handle" at bounding box center [1391, 642] width 457 height 22
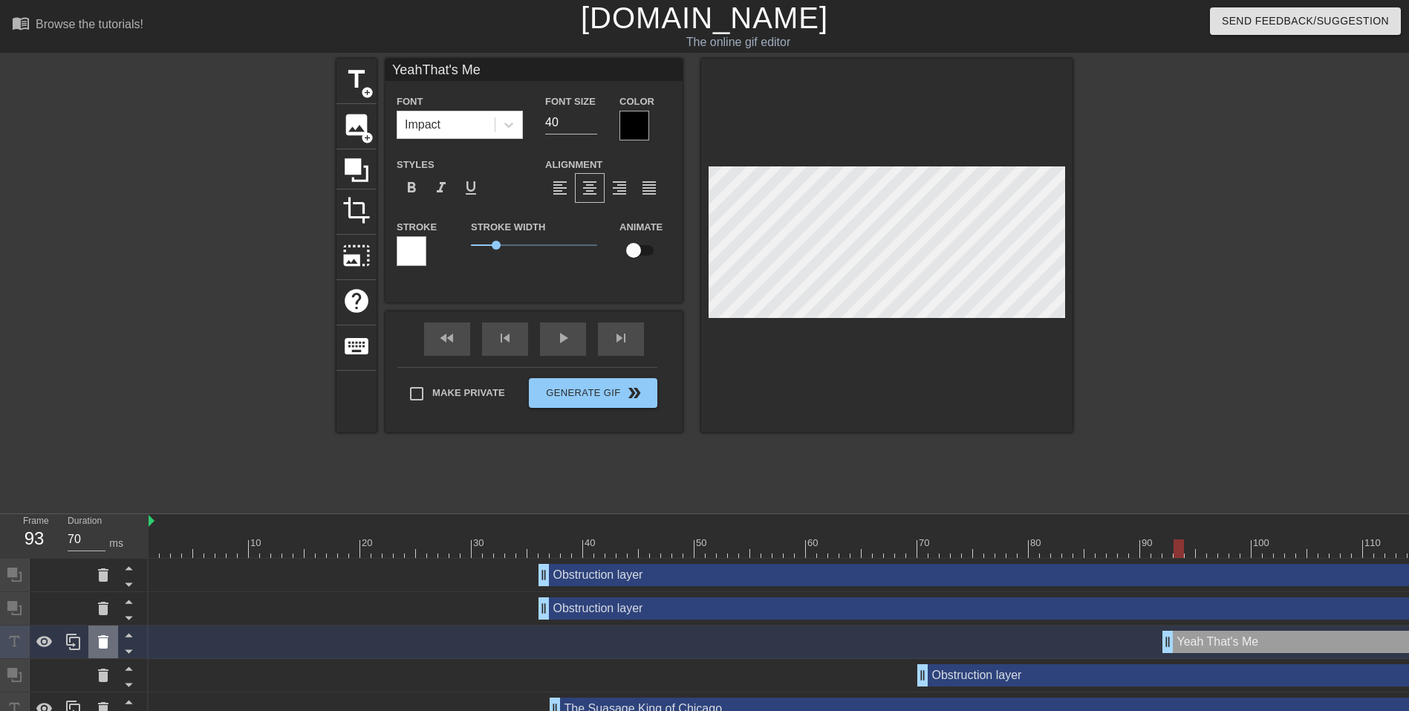
drag, startPoint x: 1224, startPoint y: 644, endPoint x: 103, endPoint y: 640, distance: 1121.8
click at [103, 640] on icon at bounding box center [103, 641] width 10 height 13
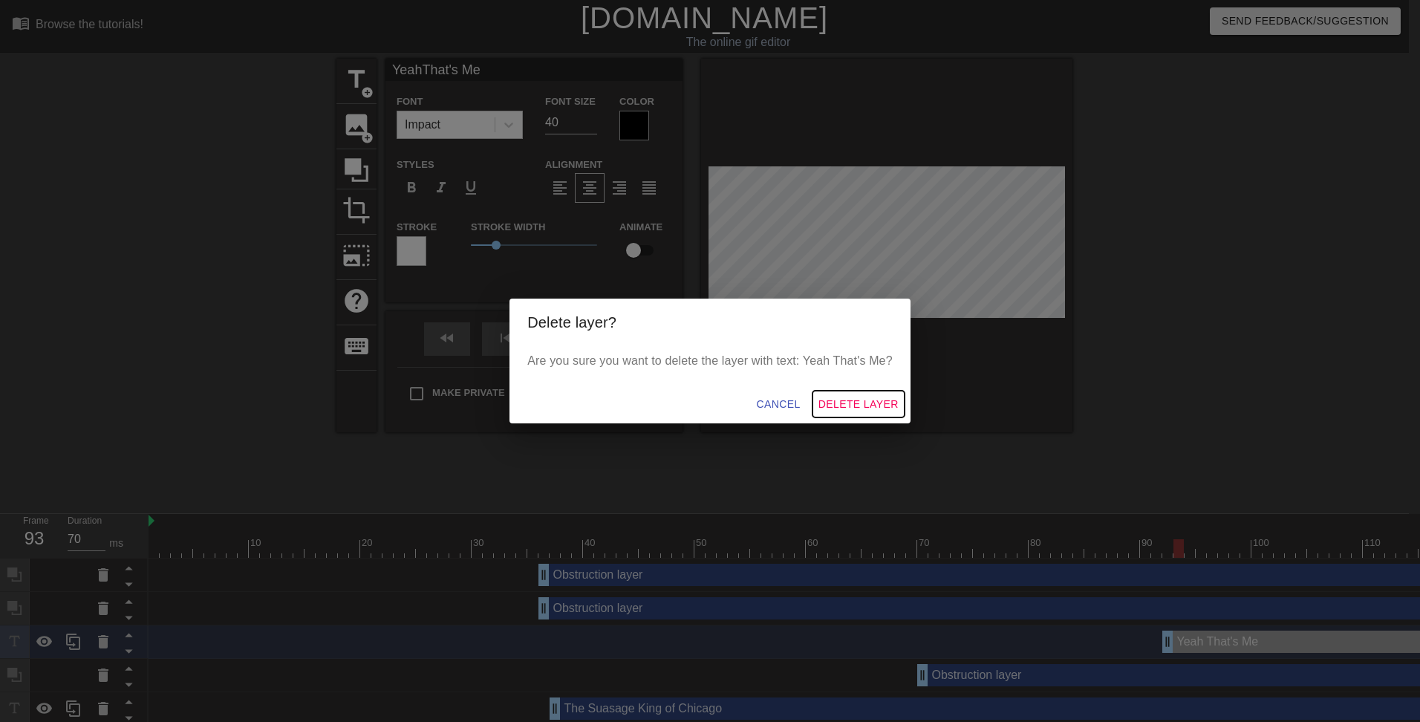
click at [836, 396] on span "Delete Layer" at bounding box center [859, 404] width 80 height 19
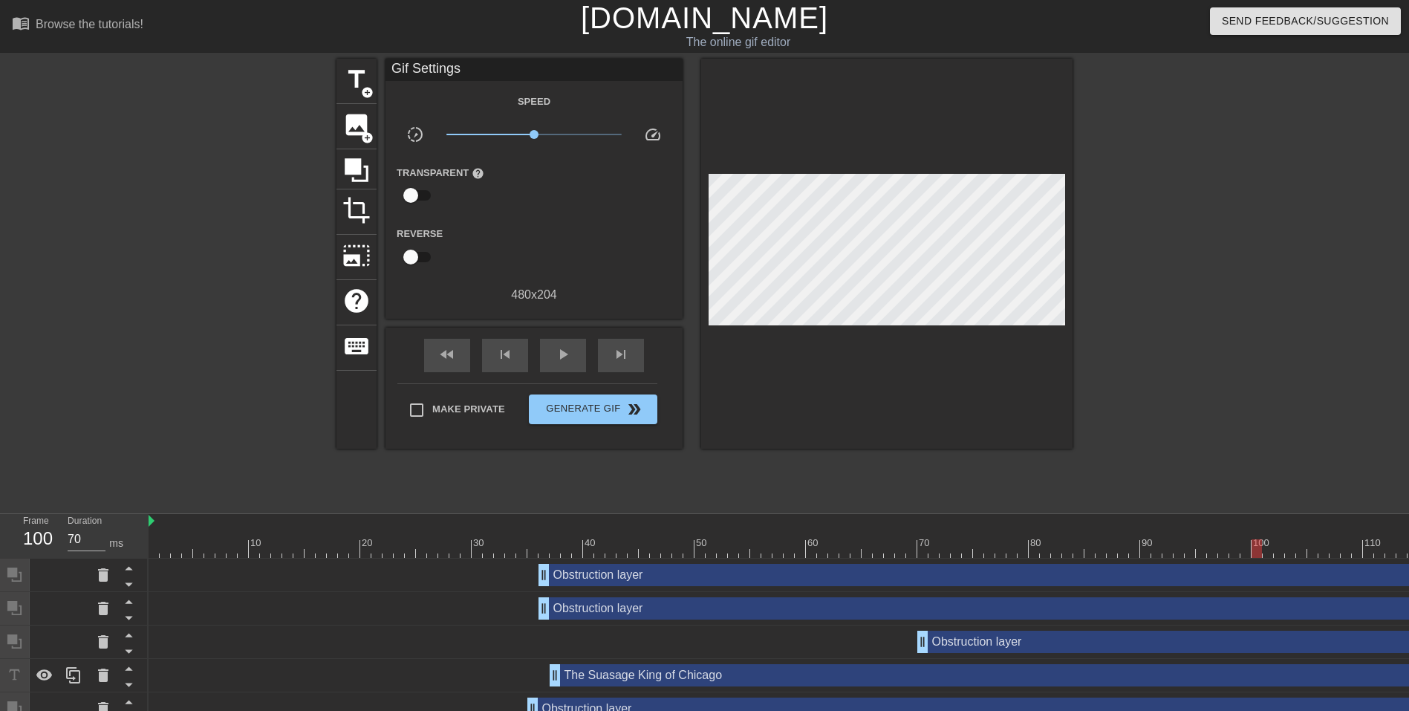
drag, startPoint x: 1178, startPoint y: 548, endPoint x: 1256, endPoint y: 537, distance: 79.4
click at [1256, 537] on div "10 20 30 40 50 60 70 80 90 100 110 120 130" at bounding box center [884, 536] width 1471 height 44
click at [361, 90] on span "add_circle" at bounding box center [367, 92] width 13 height 13
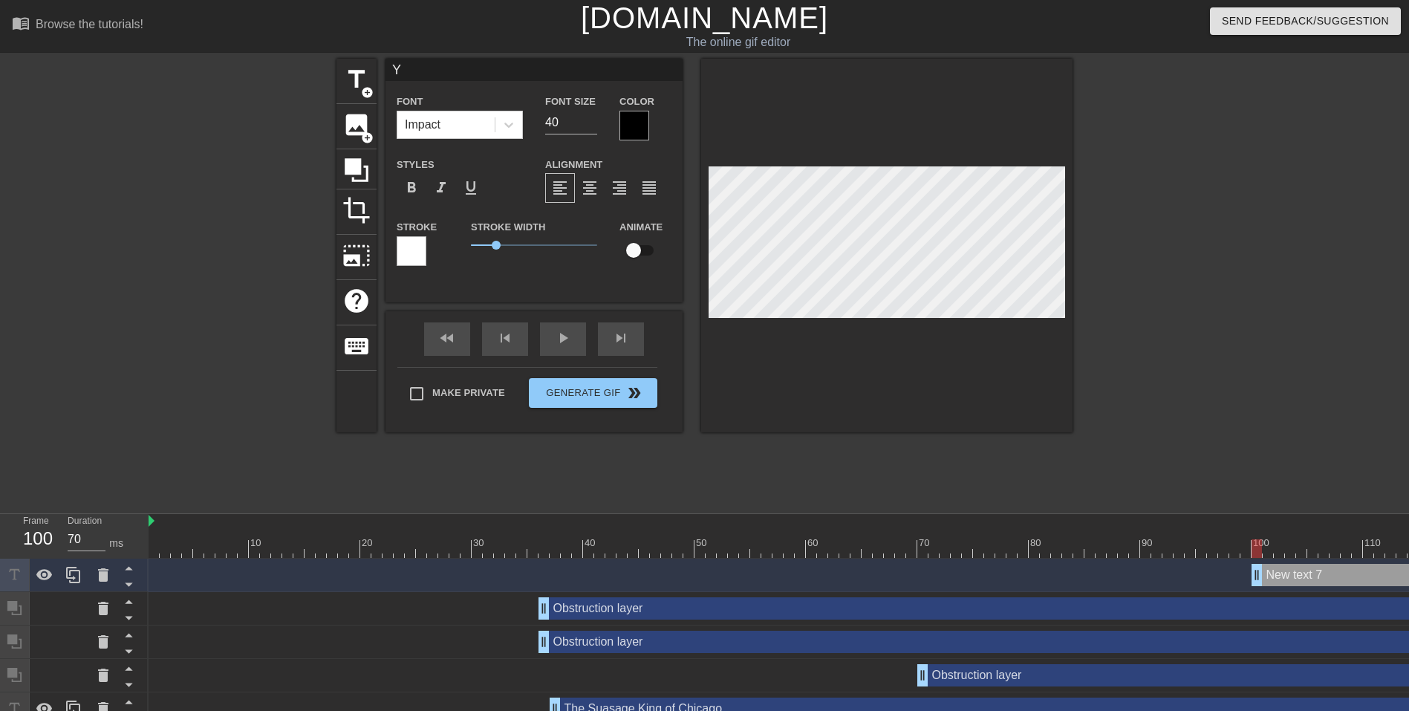
scroll to position [2, 2]
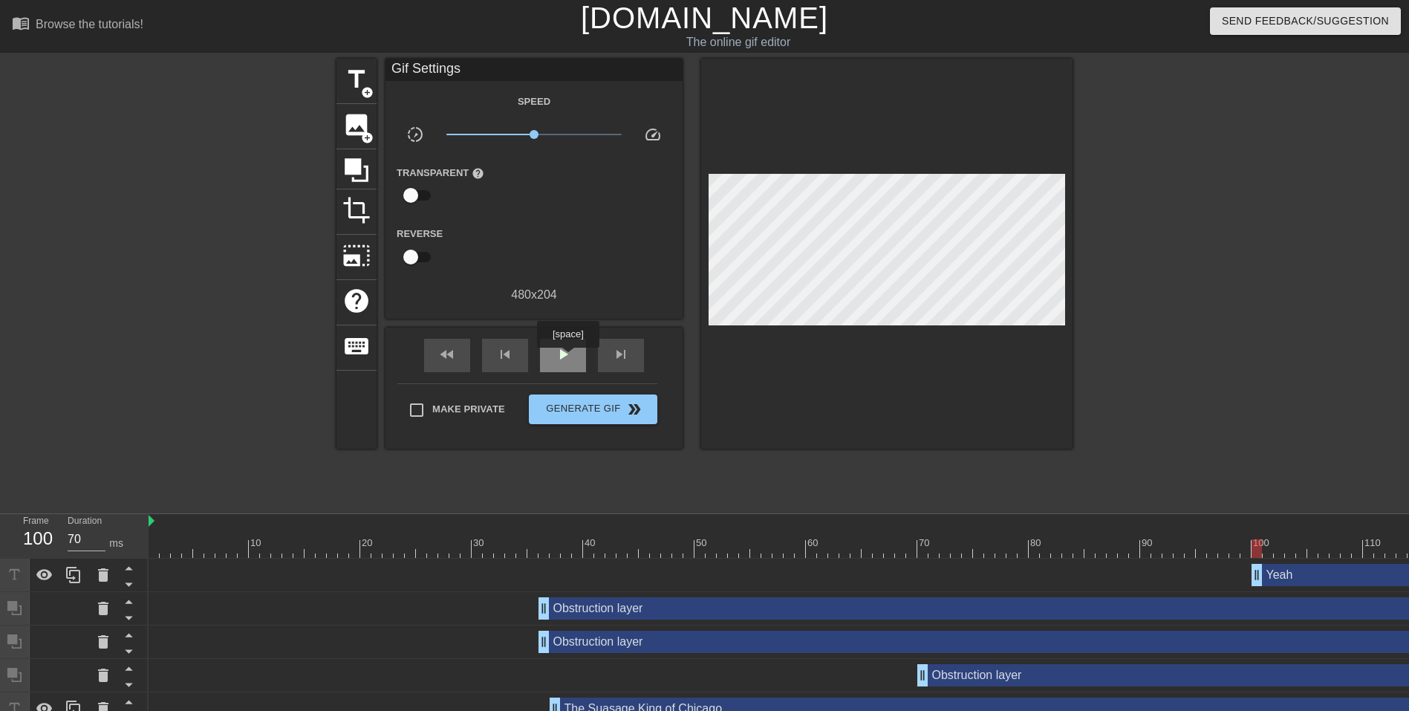
click at [568, 358] on span "play_arrow" at bounding box center [563, 354] width 18 height 18
click at [561, 350] on span "pause" at bounding box center [563, 354] width 18 height 18
click at [561, 350] on span "play_arrow" at bounding box center [563, 354] width 18 height 18
click at [561, 350] on span "pause" at bounding box center [563, 354] width 18 height 18
drag, startPoint x: 1371, startPoint y: 546, endPoint x: 1405, endPoint y: 540, distance: 34.7
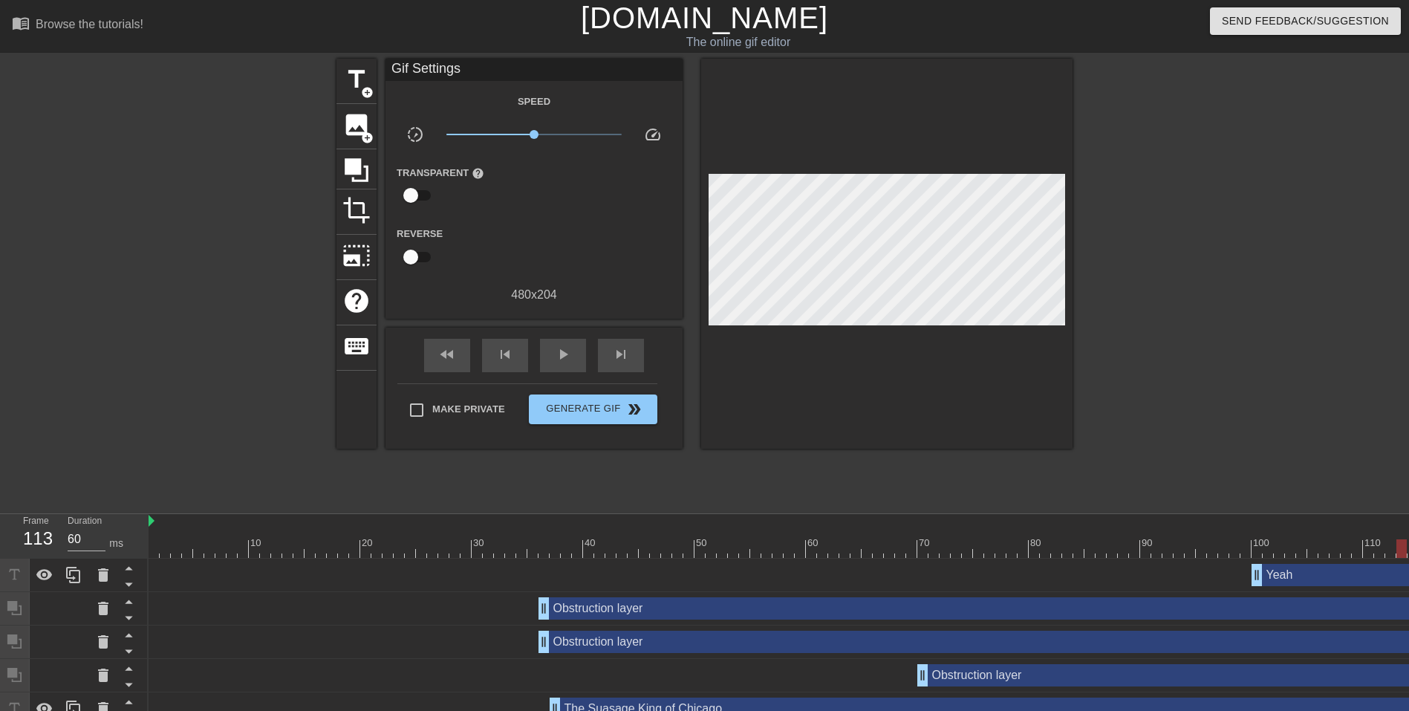
click at [1405, 540] on div at bounding box center [1402, 548] width 10 height 19
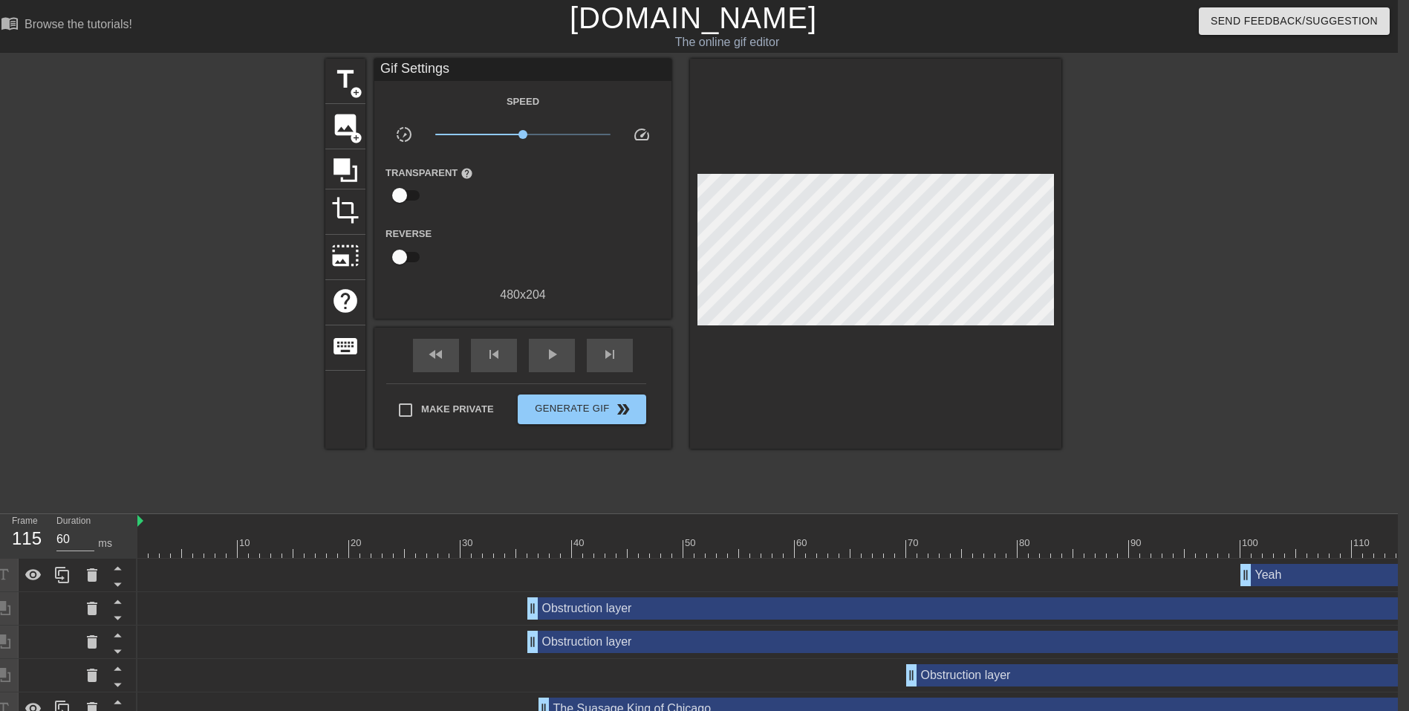
drag, startPoint x: 1393, startPoint y: 548, endPoint x: 1420, endPoint y: 546, distance: 26.8
click at [1398, 546] on html "menu_book Browse the tutorials! [DOMAIN_NAME] The online gif editor Send Feedba…" at bounding box center [693, 396] width 1409 height 793
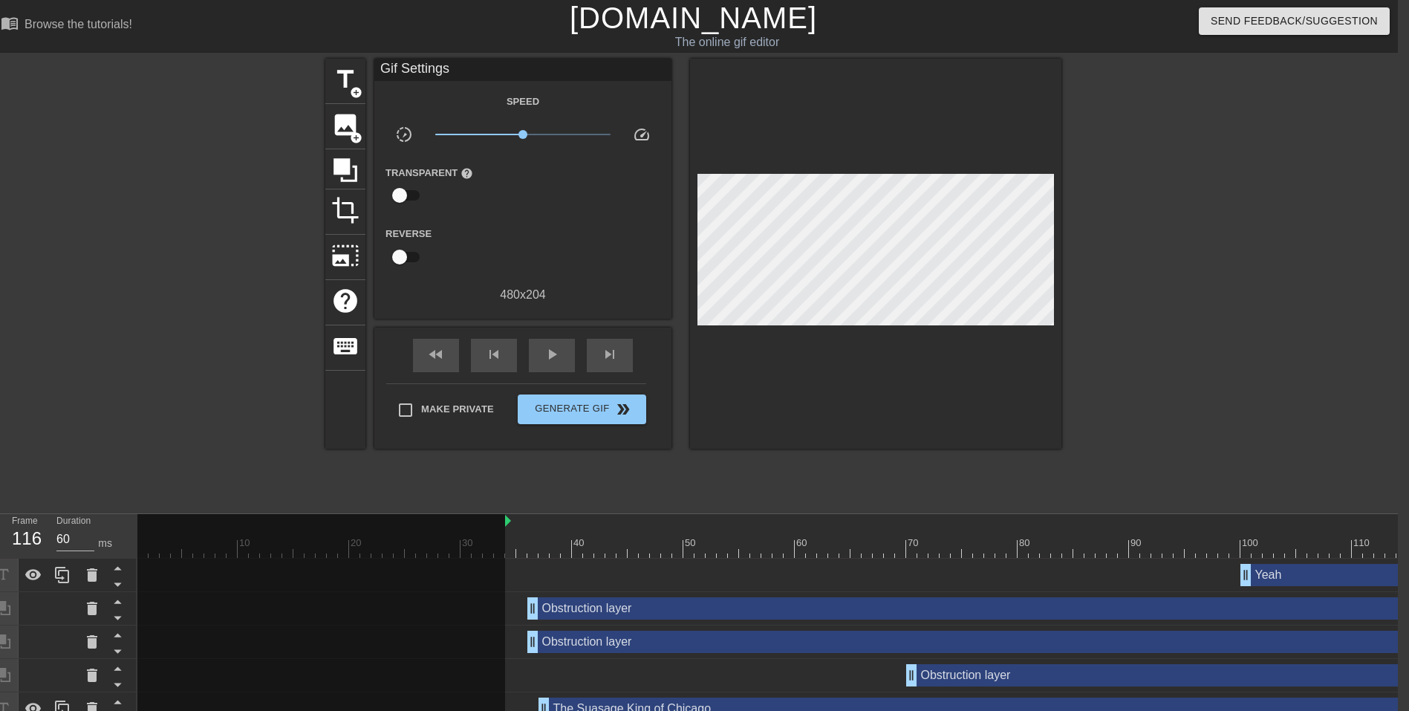
drag, startPoint x: 139, startPoint y: 520, endPoint x: 511, endPoint y: 531, distance: 372.4
click at [511, 531] on div "10 20 30 40 50 60 70 80 90 100 110 120 130" at bounding box center [872, 536] width 1471 height 44
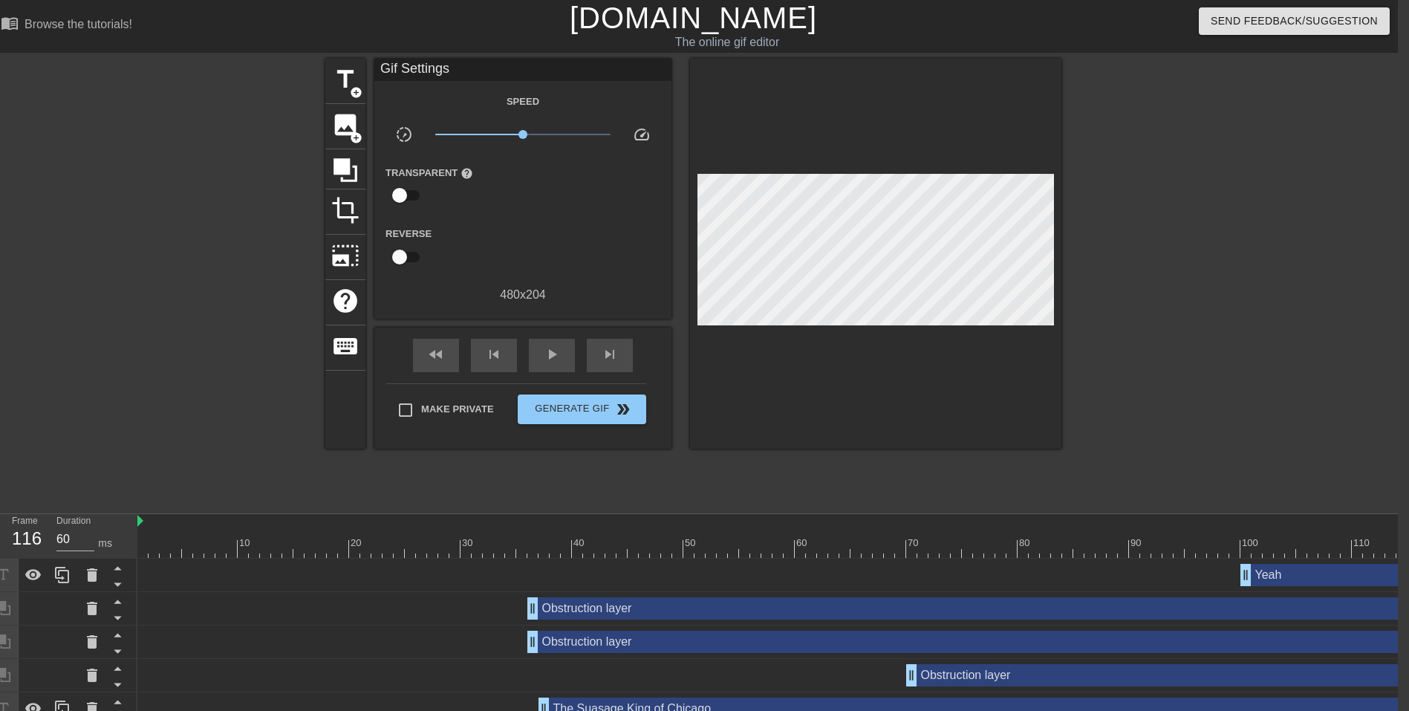
drag, startPoint x: 505, startPoint y: 524, endPoint x: 129, endPoint y: 522, distance: 376.7
click at [129, 522] on div "Frame 116 Duration 60 ms 10 20 30 40 50 60 70 80 90 100 110 120 130 Yeah drag_h…" at bounding box center [693, 653] width 1409 height 279
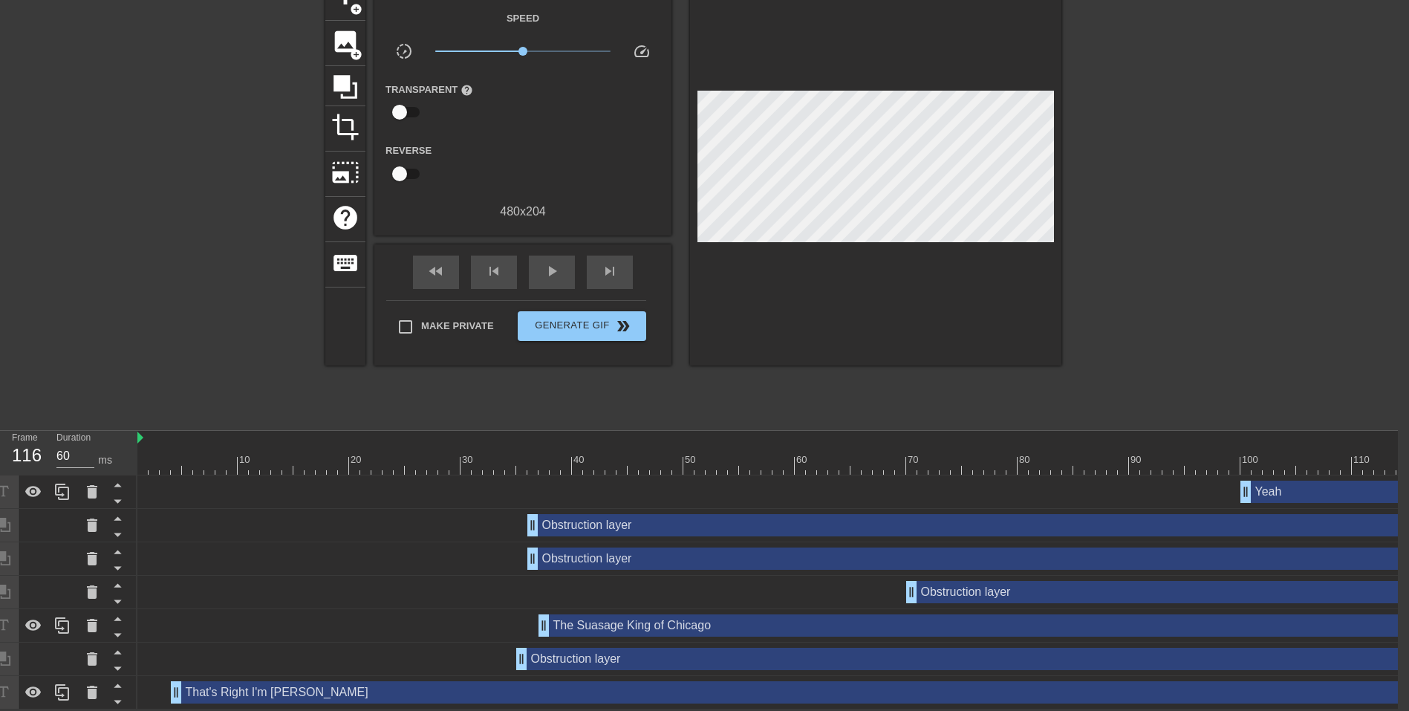
scroll to position [93, 11]
click at [540, 259] on div "play_arrow" at bounding box center [552, 272] width 46 height 33
click at [560, 262] on span "pause" at bounding box center [552, 271] width 18 height 18
click at [560, 262] on span "play_arrow" at bounding box center [552, 271] width 18 height 18
click at [560, 262] on span "pause" at bounding box center [552, 271] width 18 height 18
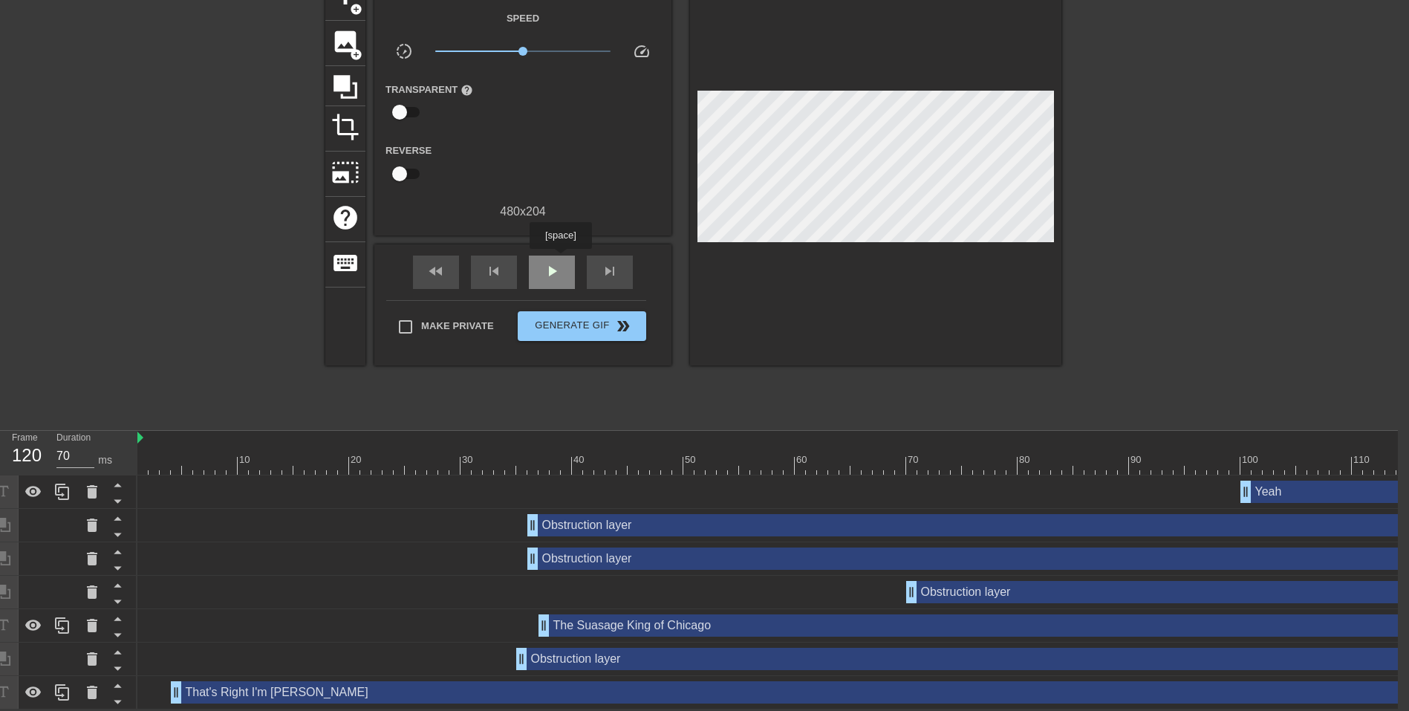
click at [560, 262] on span "play_arrow" at bounding box center [552, 271] width 18 height 18
click at [555, 262] on span "pause" at bounding box center [552, 271] width 18 height 18
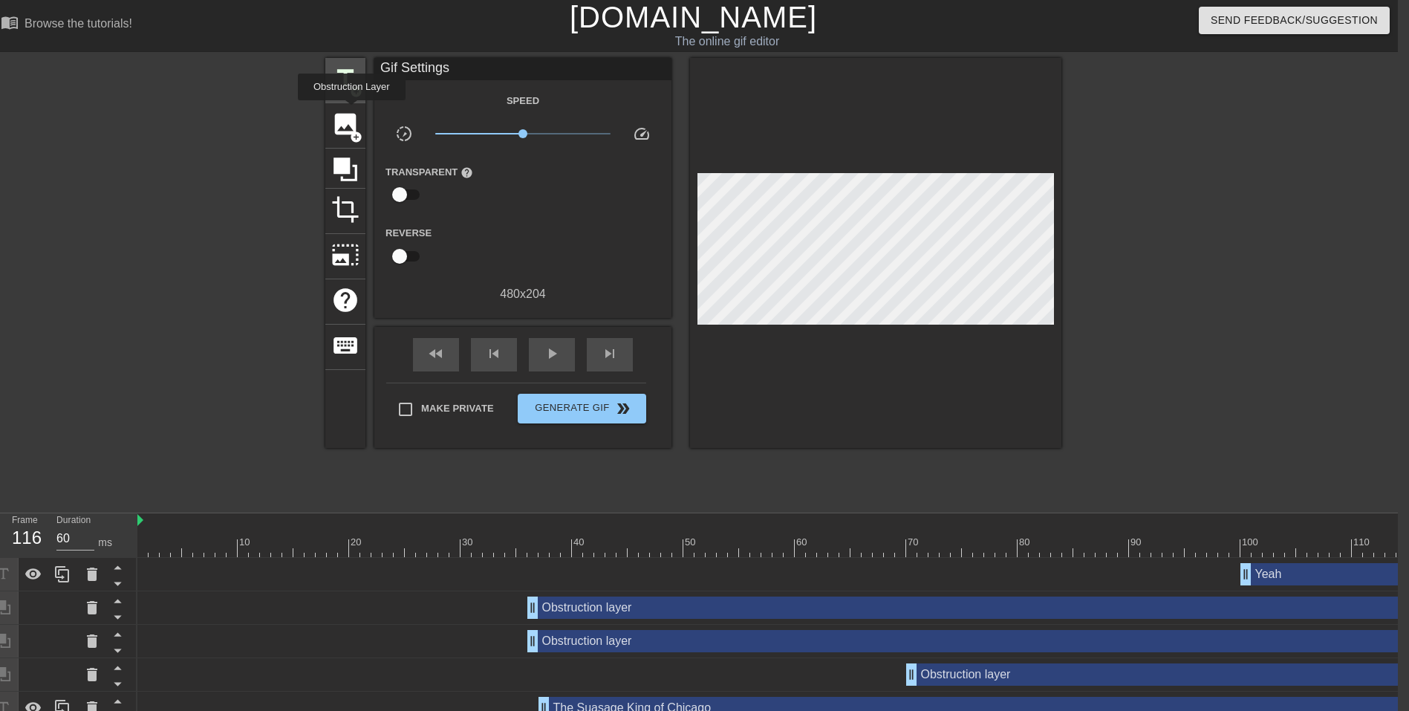
scroll to position [0, 11]
click at [348, 67] on span "title" at bounding box center [345, 79] width 28 height 28
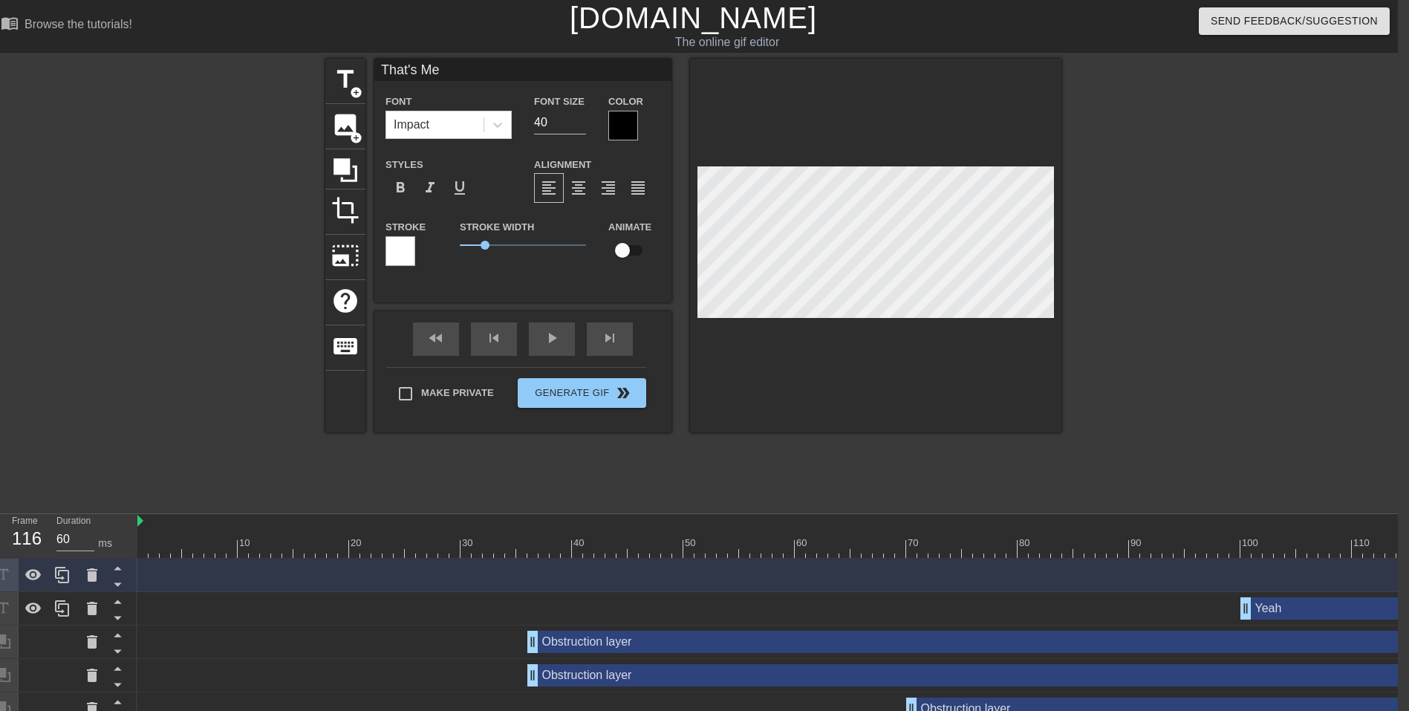
scroll to position [2, 4]
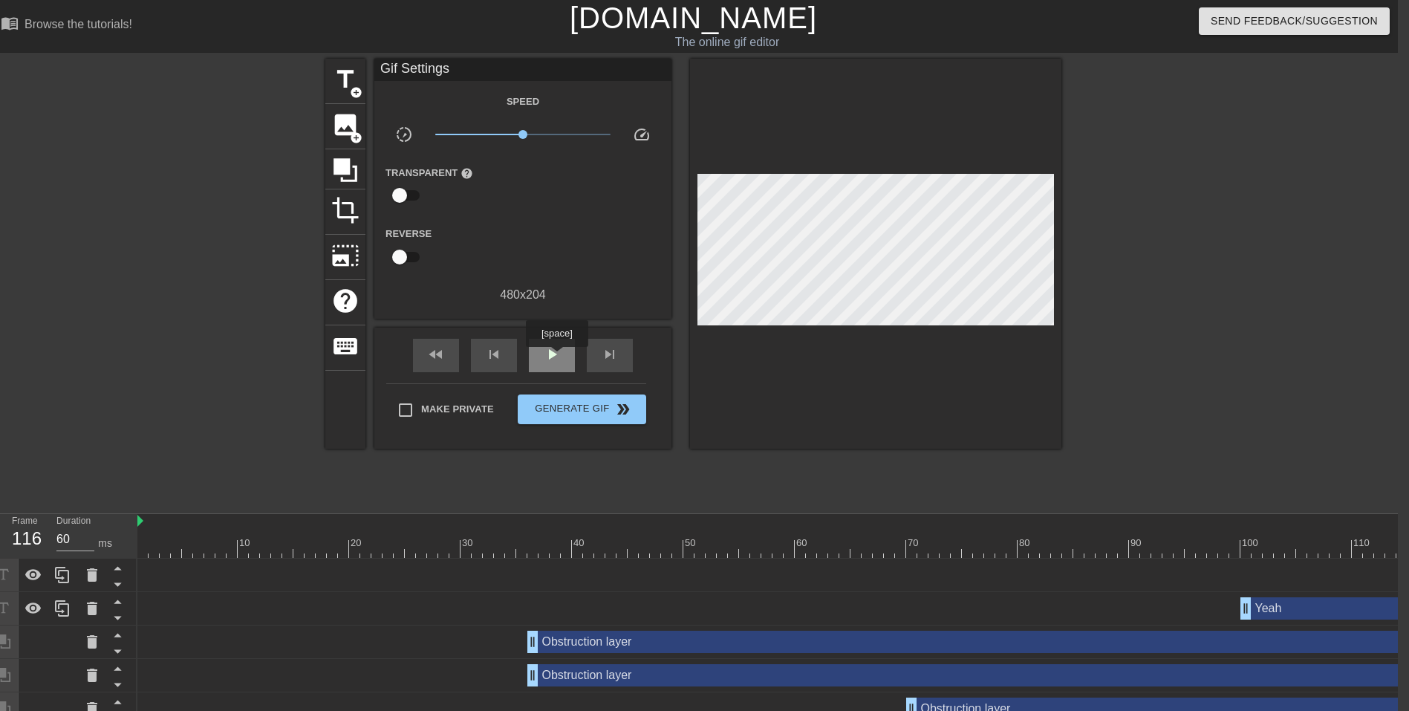
click at [556, 357] on span "play_arrow" at bounding box center [552, 354] width 18 height 18
click at [541, 357] on div "pause" at bounding box center [552, 355] width 46 height 33
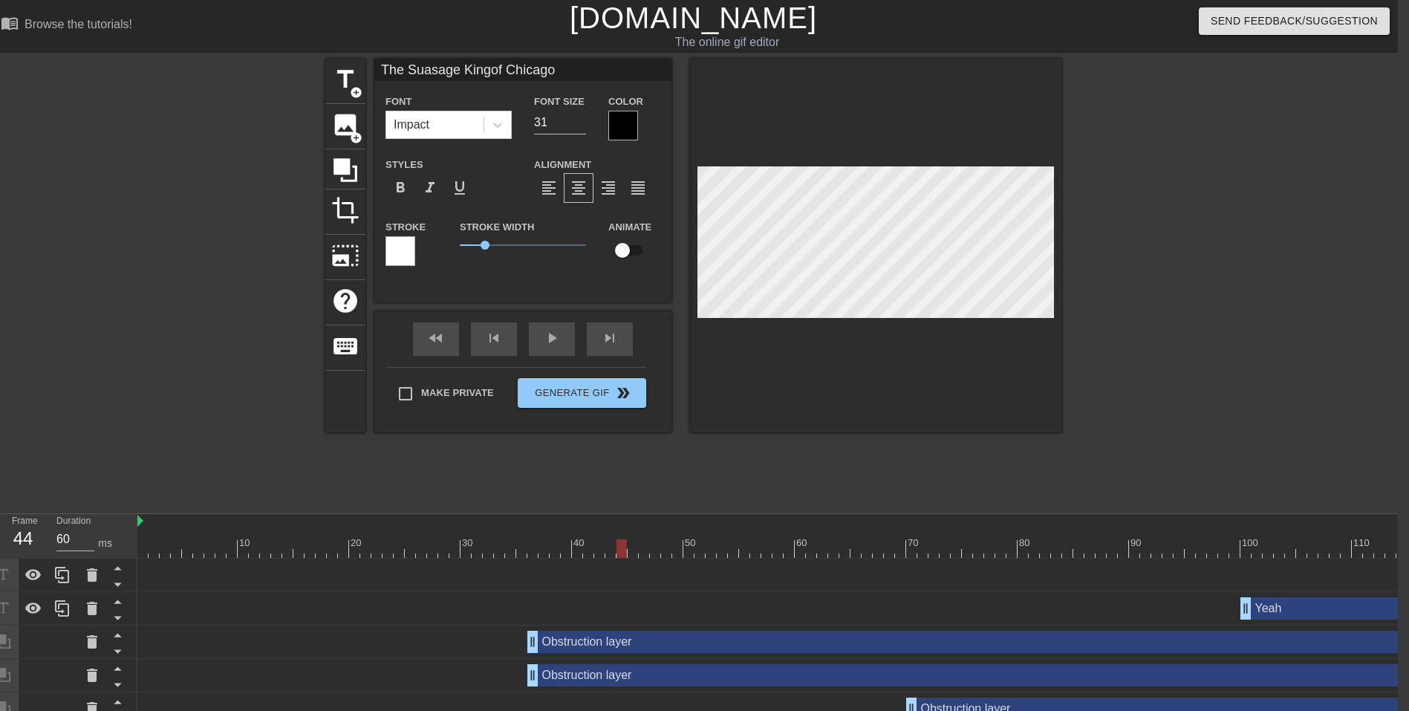
scroll to position [2, 2]
click at [560, 336] on div "fast_rewind skip_previous play_arrow skip_next" at bounding box center [523, 339] width 242 height 56
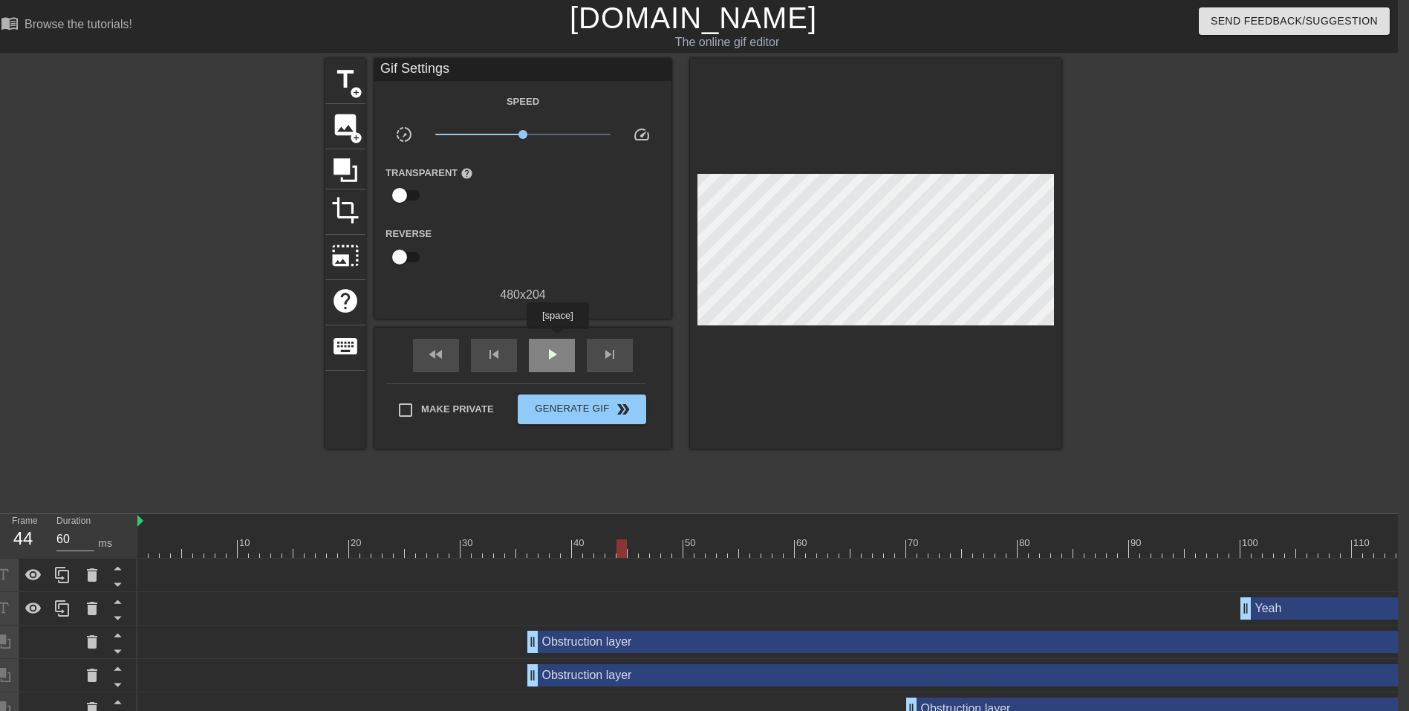
click at [556, 346] on span "play_arrow" at bounding box center [552, 354] width 18 height 18
click at [562, 362] on div "pause" at bounding box center [552, 355] width 46 height 33
click at [548, 351] on span "play_arrow" at bounding box center [552, 354] width 18 height 18
click at [548, 351] on span "pause" at bounding box center [552, 354] width 18 height 18
click at [548, 351] on span "play_arrow" at bounding box center [552, 354] width 18 height 18
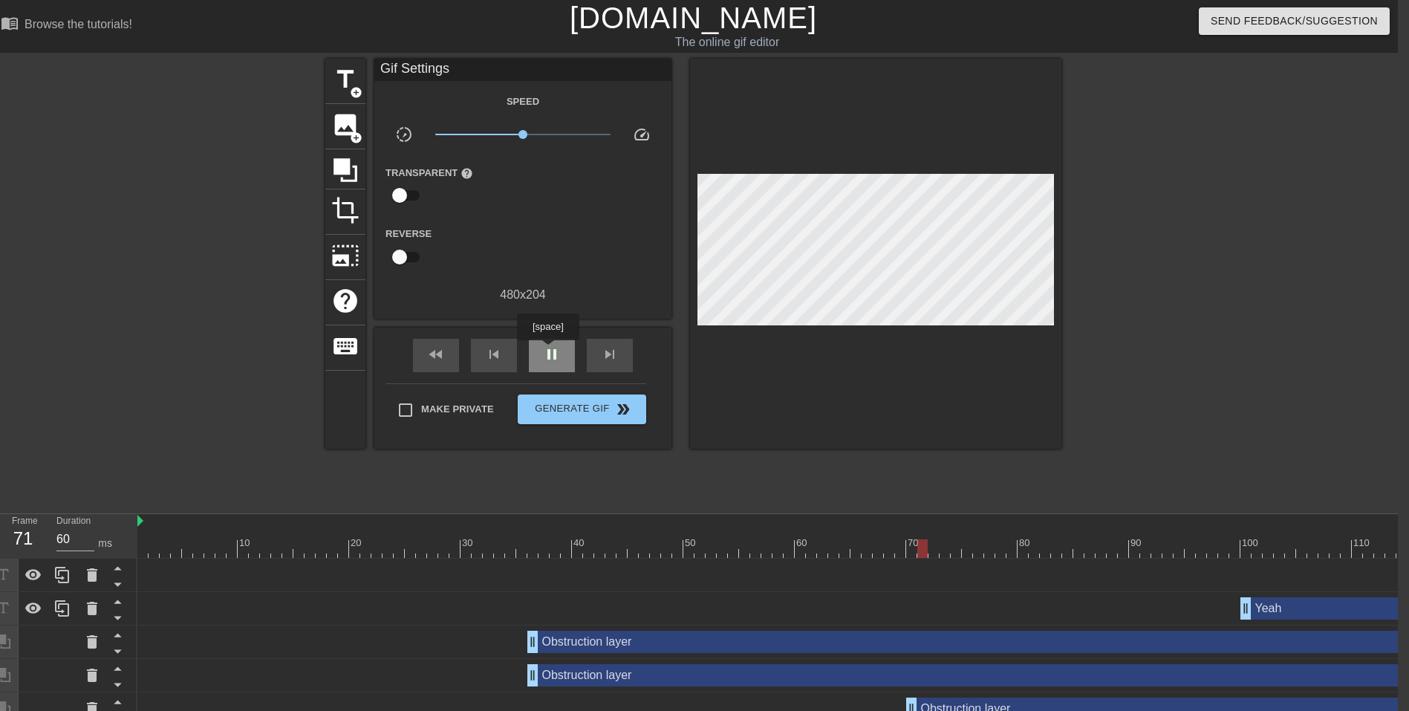
click at [548, 351] on span "pause" at bounding box center [552, 354] width 18 height 18
drag, startPoint x: 954, startPoint y: 547, endPoint x: 910, endPoint y: 550, distance: 44.0
click at [910, 550] on div at bounding box center [911, 548] width 10 height 19
click at [342, 172] on icon at bounding box center [346, 170] width 24 height 24
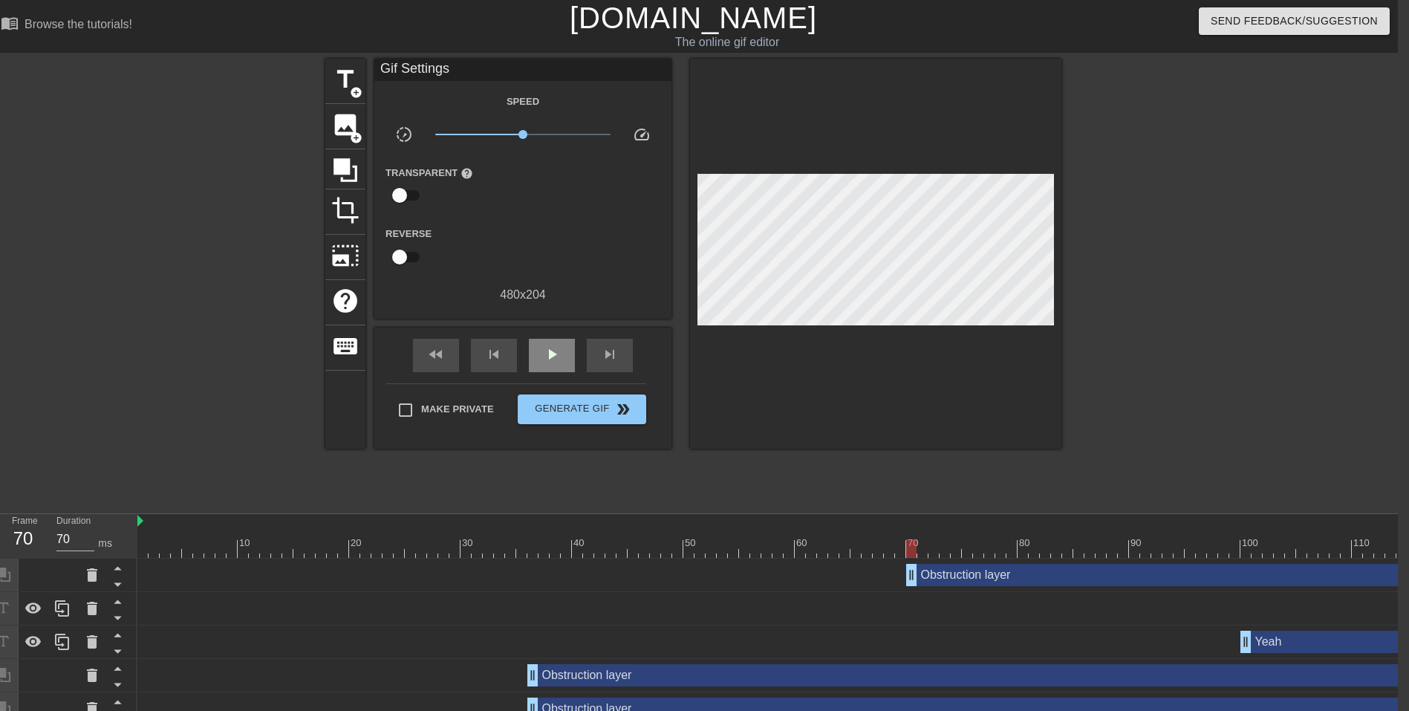
click at [564, 334] on div "fast_rewind skip_previous play_arrow skip_next" at bounding box center [523, 356] width 242 height 56
click at [545, 345] on span "play_arrow" at bounding box center [552, 354] width 18 height 18
click at [540, 351] on div "pause" at bounding box center [552, 355] width 46 height 33
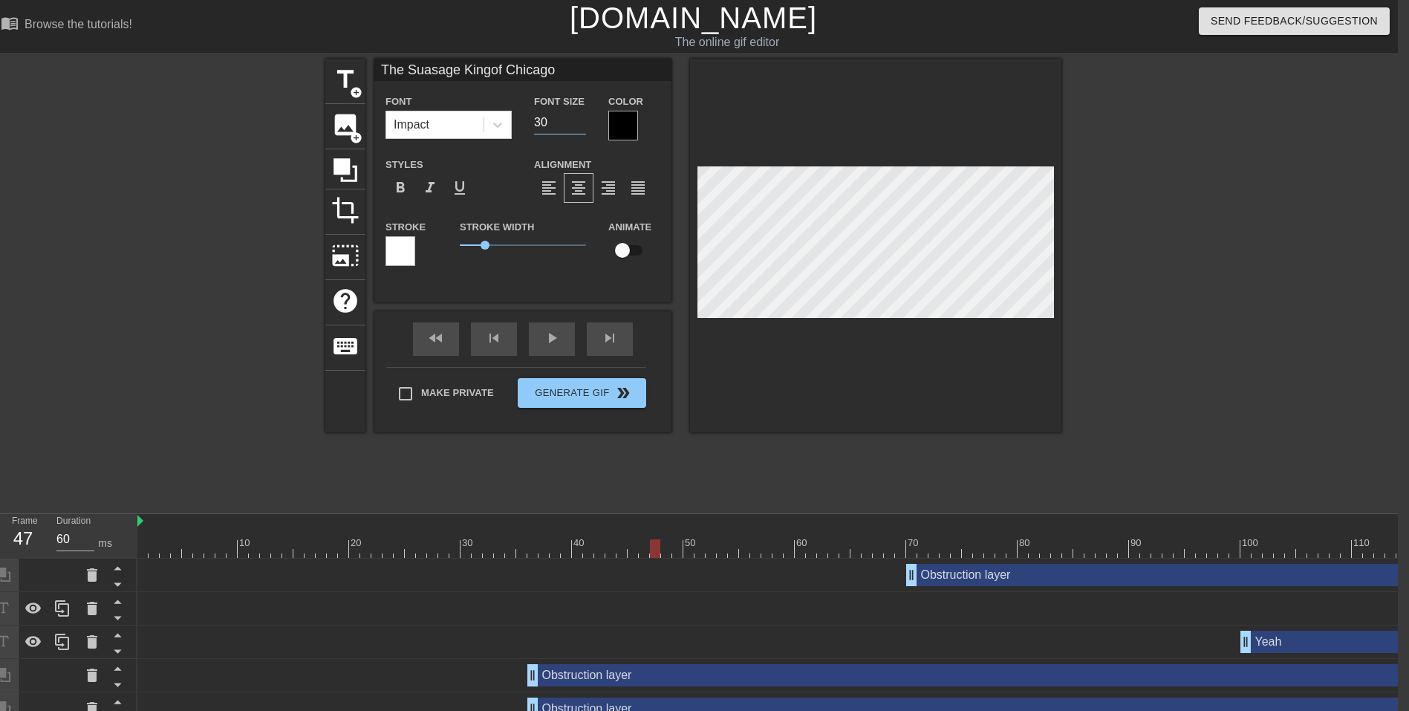
click at [577, 123] on input "30" at bounding box center [560, 123] width 52 height 24
click at [579, 120] on input "31" at bounding box center [560, 123] width 52 height 24
click at [579, 120] on input "32" at bounding box center [560, 123] width 52 height 24
click at [579, 120] on input "33" at bounding box center [560, 123] width 52 height 24
click at [579, 120] on input "34" at bounding box center [560, 123] width 52 height 24
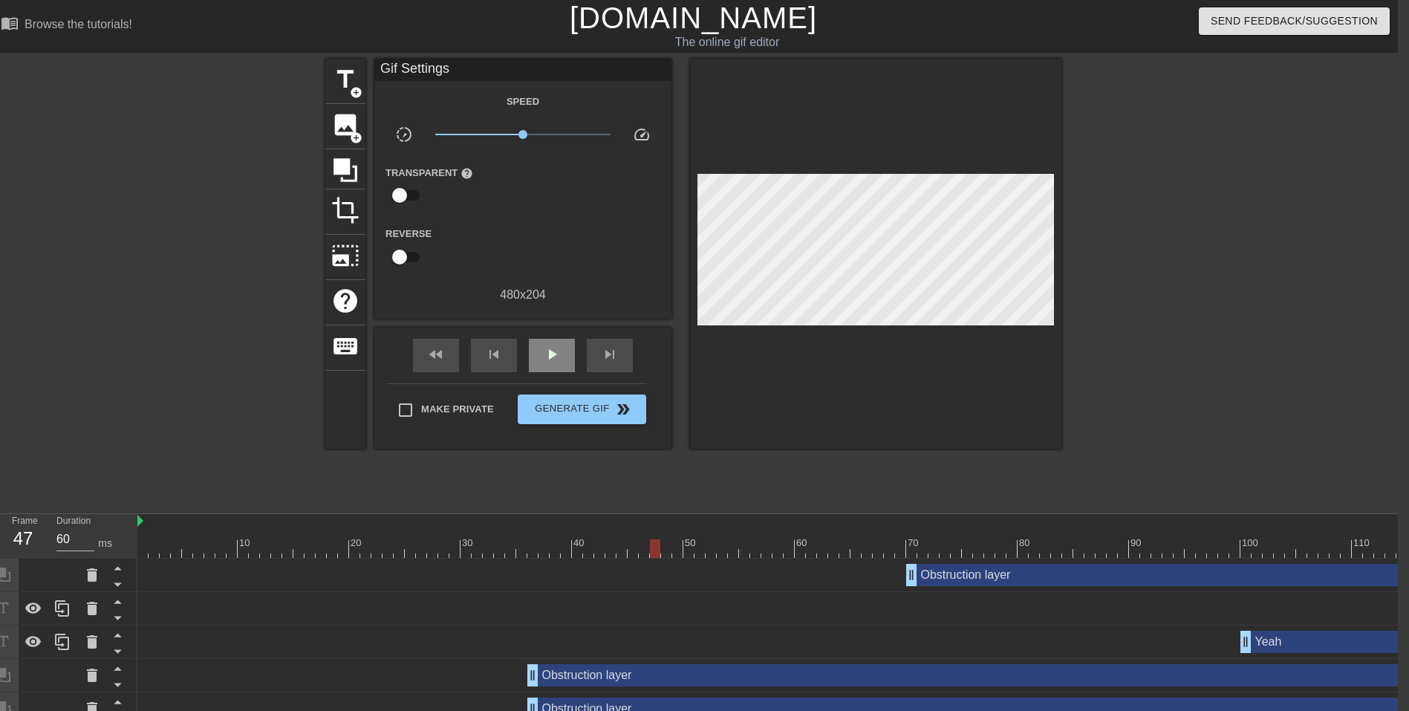
click at [565, 330] on div "fast_rewind skip_previous play_arrow skip_next" at bounding box center [523, 356] width 242 height 56
click at [562, 354] on div "play_arrow" at bounding box center [552, 355] width 46 height 33
click at [559, 361] on span "pause" at bounding box center [552, 354] width 18 height 18
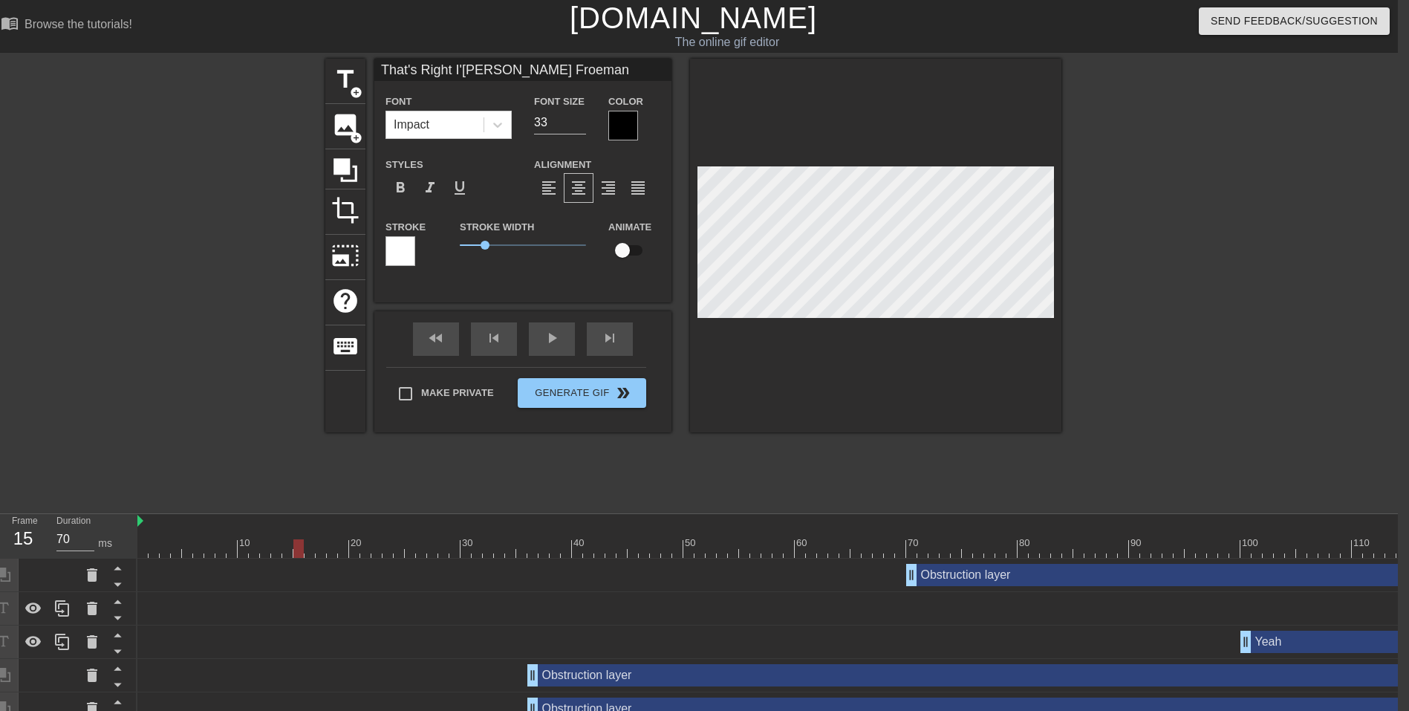
scroll to position [2, 3]
drag, startPoint x: 583, startPoint y: 293, endPoint x: 556, endPoint y: 331, distance: 46.8
click at [582, 293] on div "That's Right I'[PERSON_NAME] Froeman Font Impact Font Size 33 Color Styles form…" at bounding box center [522, 181] width 297 height 244
click at [556, 339] on div "play_arrow" at bounding box center [552, 338] width 46 height 33
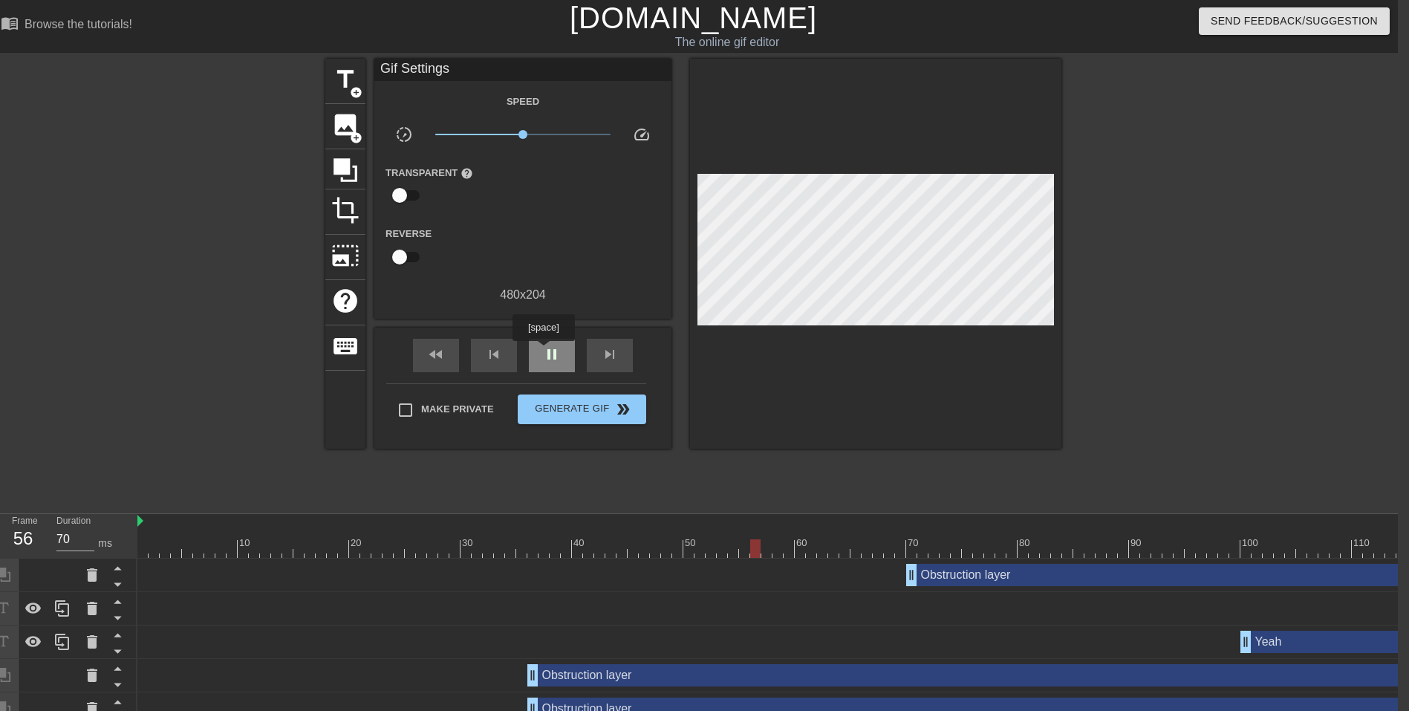
click at [543, 351] on span "pause" at bounding box center [552, 354] width 18 height 18
drag, startPoint x: 764, startPoint y: 547, endPoint x: 519, endPoint y: 534, distance: 245.5
click at [519, 534] on div "10 20 30 40 50 60 70 80 90 100 110 120 130" at bounding box center [872, 536] width 1471 height 44
click at [351, 169] on icon at bounding box center [345, 170] width 28 height 28
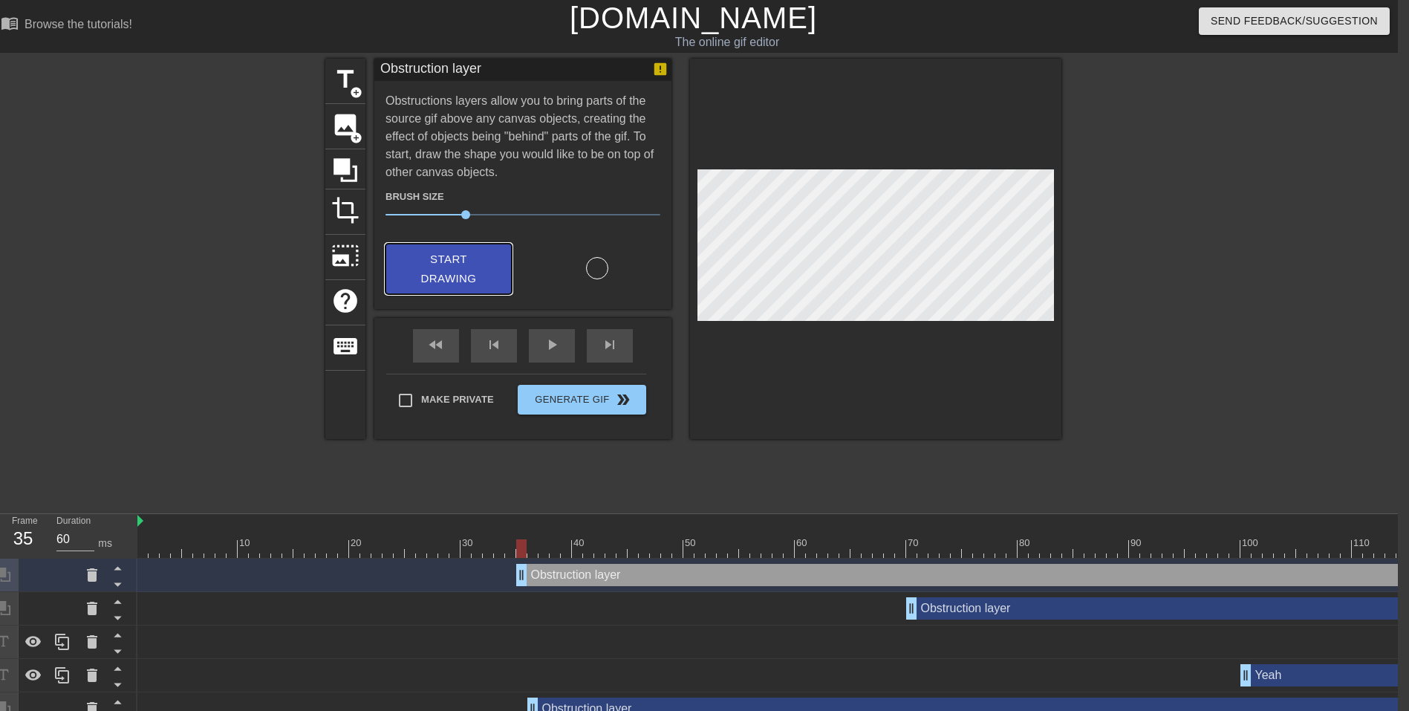
click at [489, 258] on span "Start Drawing" at bounding box center [448, 269] width 91 height 39
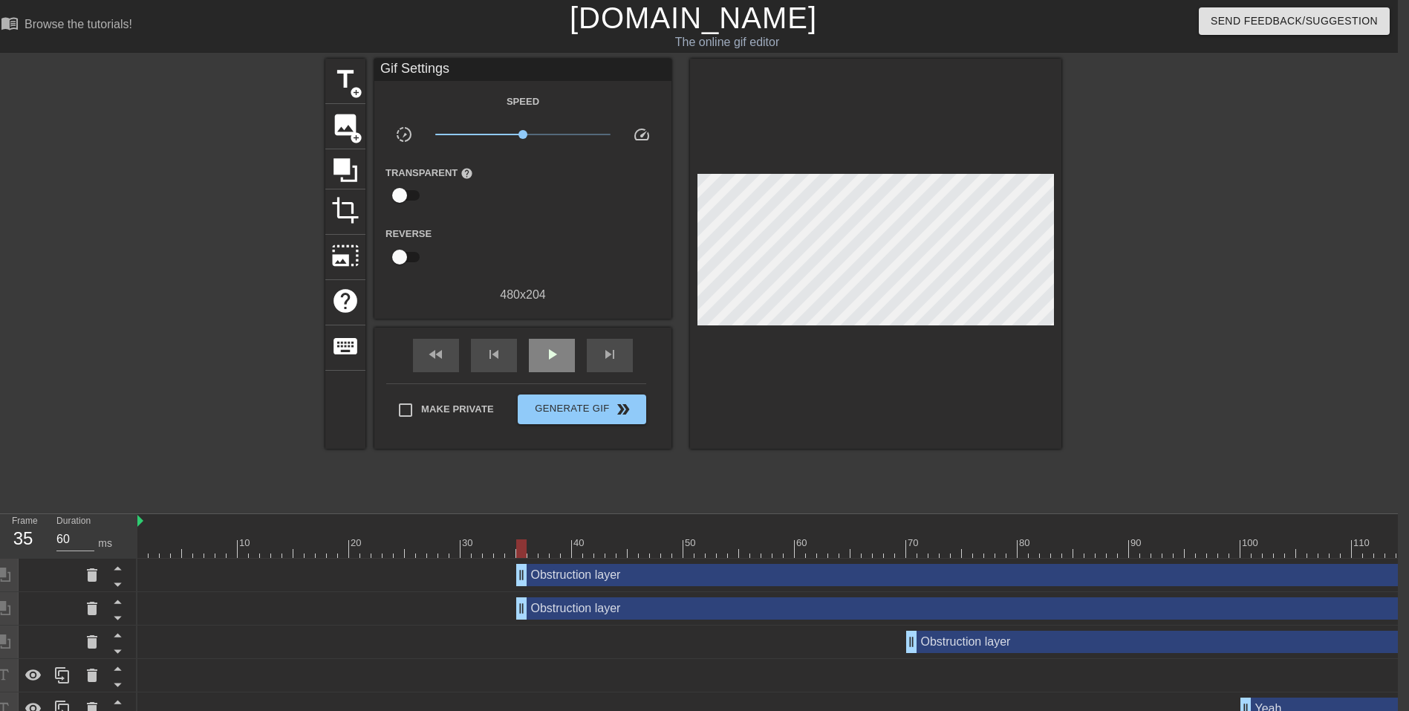
click at [556, 332] on div "fast_rewind skip_previous play_arrow skip_next" at bounding box center [523, 356] width 242 height 56
click at [549, 354] on span "play_arrow" at bounding box center [552, 354] width 18 height 18
click at [547, 358] on span "pause" at bounding box center [552, 354] width 18 height 18
click at [593, 573] on div "Obstruction layer drag_handle drag_handle" at bounding box center [1062, 575] width 1092 height 22
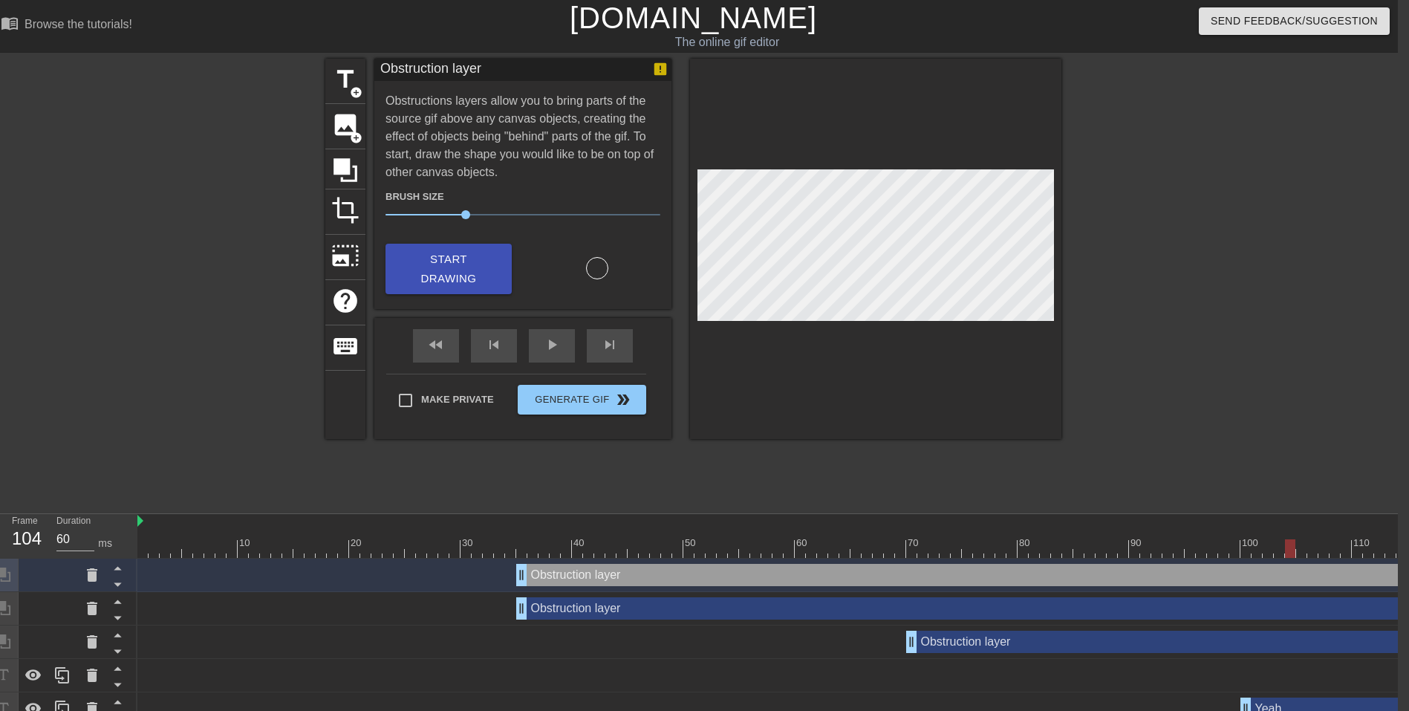
click at [568, 603] on div "Obstruction layer drag_handle drag_handle" at bounding box center [1062, 608] width 1092 height 22
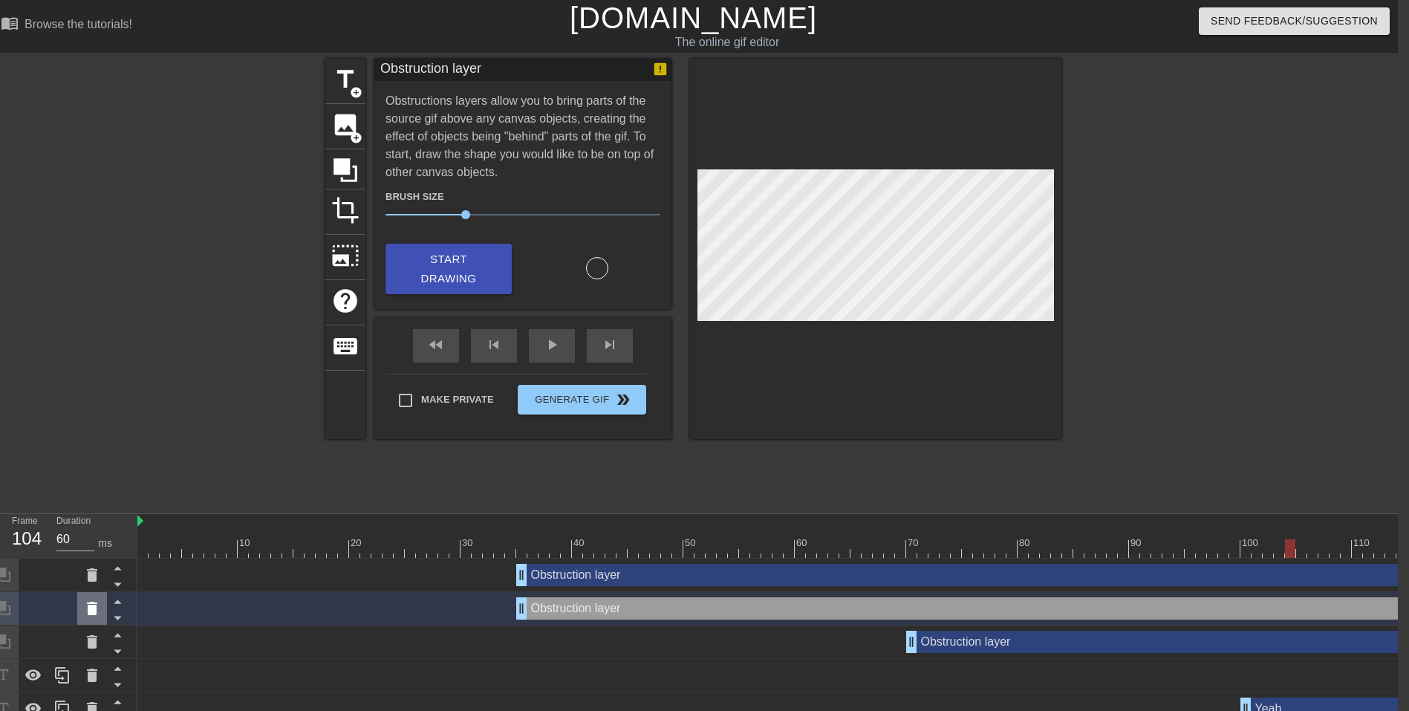
click at [97, 614] on icon at bounding box center [92, 609] width 18 height 18
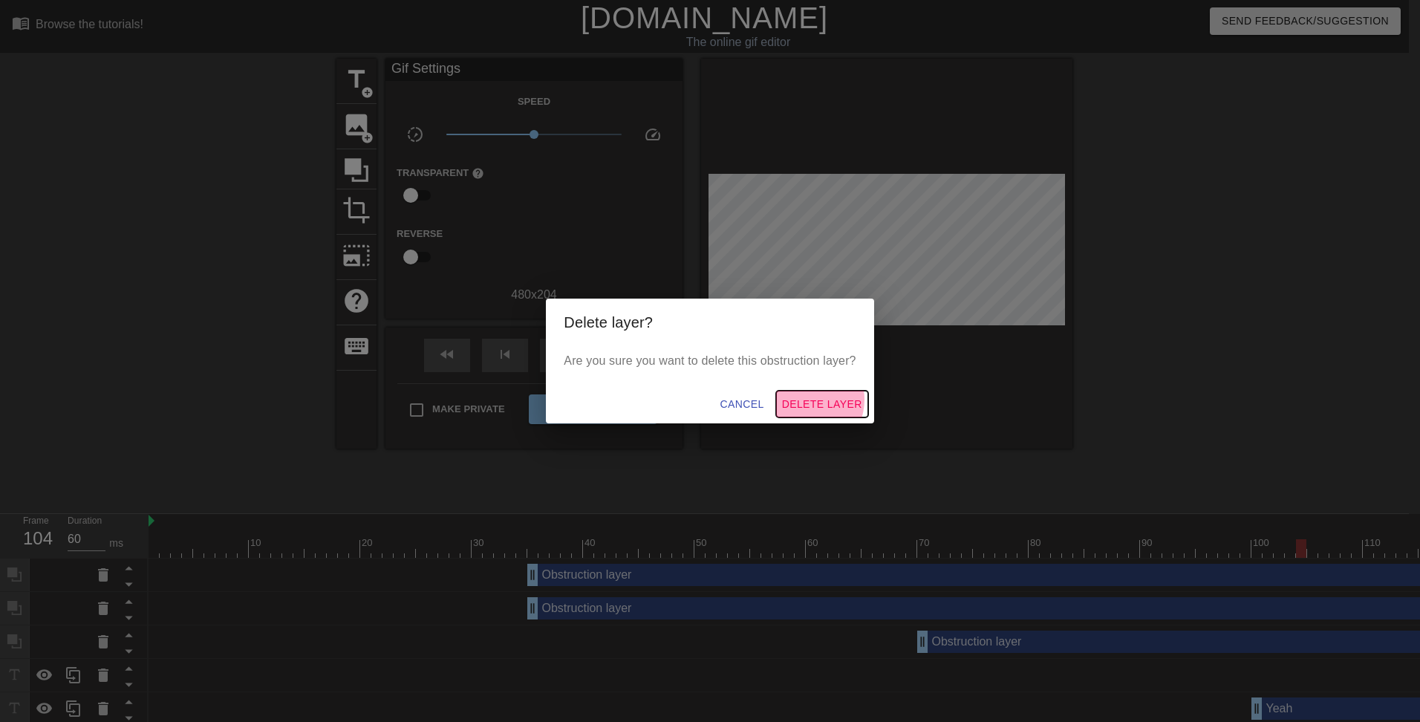
click at [810, 400] on span "Delete Layer" at bounding box center [822, 404] width 80 height 19
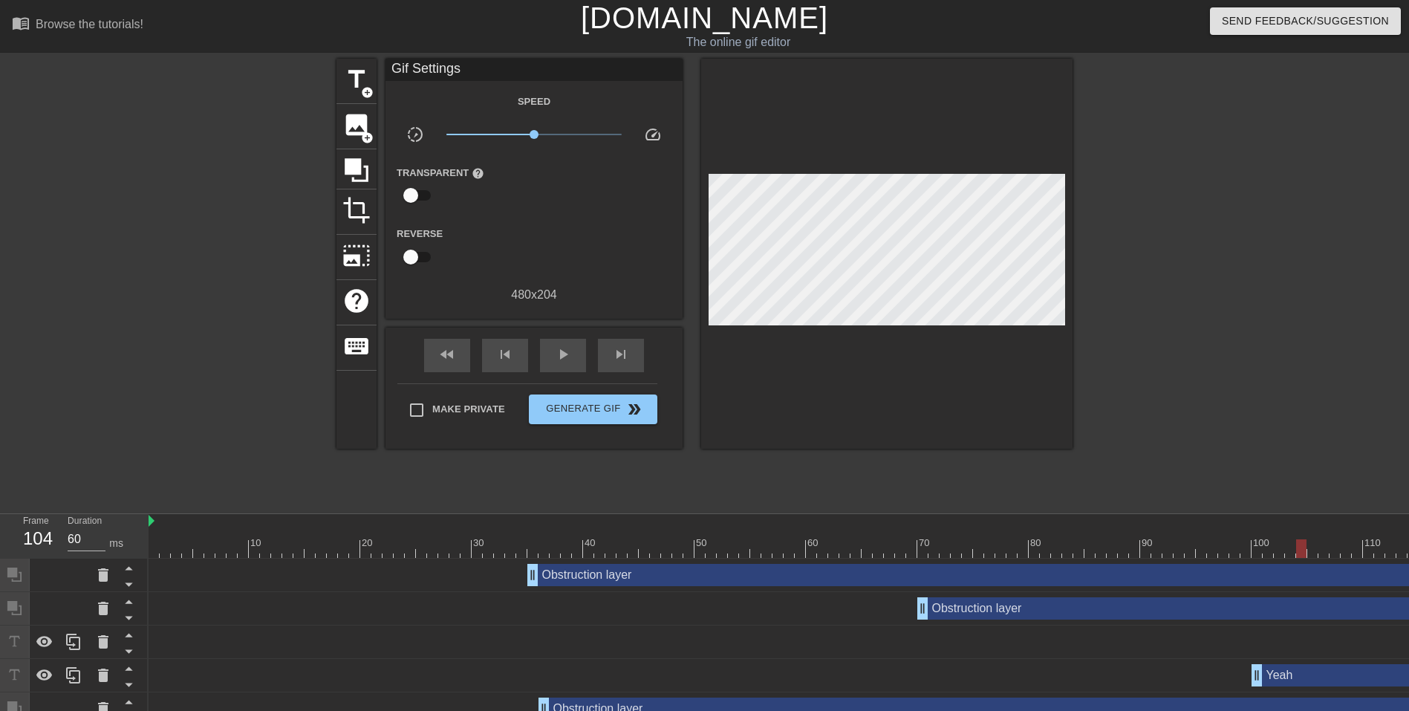
click at [633, 578] on div "Obstruction layer drag_handle drag_handle" at bounding box center [1073, 575] width 1092 height 22
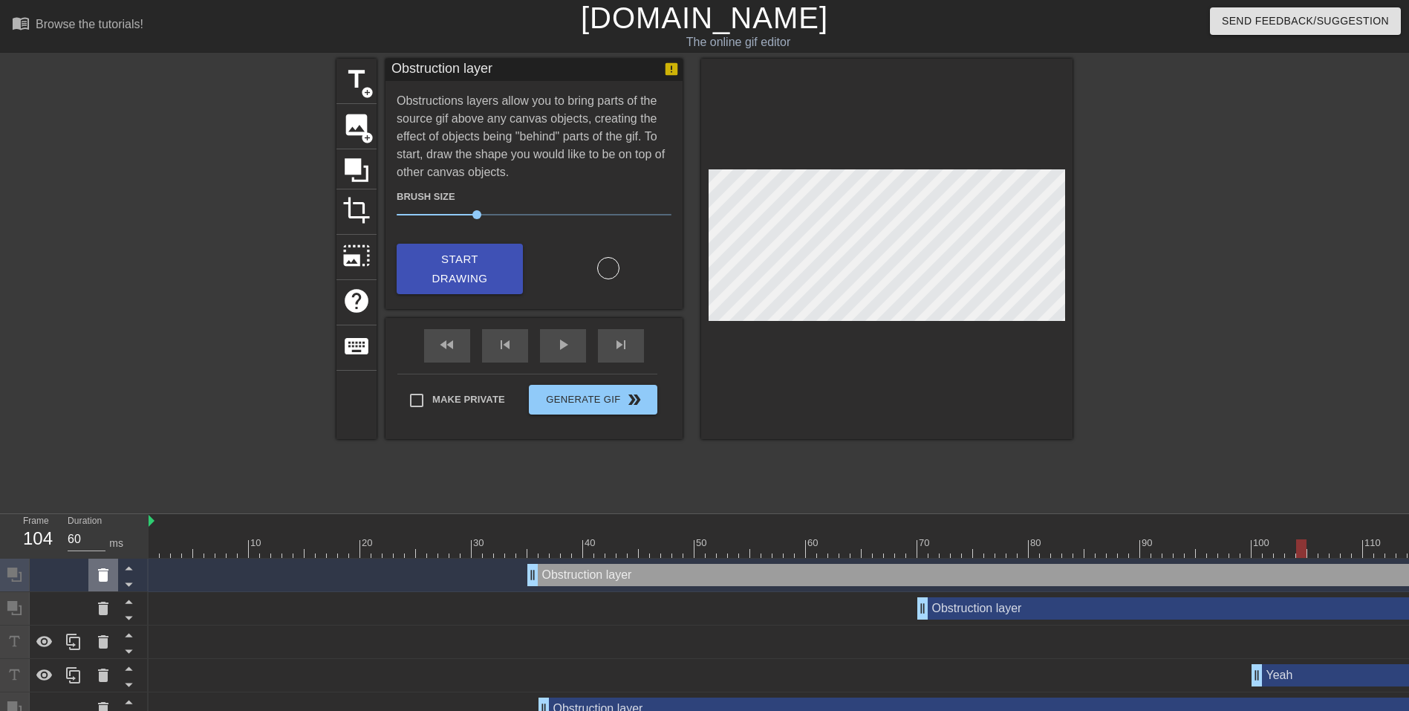
click at [105, 579] on icon at bounding box center [103, 574] width 10 height 13
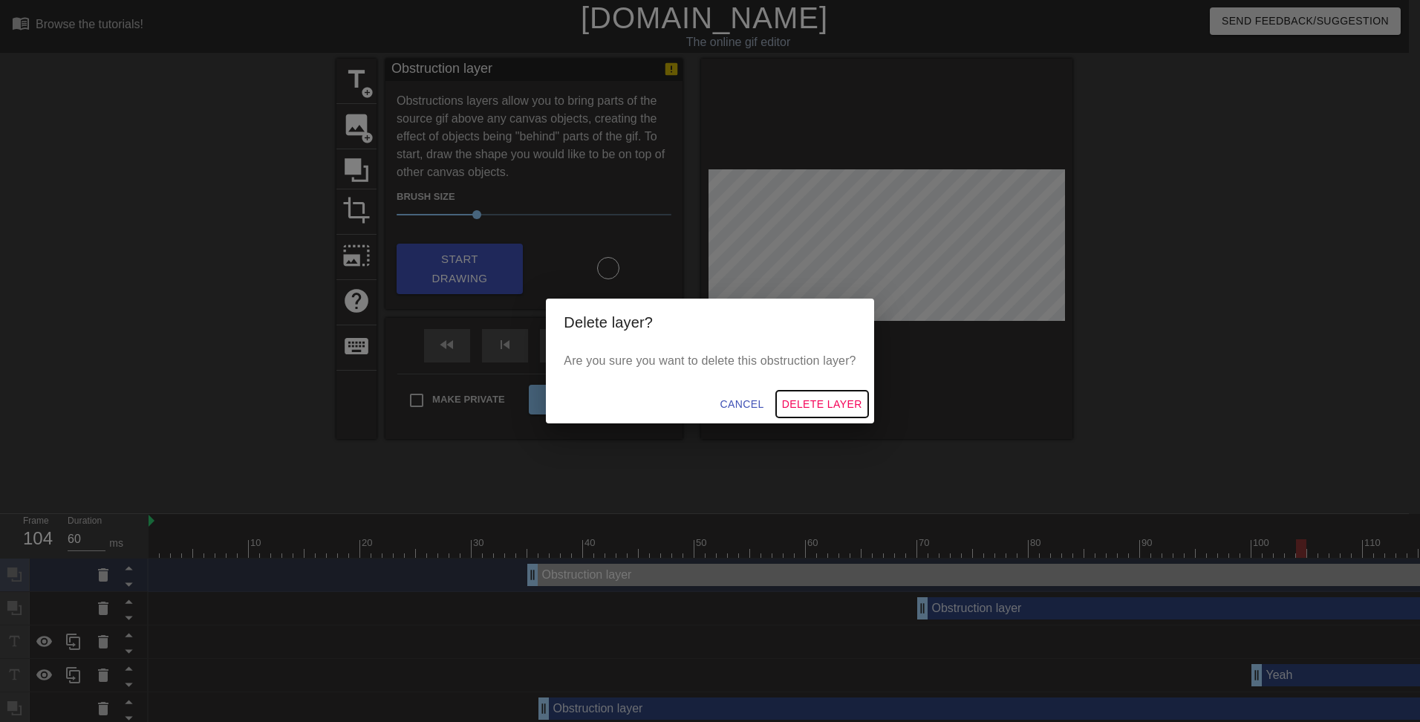
click at [810, 394] on button "Delete Layer" at bounding box center [822, 404] width 92 height 27
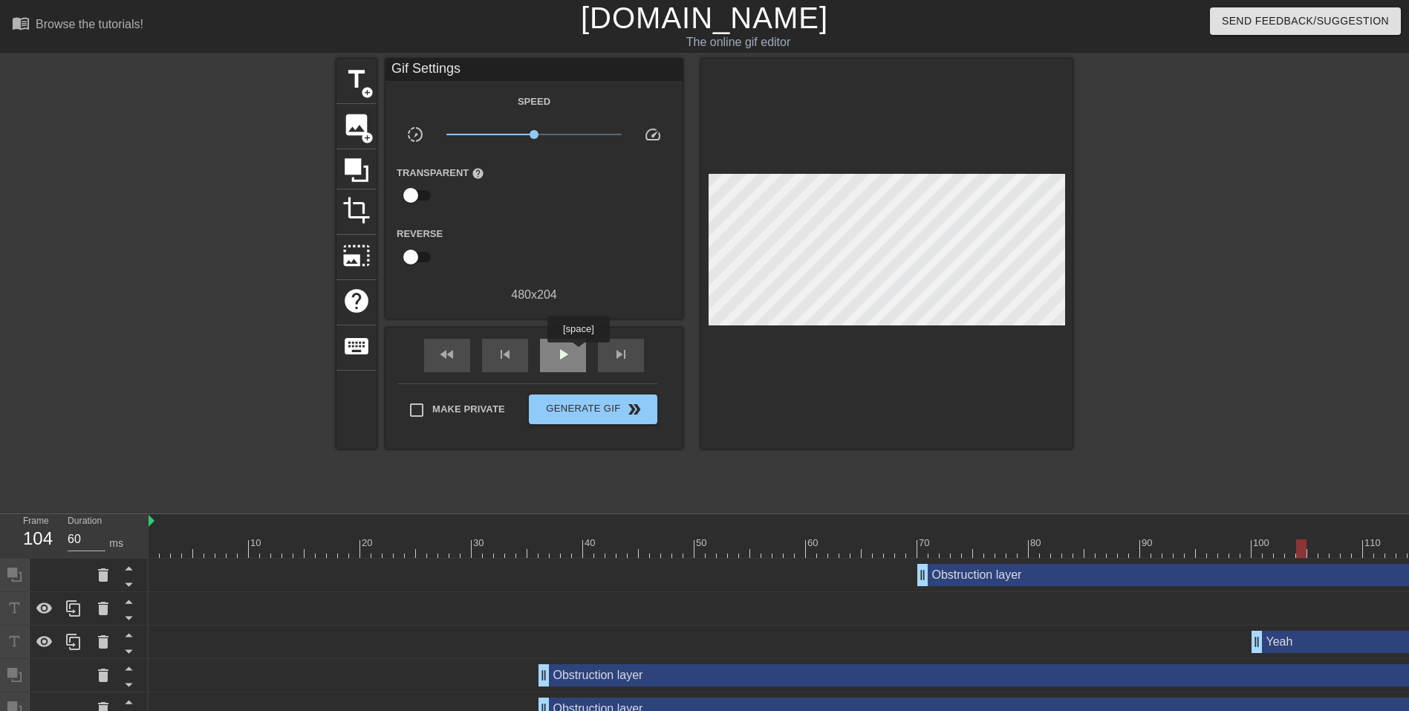
click at [578, 353] on div "play_arrow" at bounding box center [563, 355] width 46 height 33
click at [578, 353] on div "pause" at bounding box center [563, 355] width 46 height 33
click at [578, 353] on div "play_arrow" at bounding box center [563, 355] width 46 height 33
click at [578, 353] on div "pause" at bounding box center [563, 355] width 46 height 33
click at [578, 353] on div "play_arrow" at bounding box center [563, 355] width 46 height 33
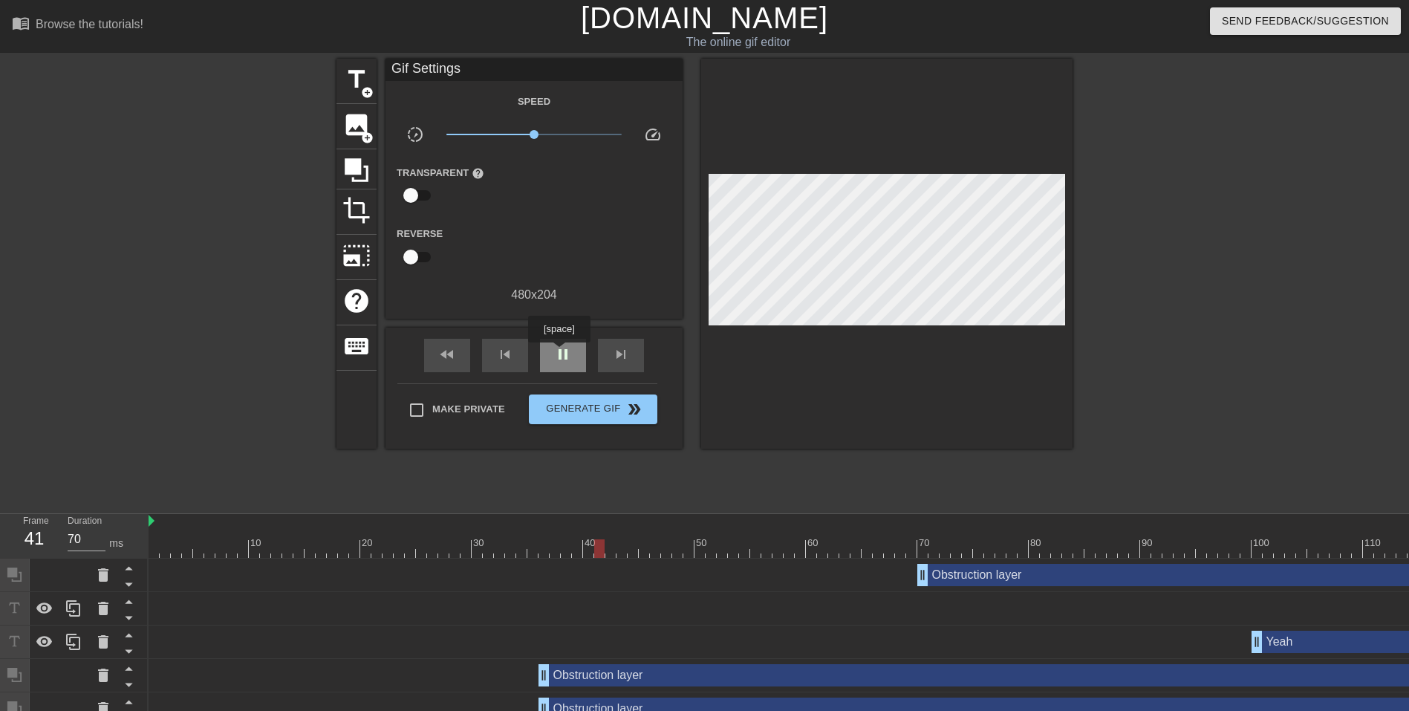
click at [559, 353] on span "pause" at bounding box center [563, 354] width 18 height 18
drag, startPoint x: 626, startPoint y: 546, endPoint x: 556, endPoint y: 548, distance: 69.8
click at [556, 548] on div at bounding box center [555, 548] width 10 height 19
click at [973, 576] on div "Obstruction layer drag_handle drag_handle" at bounding box center [1268, 575] width 702 height 22
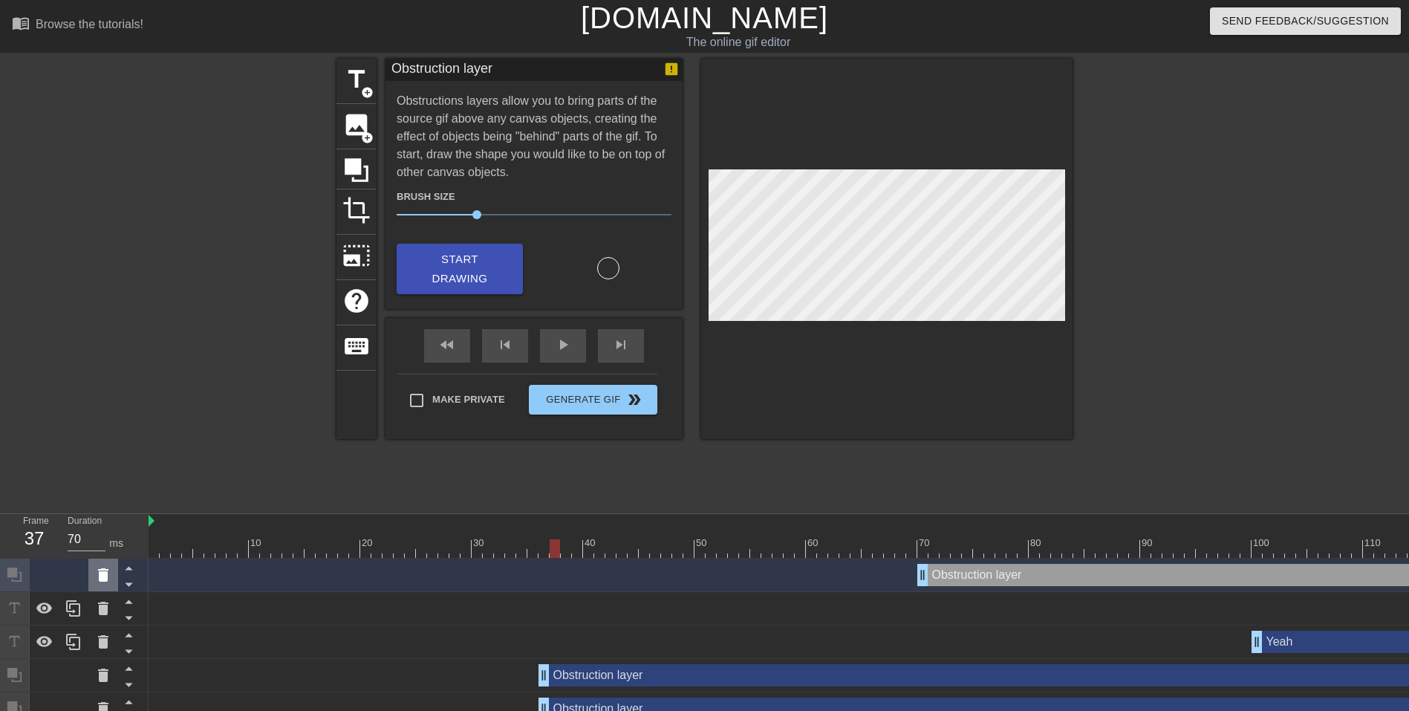
click at [111, 573] on icon at bounding box center [103, 575] width 18 height 18
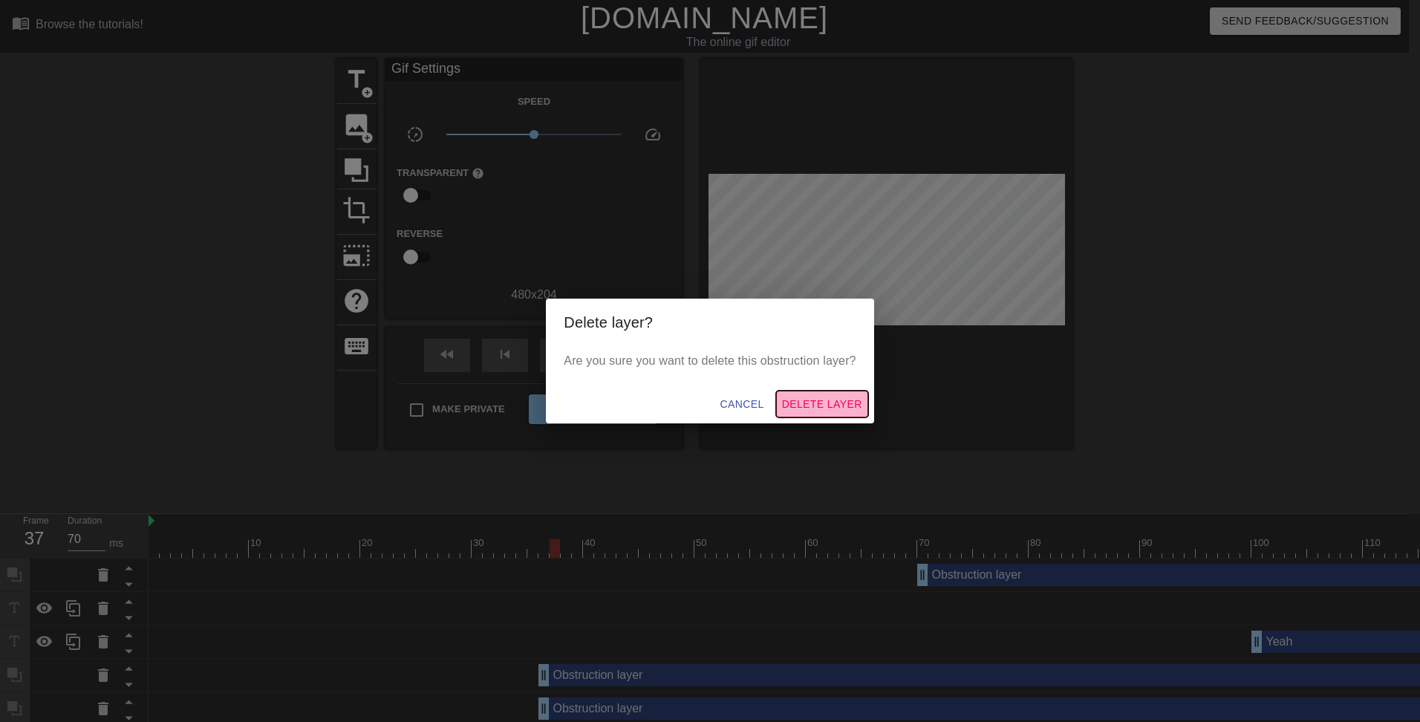
click at [847, 400] on span "Delete Layer" at bounding box center [822, 404] width 80 height 19
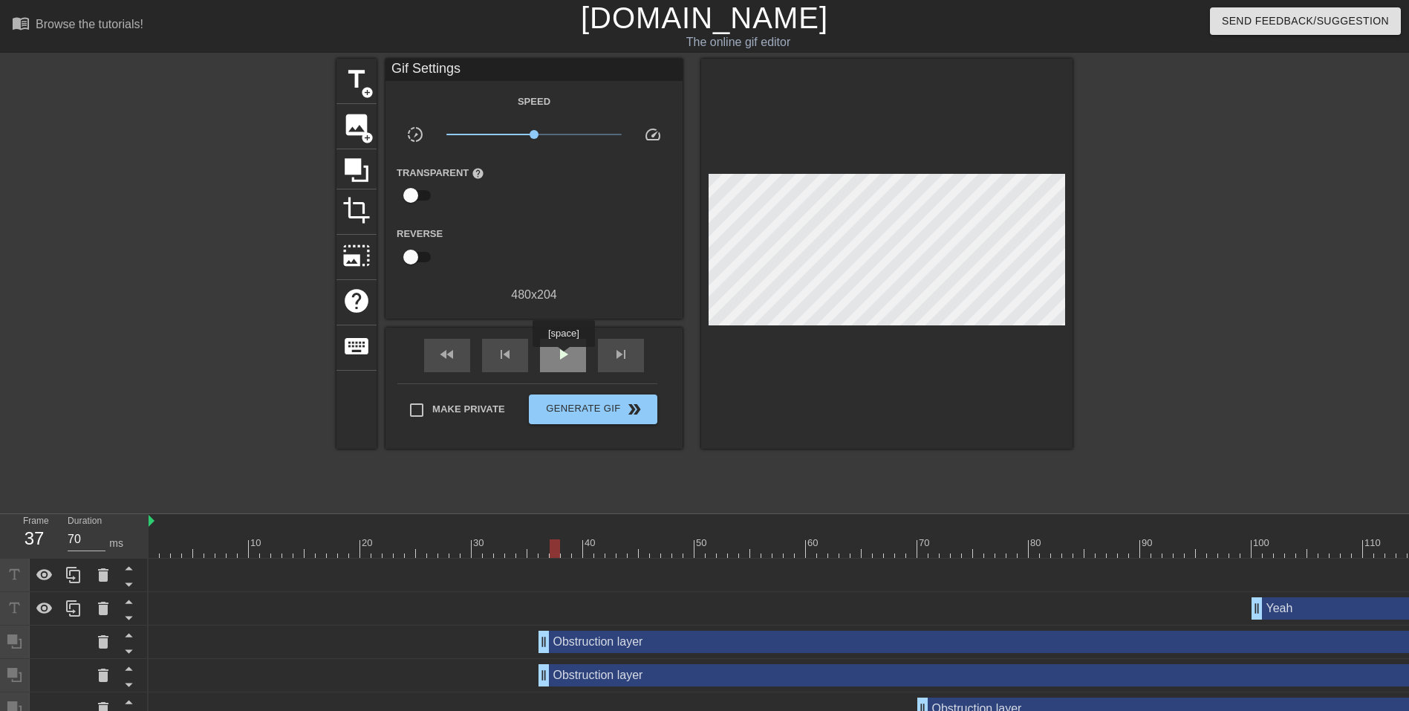
click at [563, 357] on span "play_arrow" at bounding box center [563, 354] width 18 height 18
click at [563, 357] on span "pause" at bounding box center [563, 354] width 18 height 18
drag, startPoint x: 524, startPoint y: 549, endPoint x: 531, endPoint y: 547, distance: 7.8
click at [531, 547] on div at bounding box center [532, 548] width 10 height 19
click at [360, 172] on icon at bounding box center [357, 170] width 24 height 24
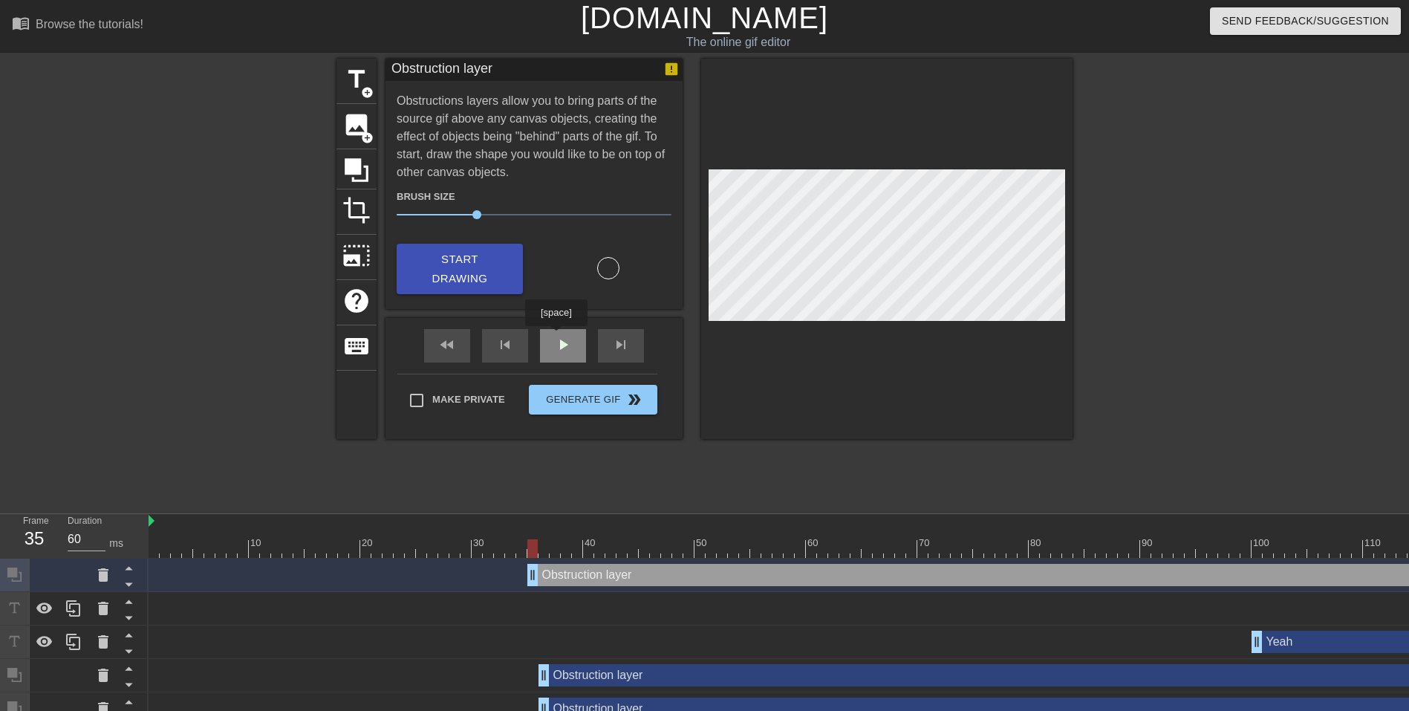
click at [556, 337] on div "fast_rewind skip_previous play_arrow skip_next" at bounding box center [534, 346] width 242 height 56
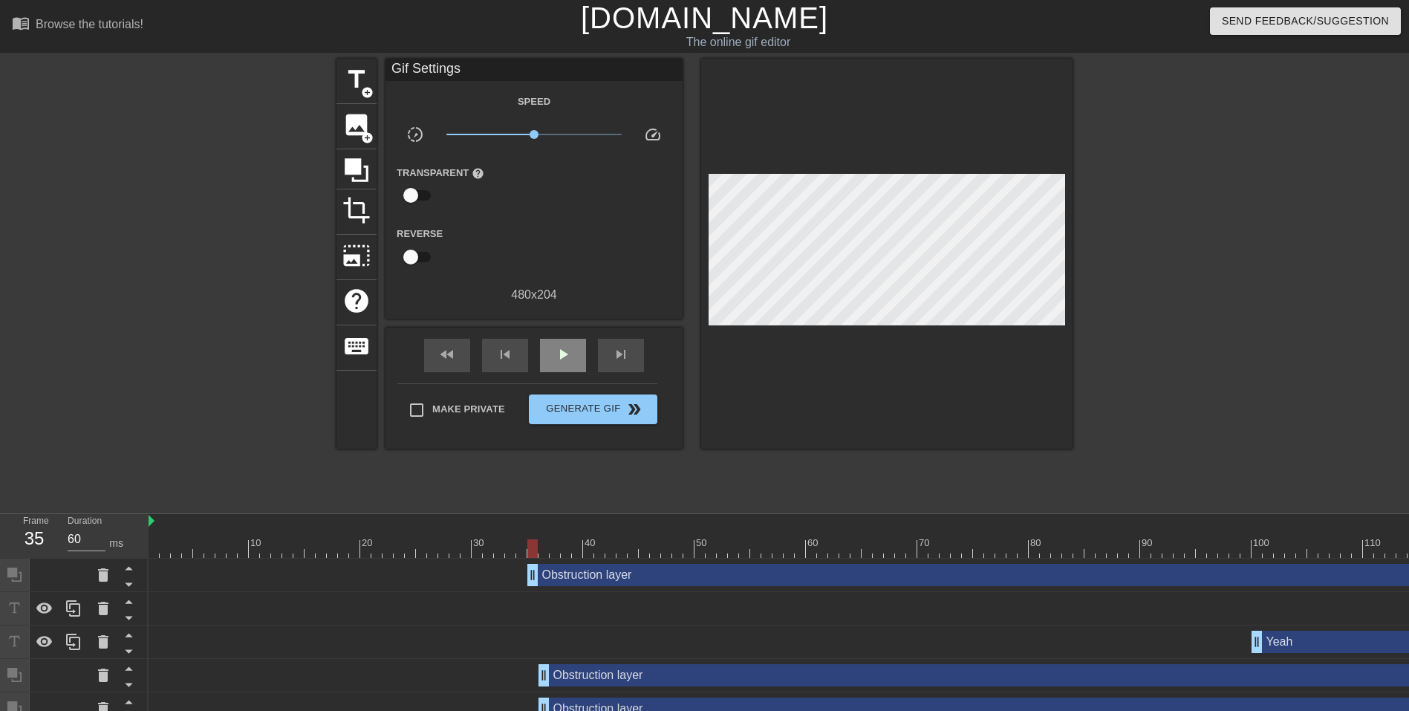
click at [562, 339] on div "play_arrow" at bounding box center [563, 355] width 46 height 33
click at [565, 360] on span "pause" at bounding box center [563, 354] width 18 height 18
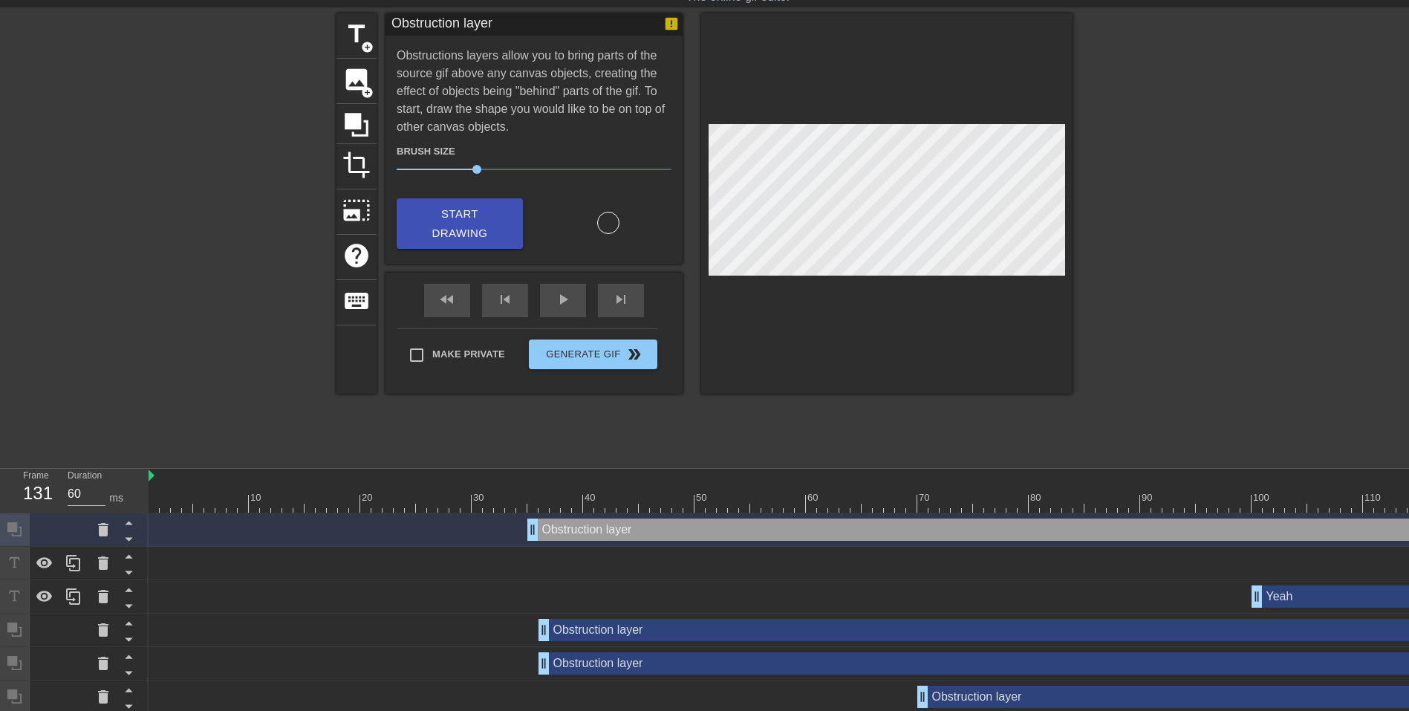
scroll to position [160, 0]
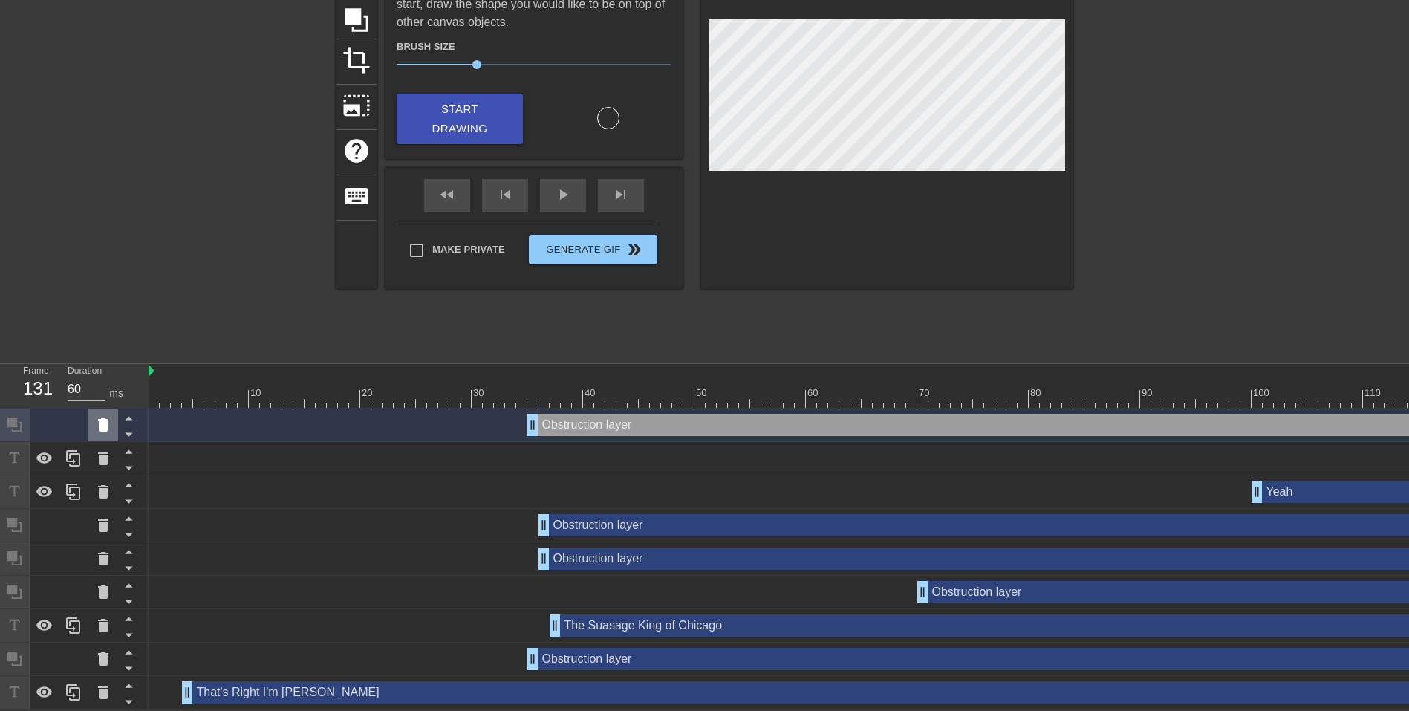
click at [106, 421] on icon at bounding box center [103, 424] width 10 height 13
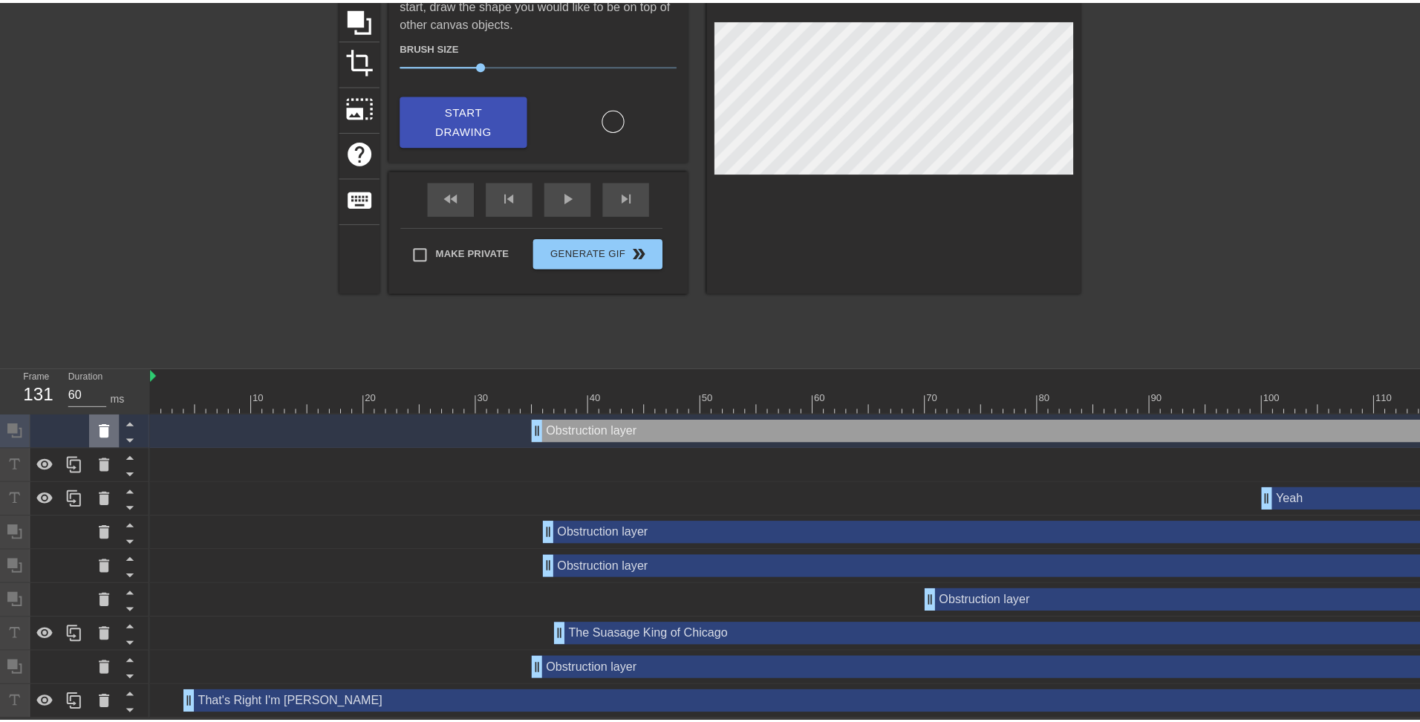
scroll to position [149, 0]
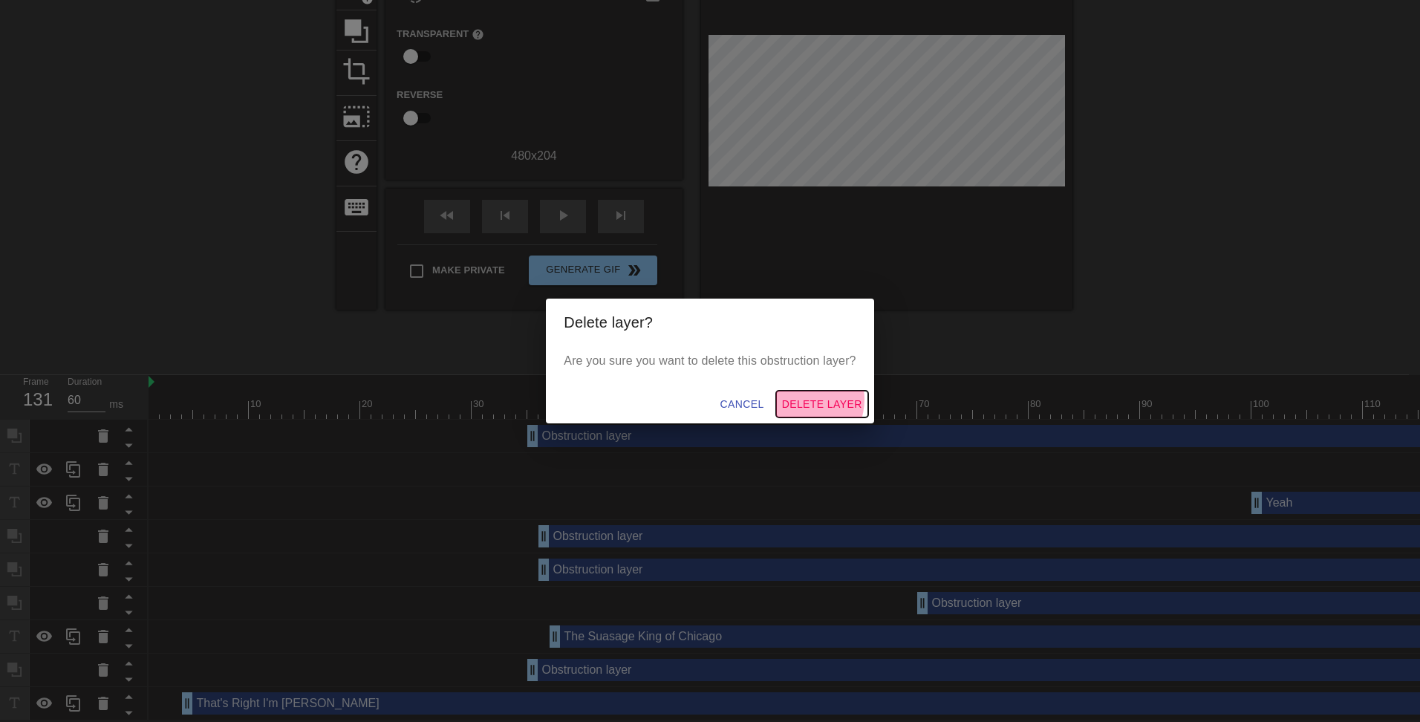
click at [807, 400] on span "Delete Layer" at bounding box center [822, 404] width 80 height 19
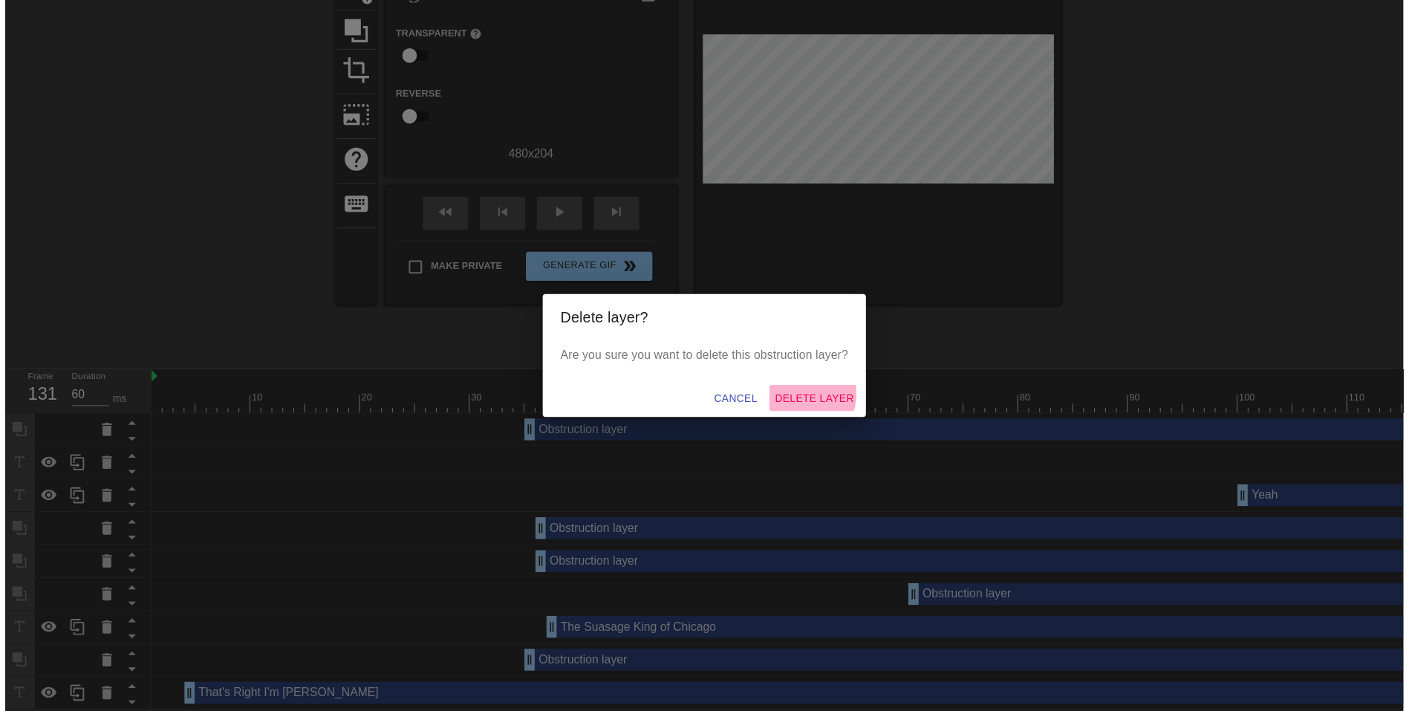
scroll to position [126, 0]
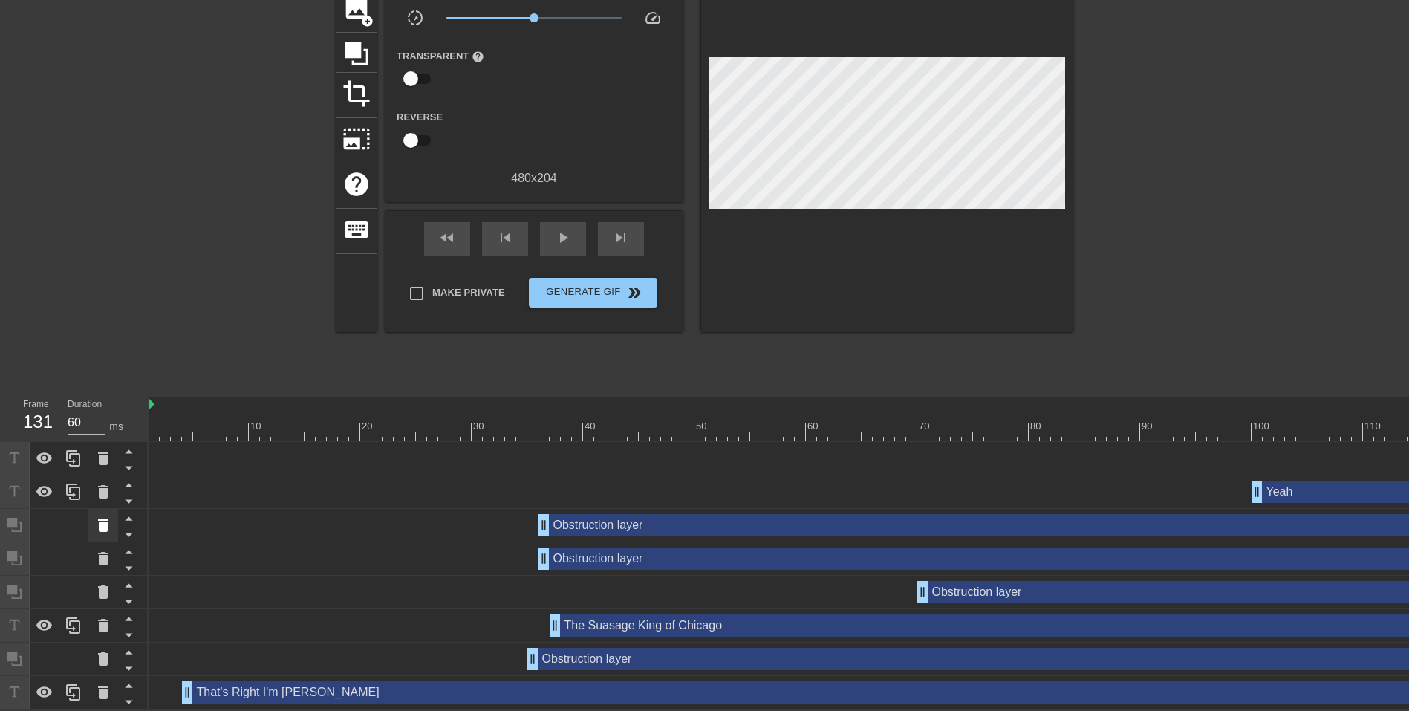
click at [104, 519] on icon at bounding box center [103, 525] width 10 height 13
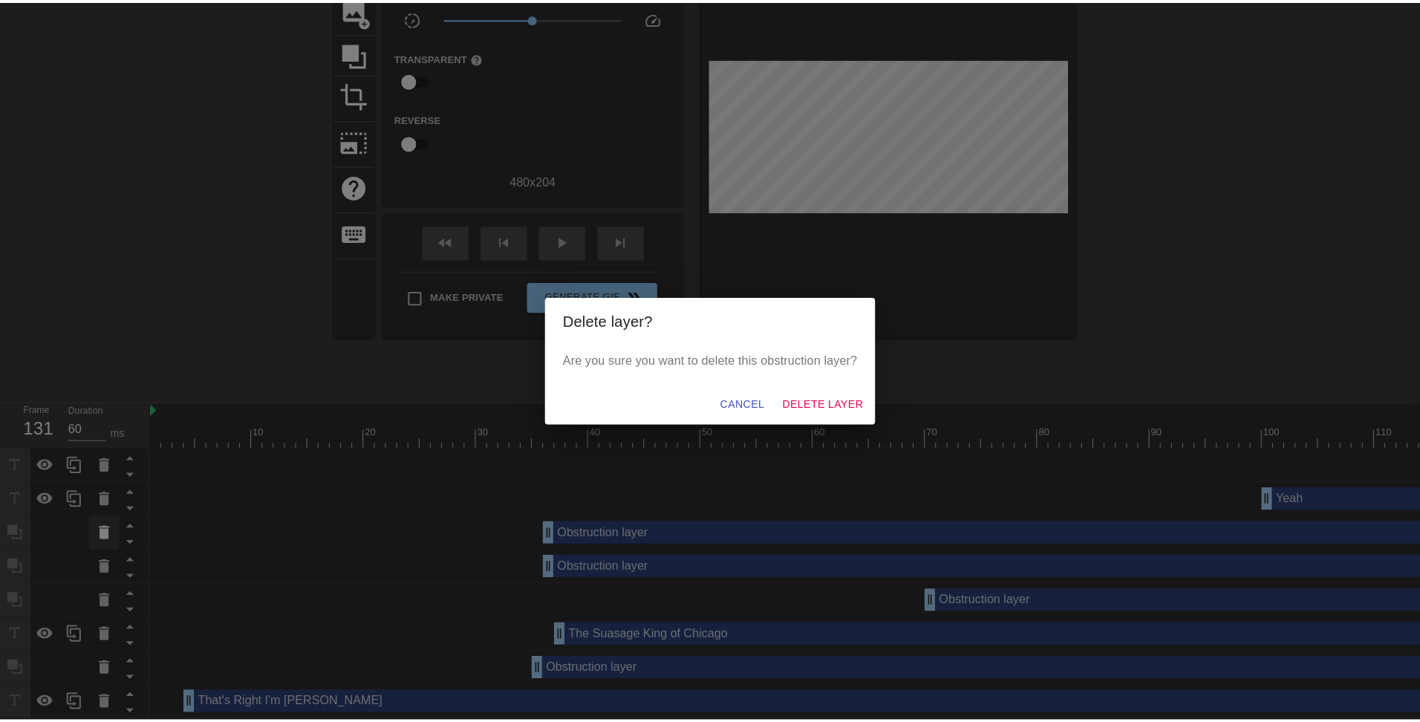
scroll to position [115, 0]
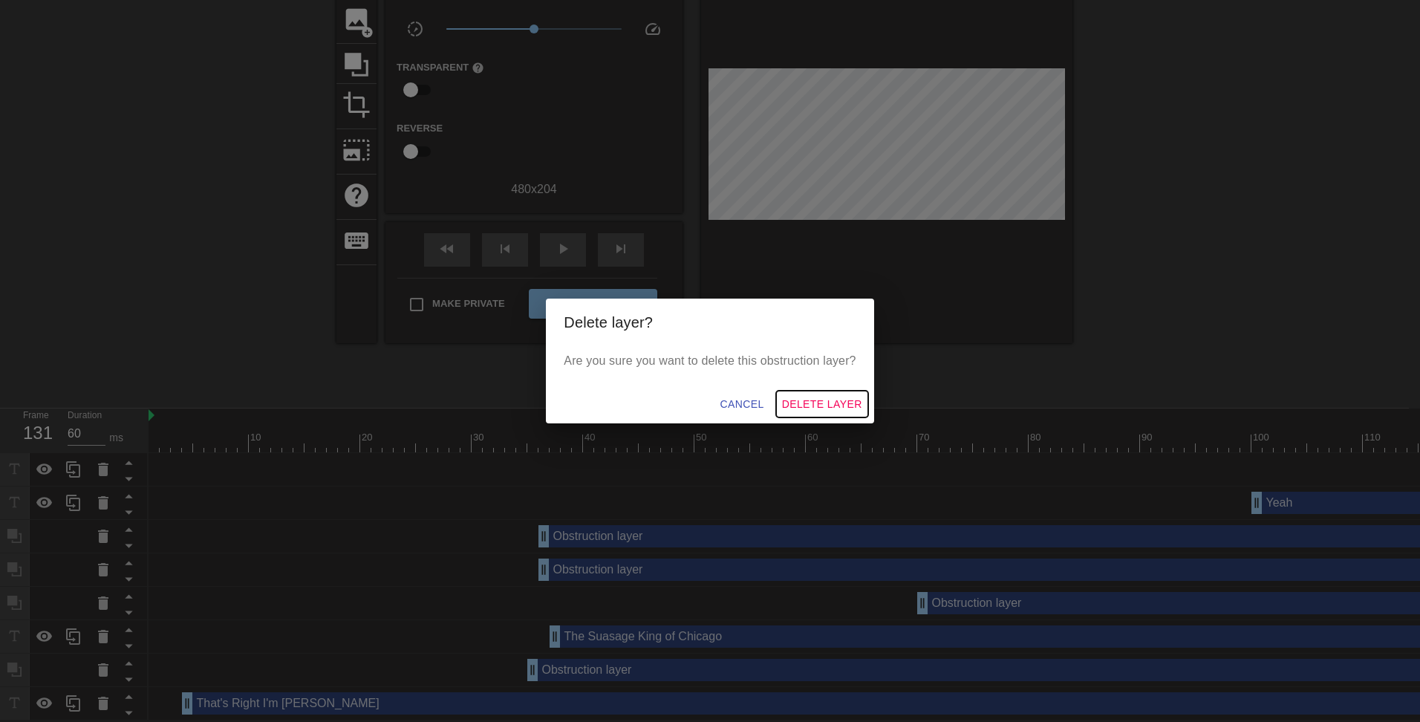
click at [814, 402] on span "Delete Layer" at bounding box center [822, 404] width 80 height 19
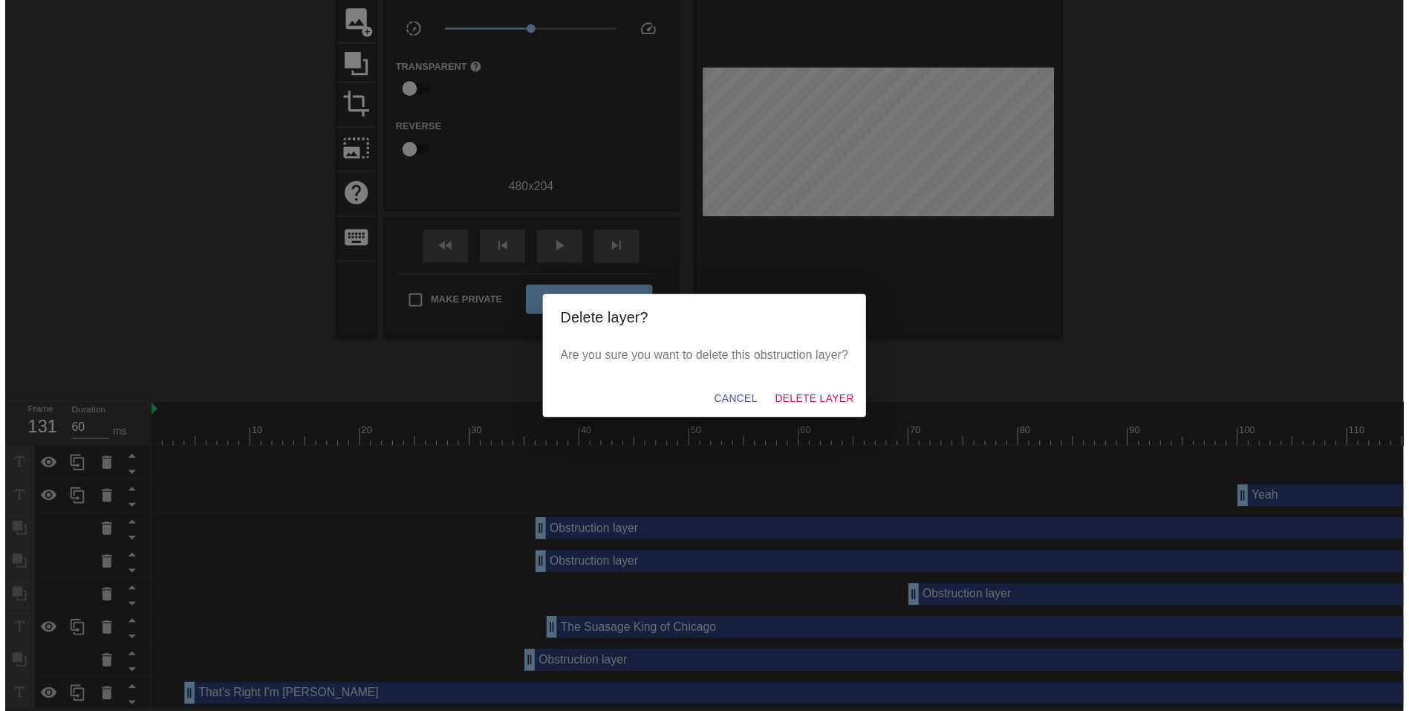
scroll to position [93, 0]
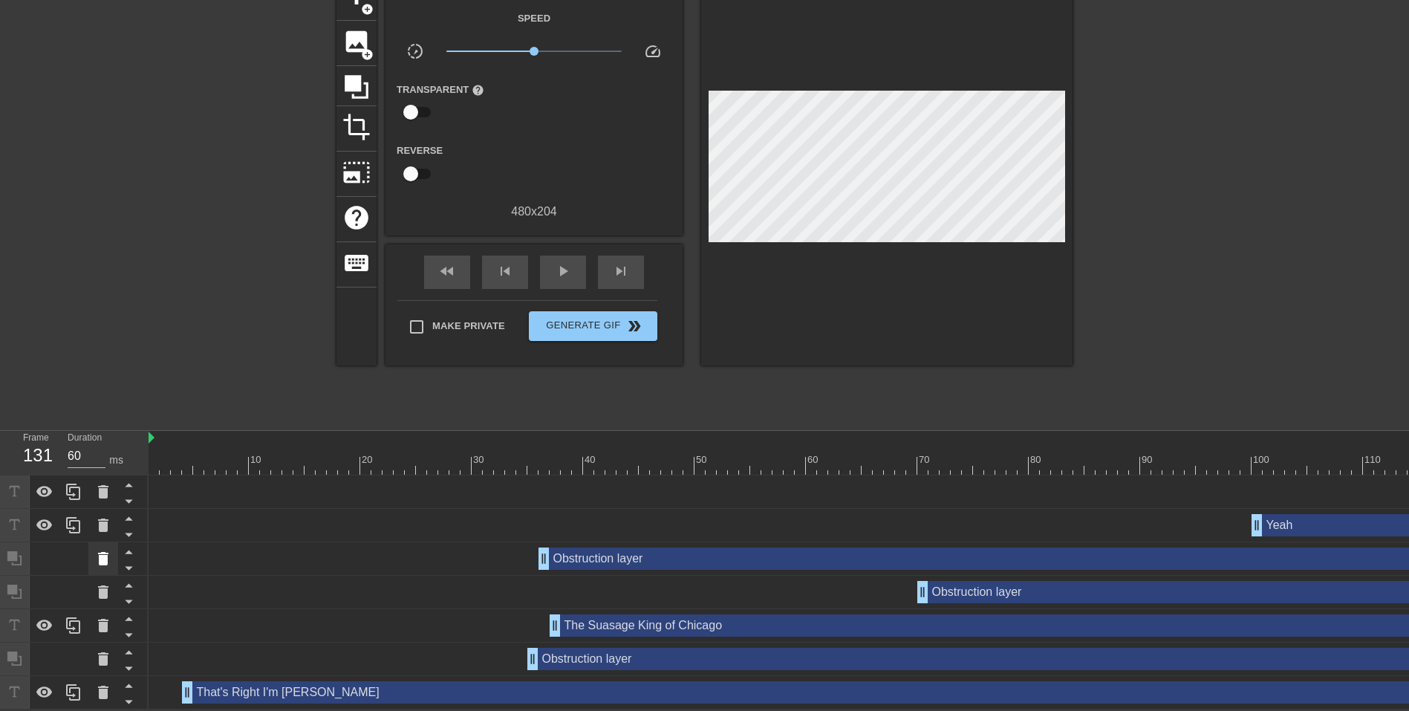
click at [100, 550] on icon at bounding box center [103, 559] width 18 height 18
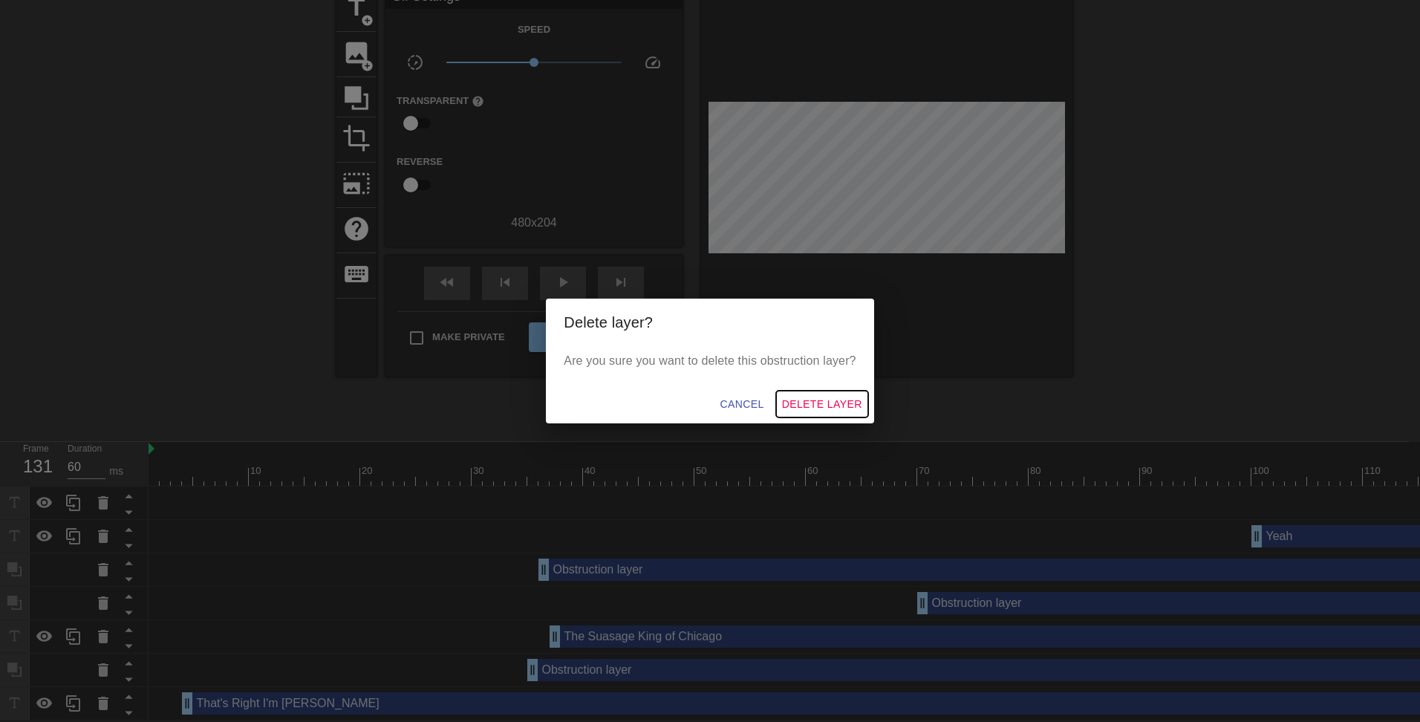
click at [820, 399] on span "Delete Layer" at bounding box center [822, 404] width 80 height 19
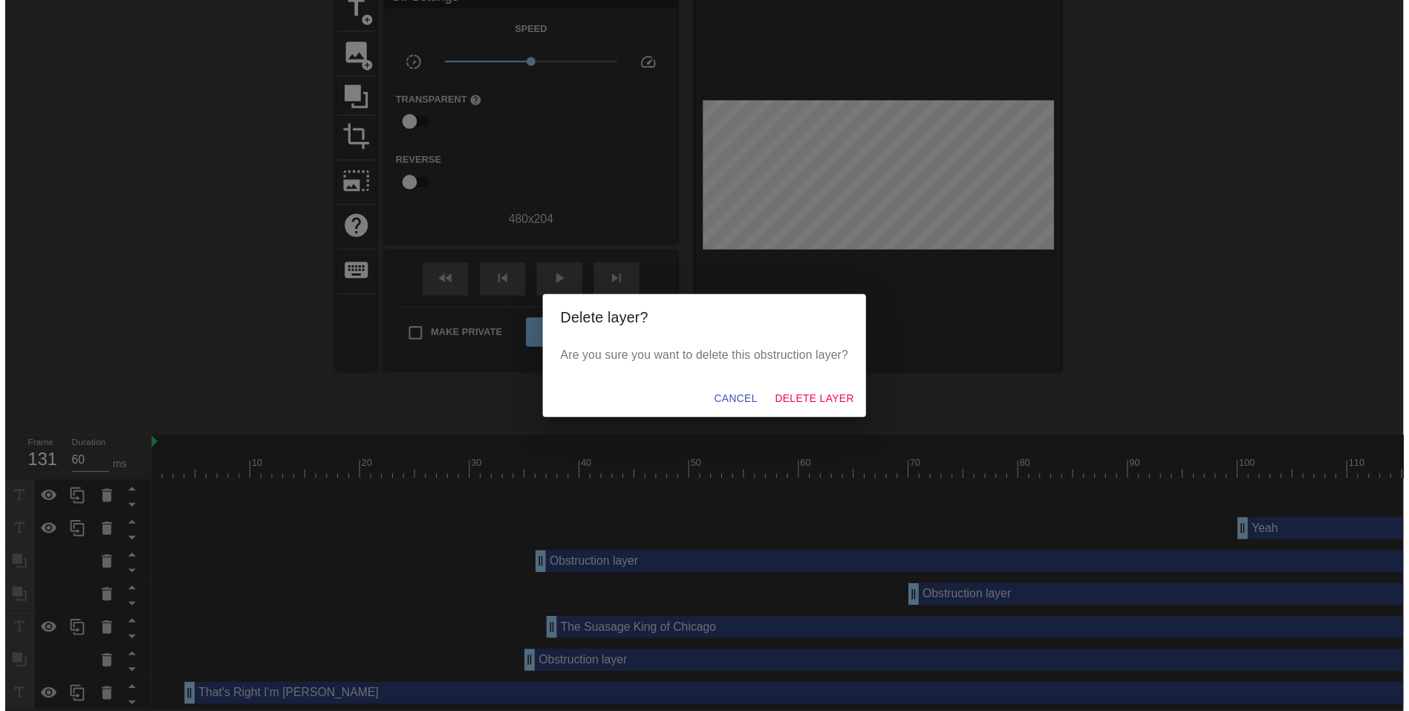
scroll to position [59, 0]
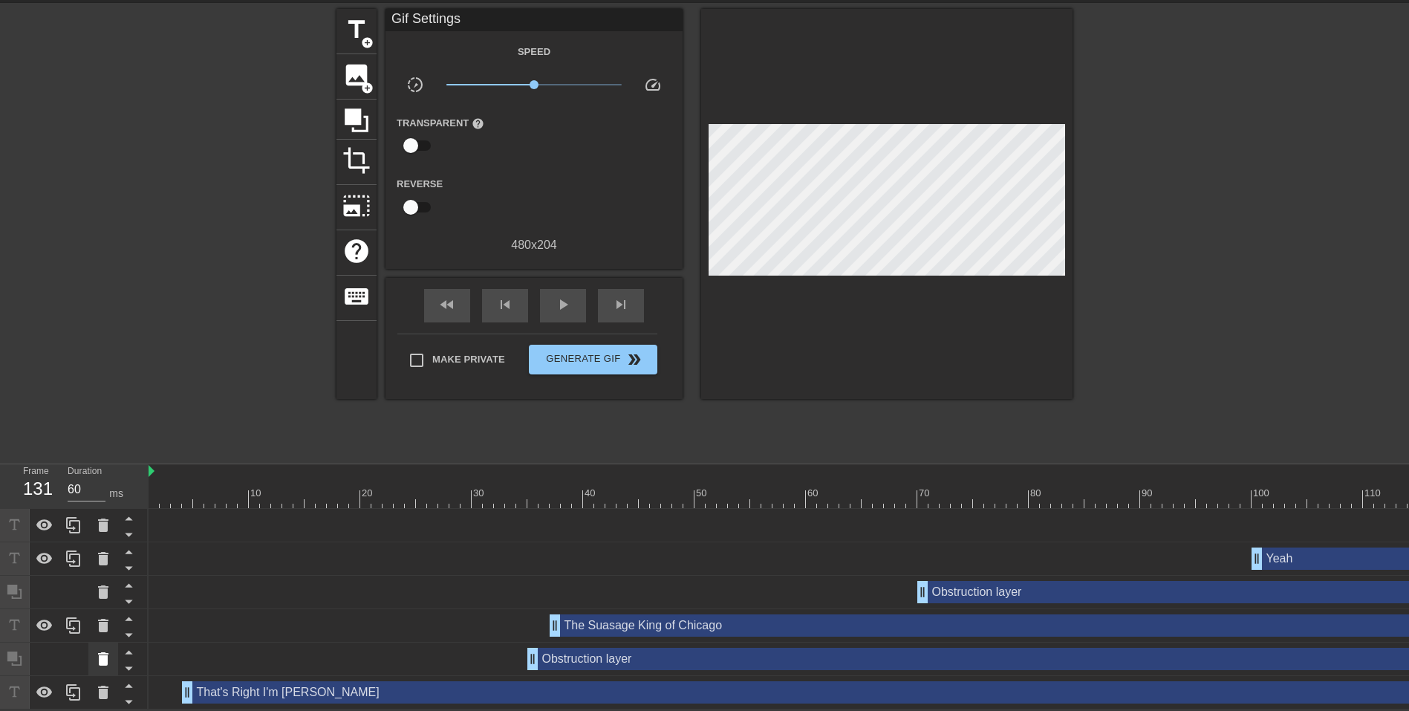
click at [101, 652] on icon at bounding box center [103, 658] width 10 height 13
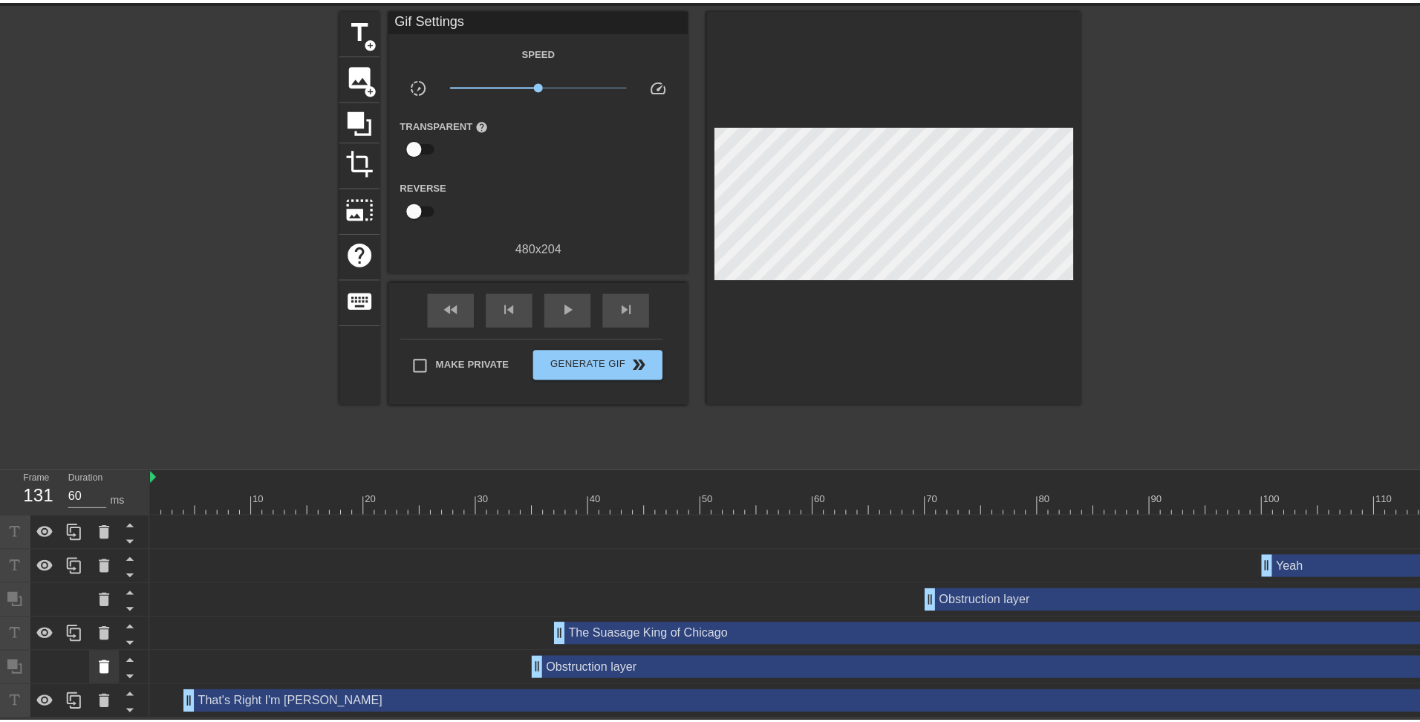
scroll to position [48, 0]
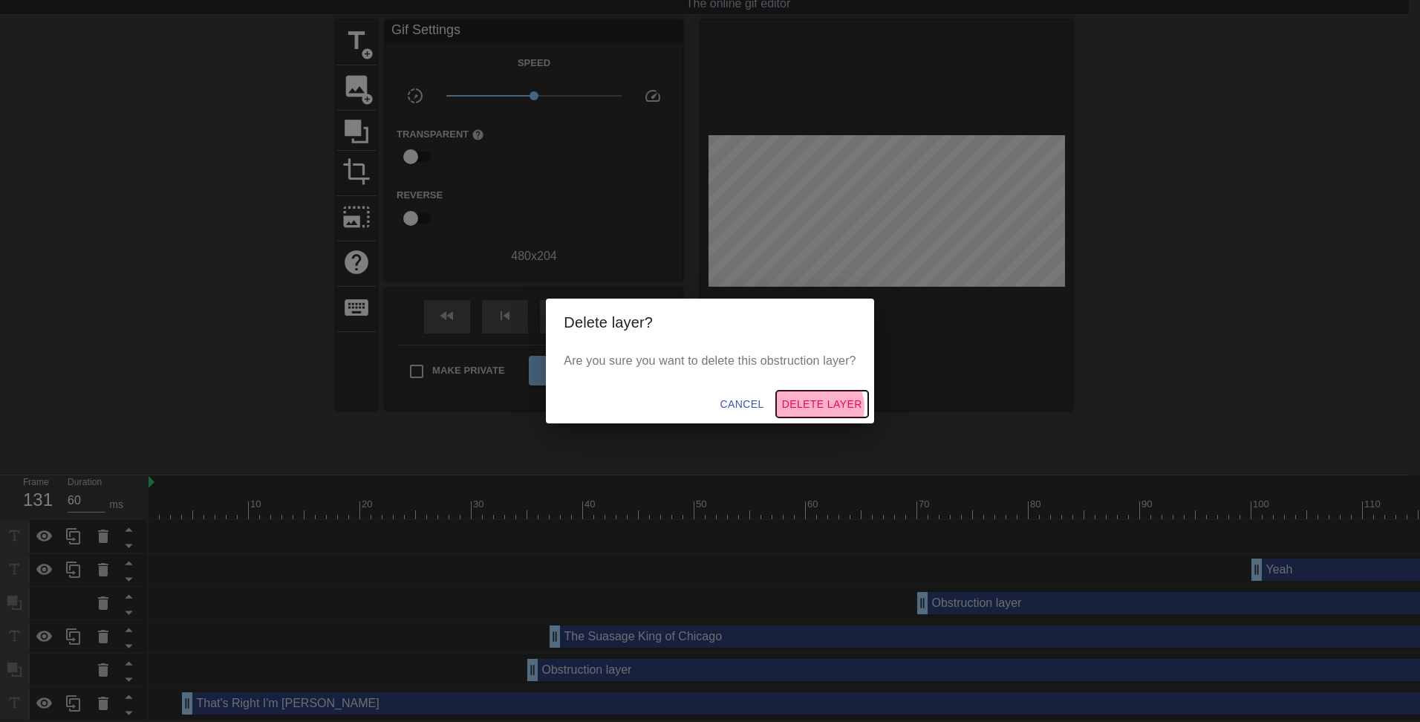
click at [823, 407] on span "Delete Layer" at bounding box center [822, 404] width 80 height 19
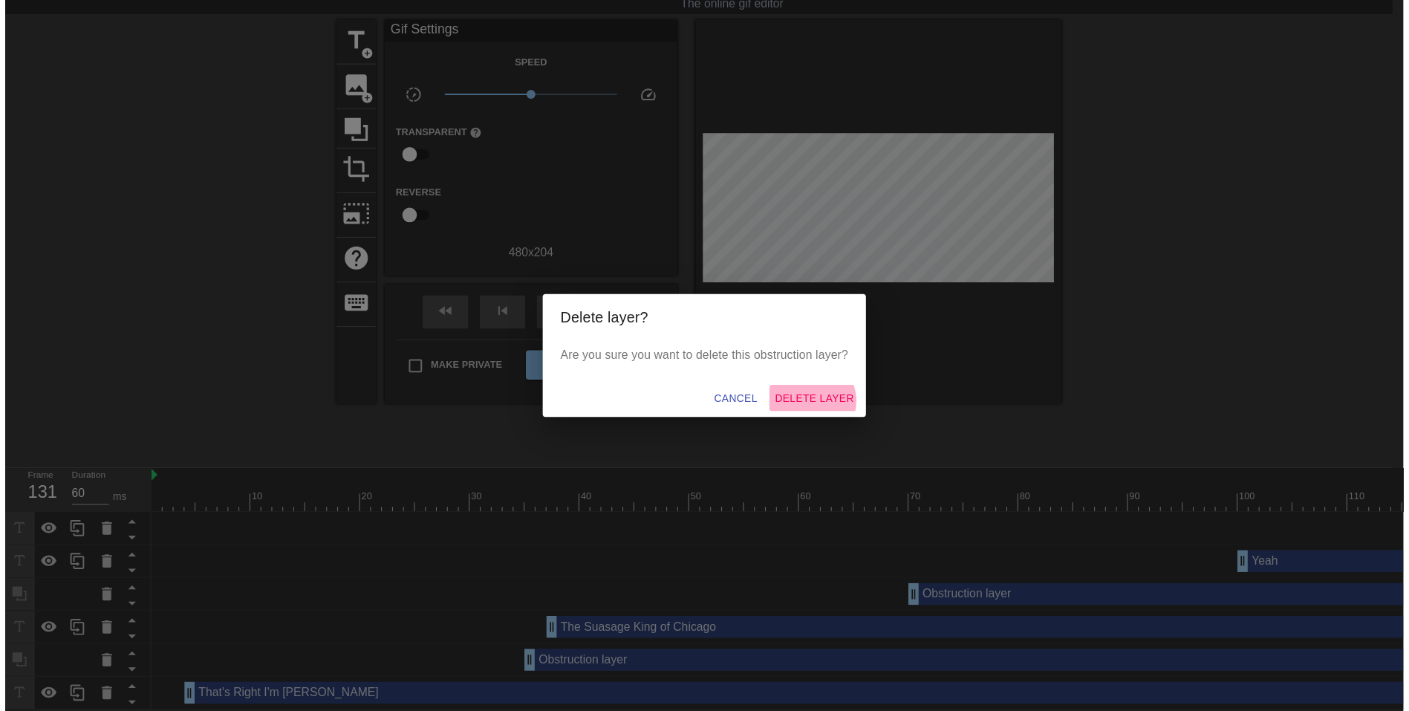
scroll to position [26, 0]
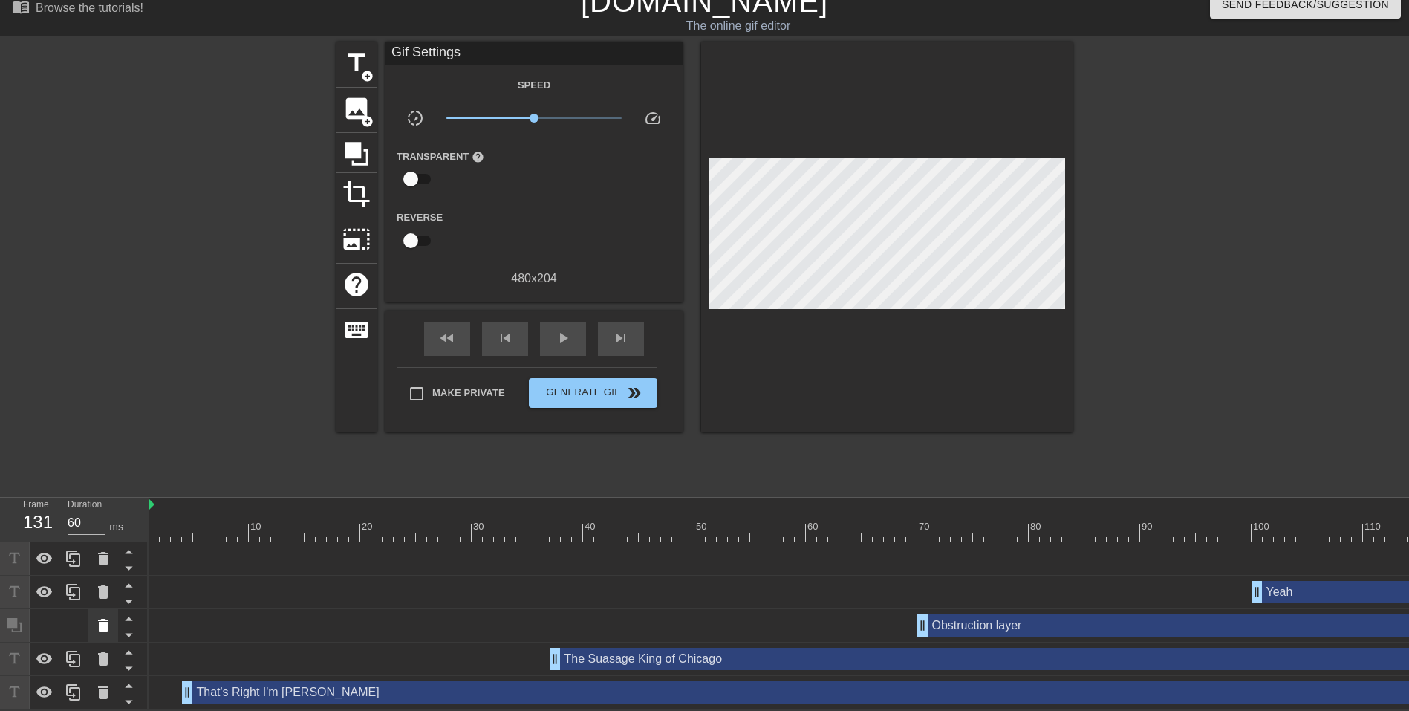
click at [105, 619] on icon at bounding box center [103, 625] width 10 height 13
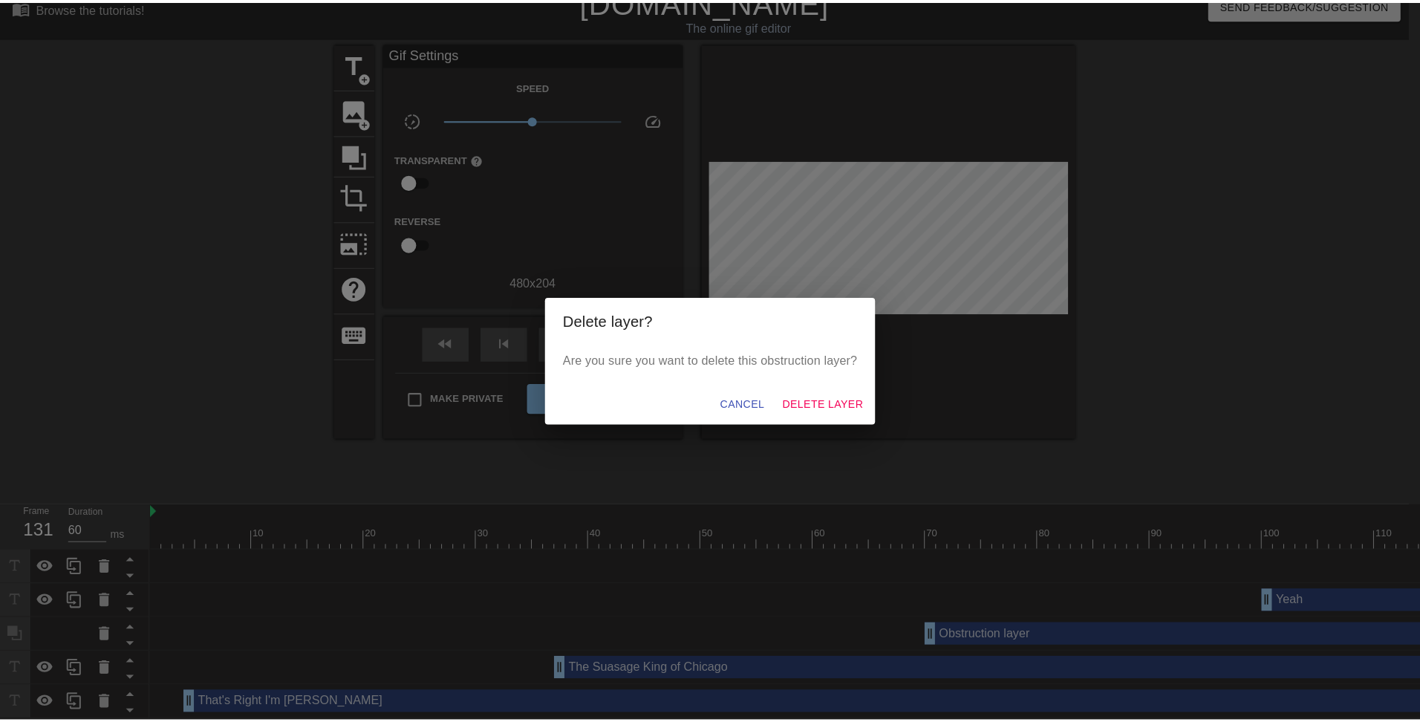
scroll to position [15, 0]
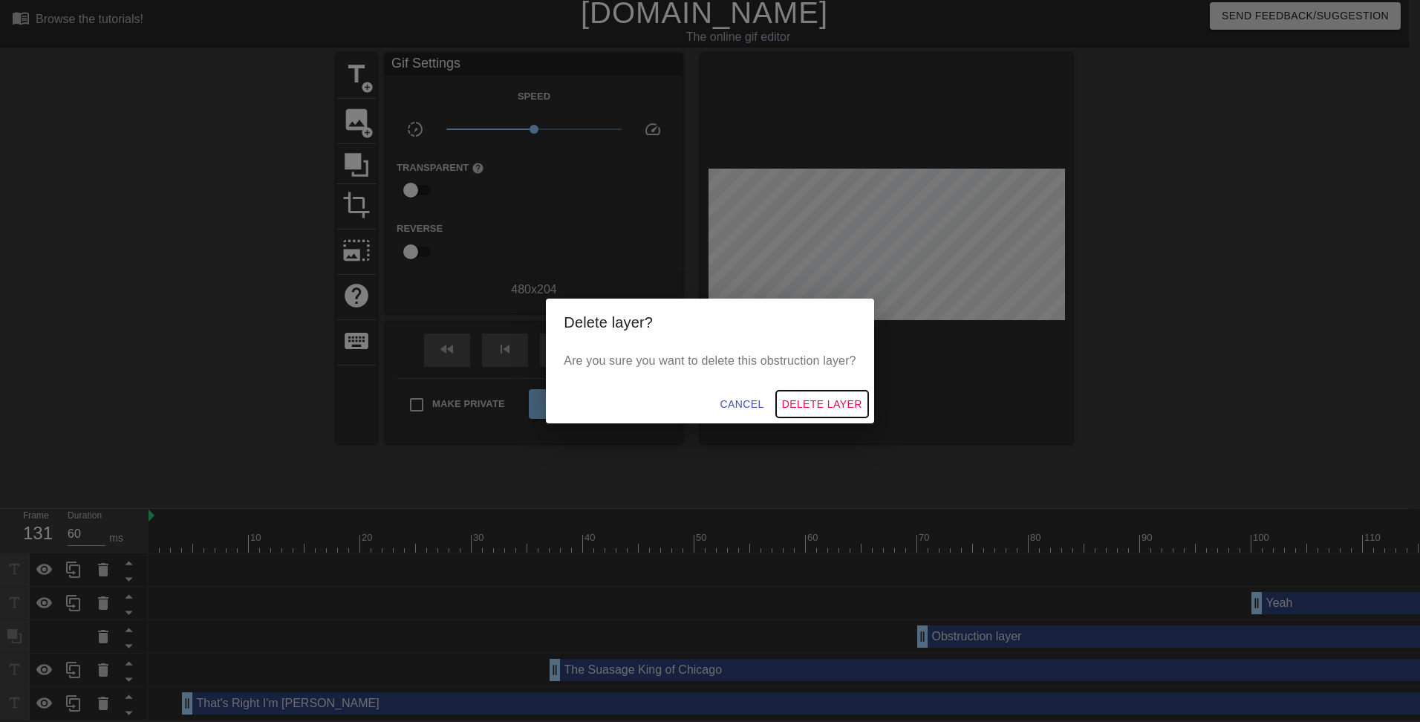
click at [830, 409] on span "Delete Layer" at bounding box center [822, 404] width 80 height 19
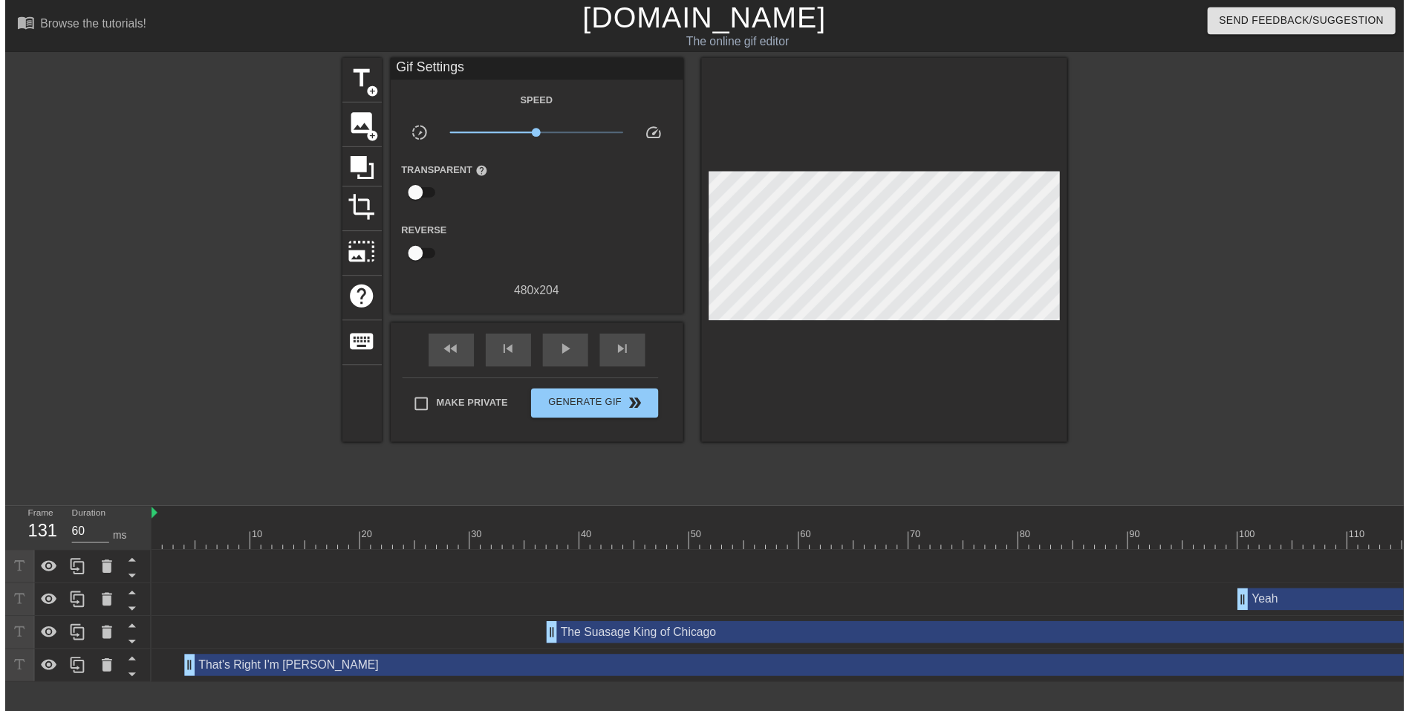
scroll to position [0, 0]
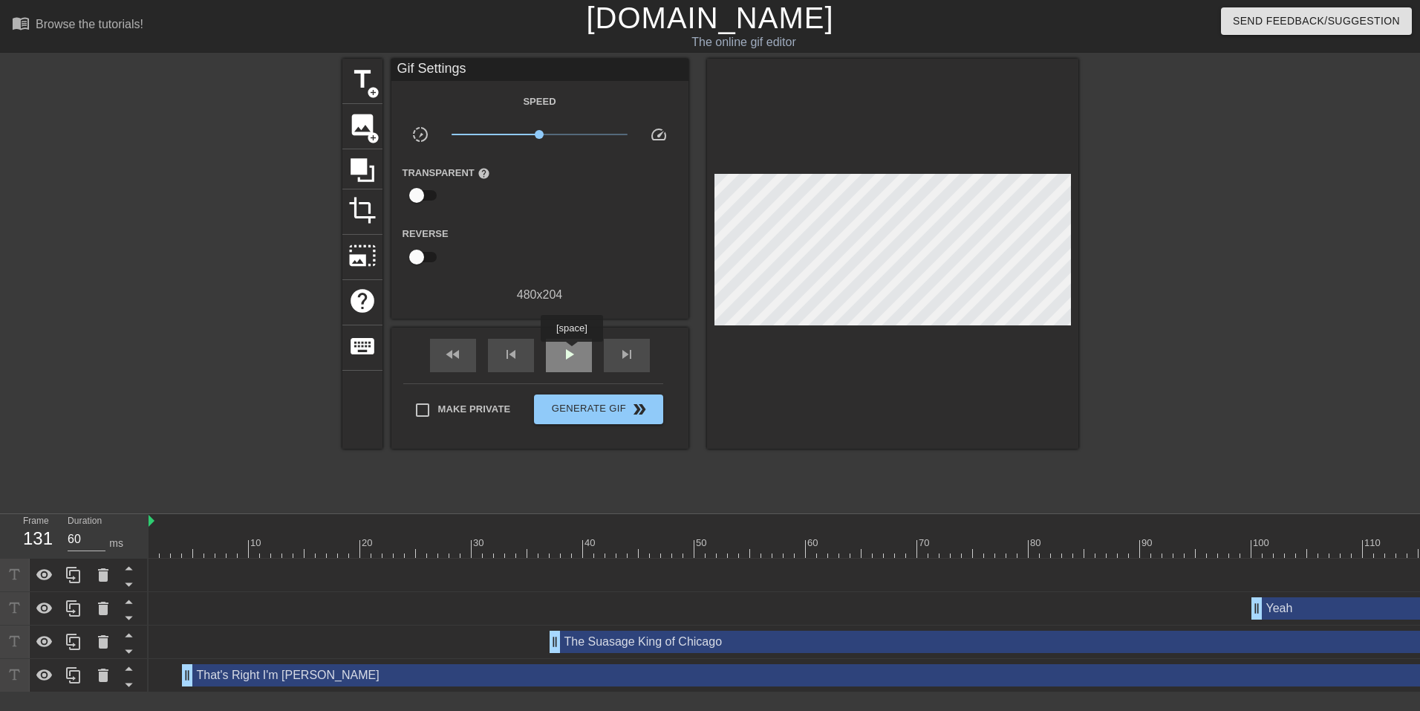
click at [567, 357] on span "play_arrow" at bounding box center [569, 354] width 18 height 18
click at [567, 357] on span "pause" at bounding box center [569, 354] width 18 height 18
click at [567, 357] on span "play_arrow" at bounding box center [569, 354] width 18 height 18
click at [567, 357] on span "pause" at bounding box center [569, 354] width 18 height 18
drag, startPoint x: 519, startPoint y: 548, endPoint x: 532, endPoint y: 544, distance: 13.4
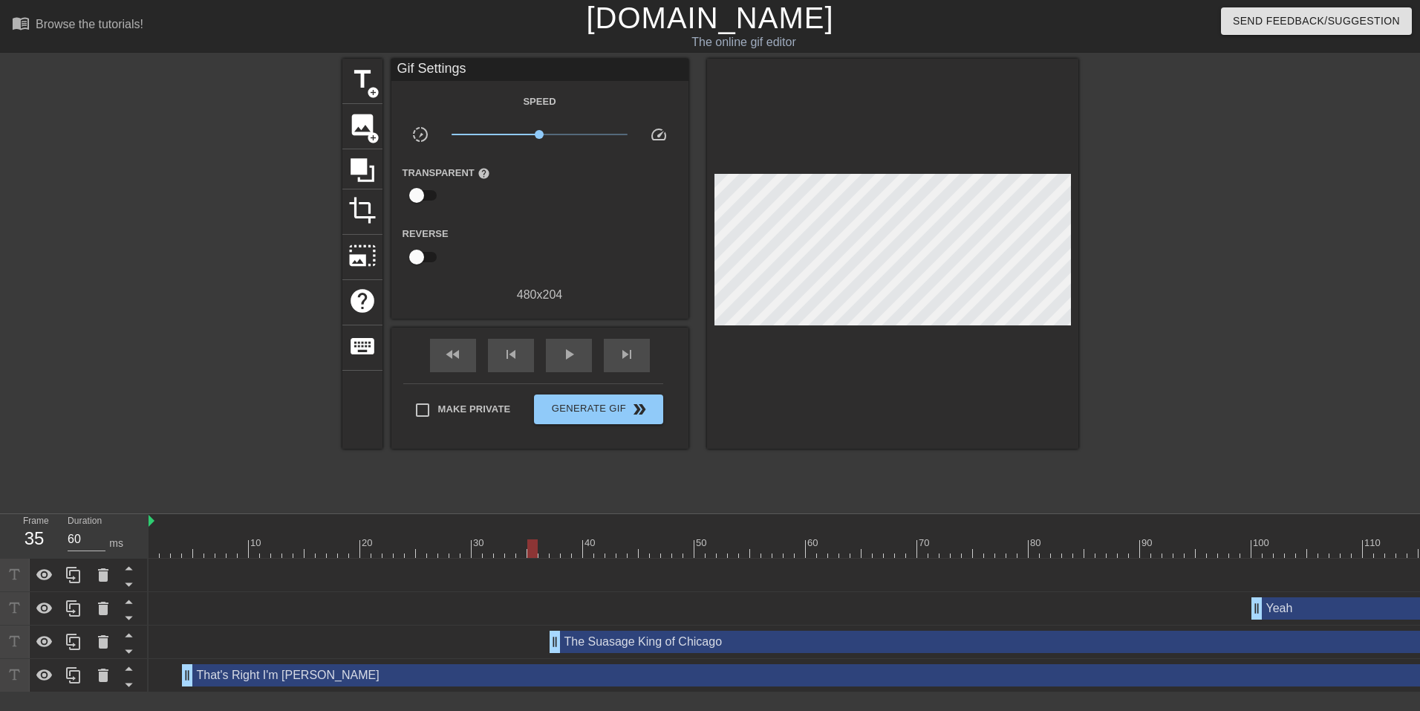
click at [532, 544] on div at bounding box center [532, 548] width 10 height 19
click at [354, 172] on icon at bounding box center [363, 170] width 24 height 24
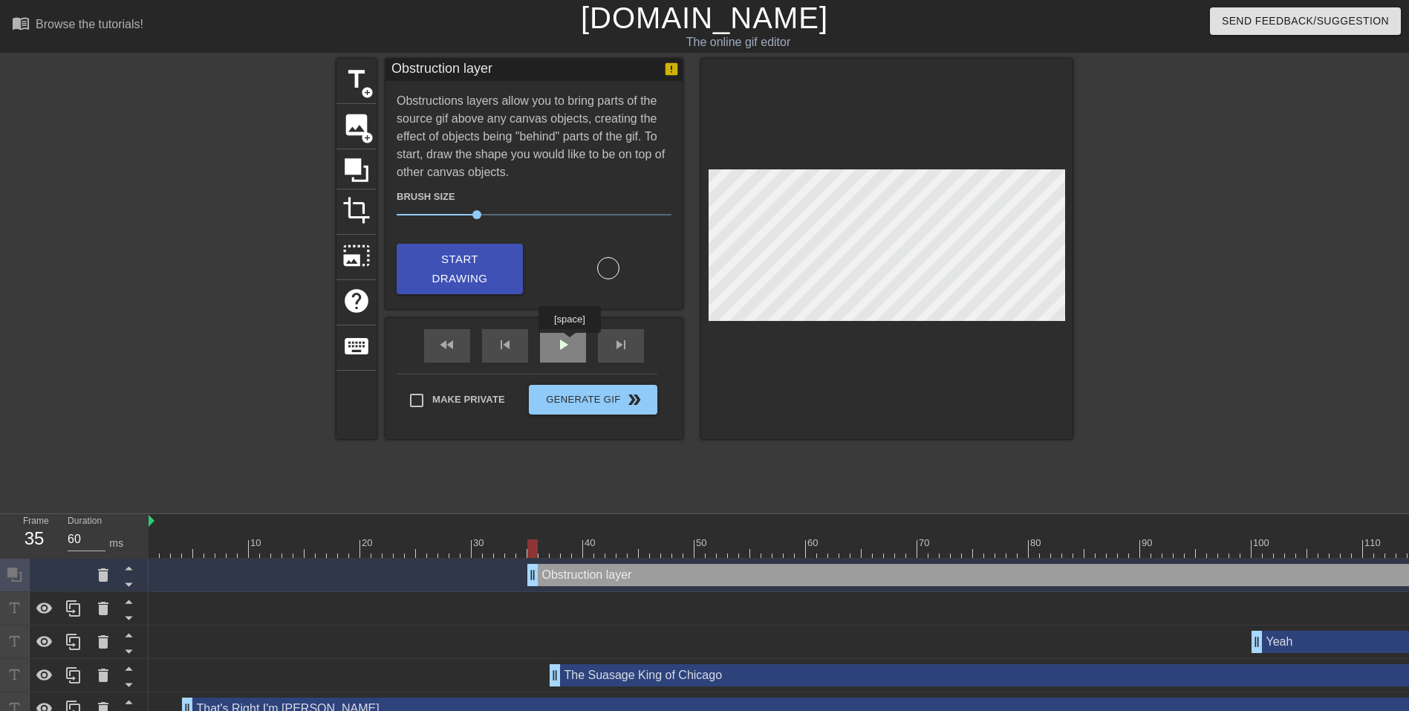
click at [569, 343] on div "play_arrow" at bounding box center [563, 345] width 46 height 33
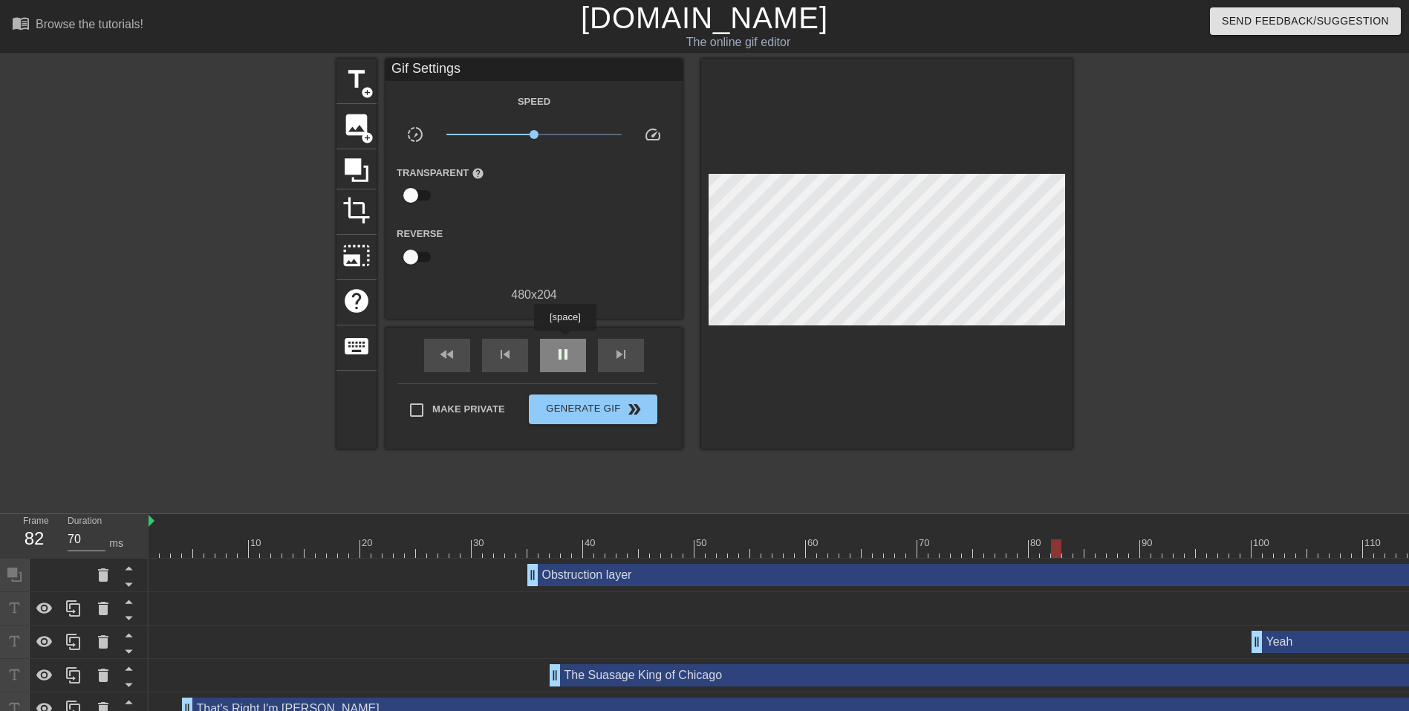
click at [565, 341] on div "pause" at bounding box center [563, 355] width 46 height 33
drag, startPoint x: 1079, startPoint y: 545, endPoint x: 920, endPoint y: 542, distance: 159.0
click at [920, 542] on div at bounding box center [922, 548] width 10 height 19
click at [363, 169] on icon at bounding box center [356, 170] width 28 height 28
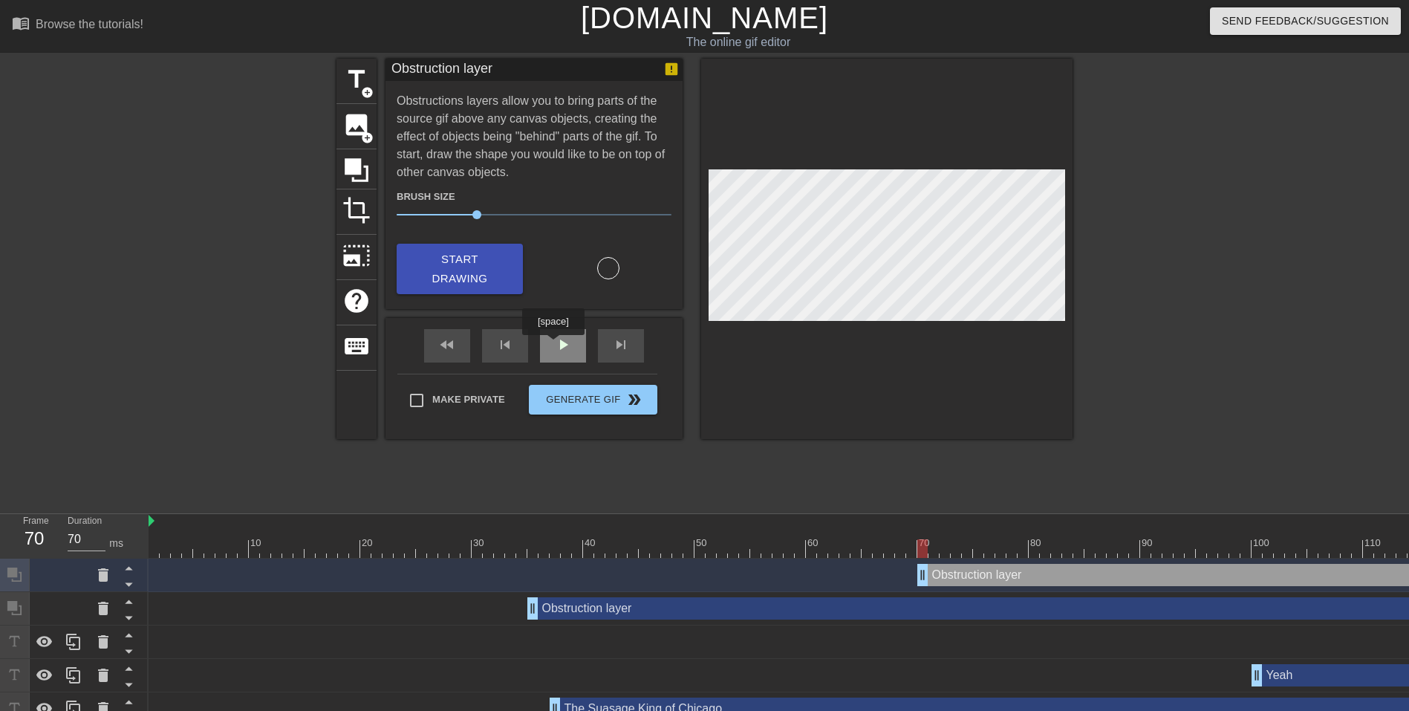
click at [557, 345] on span "play_arrow" at bounding box center [563, 345] width 18 height 18
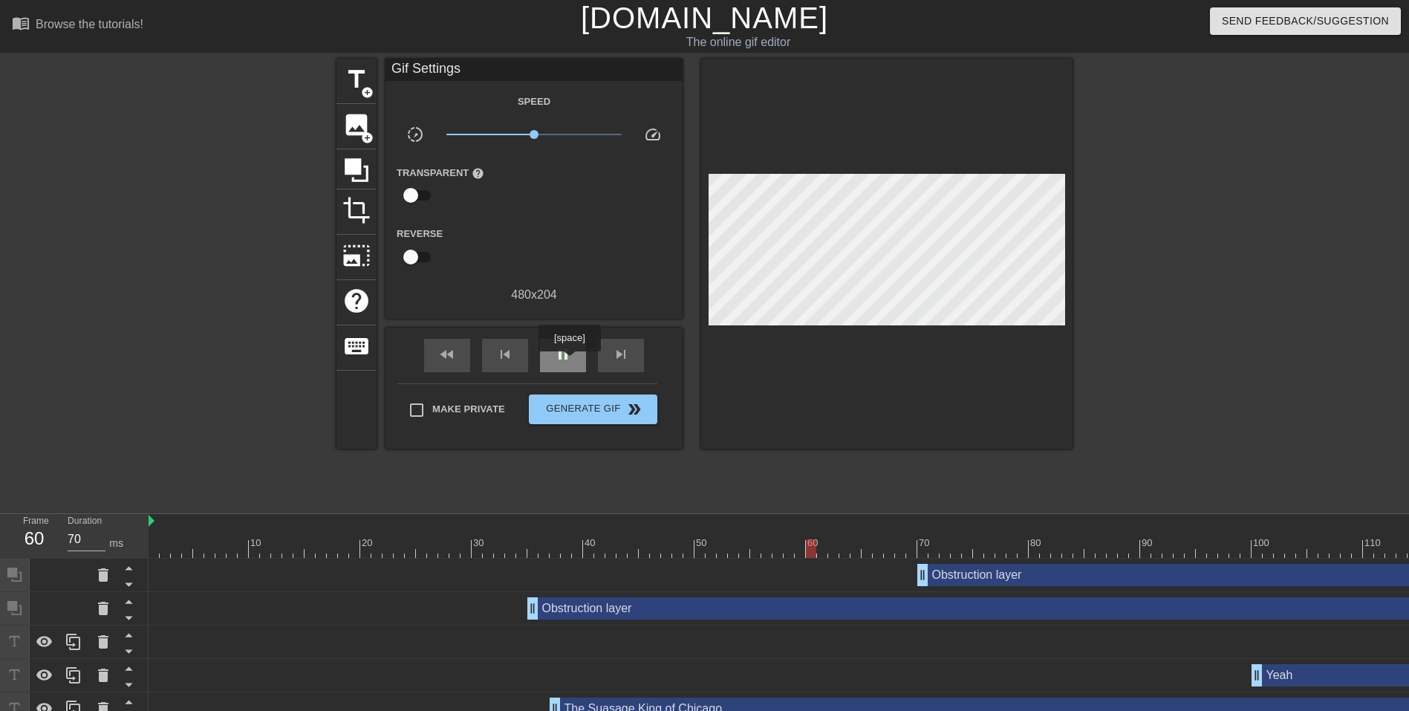
click at [569, 362] on span "pause" at bounding box center [563, 354] width 18 height 18
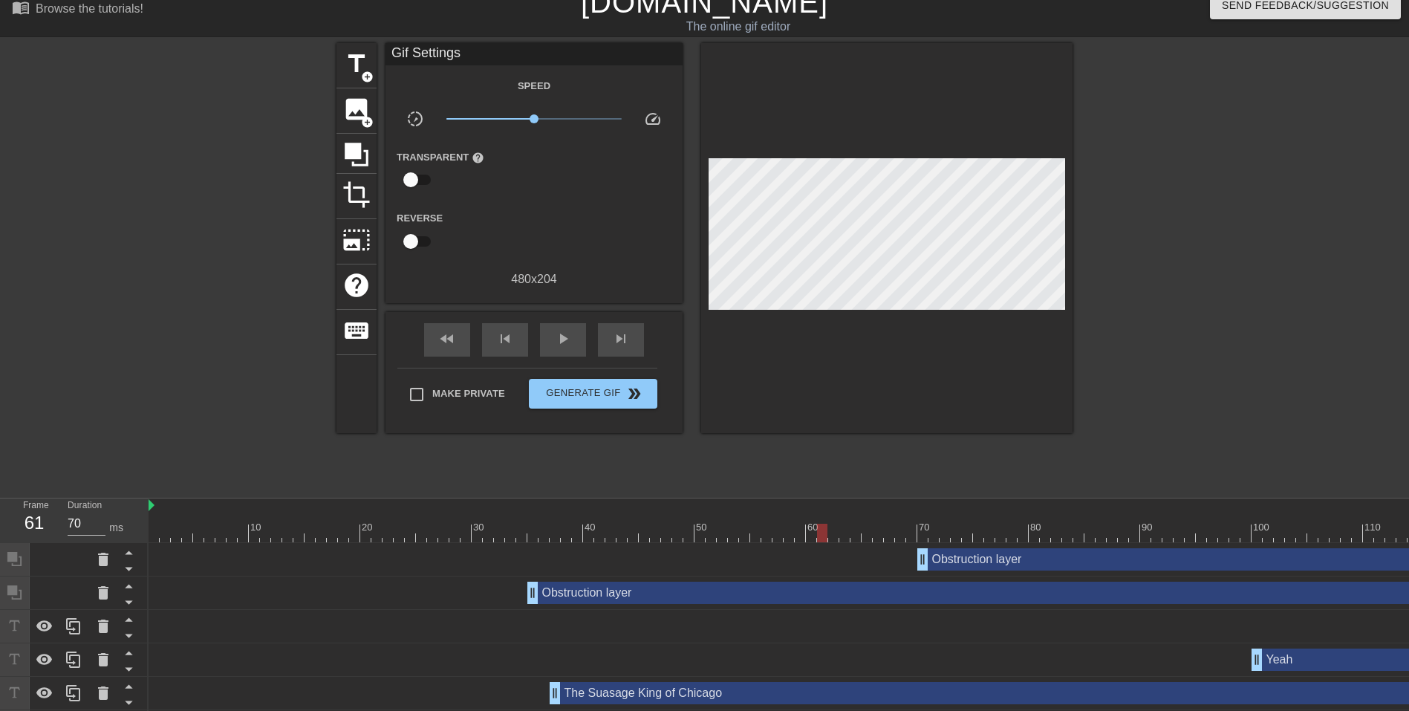
scroll to position [59, 0]
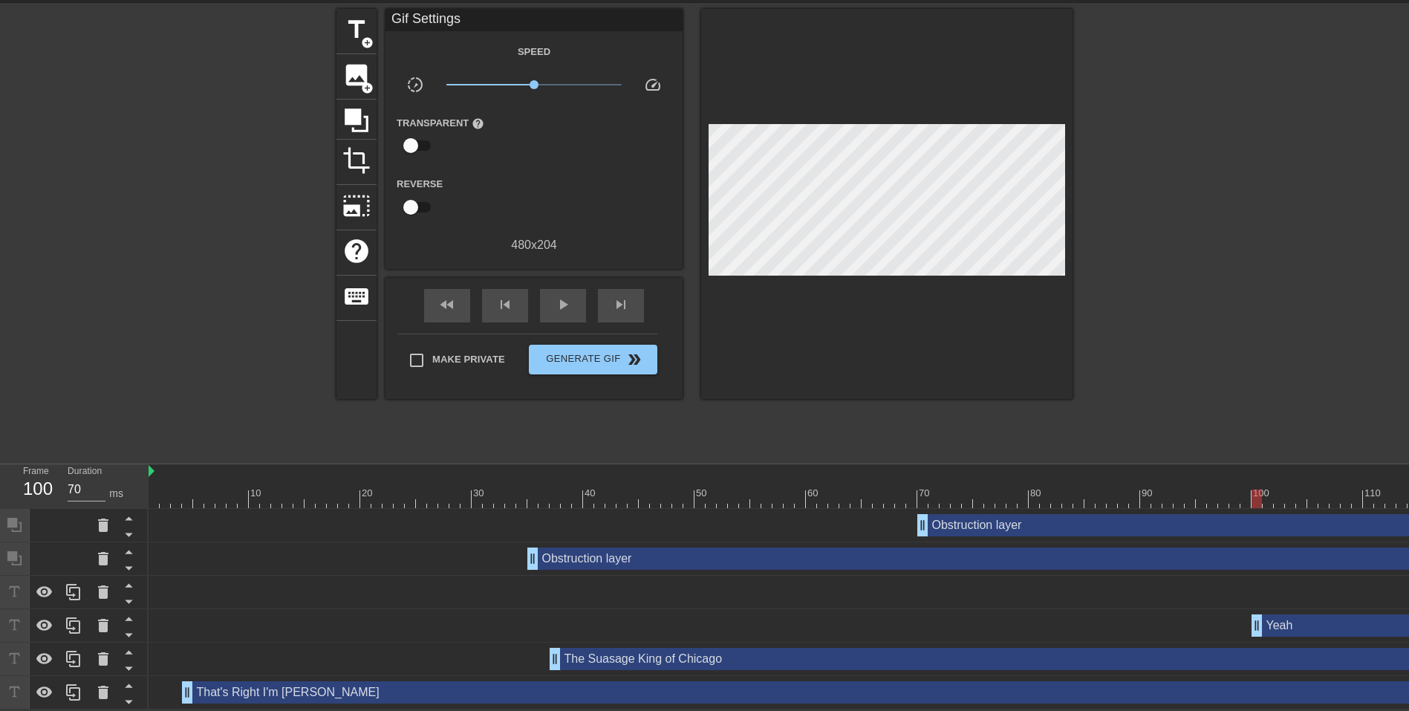
drag, startPoint x: 1306, startPoint y: 623, endPoint x: 1304, endPoint y: 546, distance: 76.6
click at [1304, 546] on div "Obstruction layer drag_handle drag_handle Obstruction layer drag_handle drag_ha…" at bounding box center [779, 609] width 1261 height 201
drag, startPoint x: 1305, startPoint y: 613, endPoint x: 1302, endPoint y: 549, distance: 64.0
click at [1302, 549] on div "Obstruction layer drag_handle drag_handle Obstruction layer drag_handle drag_ha…" at bounding box center [779, 609] width 1261 height 201
click at [128, 617] on icon at bounding box center [128, 619] width 7 height 4
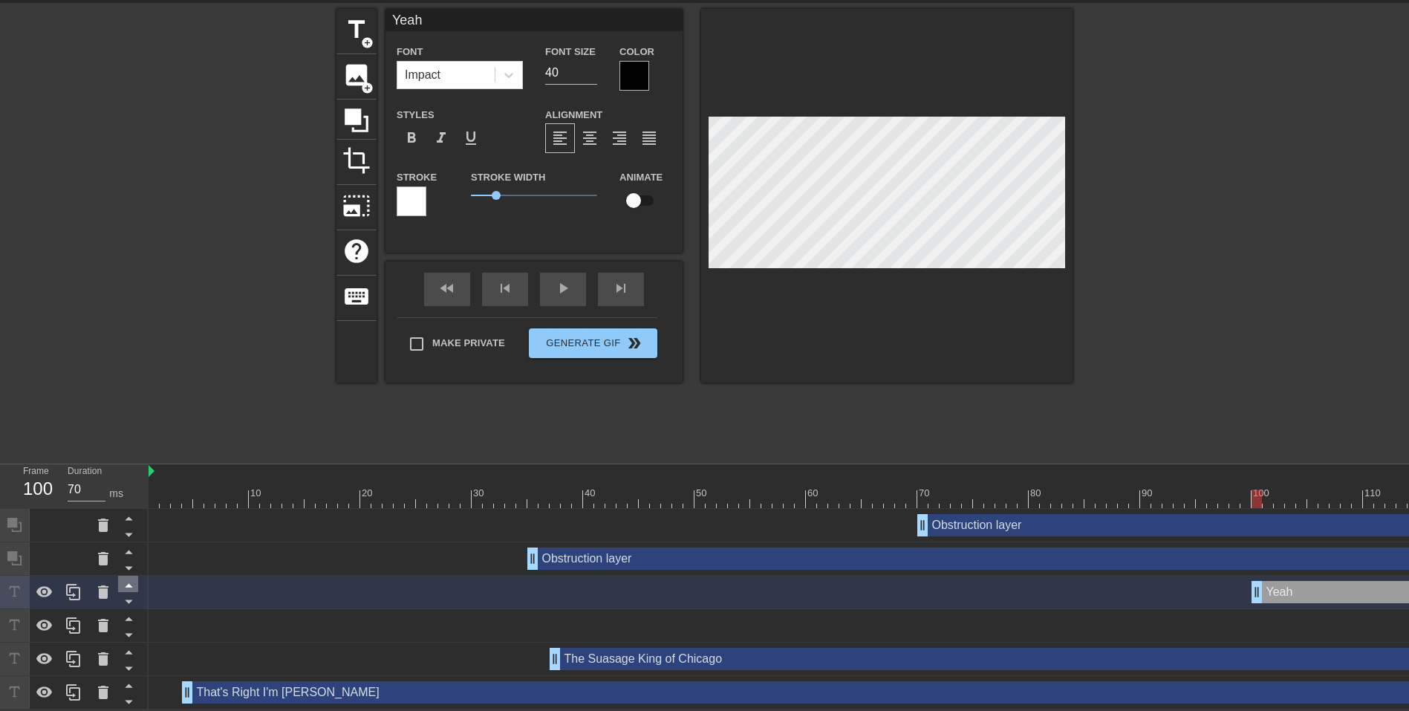
click at [128, 617] on icon at bounding box center [128, 619] width 7 height 4
click at [131, 617] on icon at bounding box center [128, 619] width 7 height 4
click at [129, 600] on icon at bounding box center [128, 602] width 7 height 4
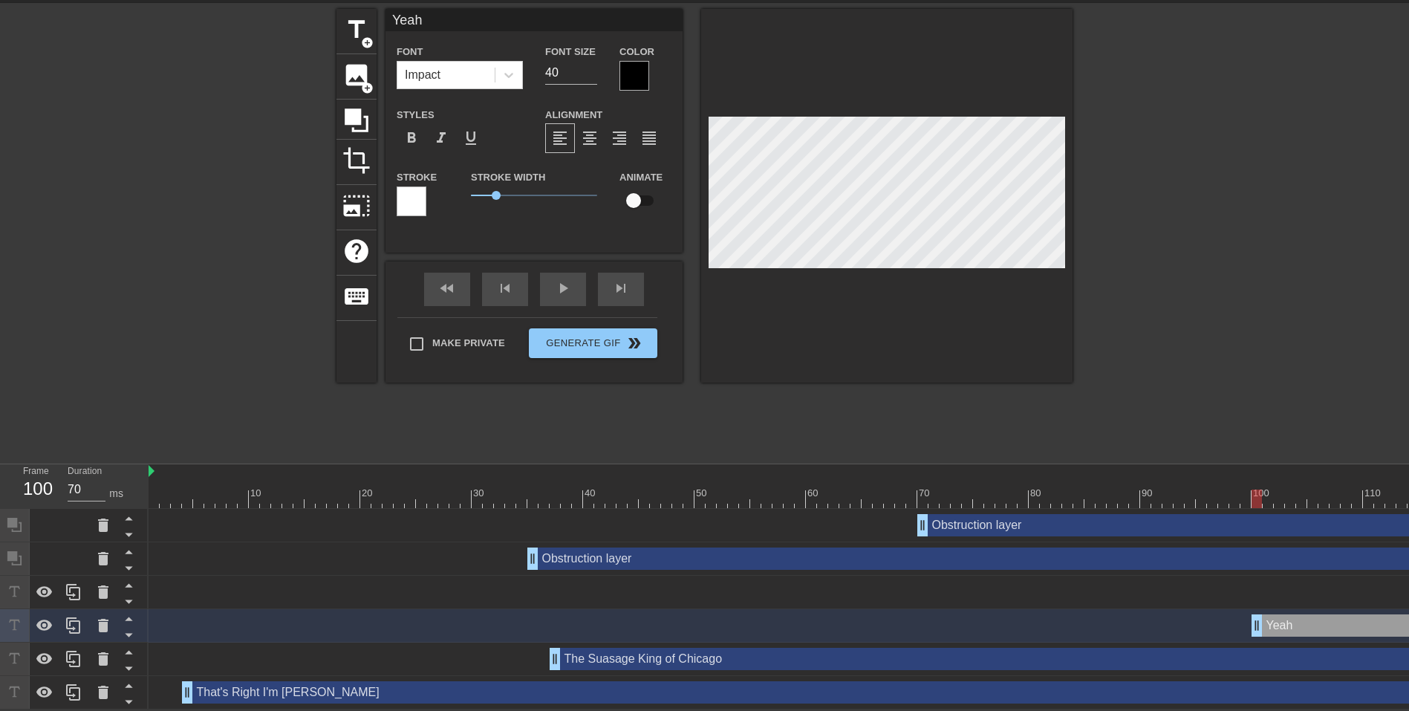
drag, startPoint x: 1293, startPoint y: 613, endPoint x: 1290, endPoint y: 576, distance: 36.5
click at [1290, 576] on div "Obstruction layer drag_handle drag_handle Obstruction layer drag_handle drag_ha…" at bounding box center [779, 609] width 1261 height 201
click at [129, 609] on icon at bounding box center [129, 618] width 19 height 19
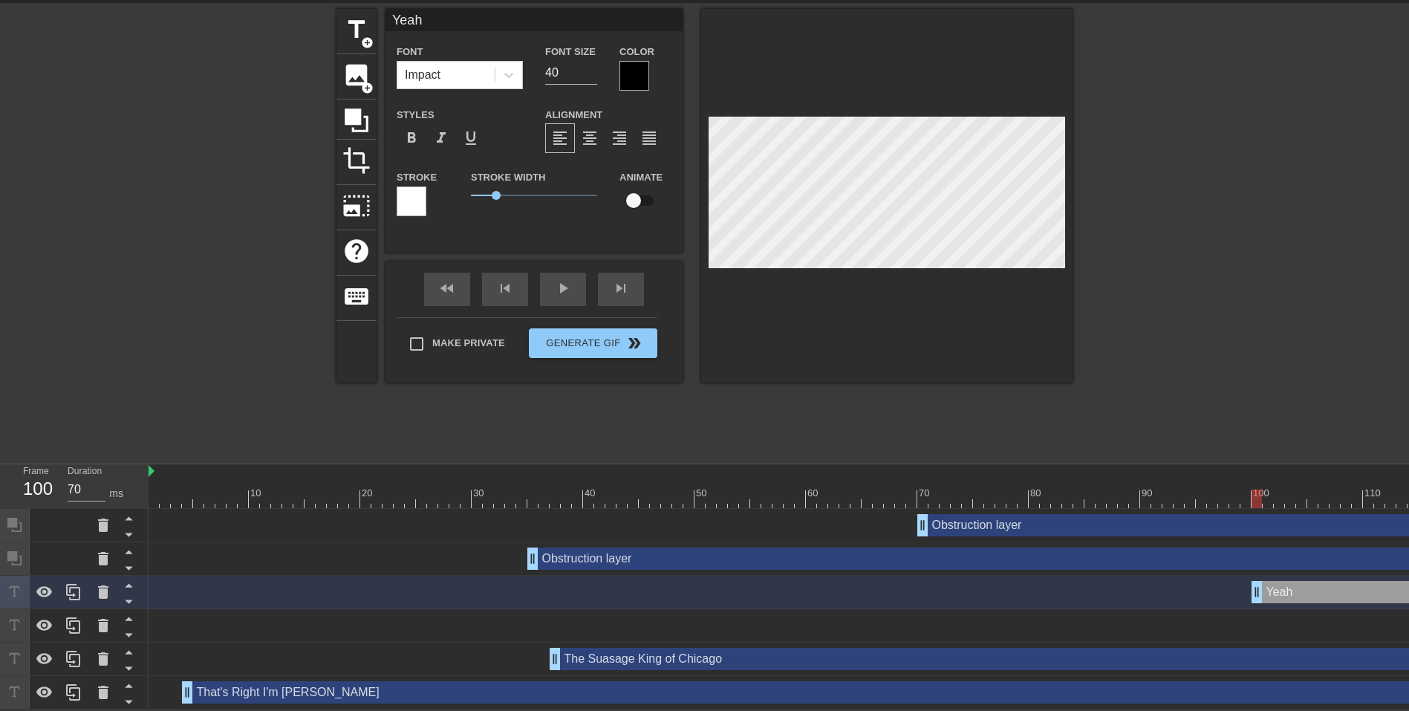
click at [129, 609] on icon at bounding box center [129, 618] width 19 height 19
click at [226, 552] on div "Obstruction layer drag_handle drag_handle" at bounding box center [884, 559] width 1471 height 22
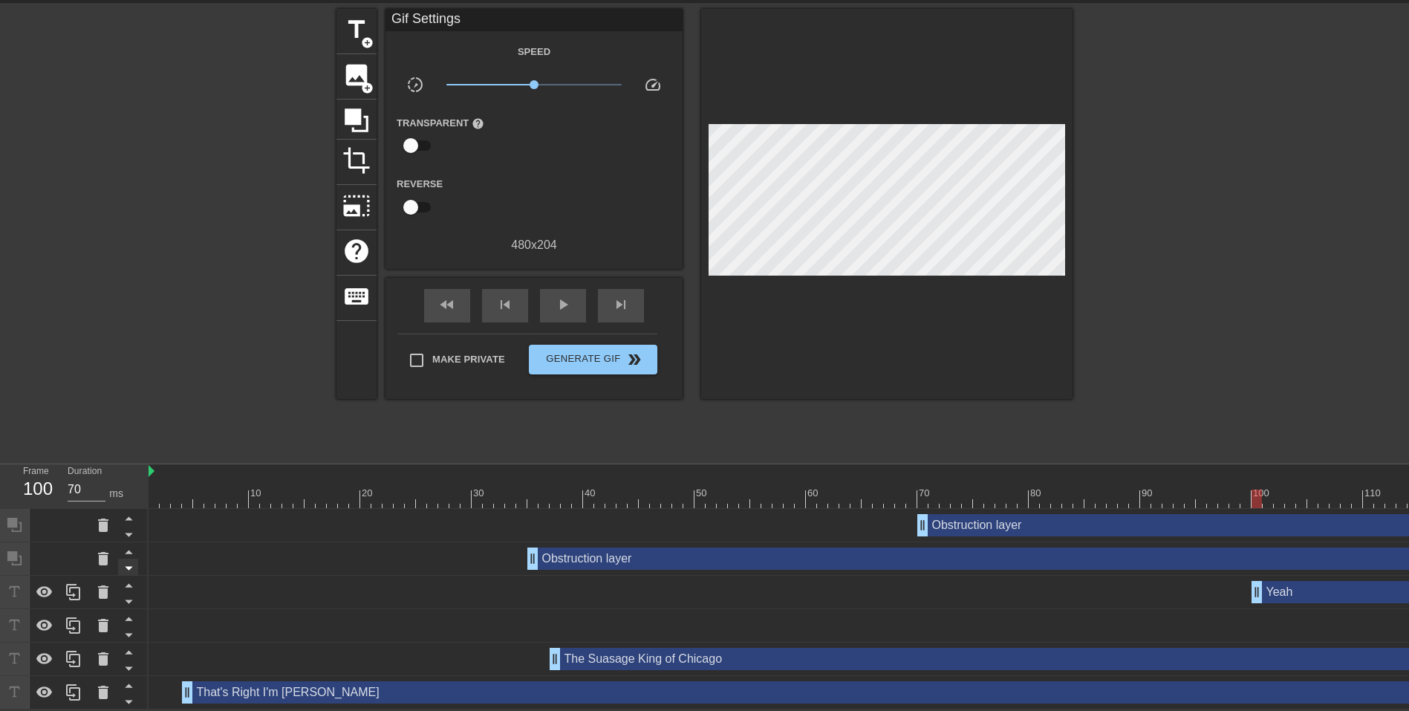
click at [131, 567] on icon at bounding box center [128, 569] width 7 height 4
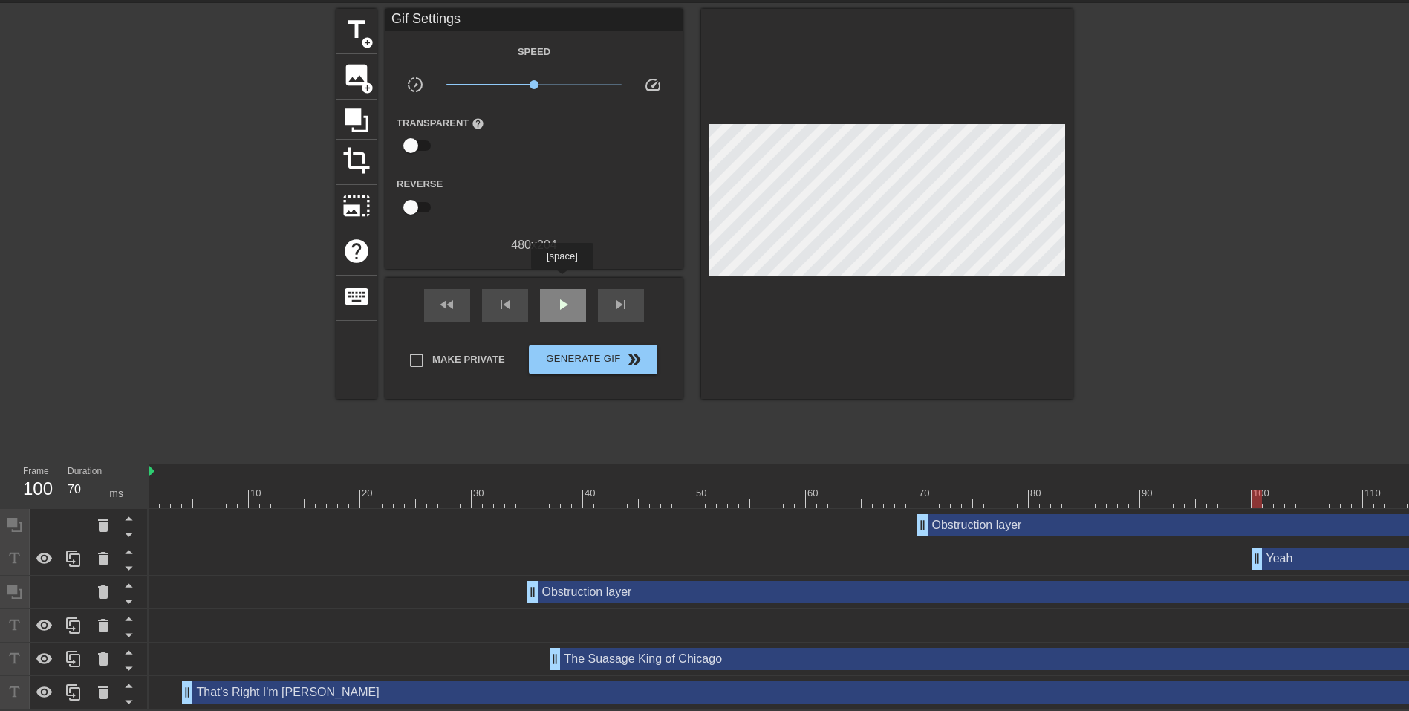
click at [562, 289] on div "play_arrow" at bounding box center [563, 305] width 46 height 33
click at [571, 296] on span "pause" at bounding box center [563, 305] width 18 height 18
click at [574, 306] on div "play_arrow" at bounding box center [563, 305] width 46 height 33
click at [574, 306] on div "pause" at bounding box center [563, 305] width 46 height 33
click at [127, 533] on icon at bounding box center [128, 535] width 7 height 4
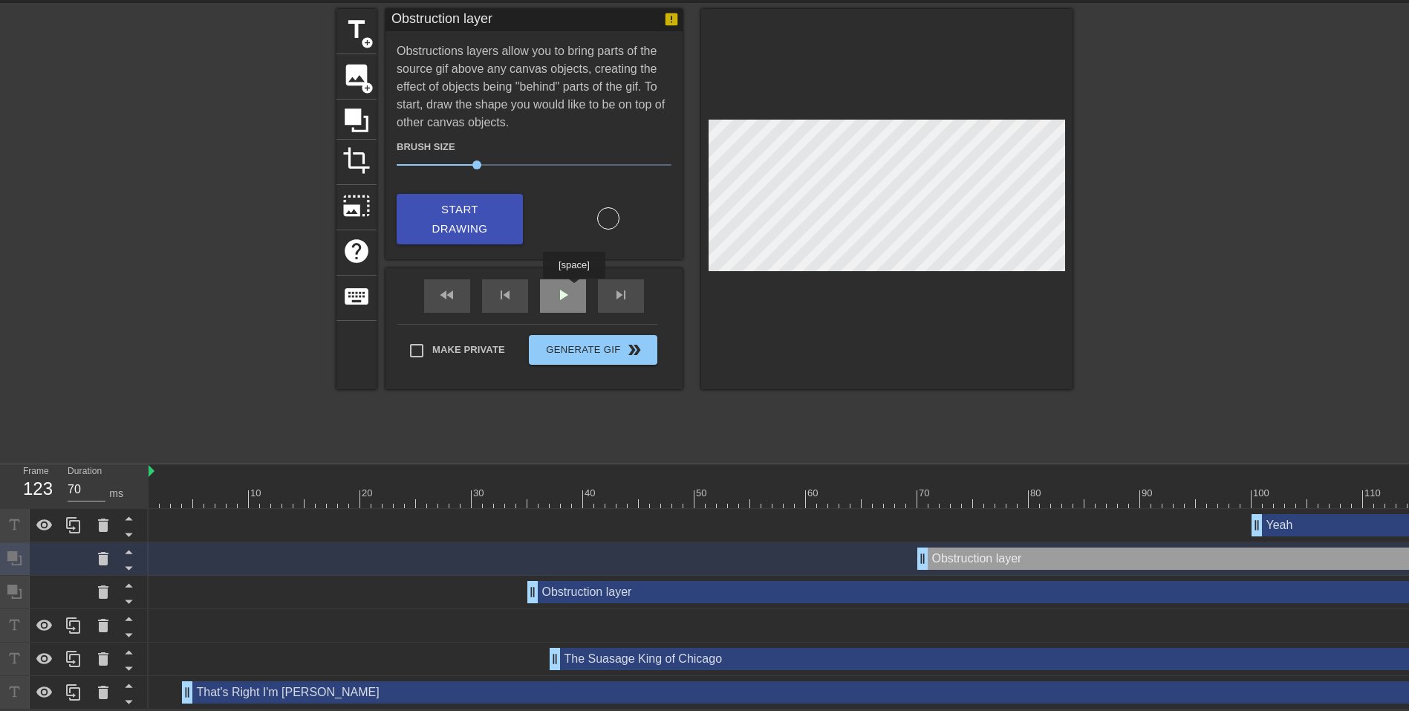
click at [571, 288] on div "play_arrow" at bounding box center [563, 295] width 46 height 33
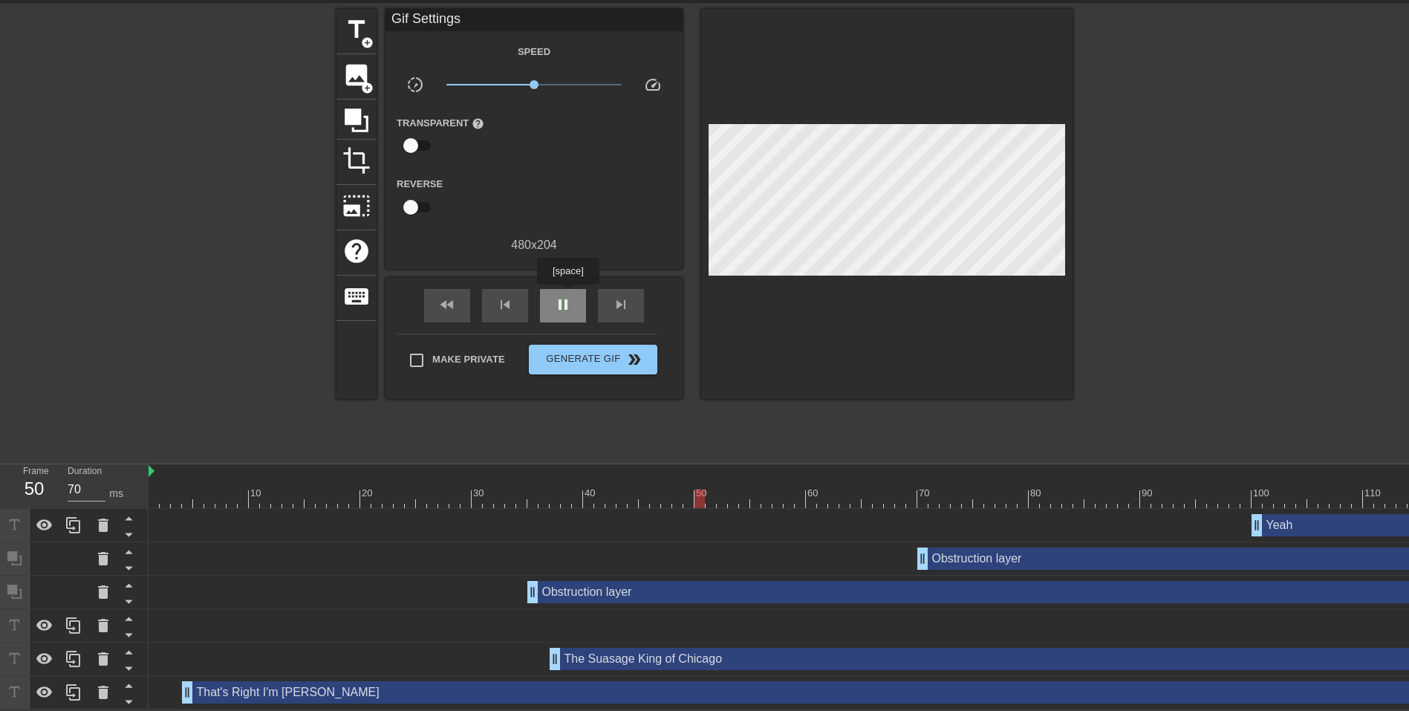
click at [568, 296] on span "pause" at bounding box center [563, 305] width 18 height 18
click at [1306, 516] on div "Yeah drag_handle drag_handle" at bounding box center [1436, 525] width 368 height 22
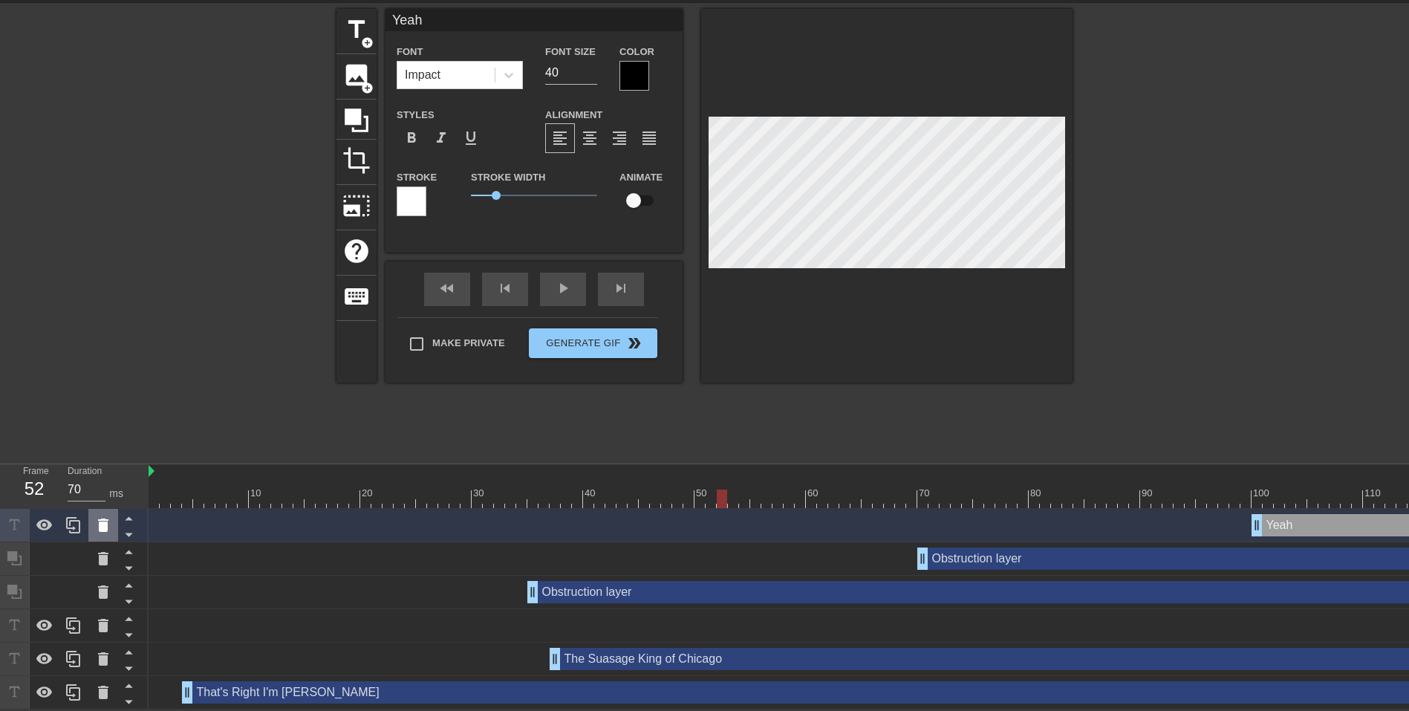
click at [105, 519] on icon at bounding box center [103, 525] width 10 height 13
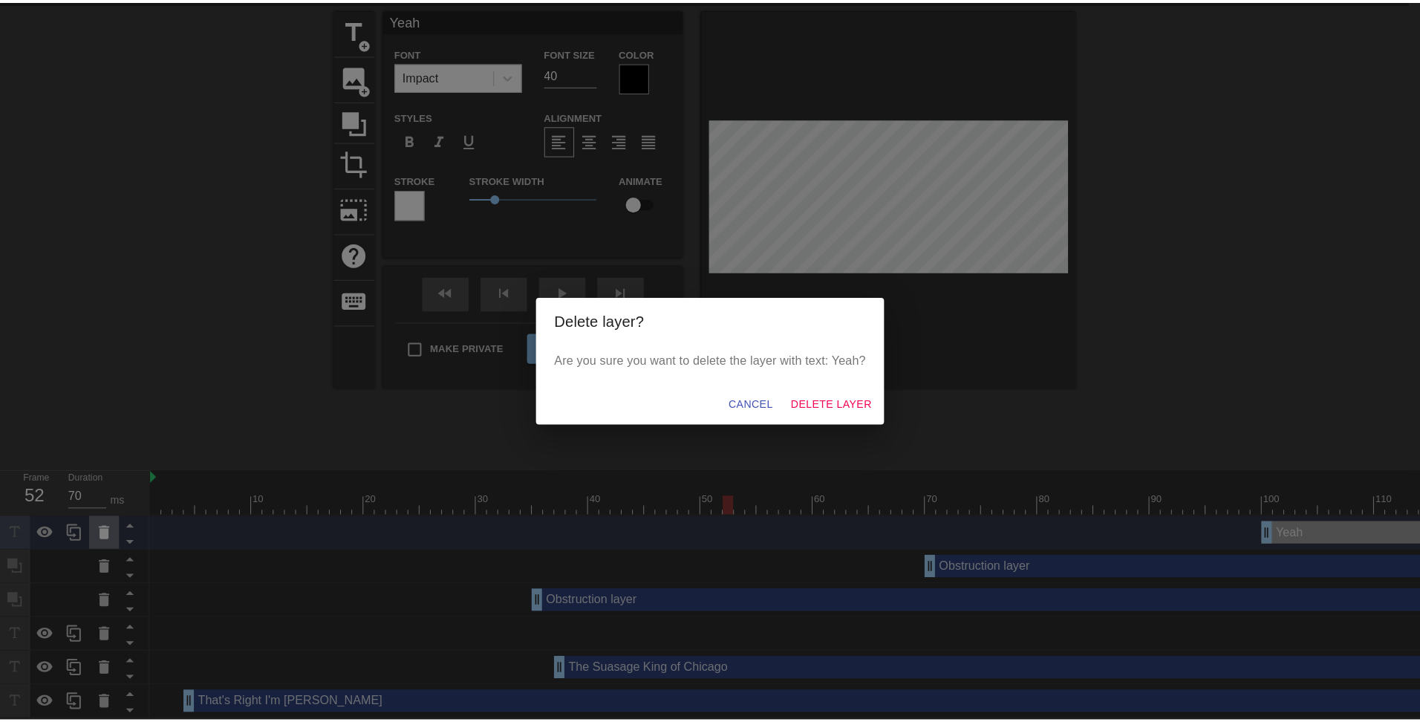
scroll to position [48, 0]
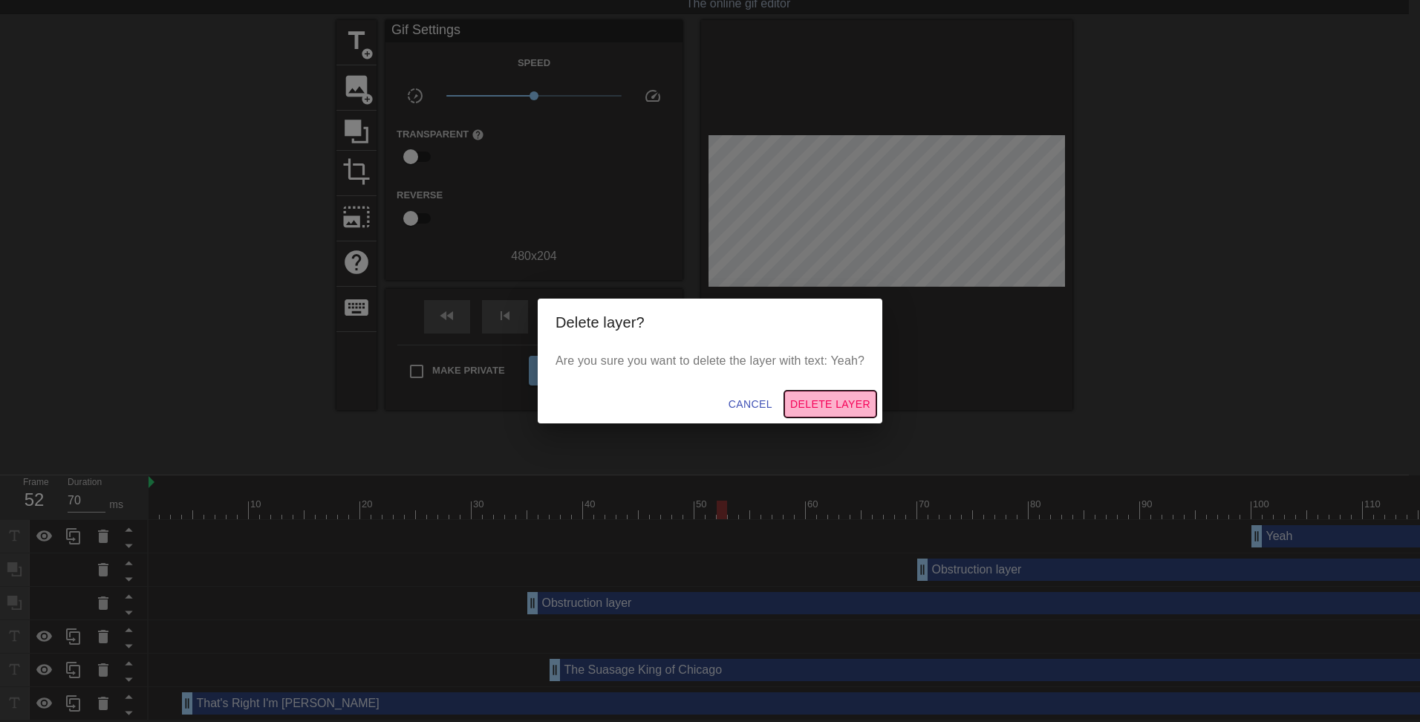
click at [851, 401] on span "Delete Layer" at bounding box center [830, 404] width 80 height 19
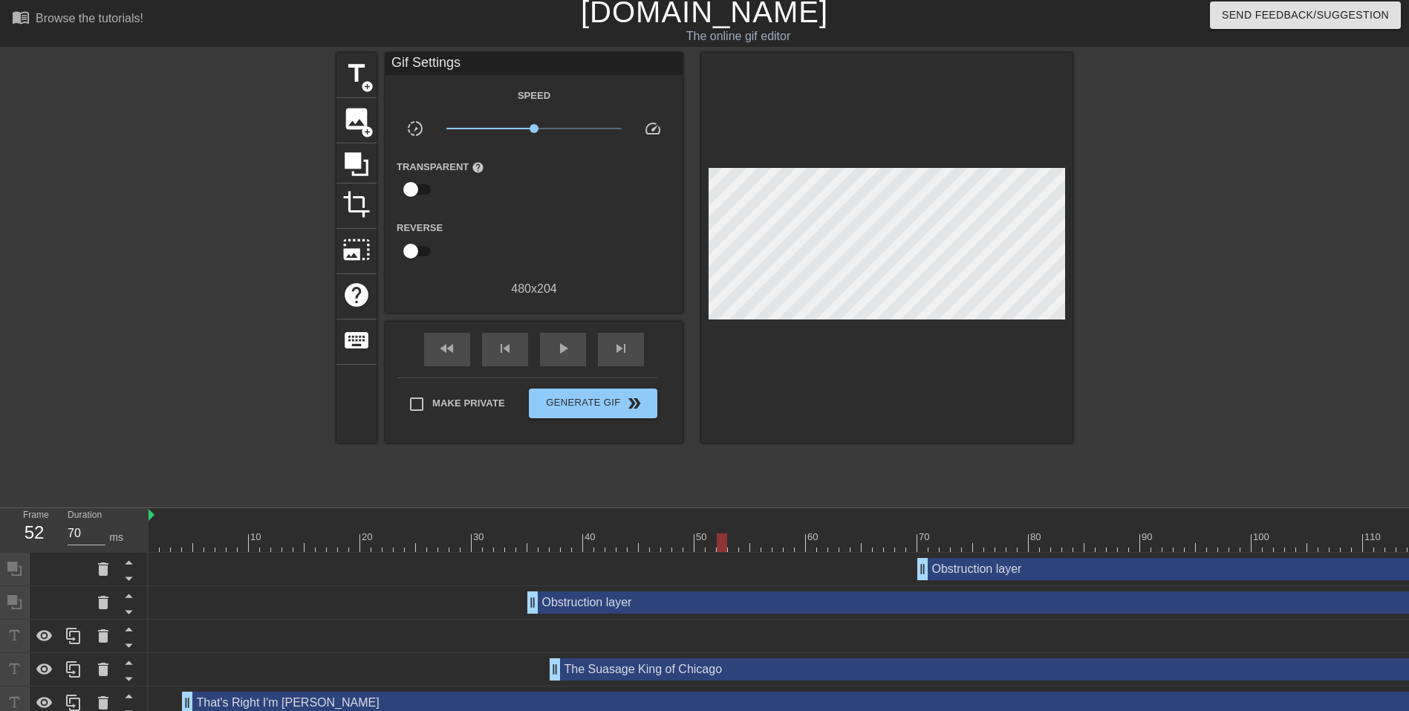
scroll to position [0, 0]
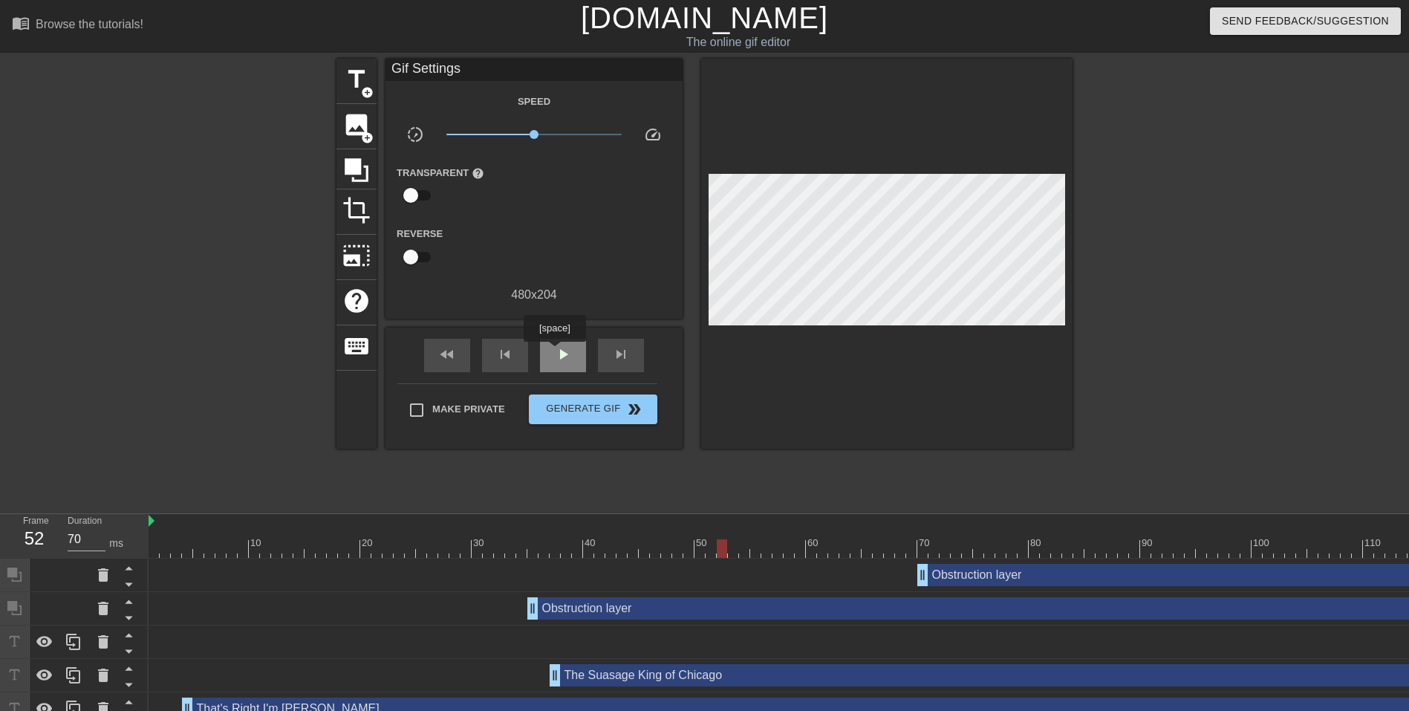
click at [554, 352] on div "play_arrow" at bounding box center [563, 355] width 46 height 33
click at [574, 345] on div "pause" at bounding box center [563, 355] width 46 height 33
click at [567, 357] on span "play_arrow" at bounding box center [563, 354] width 18 height 18
click at [567, 357] on span "pause" at bounding box center [563, 354] width 18 height 18
click at [567, 357] on span "play_arrow" at bounding box center [563, 354] width 18 height 18
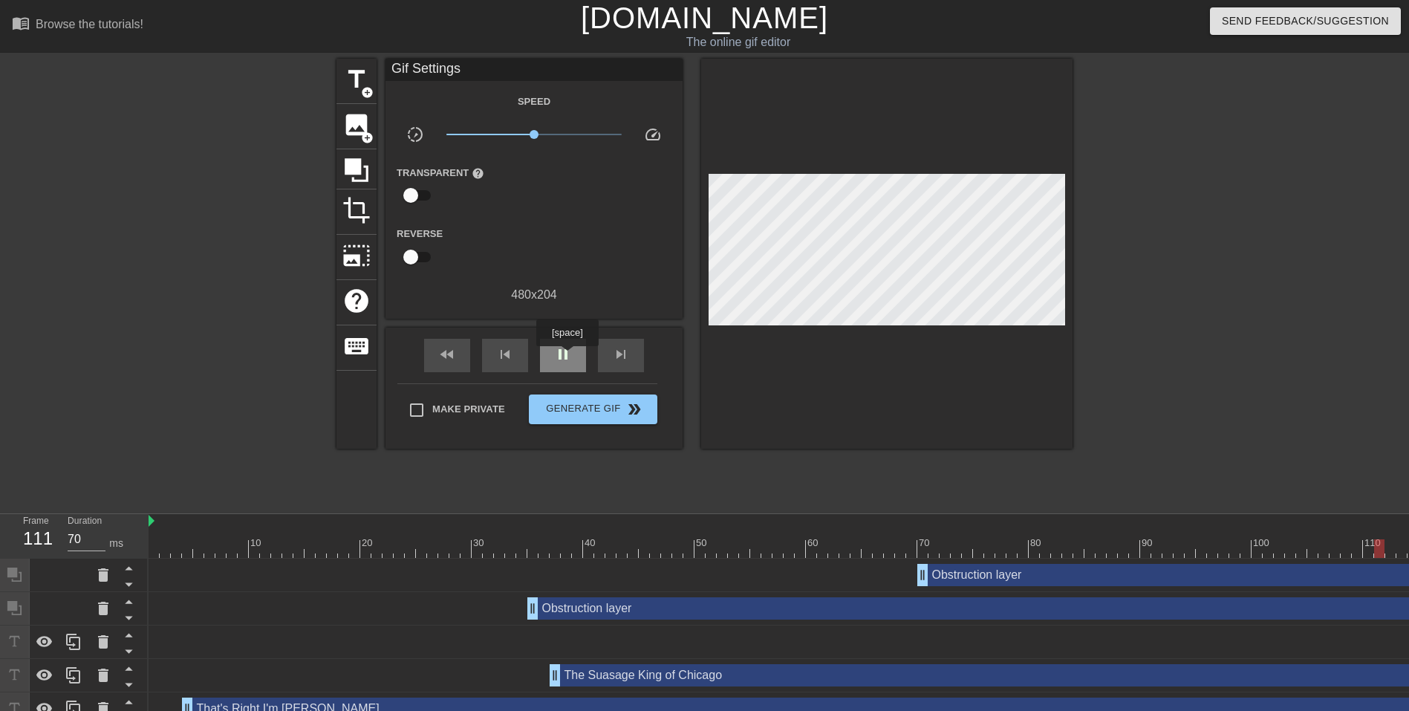
click at [567, 357] on span "pause" at bounding box center [563, 354] width 18 height 18
click at [567, 357] on span "play_arrow" at bounding box center [563, 354] width 18 height 18
click at [367, 163] on icon at bounding box center [356, 170] width 28 height 28
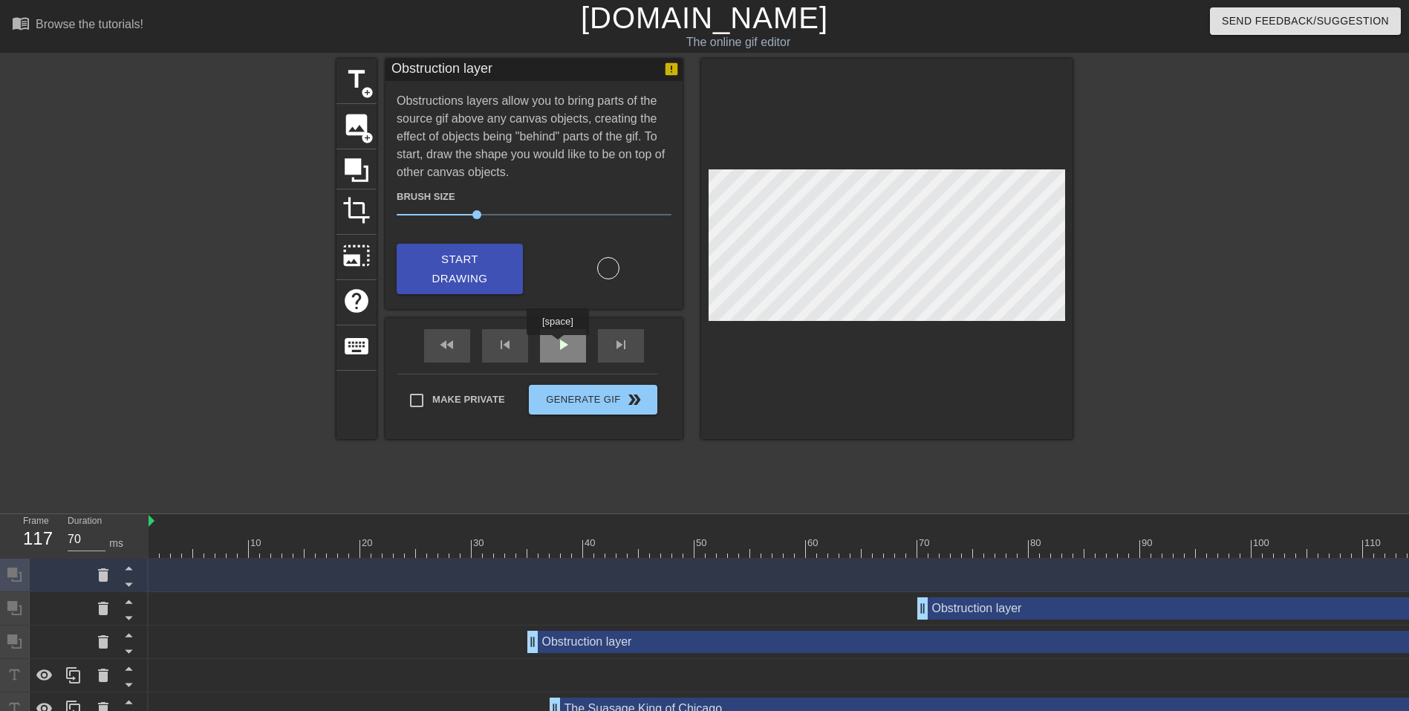
click at [559, 345] on span "play_arrow" at bounding box center [563, 345] width 18 height 18
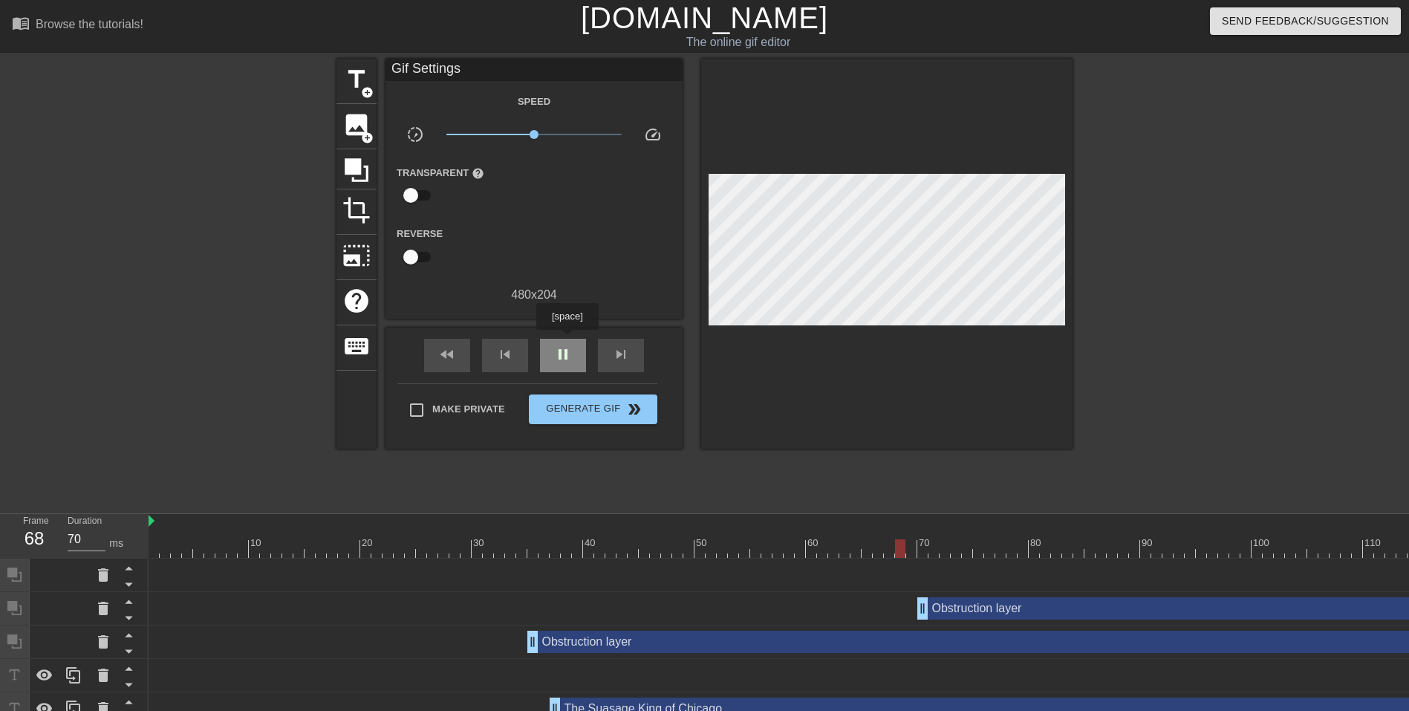
click at [567, 340] on div "pause" at bounding box center [563, 355] width 46 height 33
drag, startPoint x: 932, startPoint y: 546, endPoint x: 1190, endPoint y: 517, distance: 260.2
click at [1190, 517] on div "10 20 30 40 50 60 70 80 90 100 110 120 130" at bounding box center [884, 536] width 1471 height 44
drag, startPoint x: 1193, startPoint y: 548, endPoint x: 1264, endPoint y: 546, distance: 71.3
click at [1264, 546] on div at bounding box center [884, 548] width 1471 height 19
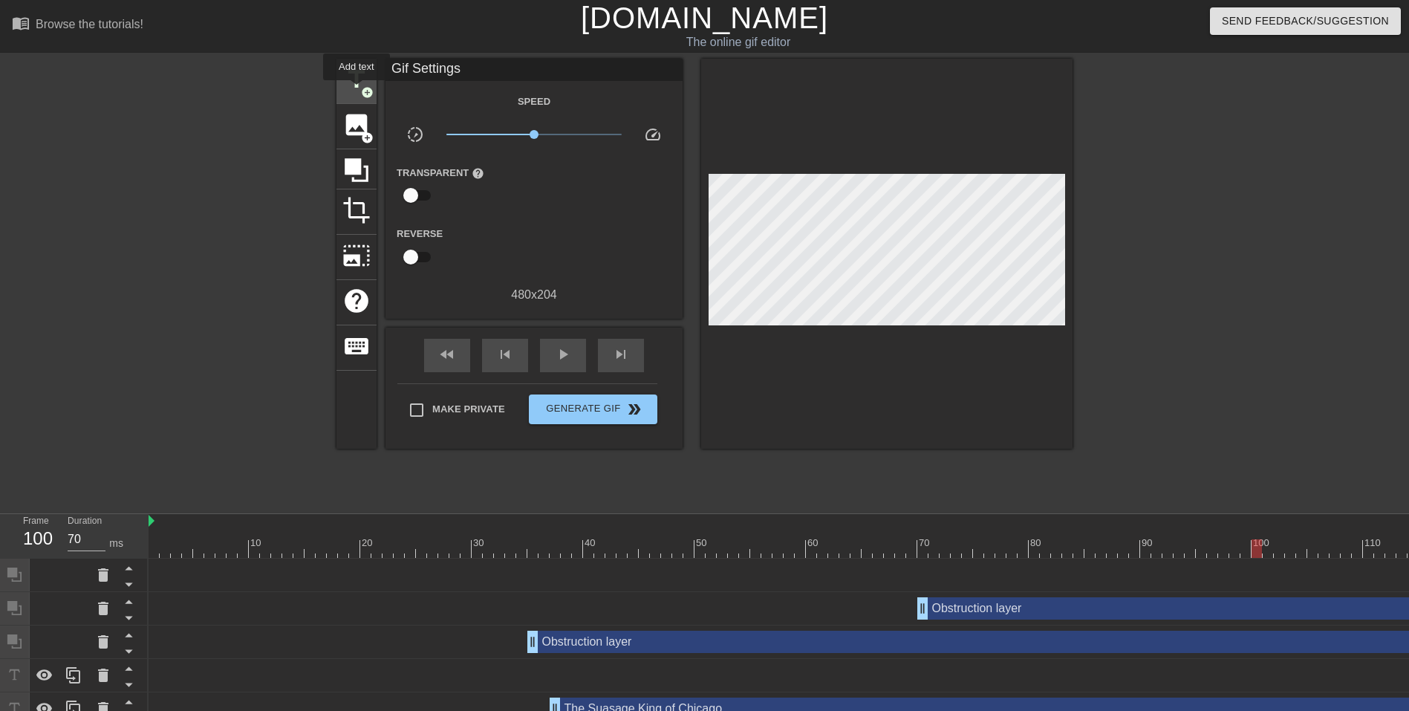
click at [357, 91] on span "title" at bounding box center [356, 79] width 28 height 28
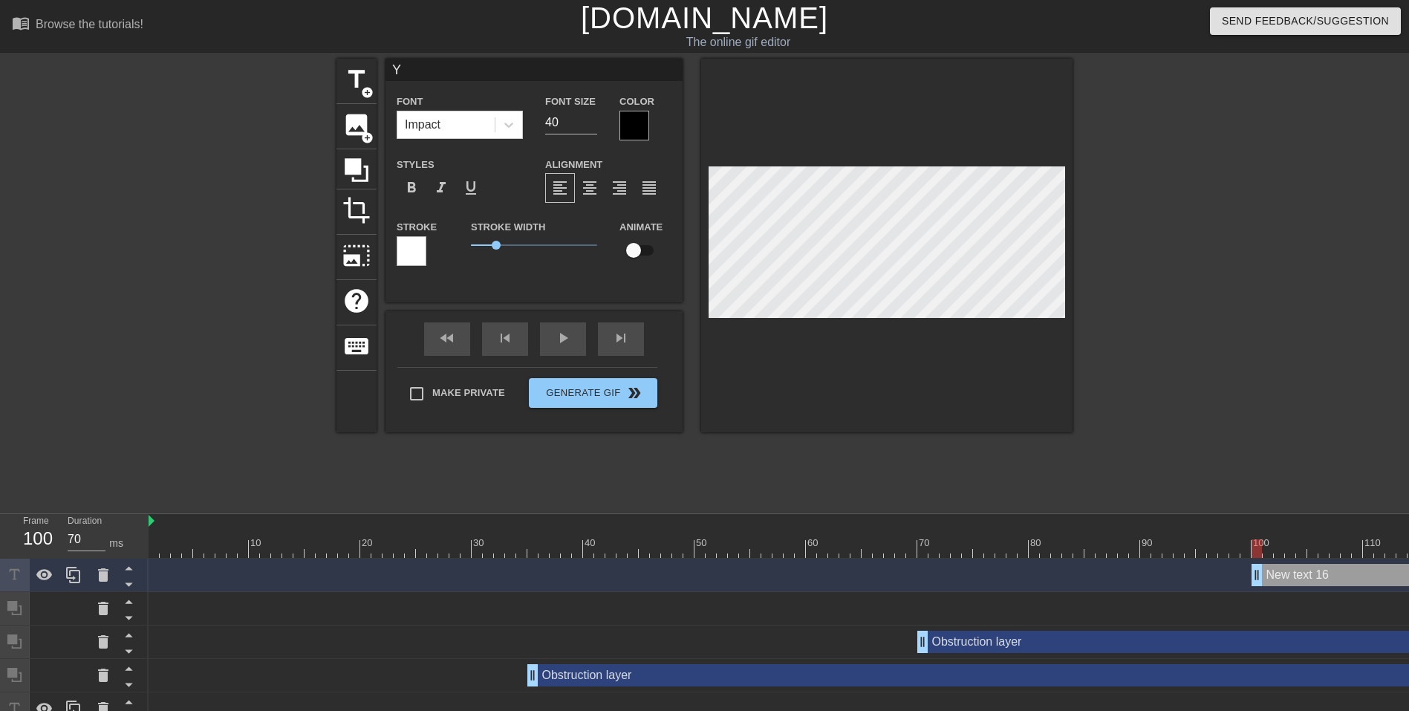
scroll to position [2, 2]
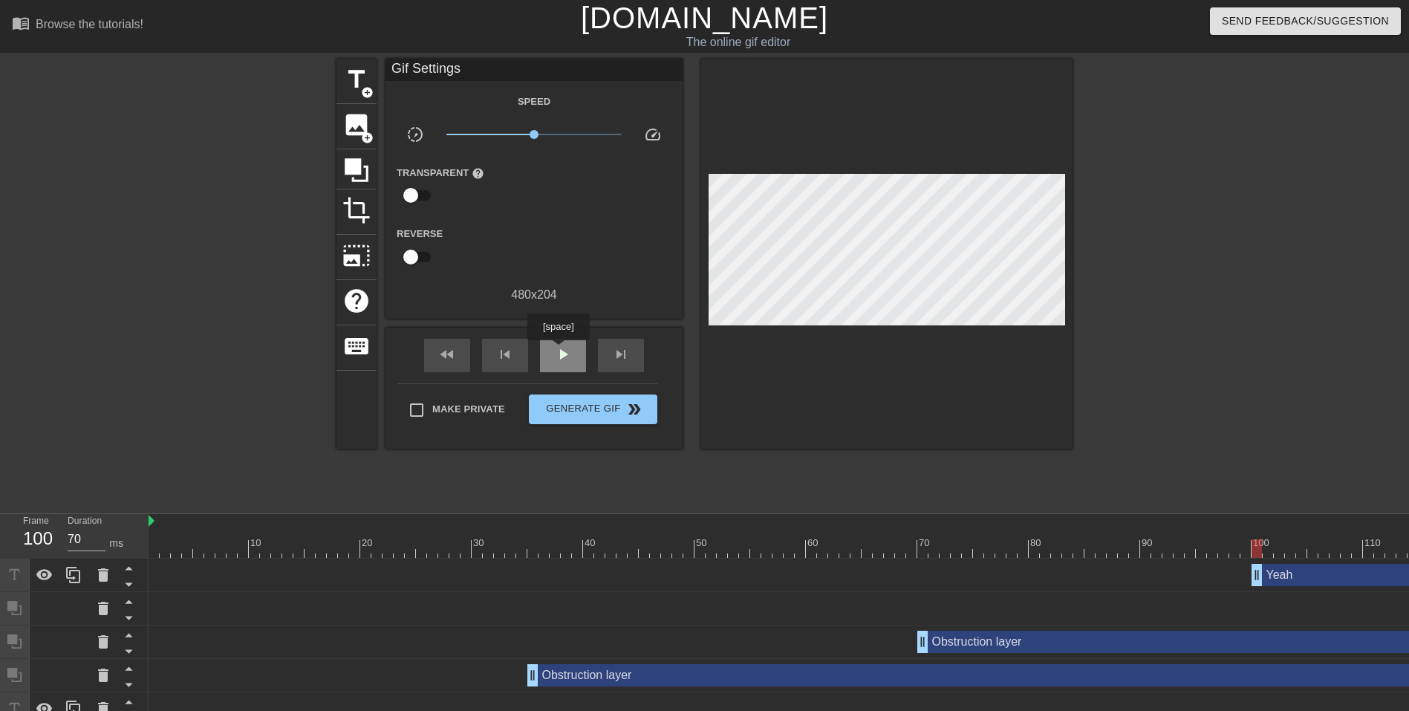
click at [558, 351] on span "play_arrow" at bounding box center [563, 354] width 18 height 18
click at [558, 351] on span "pause" at bounding box center [563, 354] width 18 height 18
click at [558, 351] on span "play_arrow" at bounding box center [563, 354] width 18 height 18
click at [558, 351] on span "pause" at bounding box center [563, 354] width 18 height 18
click at [351, 97] on div "title add_circle" at bounding box center [357, 81] width 40 height 45
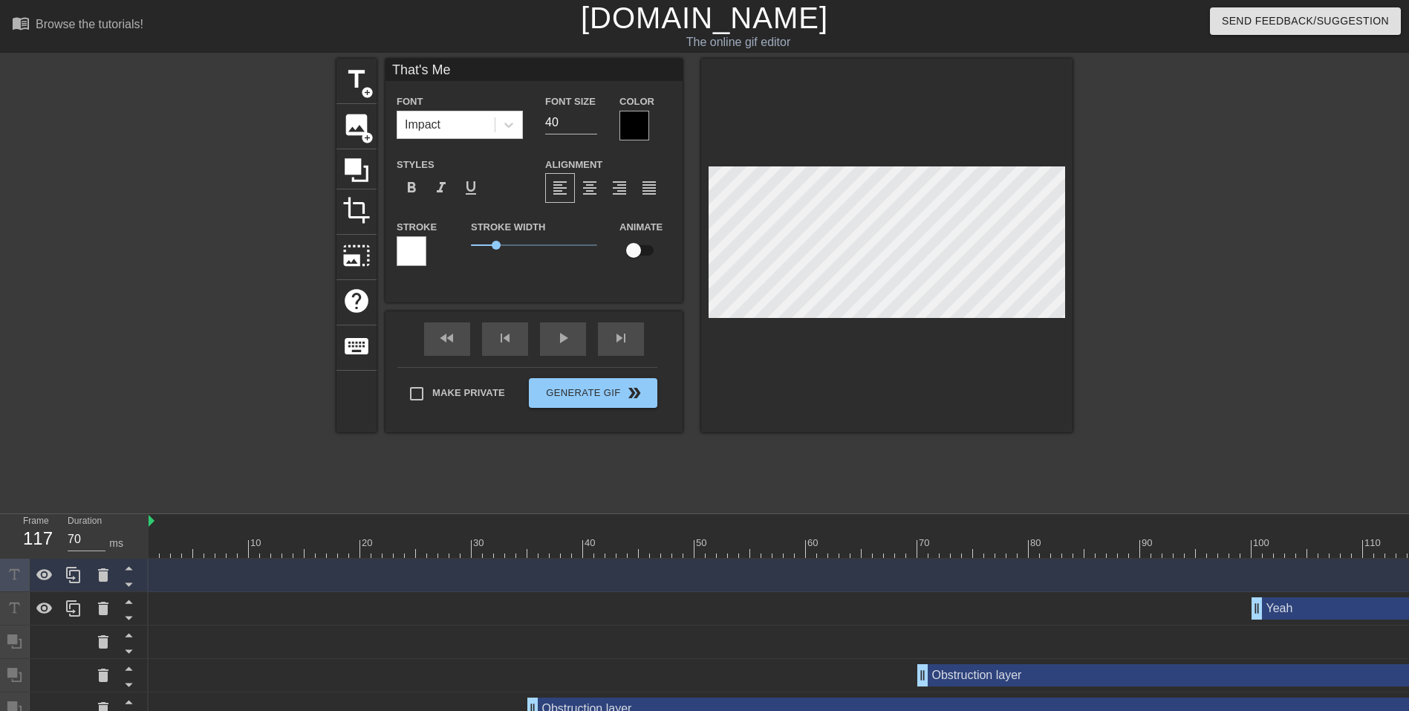
scroll to position [2, 4]
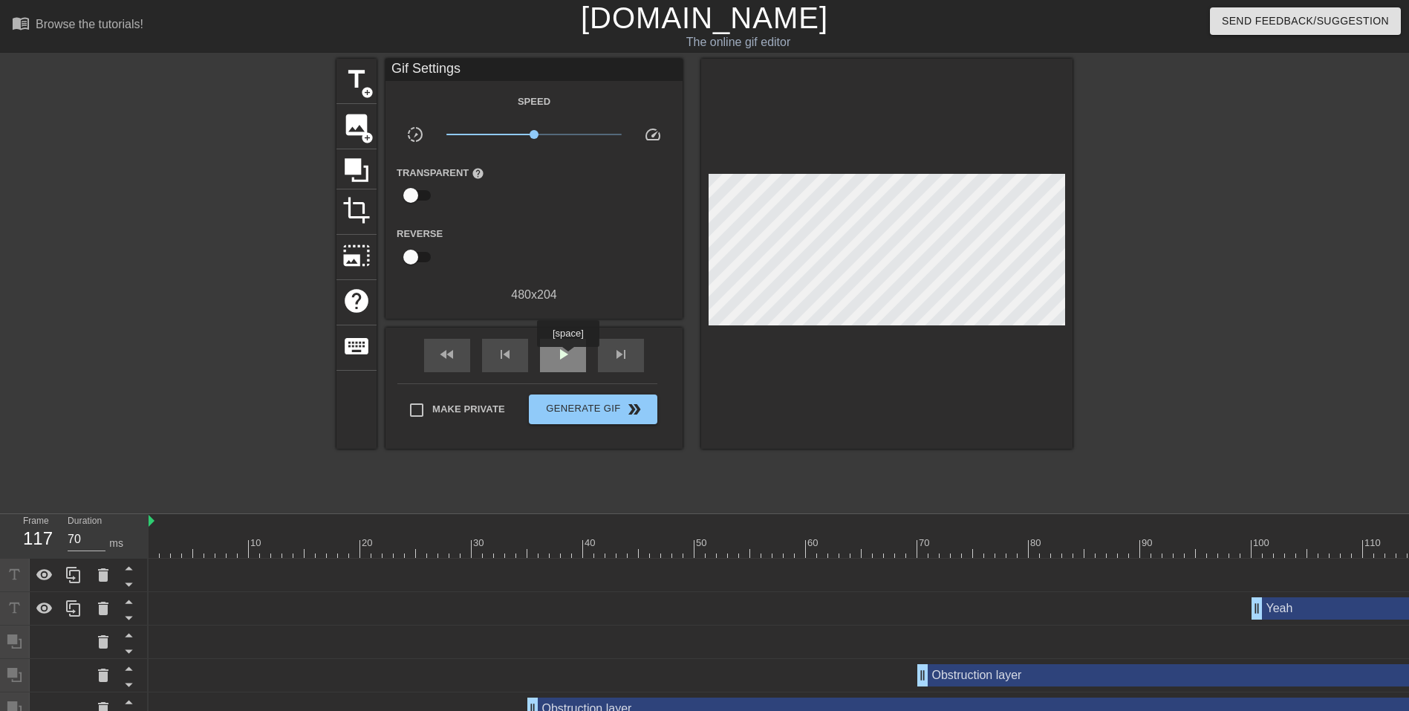
click at [567, 357] on span "play_arrow" at bounding box center [563, 354] width 18 height 18
click at [584, 403] on span "Generate Gif double_arrow" at bounding box center [593, 409] width 117 height 18
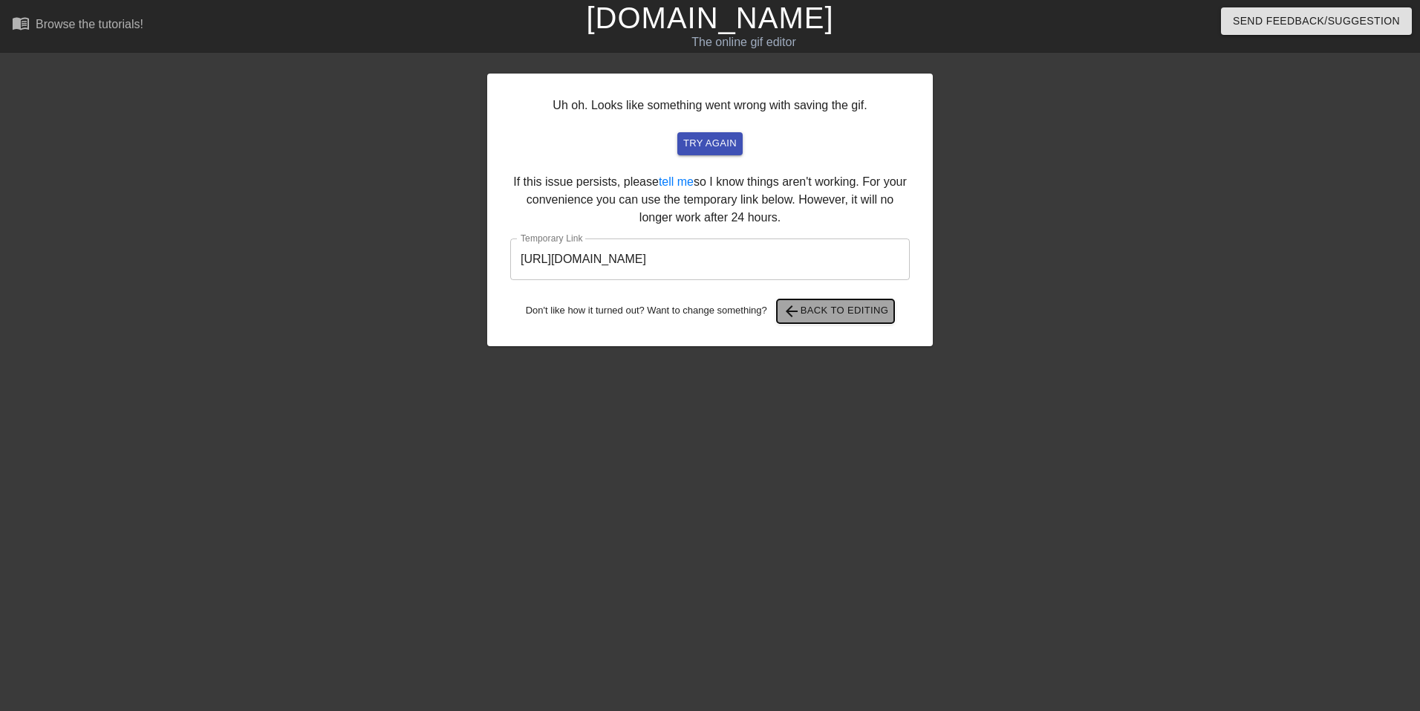
click at [868, 318] on span "arrow_back Back to Editing" at bounding box center [836, 311] width 106 height 18
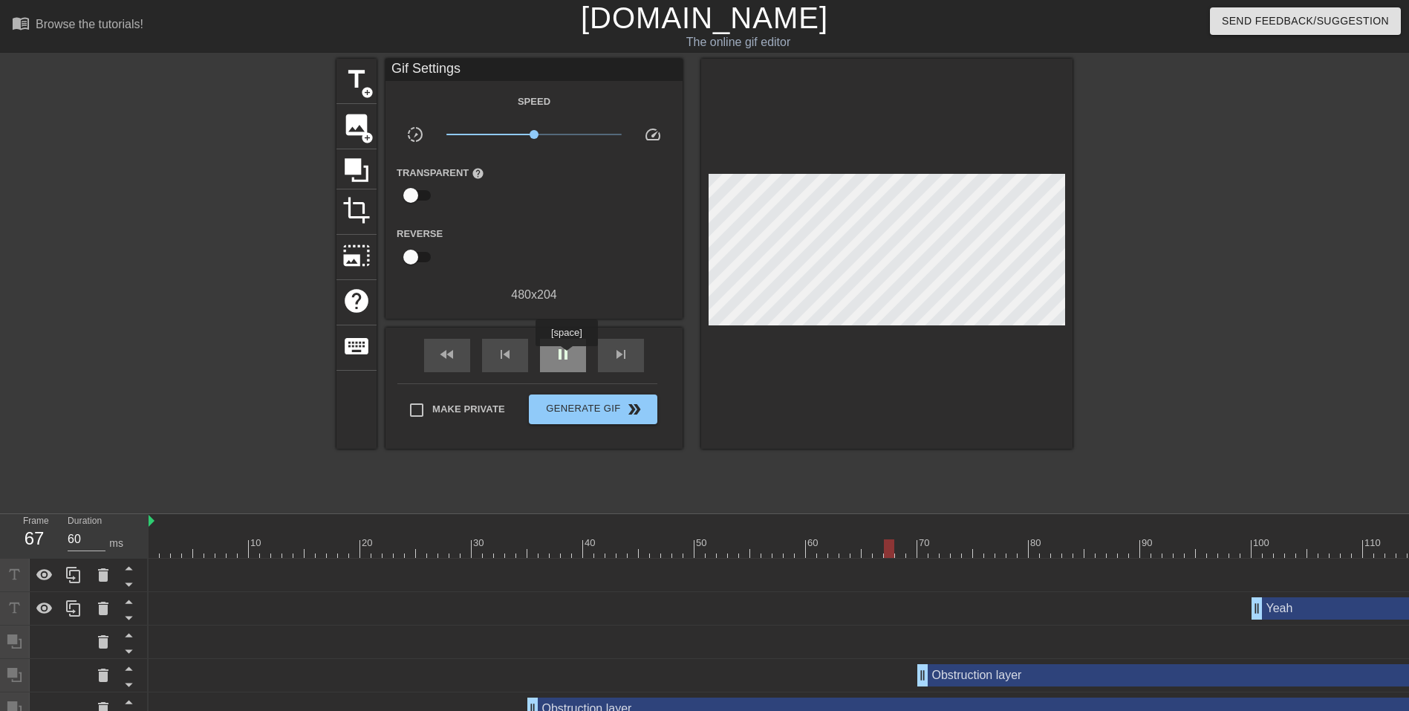
click at [566, 357] on span "pause" at bounding box center [563, 354] width 18 height 18
drag, startPoint x: 935, startPoint y: 550, endPoint x: 893, endPoint y: 553, distance: 41.7
click at [893, 553] on div at bounding box center [889, 548] width 10 height 19
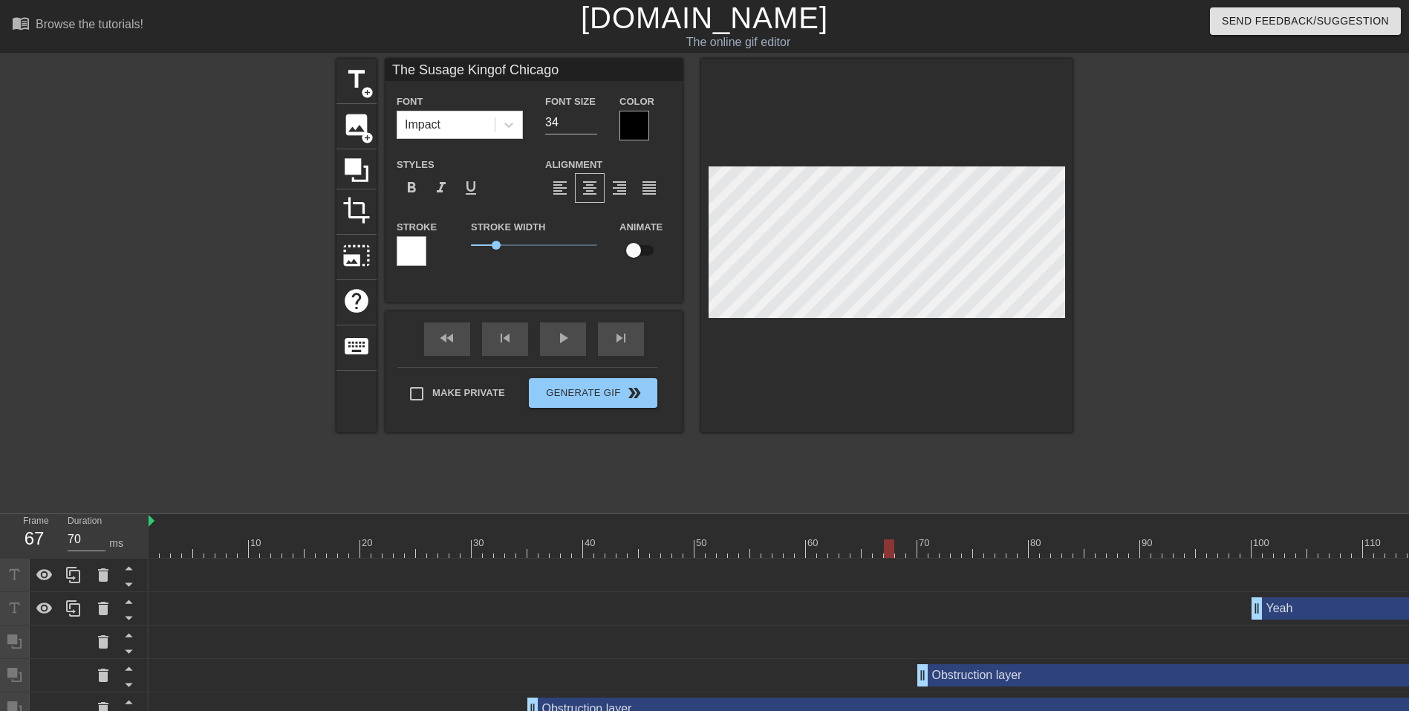
scroll to position [2, 2]
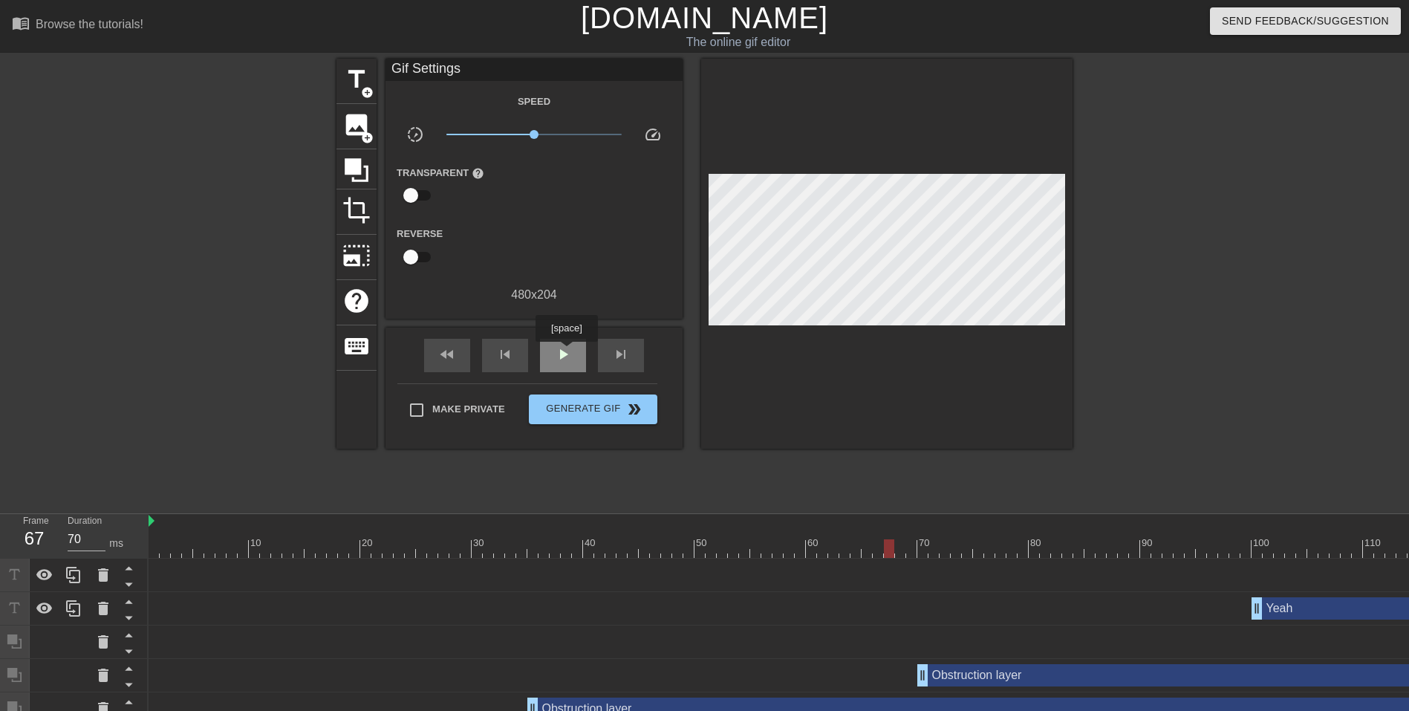
click at [566, 352] on div "play_arrow" at bounding box center [563, 355] width 46 height 33
click at [566, 352] on span "pause" at bounding box center [563, 354] width 18 height 18
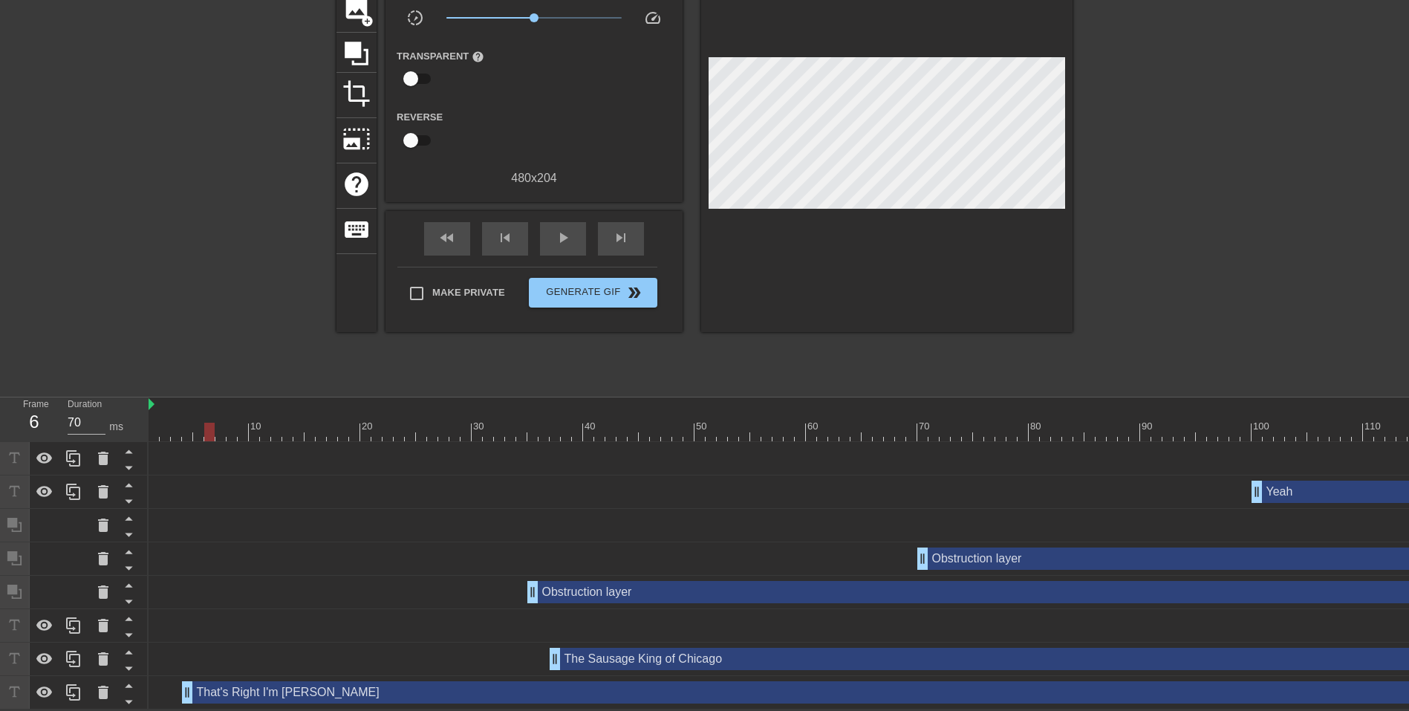
scroll to position [126, 0]
click at [266, 682] on div "That's Right I'm [PERSON_NAME] drag_handle drag_handle" at bounding box center [901, 692] width 1438 height 22
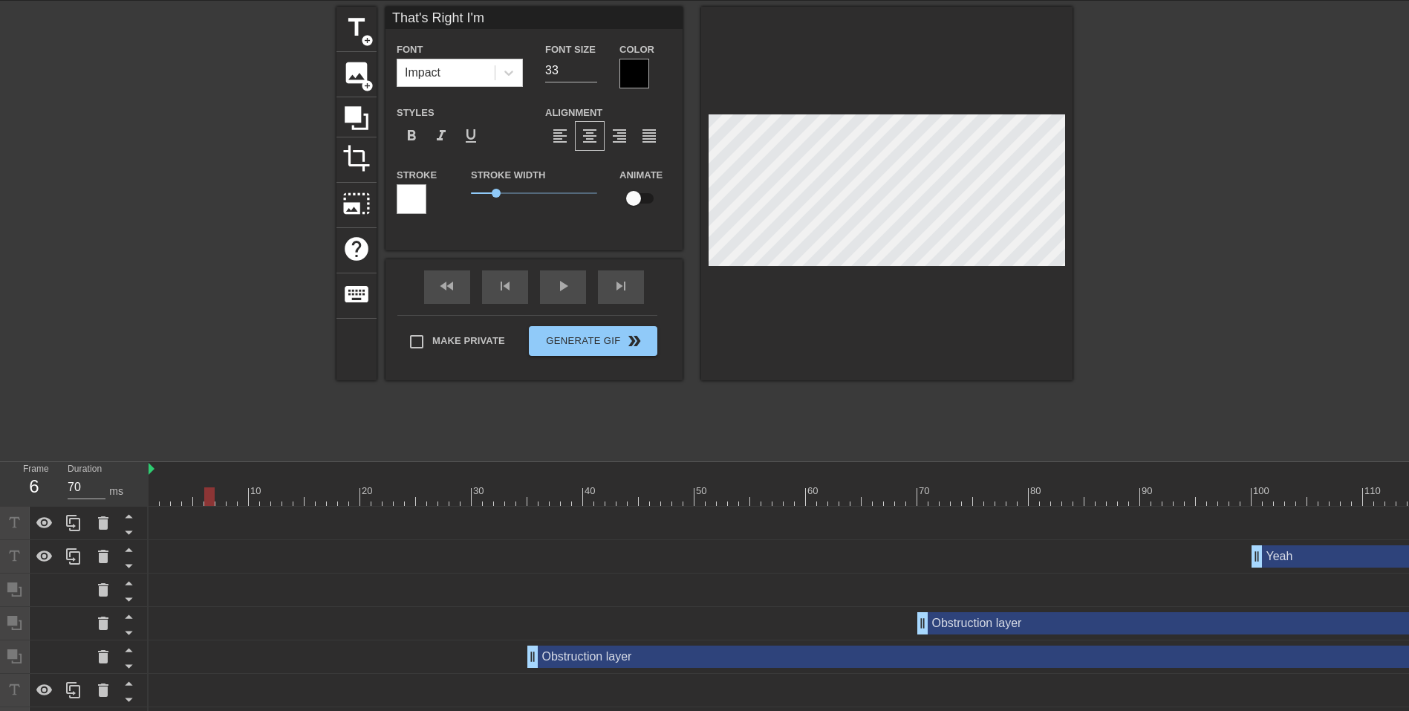
scroll to position [4, 1]
click at [576, 288] on div "play_arrow" at bounding box center [563, 286] width 46 height 33
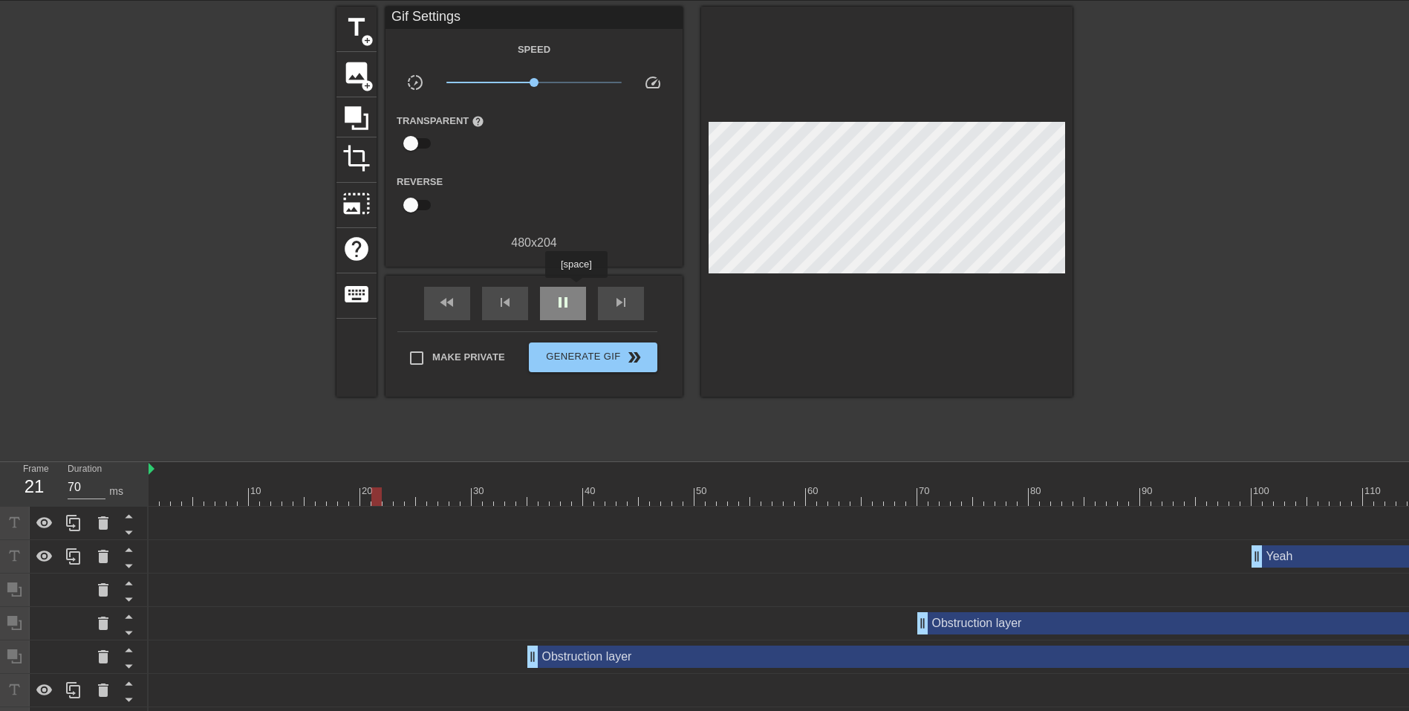
click at [576, 288] on div "pause" at bounding box center [563, 303] width 46 height 33
click at [573, 298] on div "play_arrow" at bounding box center [563, 303] width 46 height 33
click at [571, 300] on span "pause" at bounding box center [563, 302] width 18 height 18
drag, startPoint x: 497, startPoint y: 504, endPoint x: 292, endPoint y: 491, distance: 205.4
click at [293, 491] on div at bounding box center [298, 496] width 10 height 19
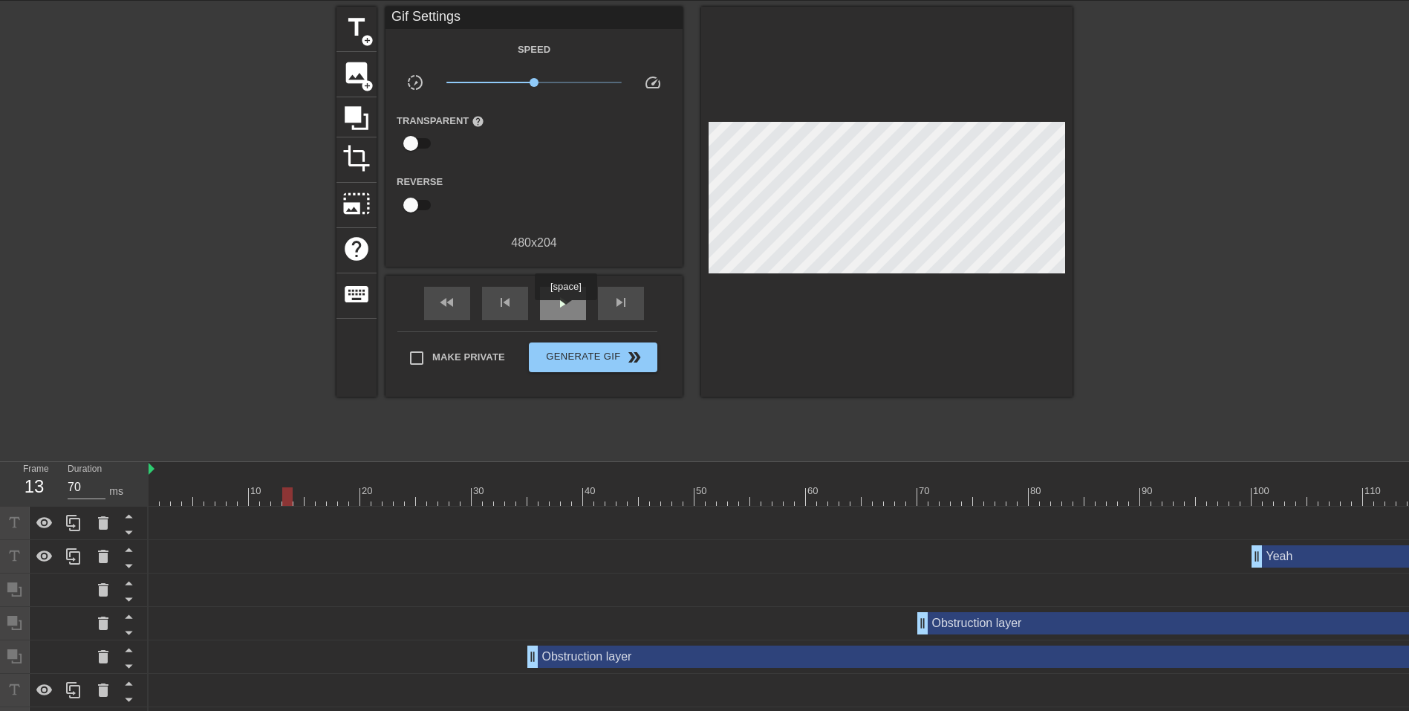
click at [568, 305] on span "play_arrow" at bounding box center [563, 302] width 18 height 18
click at [568, 305] on span "pause" at bounding box center [563, 302] width 18 height 18
drag, startPoint x: 523, startPoint y: 495, endPoint x: 147, endPoint y: 493, distance: 375.9
click at [147, 493] on div "Frame 1 Duration 70 ms 10 20 30 40 50 60 70 80 90 100 110 120 130 That's Me dra…" at bounding box center [704, 618] width 1409 height 312
click at [569, 300] on span "play_arrow" at bounding box center [563, 302] width 18 height 18
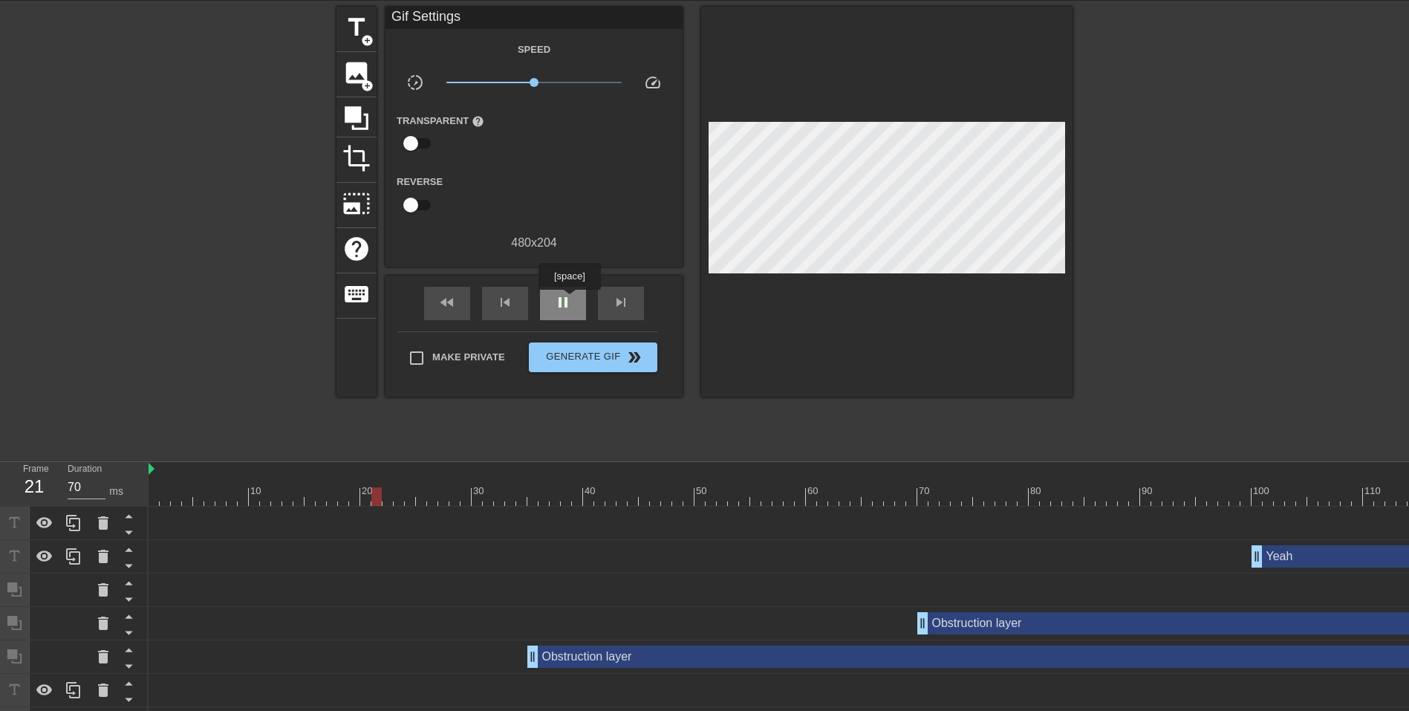
click at [569, 300] on span "pause" at bounding box center [563, 302] width 18 height 18
drag, startPoint x: 374, startPoint y: 498, endPoint x: 364, endPoint y: 498, distance: 10.4
click at [364, 498] on div at bounding box center [365, 496] width 10 height 19
click at [561, 300] on span "play_arrow" at bounding box center [563, 302] width 18 height 18
click at [561, 300] on span "pause" at bounding box center [563, 302] width 18 height 18
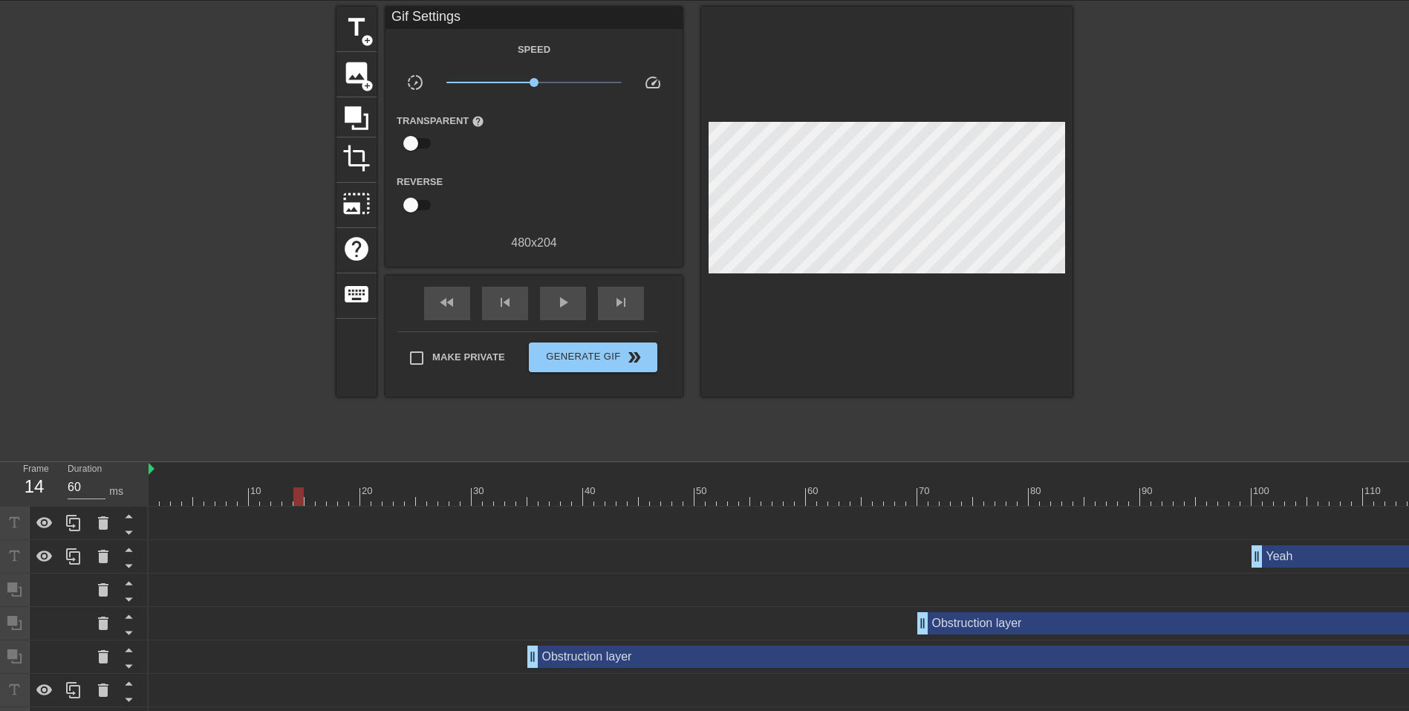
drag, startPoint x: 455, startPoint y: 498, endPoint x: 295, endPoint y: 498, distance: 160.5
click at [295, 498] on div at bounding box center [298, 496] width 10 height 19
click at [559, 300] on span "play_arrow" at bounding box center [563, 302] width 18 height 18
click at [561, 300] on span "pause" at bounding box center [563, 302] width 18 height 18
drag, startPoint x: 448, startPoint y: 498, endPoint x: 140, endPoint y: 490, distance: 308.4
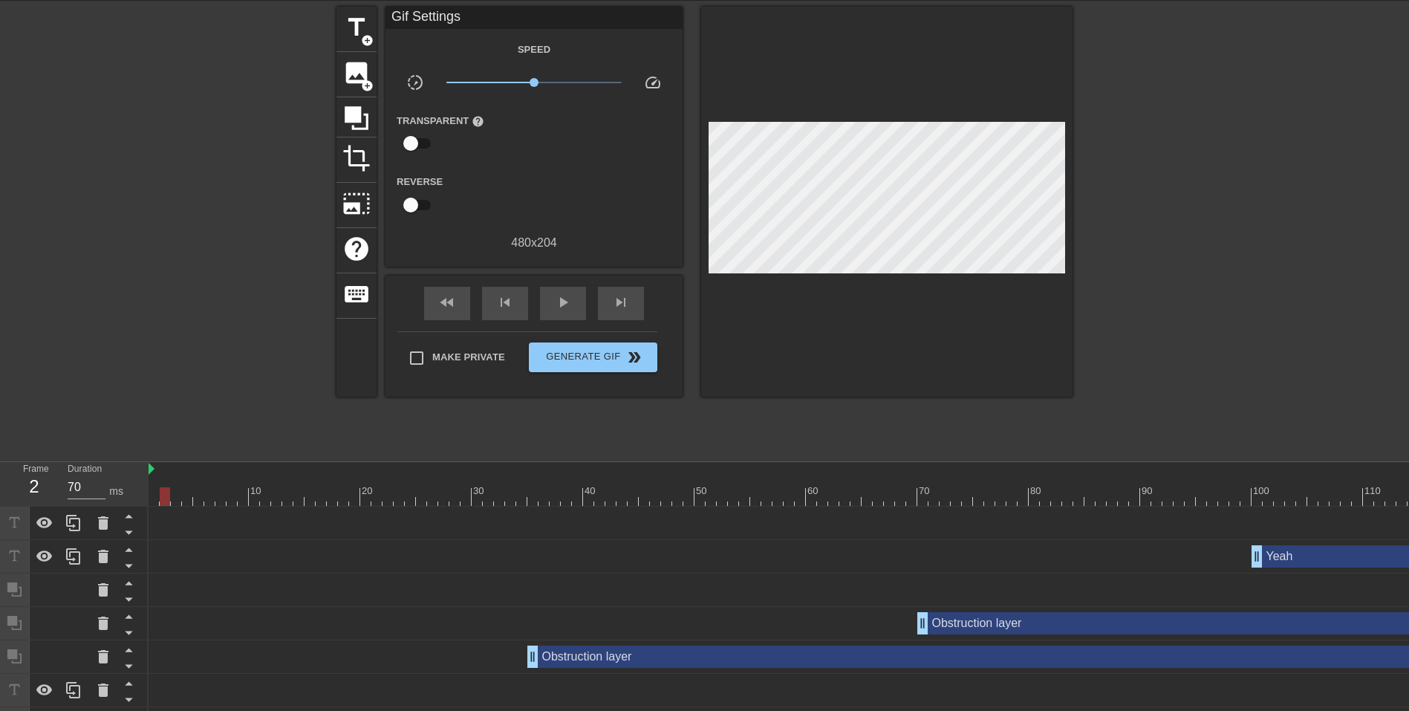
click at [140, 490] on div "Frame 2 Duration 70 ms 10 20 30 40 50 60 70 80 90 100 110 120 130 That's Me dra…" at bounding box center [704, 618] width 1409 height 312
click at [553, 292] on div "play_arrow" at bounding box center [563, 303] width 46 height 33
click at [556, 295] on span "pause" at bounding box center [563, 302] width 18 height 18
click at [354, 36] on span "title" at bounding box center [356, 27] width 28 height 28
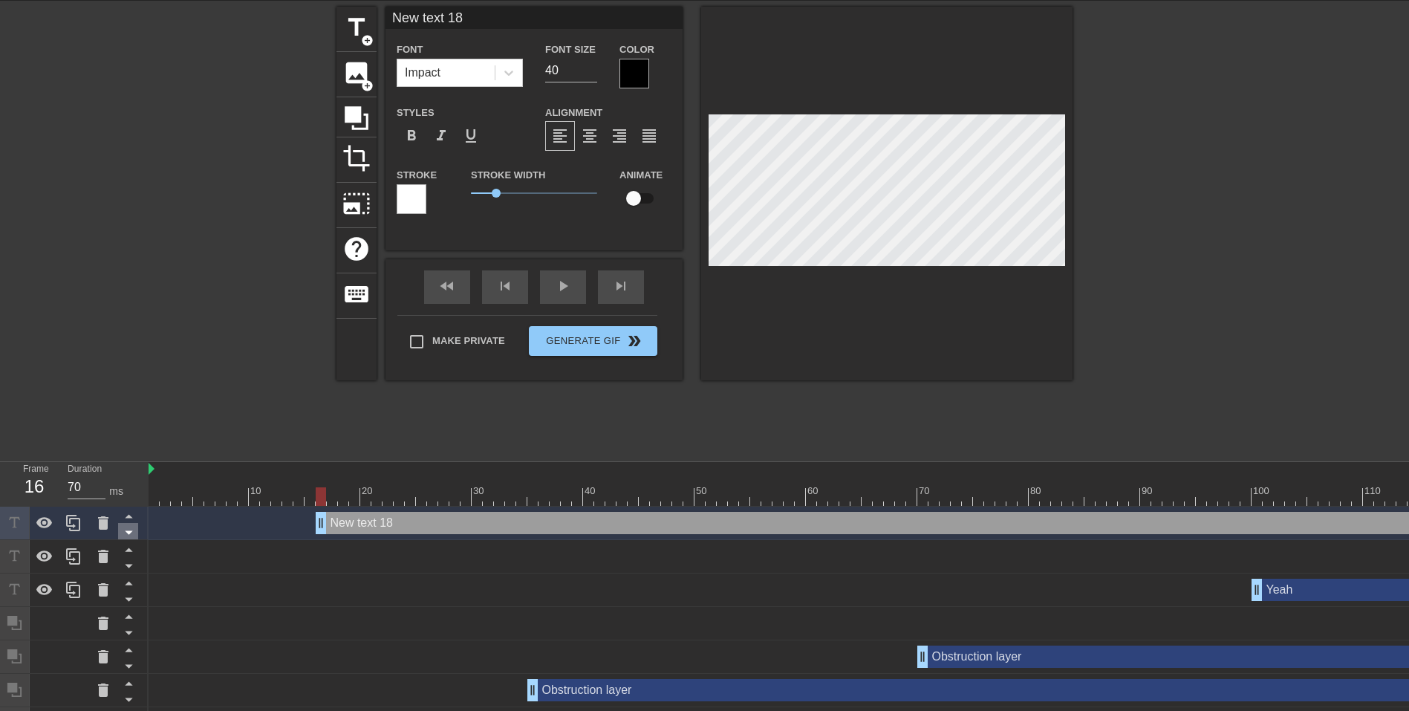
click at [126, 530] on icon at bounding box center [129, 532] width 19 height 19
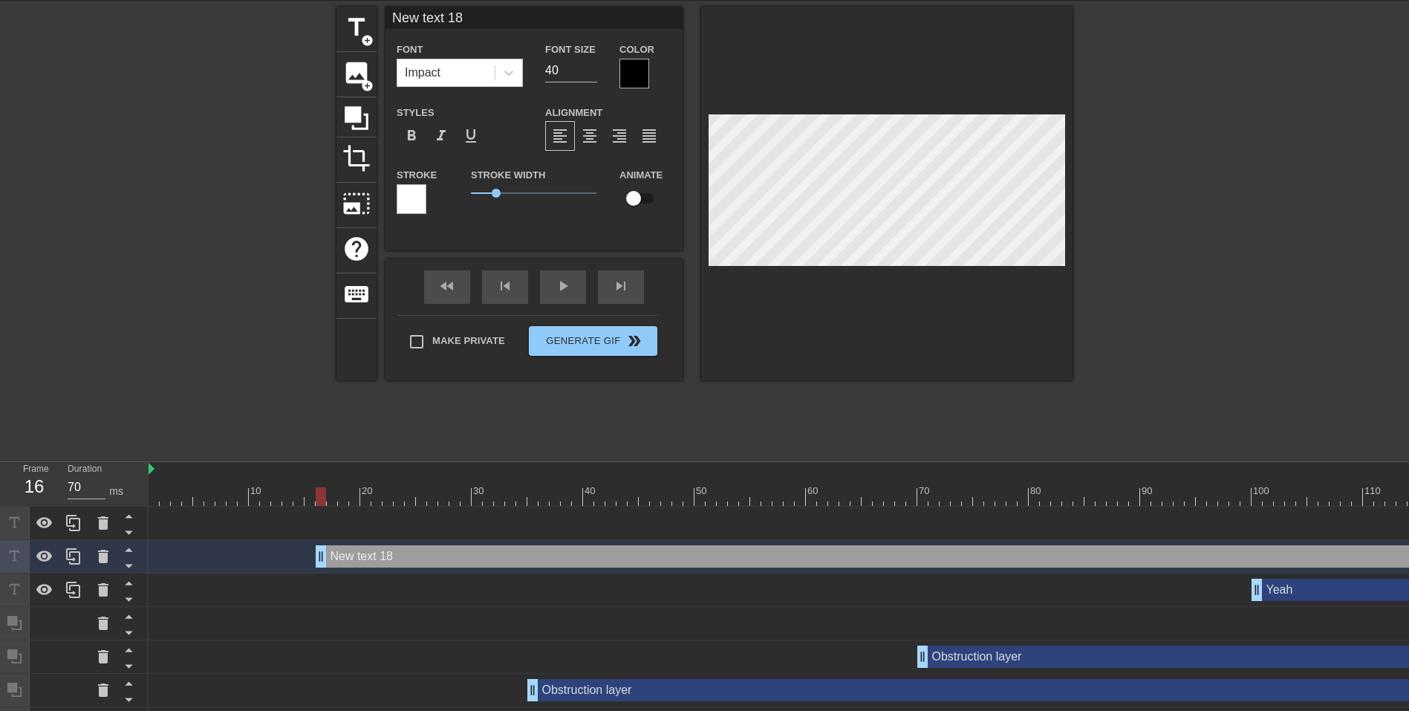
click at [126, 530] on icon at bounding box center [129, 532] width 19 height 19
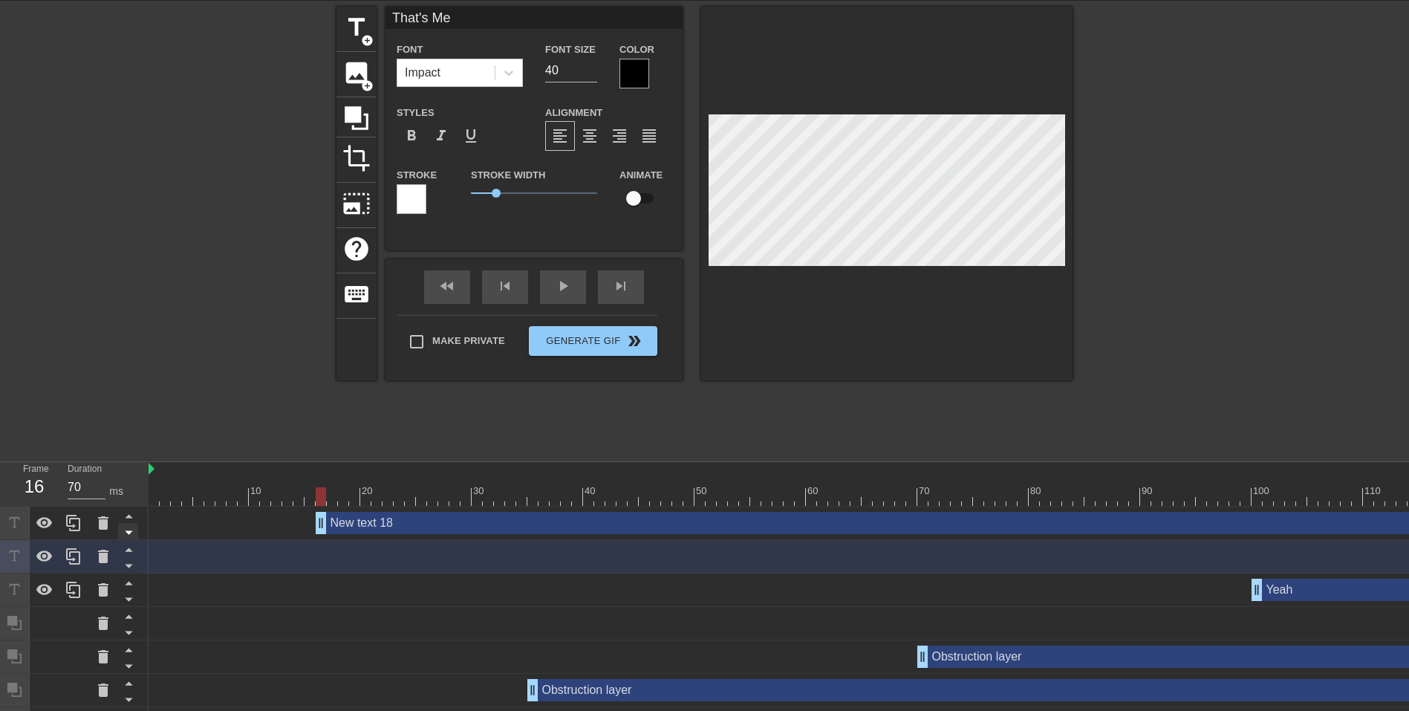
click at [133, 530] on icon at bounding box center [129, 532] width 19 height 19
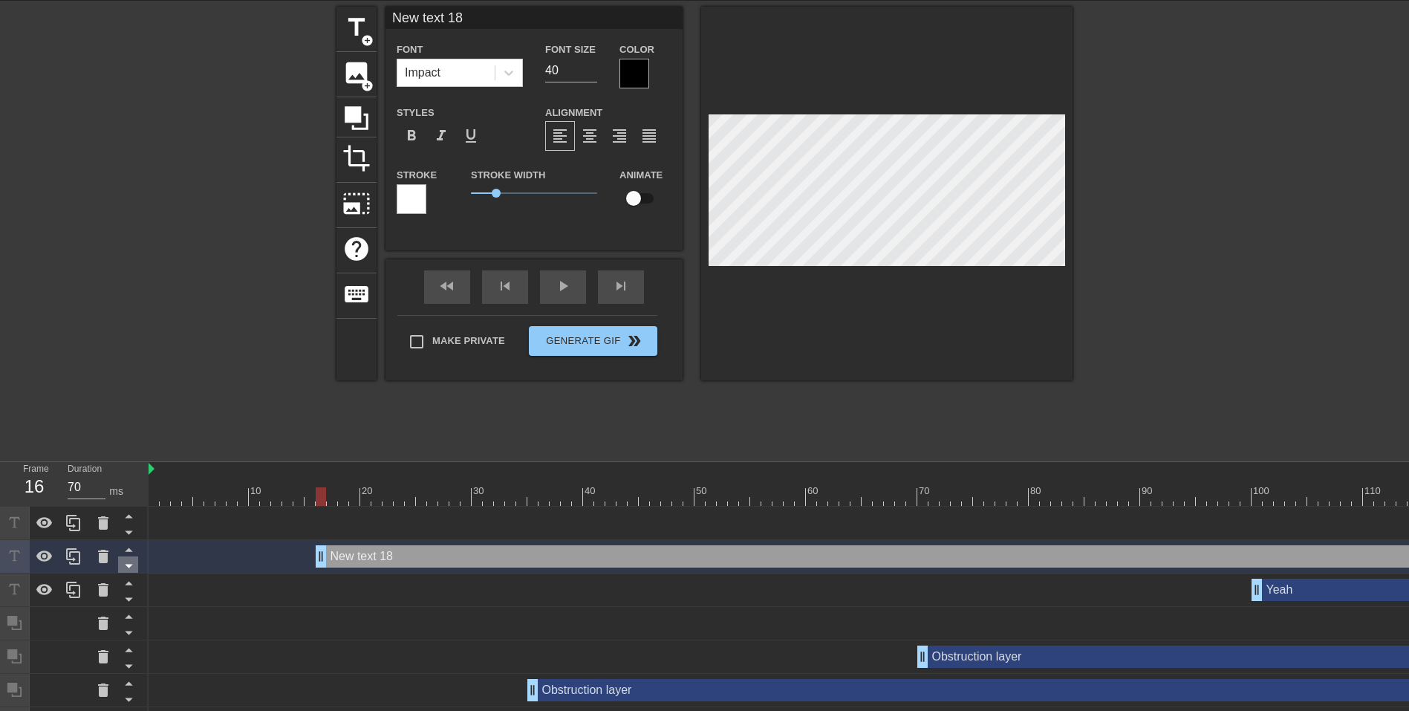
click at [129, 565] on icon at bounding box center [128, 567] width 7 height 4
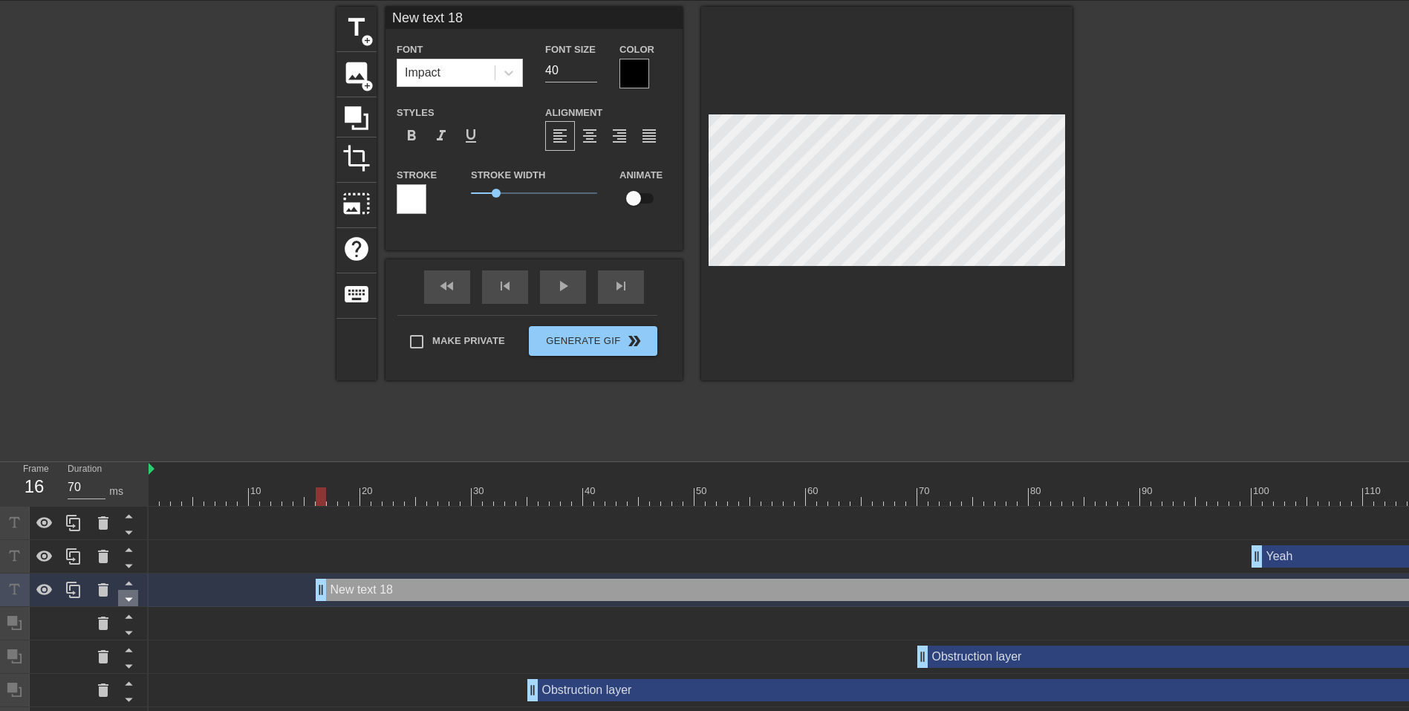
click at [129, 599] on icon at bounding box center [128, 600] width 7 height 4
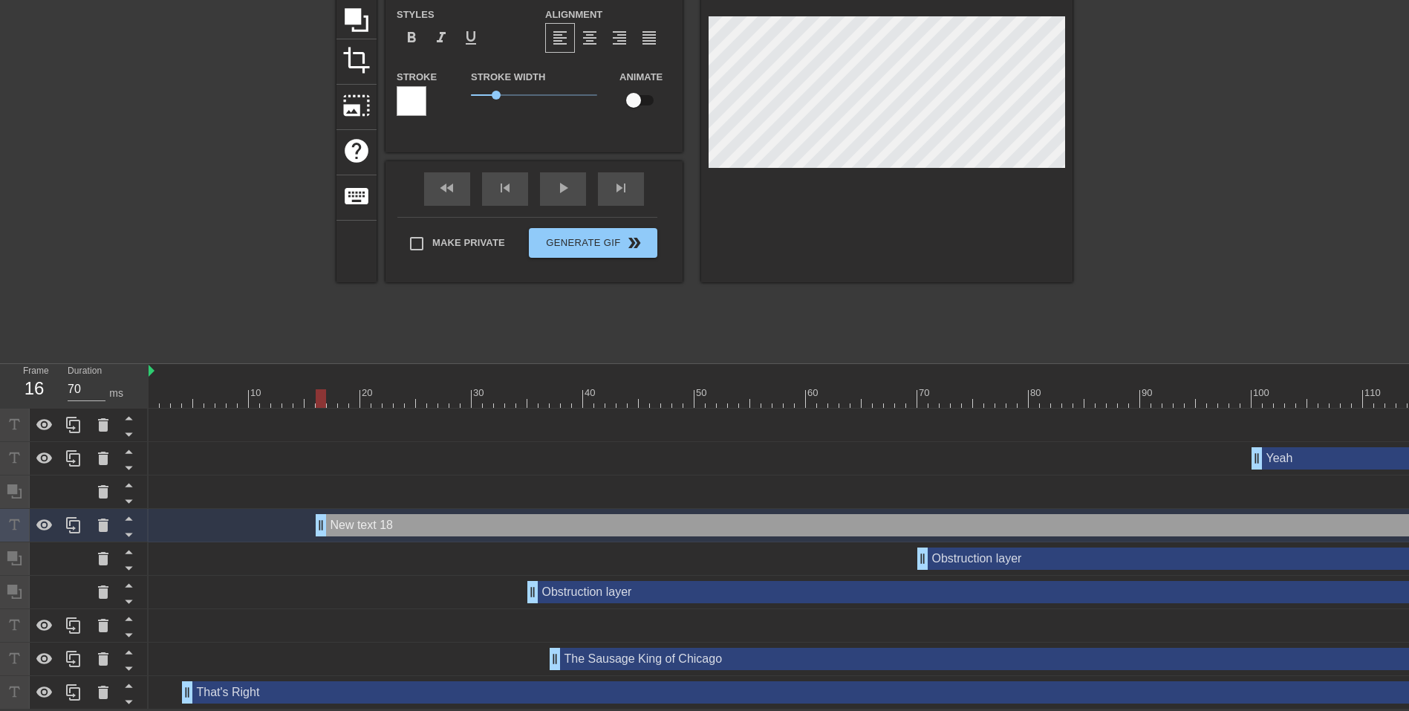
scroll to position [160, 0]
click at [130, 528] on icon at bounding box center [129, 534] width 19 height 19
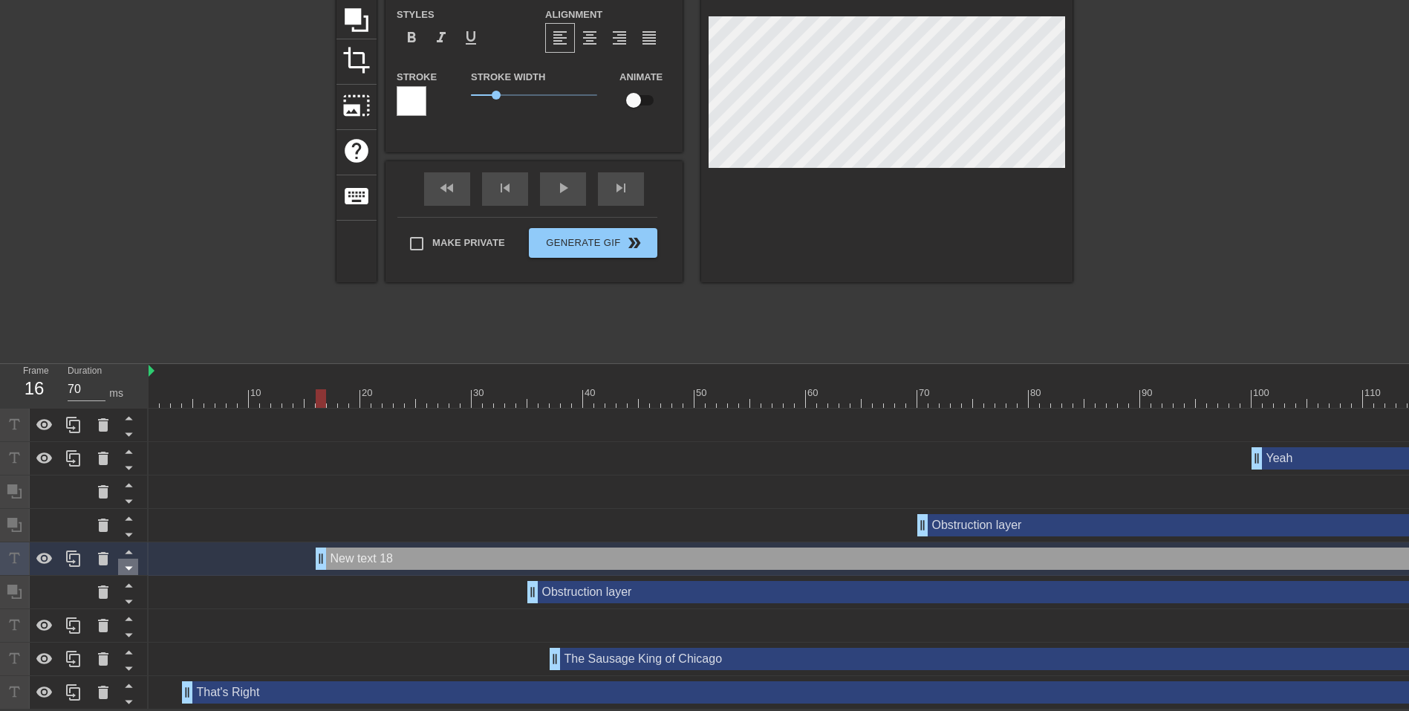
click at [128, 562] on icon at bounding box center [129, 568] width 19 height 19
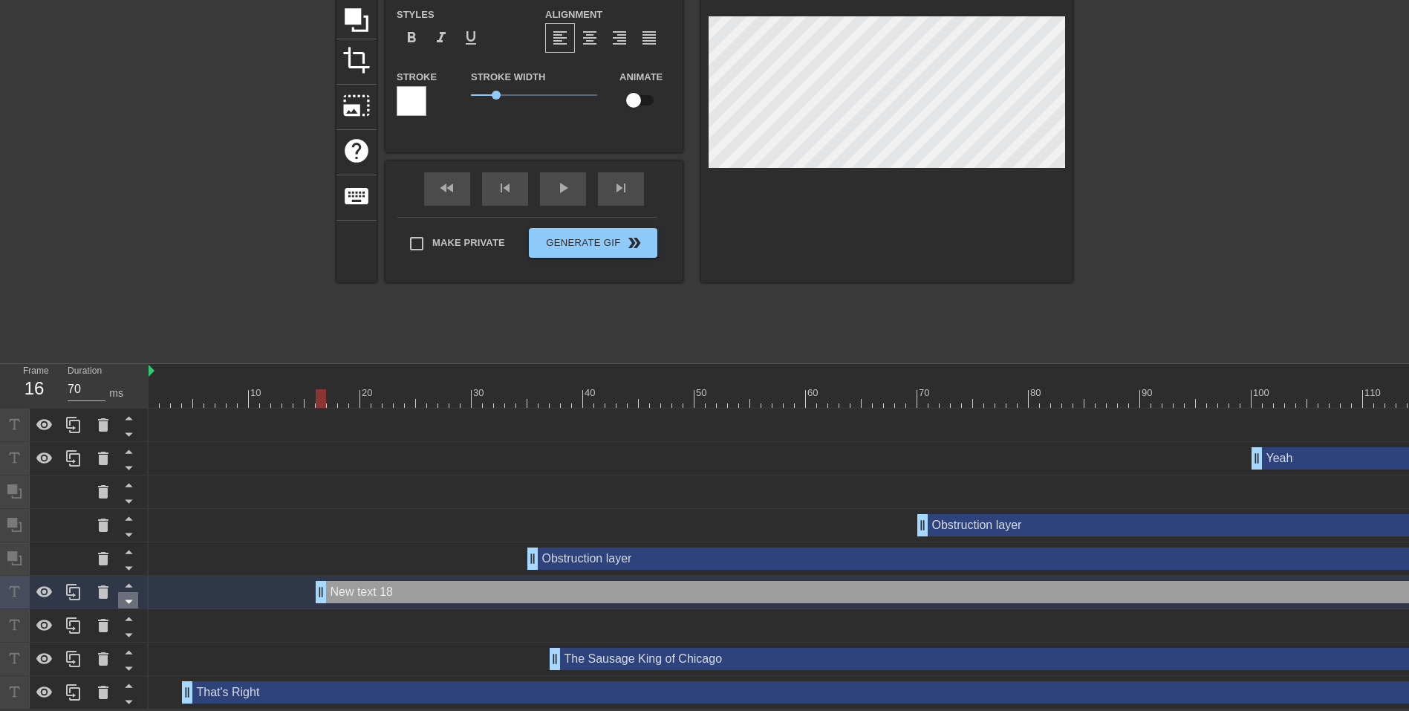
click at [121, 593] on icon at bounding box center [129, 601] width 19 height 19
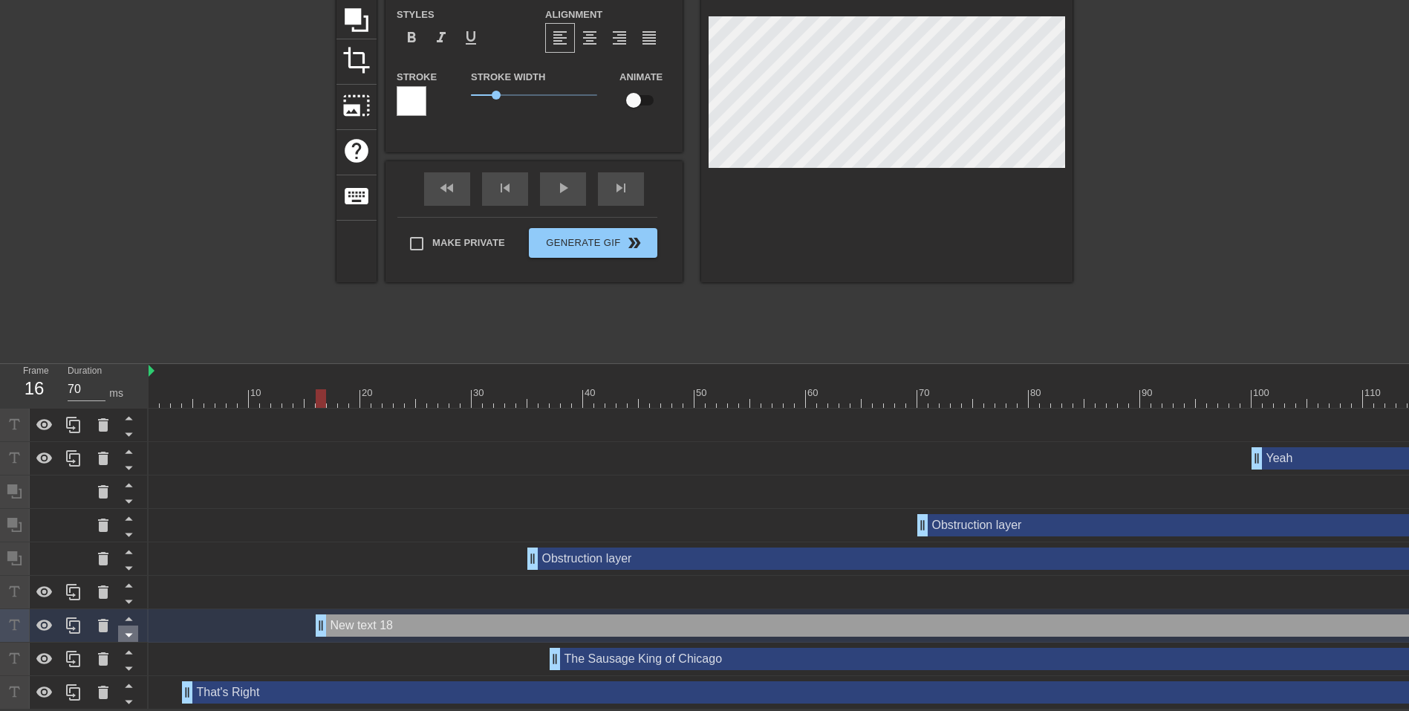
click at [134, 626] on icon at bounding box center [129, 635] width 19 height 19
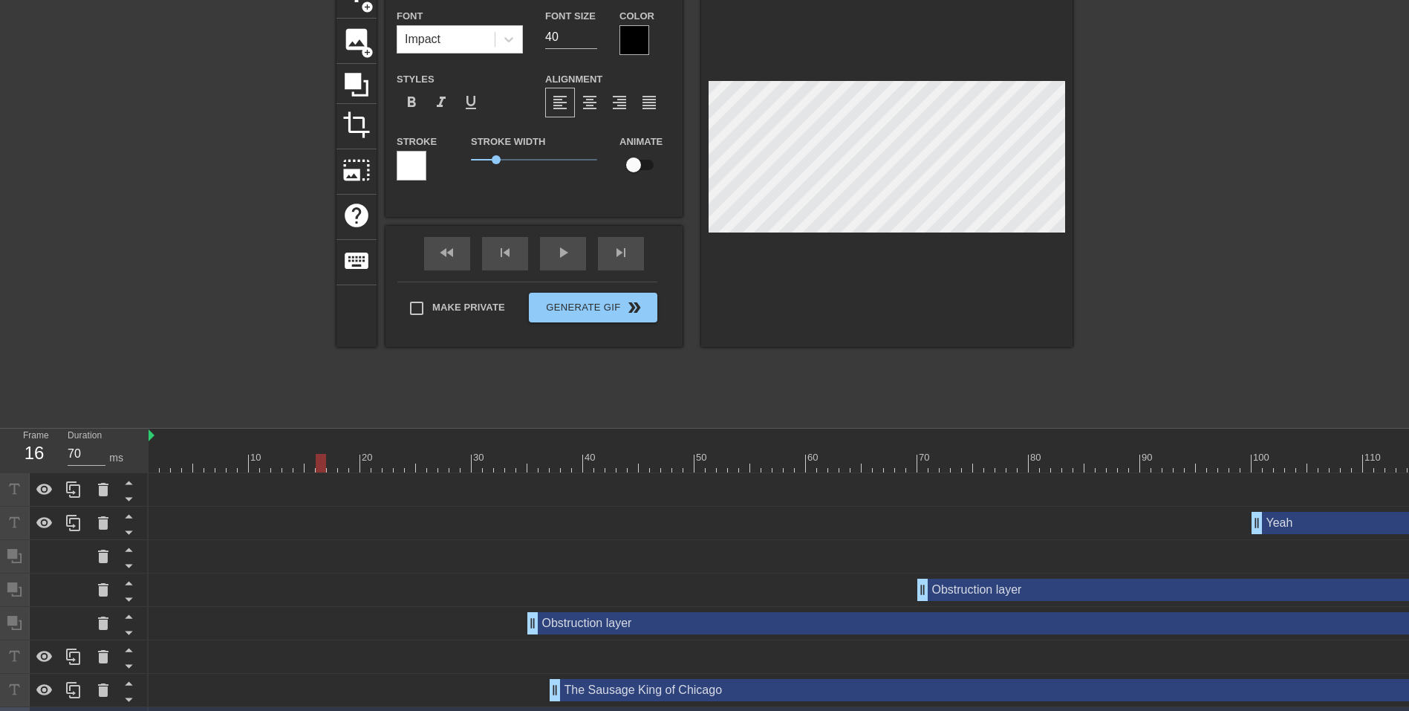
scroll to position [3, 4]
click at [597, 91] on div "format_align_center" at bounding box center [590, 103] width 30 height 30
click at [591, 40] on input "39" at bounding box center [571, 37] width 52 height 24
click at [591, 40] on input "38" at bounding box center [571, 37] width 52 height 24
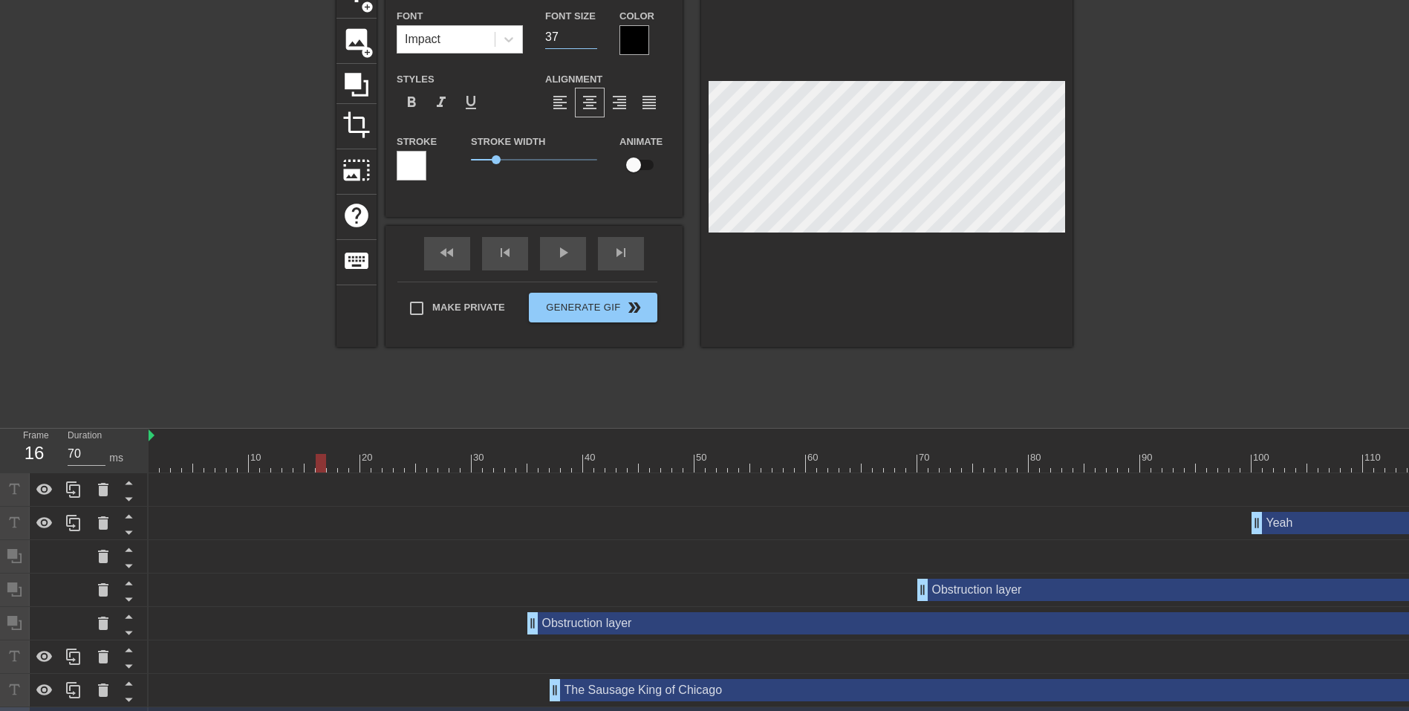
click at [591, 40] on input "37" at bounding box center [571, 37] width 52 height 24
click at [591, 40] on input "36" at bounding box center [571, 37] width 52 height 24
click at [591, 40] on input "35" at bounding box center [571, 37] width 52 height 24
click at [591, 40] on input "34" at bounding box center [571, 37] width 52 height 24
click at [591, 40] on input "33" at bounding box center [571, 37] width 52 height 24
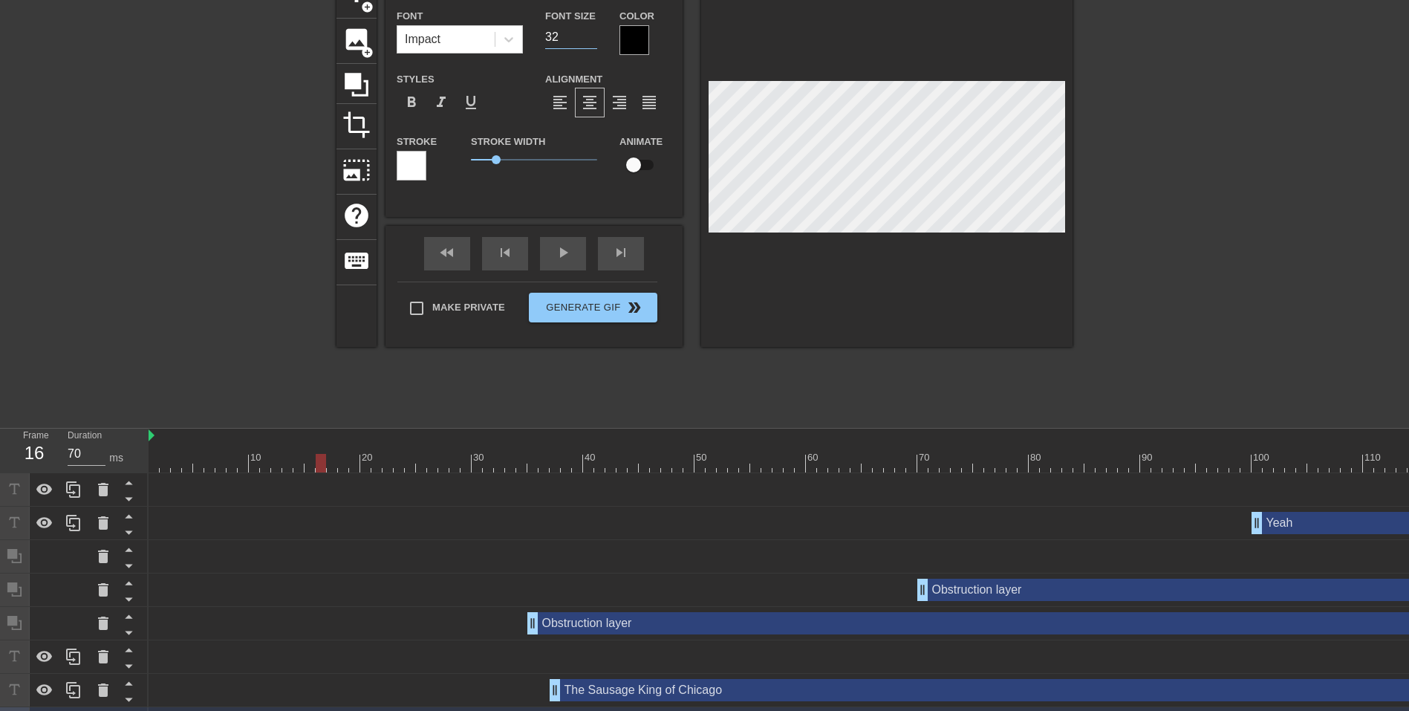
click at [591, 40] on input "32" at bounding box center [571, 37] width 52 height 24
click at [984, 304] on div at bounding box center [886, 160] width 371 height 374
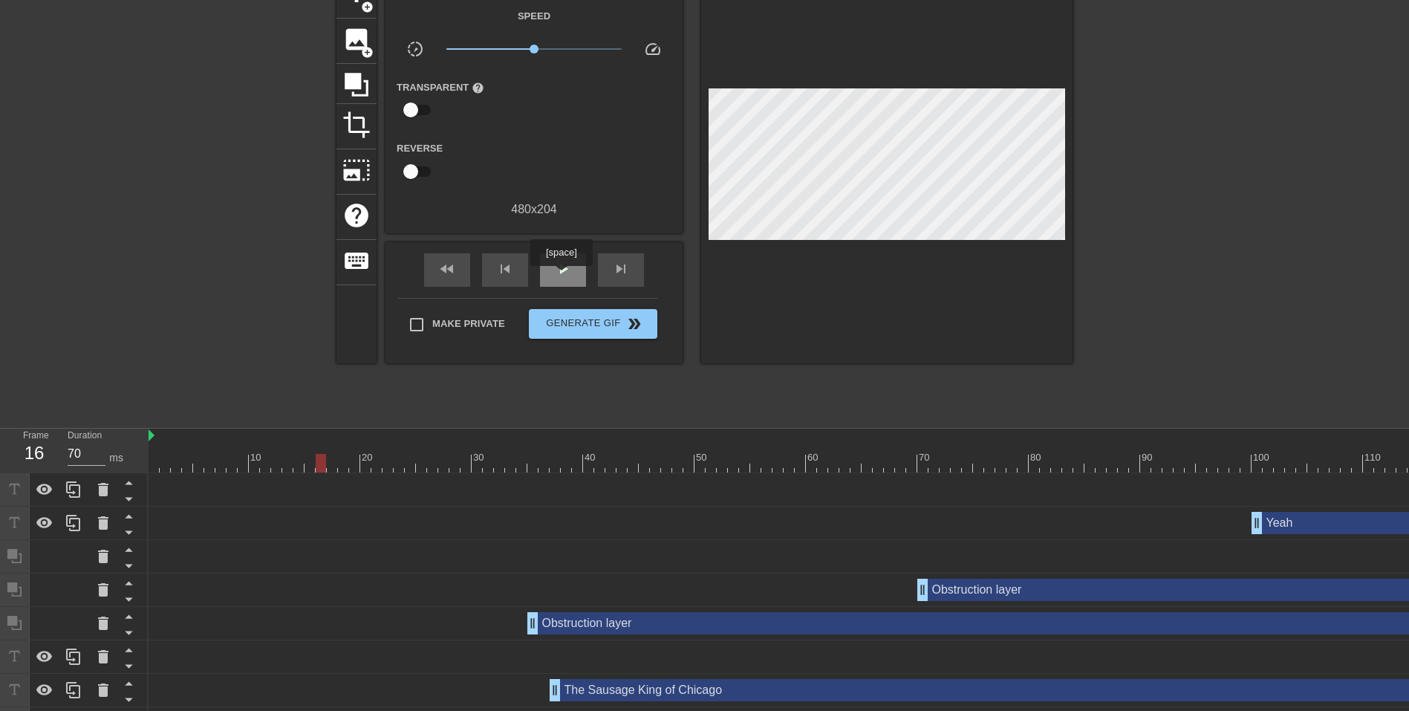
click at [561, 276] on span "play_arrow" at bounding box center [563, 269] width 18 height 18
click at [561, 276] on span "pause" at bounding box center [563, 269] width 18 height 18
drag, startPoint x: 520, startPoint y: 464, endPoint x: 532, endPoint y: 449, distance: 18.5
click at [532, 449] on div "10 20 30 40 50 60 70 80 90 100 110 120 130" at bounding box center [884, 451] width 1471 height 44
click at [363, 86] on icon at bounding box center [356, 85] width 28 height 28
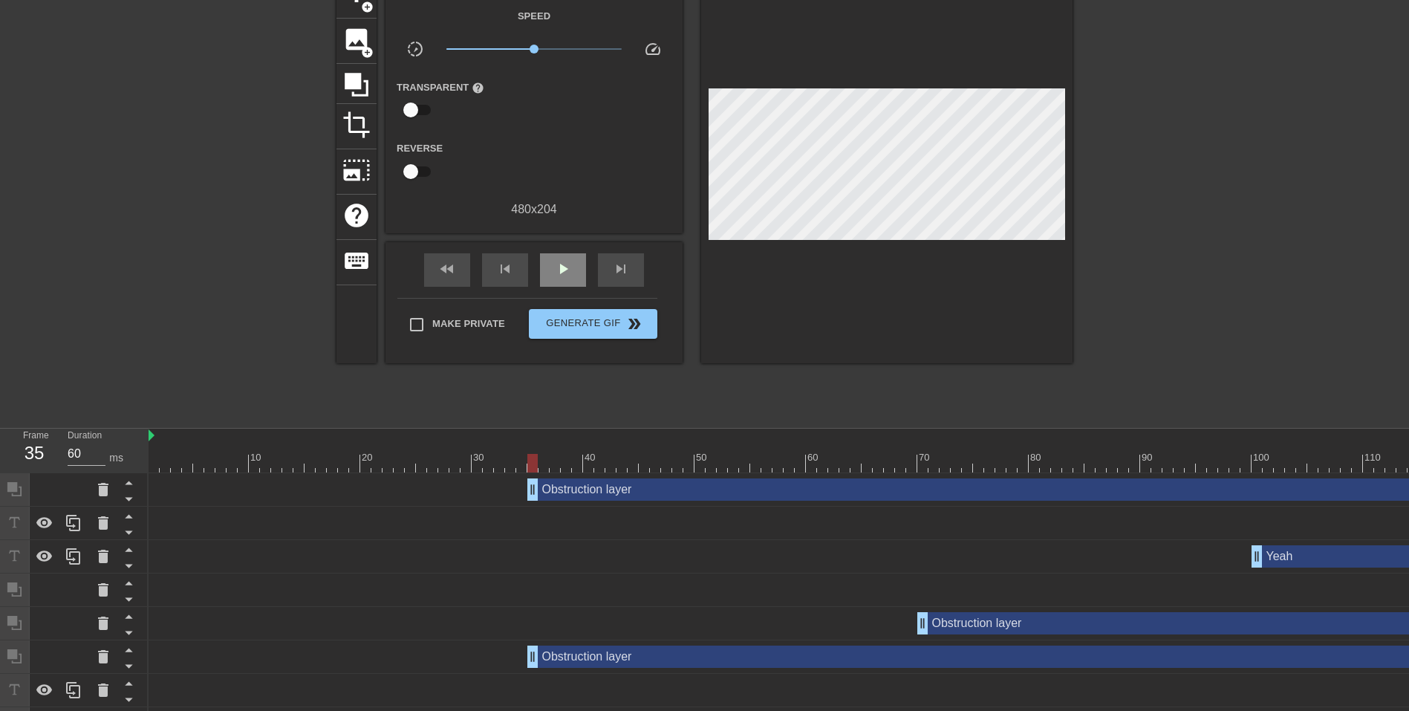
click at [559, 247] on div "fast_rewind skip_previous play_arrow skip_next" at bounding box center [534, 270] width 242 height 56
click at [559, 263] on span "play_arrow" at bounding box center [563, 269] width 18 height 18
click at [561, 276] on span "pause" at bounding box center [563, 269] width 18 height 18
click at [126, 501] on icon at bounding box center [129, 499] width 19 height 19
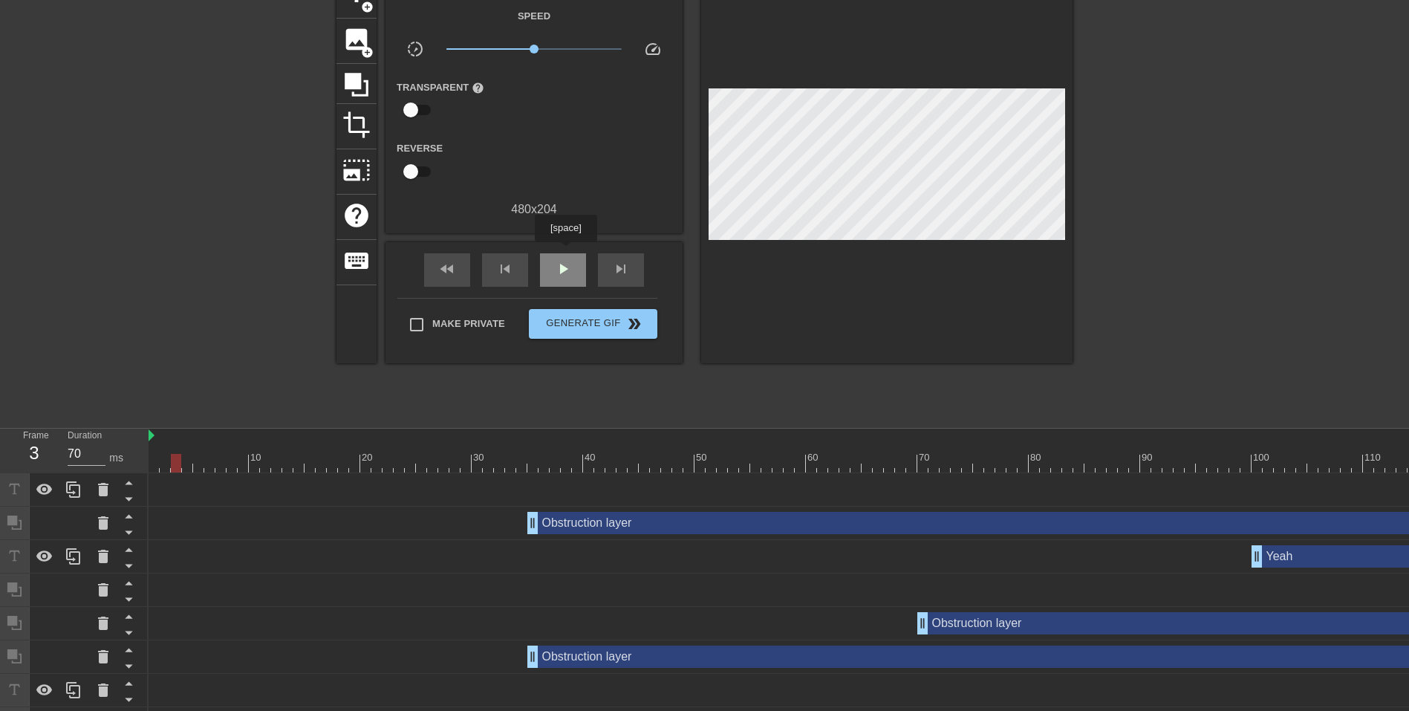
click at [565, 253] on div "play_arrow" at bounding box center [563, 269] width 46 height 33
click at [614, 328] on span "Generate Gif double_arrow" at bounding box center [593, 324] width 117 height 18
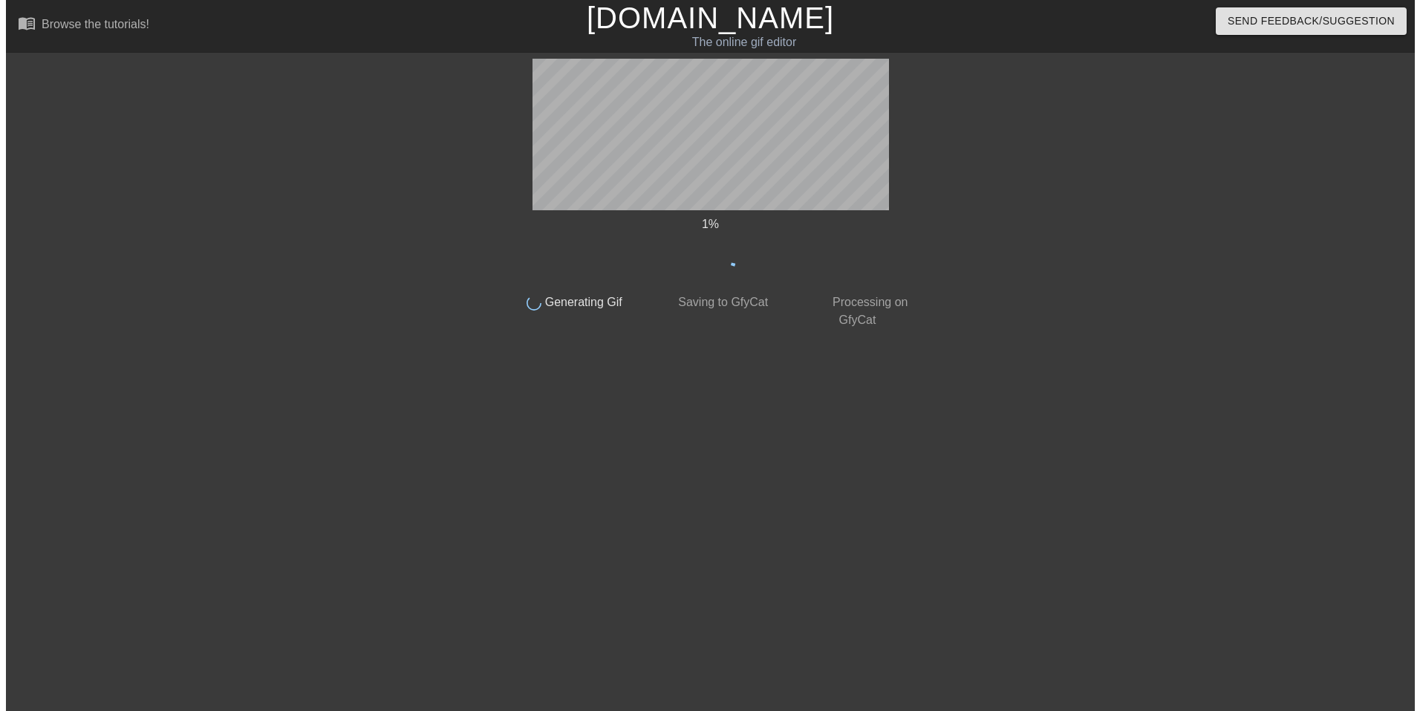
scroll to position [0, 0]
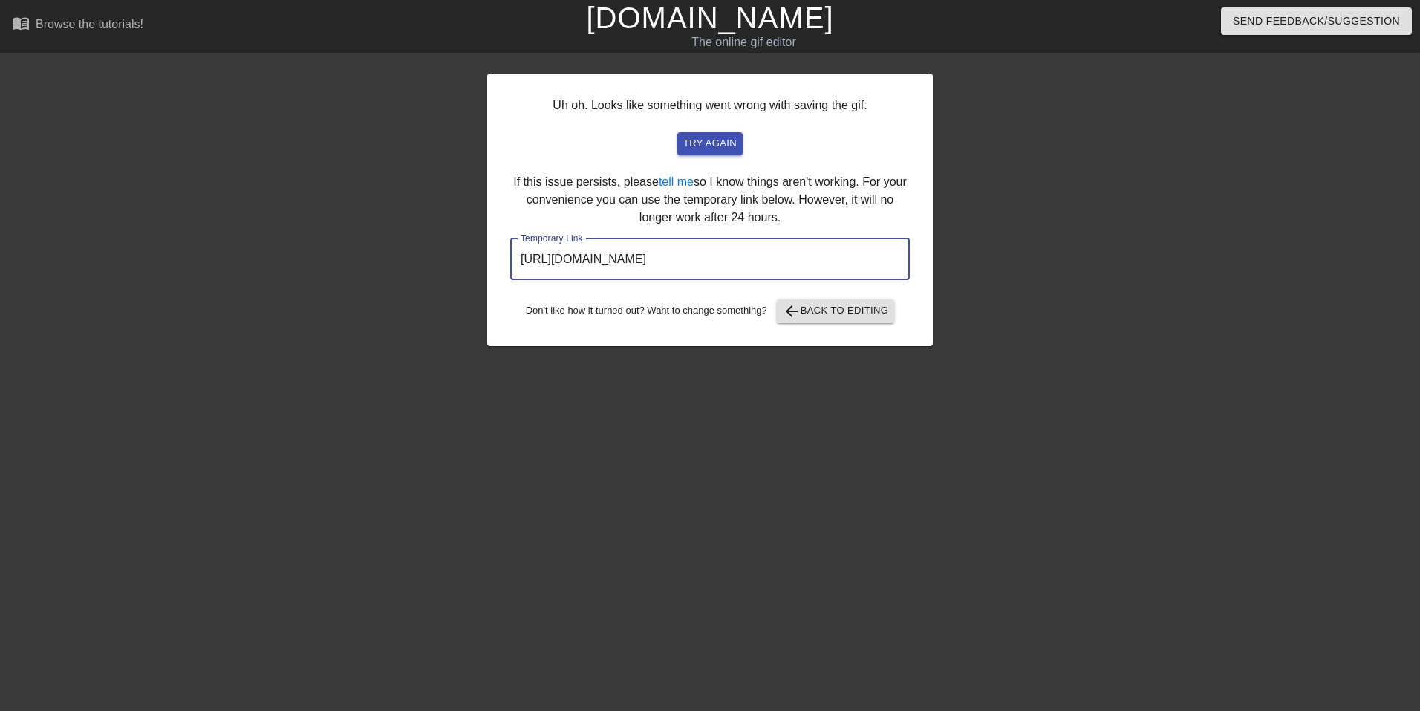
click at [692, 258] on input "[URL][DOMAIN_NAME]" at bounding box center [710, 259] width 400 height 42
